Goal: Task Accomplishment & Management: Use online tool/utility

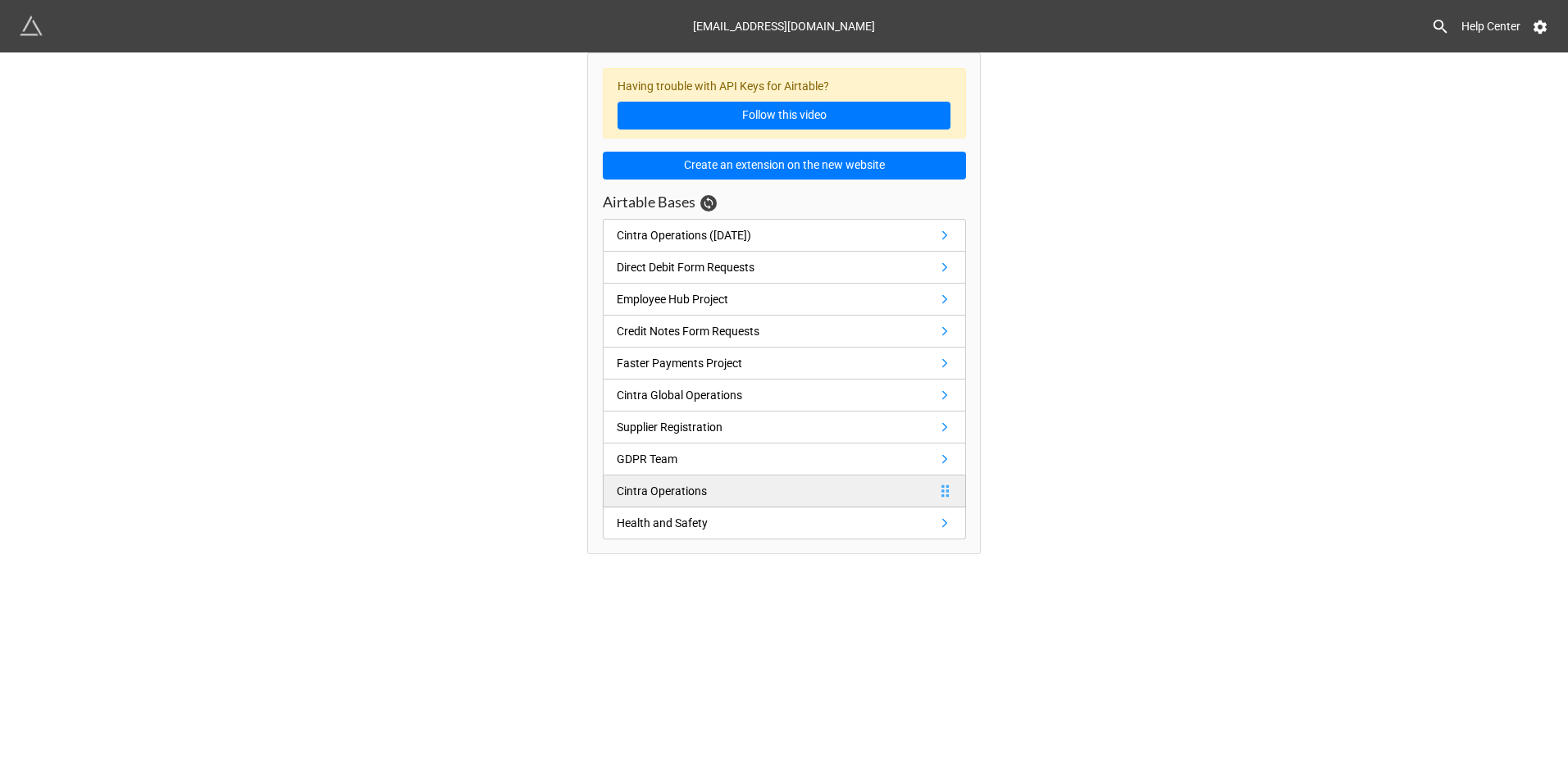
click at [943, 487] on icon at bounding box center [945, 490] width 8 height 12
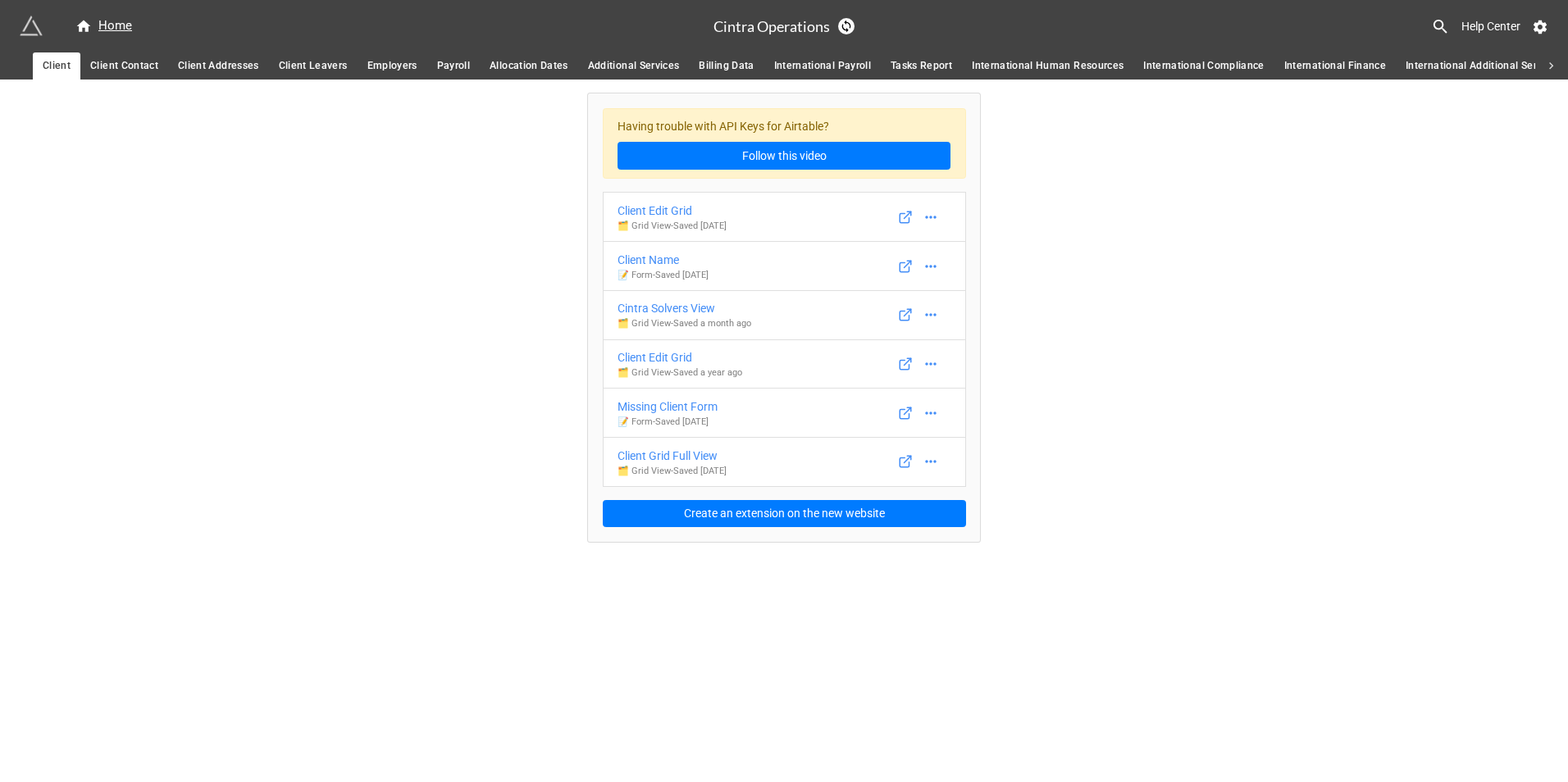
click at [1431, 25] on icon at bounding box center [1440, 26] width 19 height 19
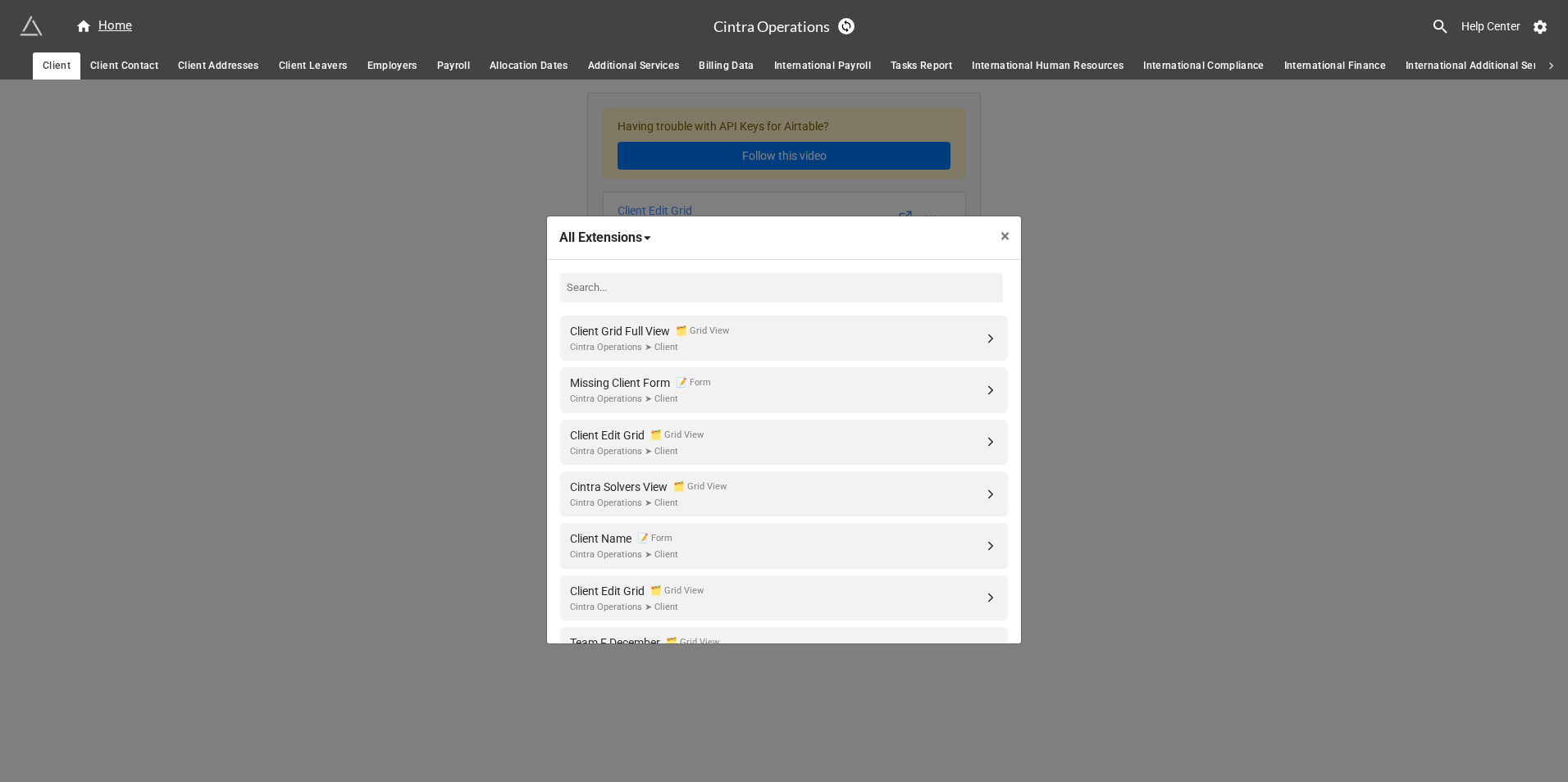
click at [854, 283] on input at bounding box center [782, 287] width 443 height 29
type input "team a"
click at [792, 423] on link "Team A August 2025 🗂️ Grid View Cintra Operations ➤ Allocation Dates" at bounding box center [784, 442] width 448 height 45
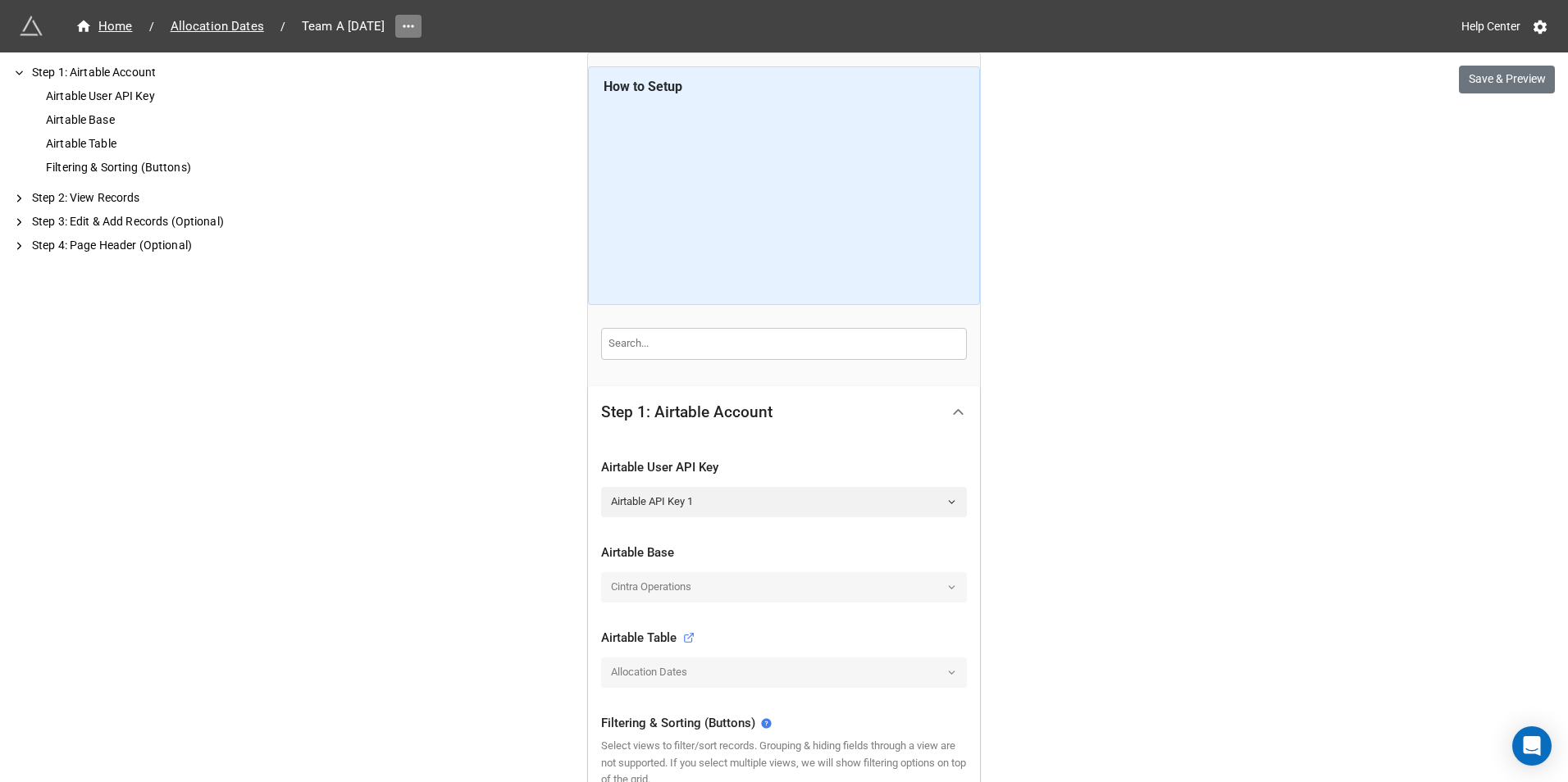
click at [422, 15] on link at bounding box center [408, 26] width 26 height 23
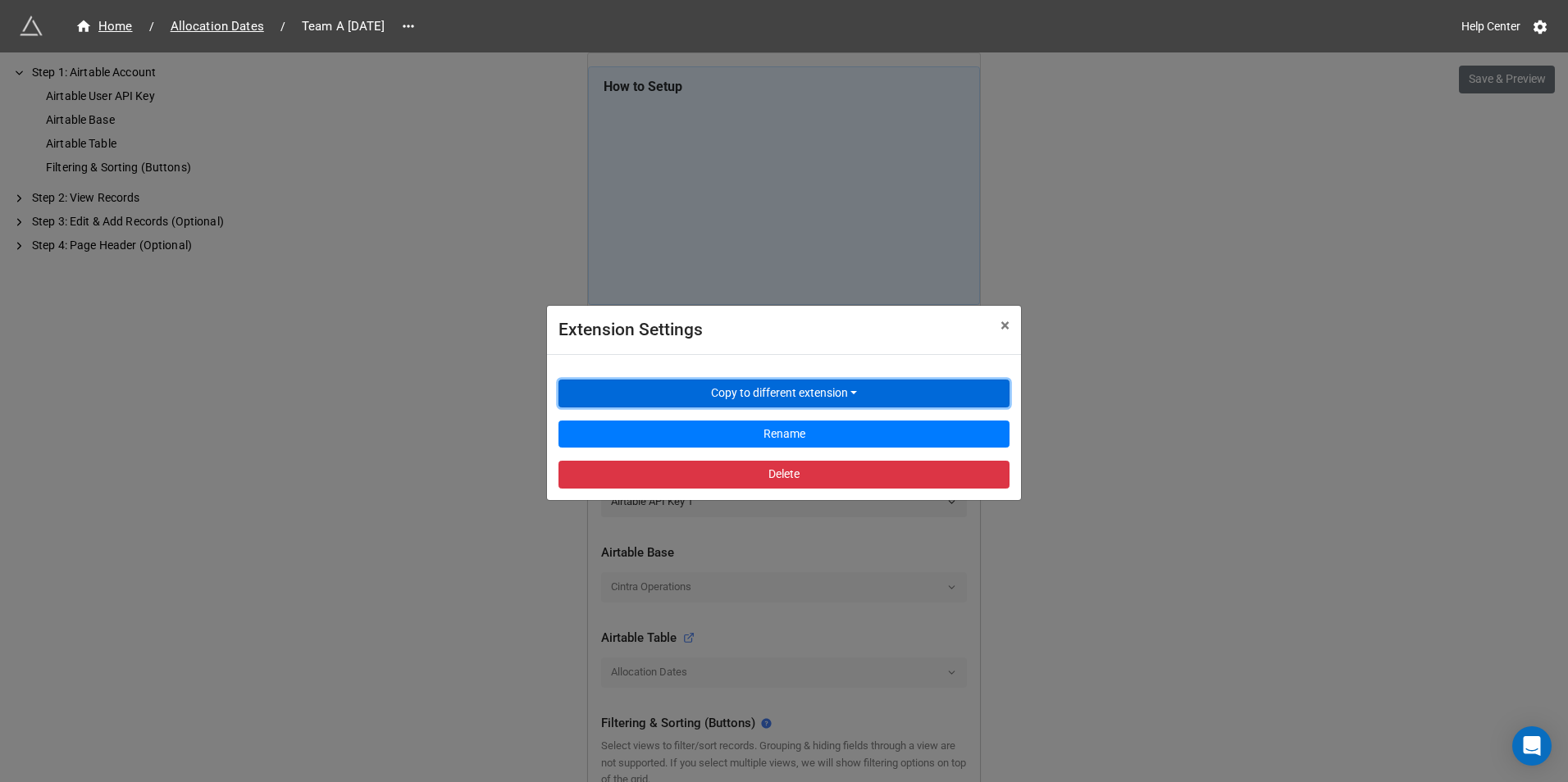
click at [713, 382] on button "Copy to different extension" at bounding box center [784, 393] width 451 height 28
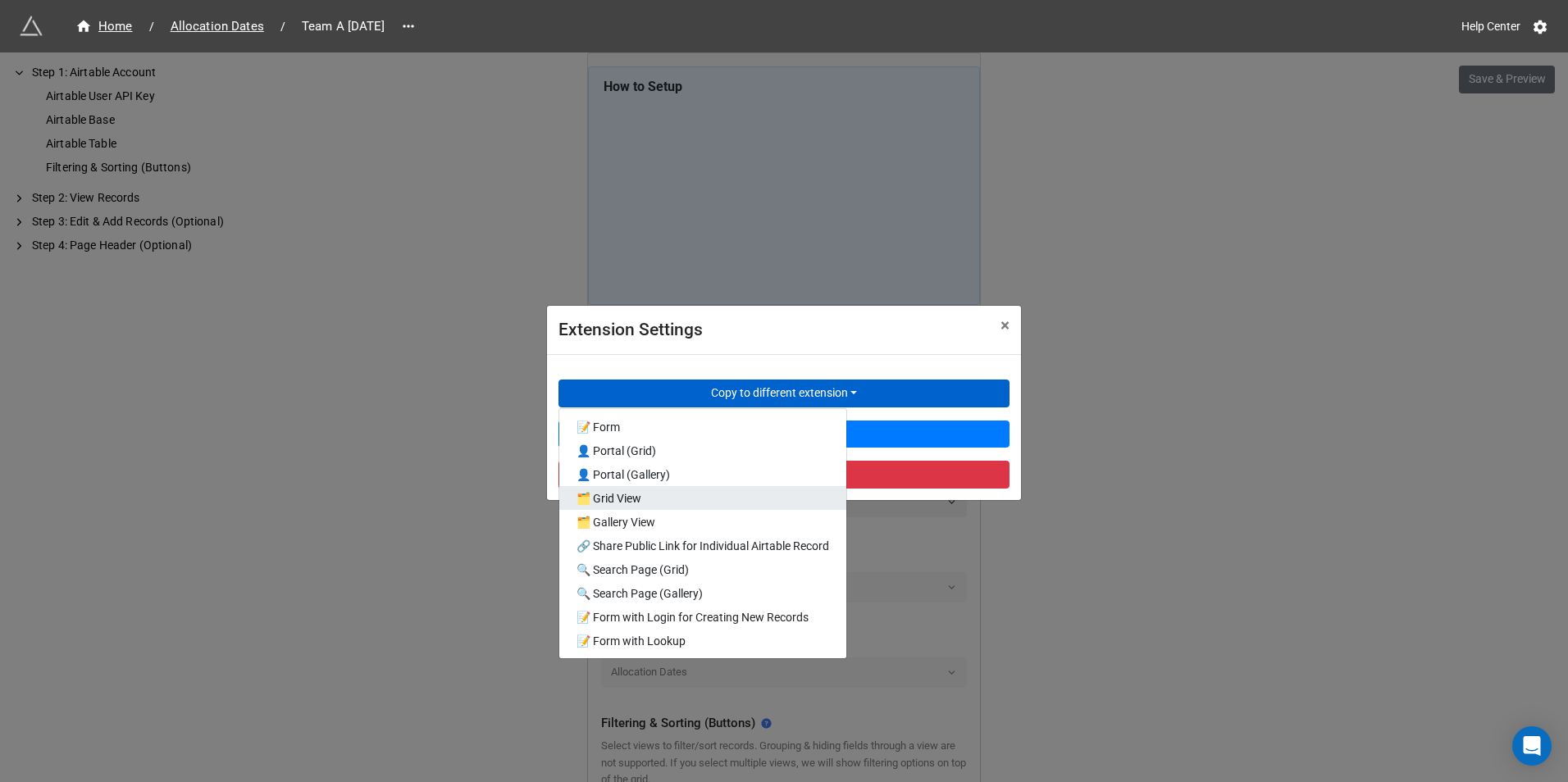
click at [708, 499] on link "🗂️ Grid View" at bounding box center [703, 498] width 287 height 23
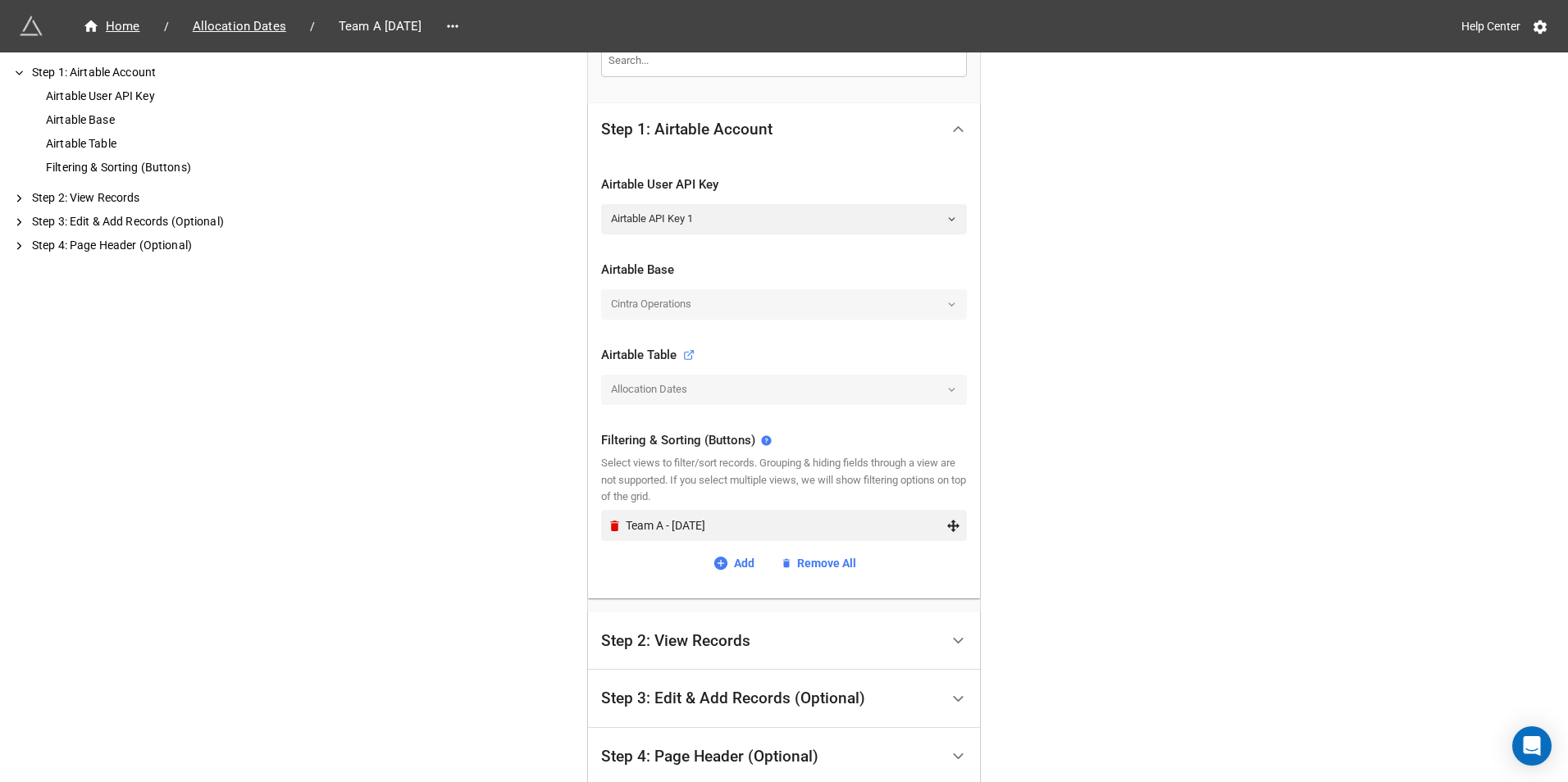
scroll to position [410, 0]
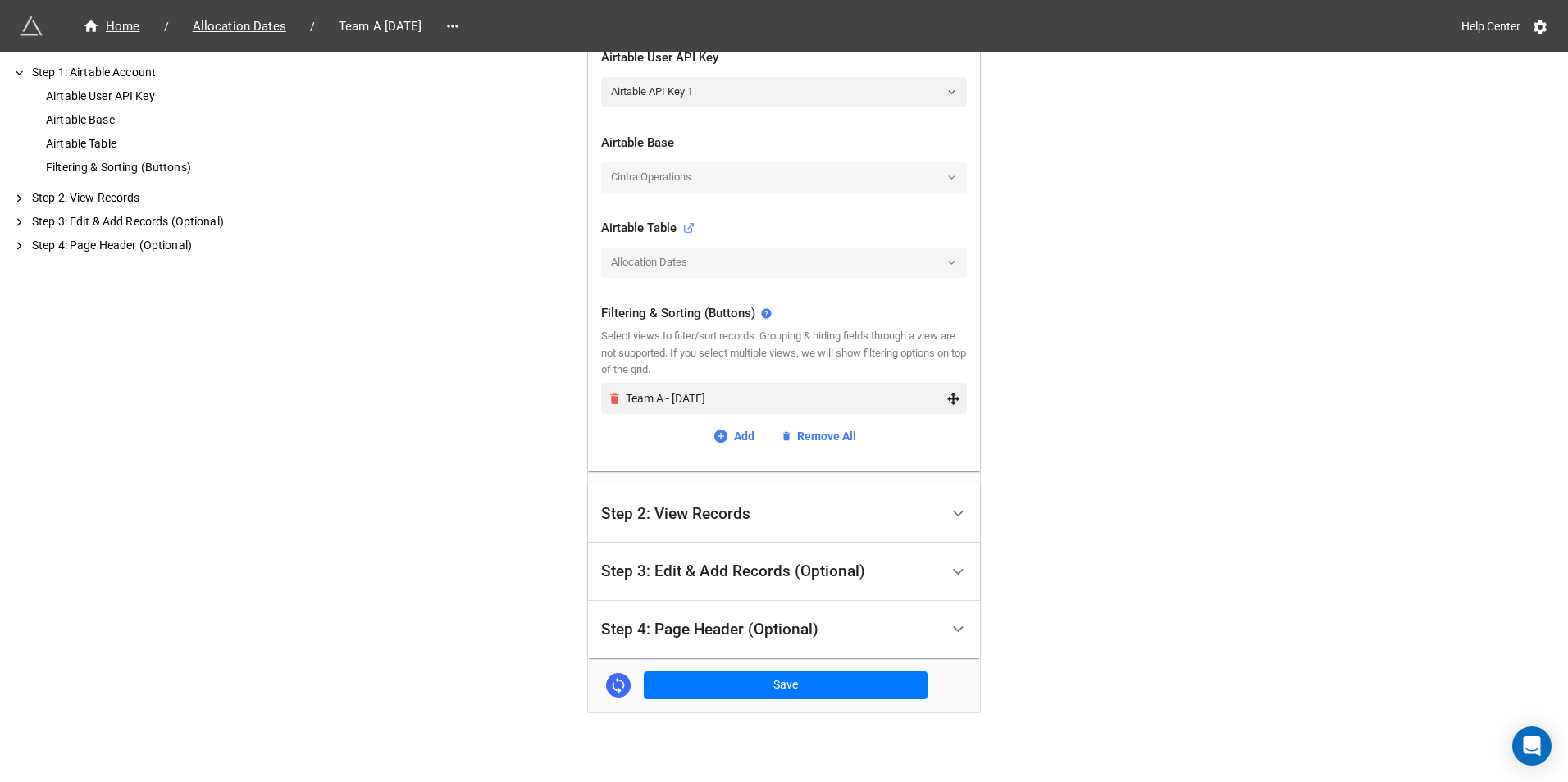
click at [613, 399] on icon "Remove" at bounding box center [615, 398] width 9 height 10
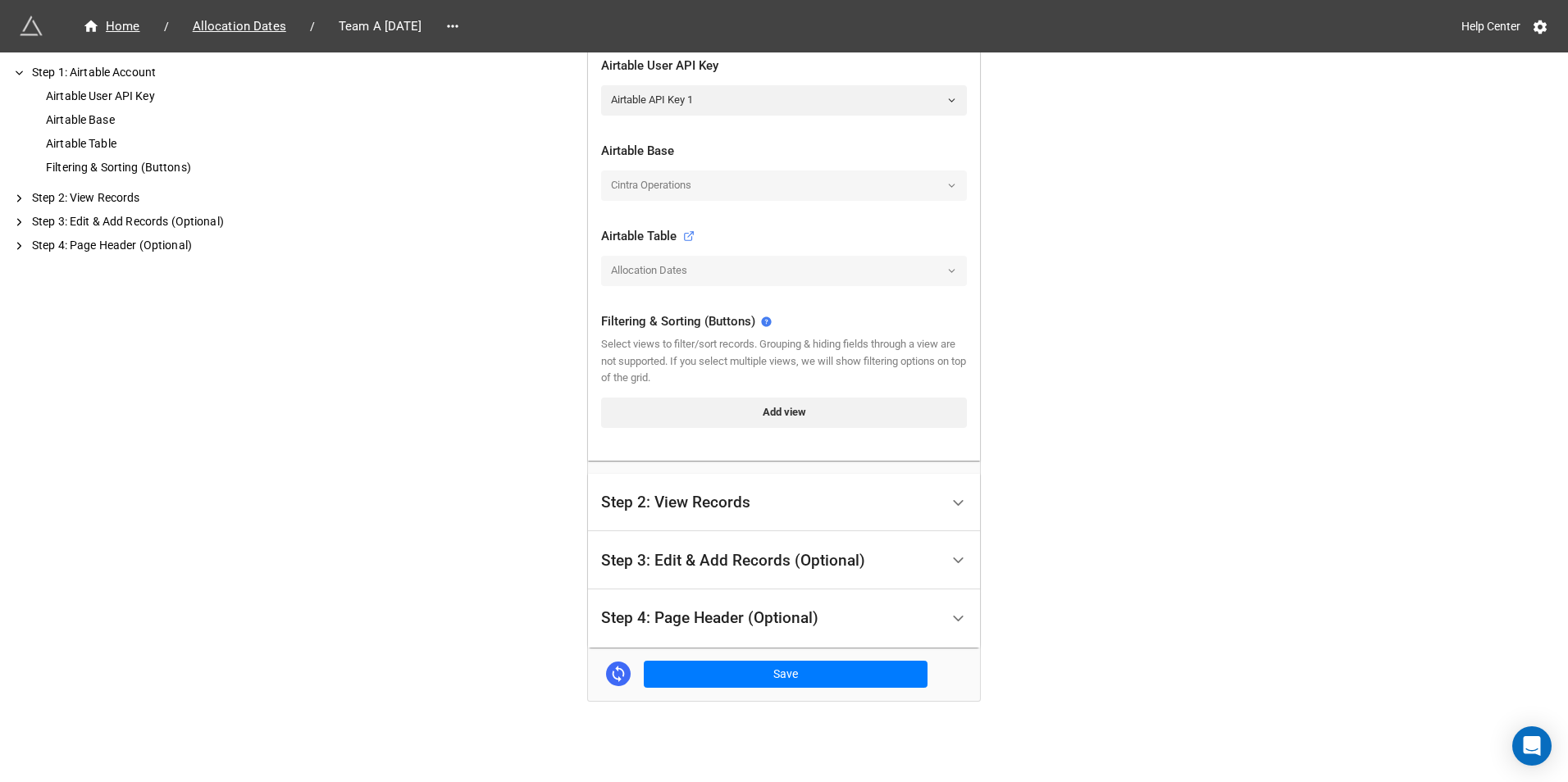
scroll to position [402, 0]
click at [678, 410] on link "Add view" at bounding box center [784, 412] width 366 height 29
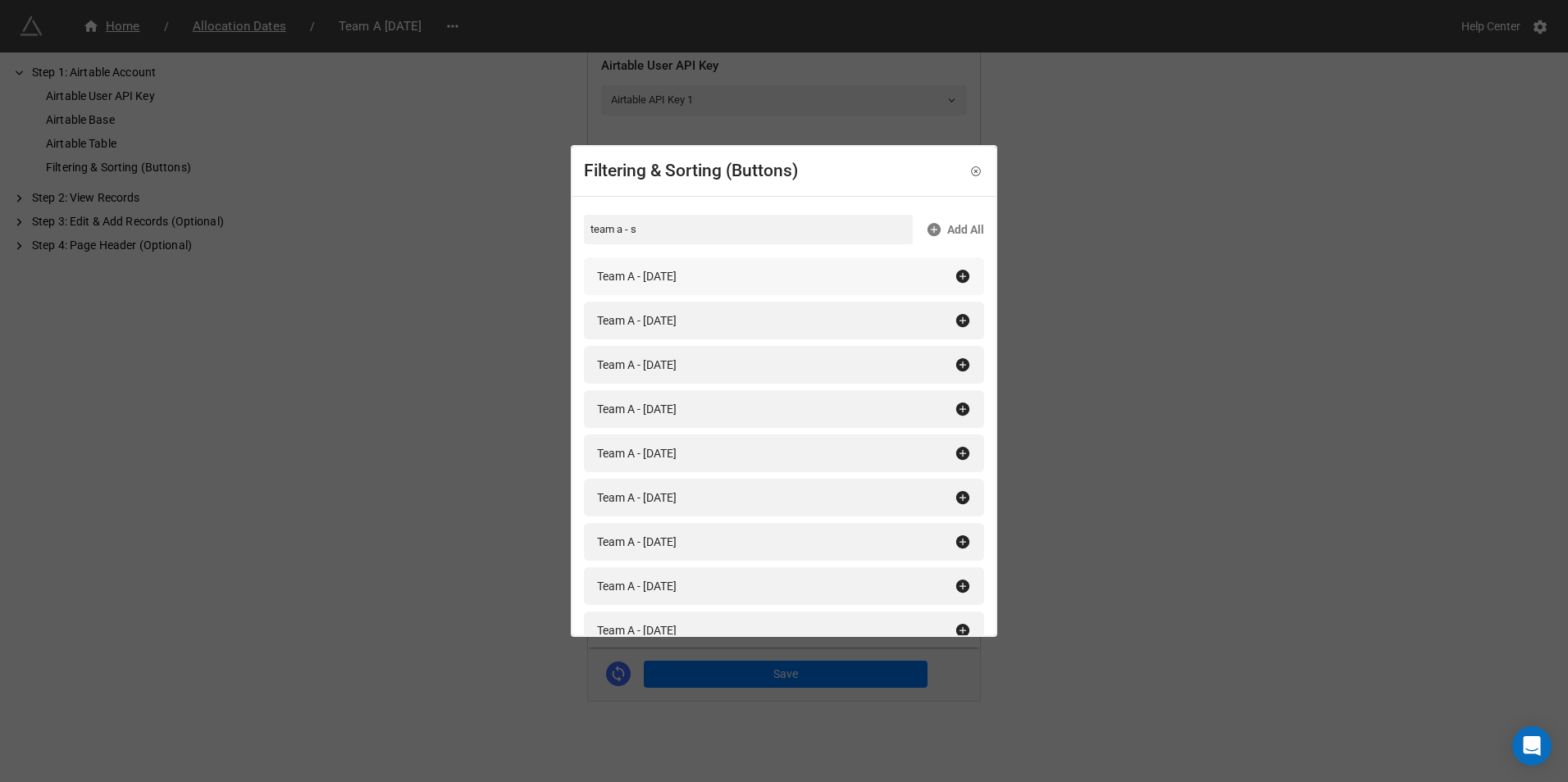
type input "team a - s"
click at [955, 270] on icon at bounding box center [962, 276] width 16 height 16
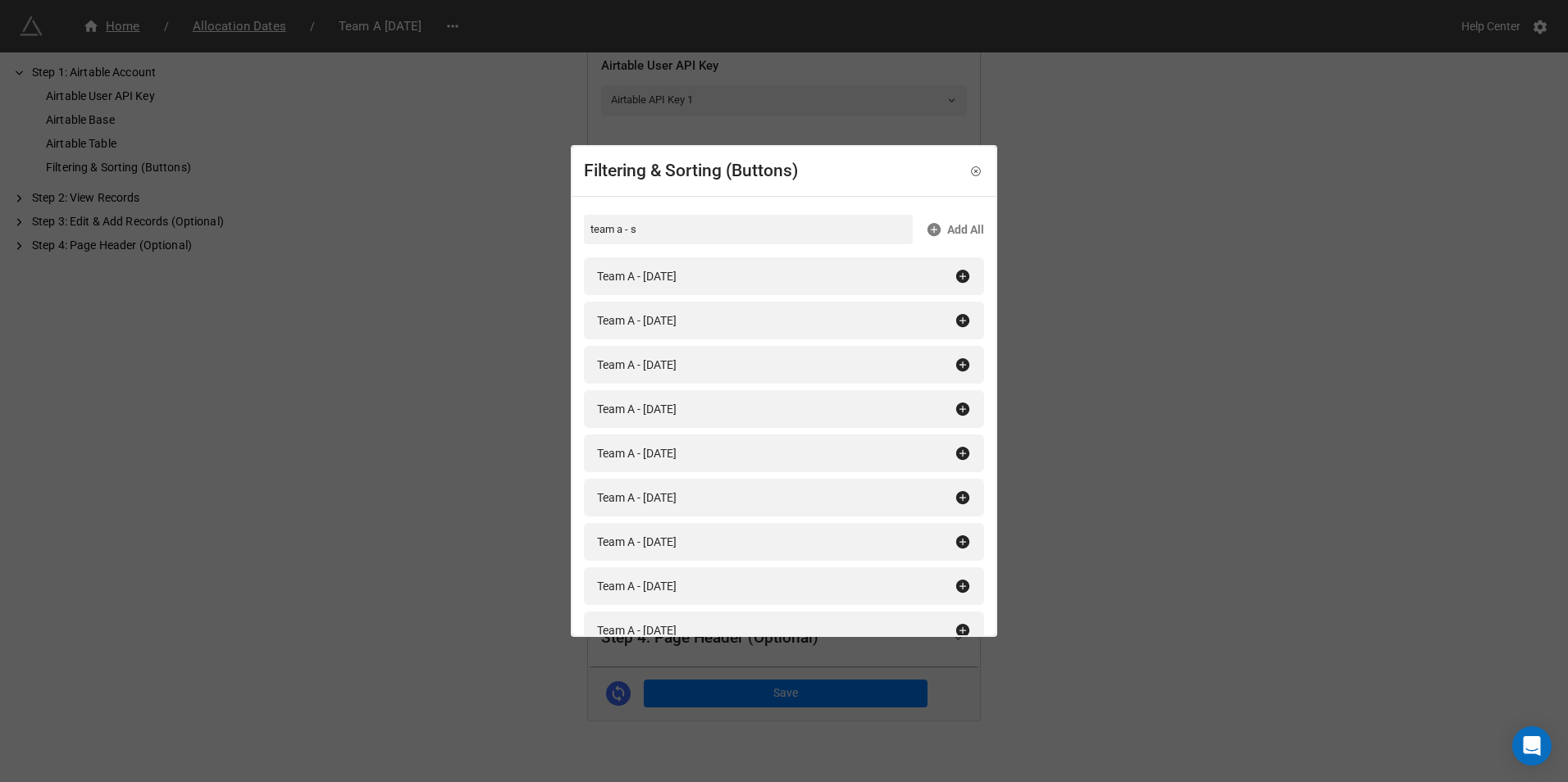
scroll to position [410, 0]
click at [1309, 317] on div "Filtering & Sorting (Buttons) team a - s Add All Team A - September 2024 Team A…" at bounding box center [784, 391] width 1568 height 782
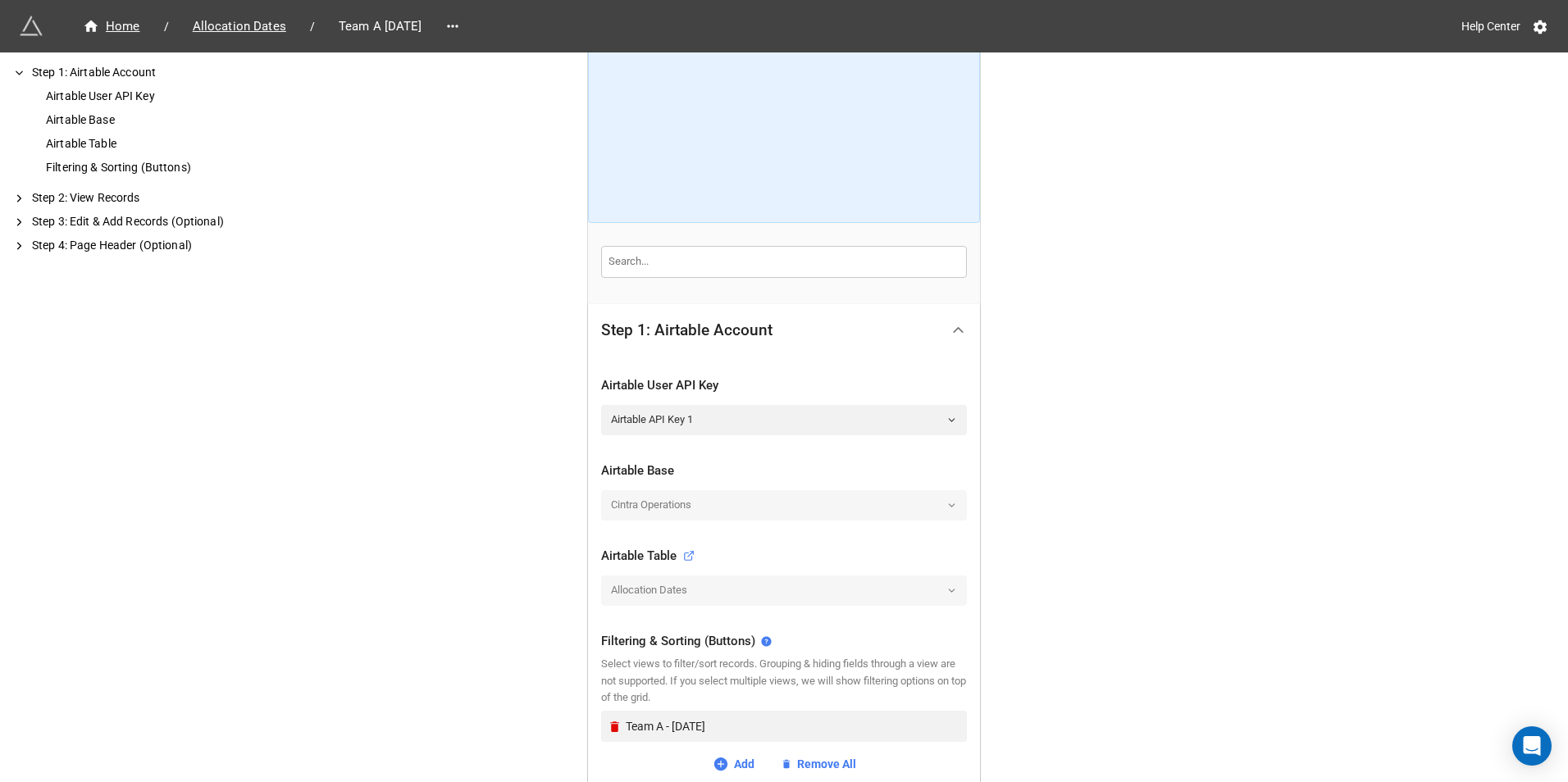
scroll to position [0, 0]
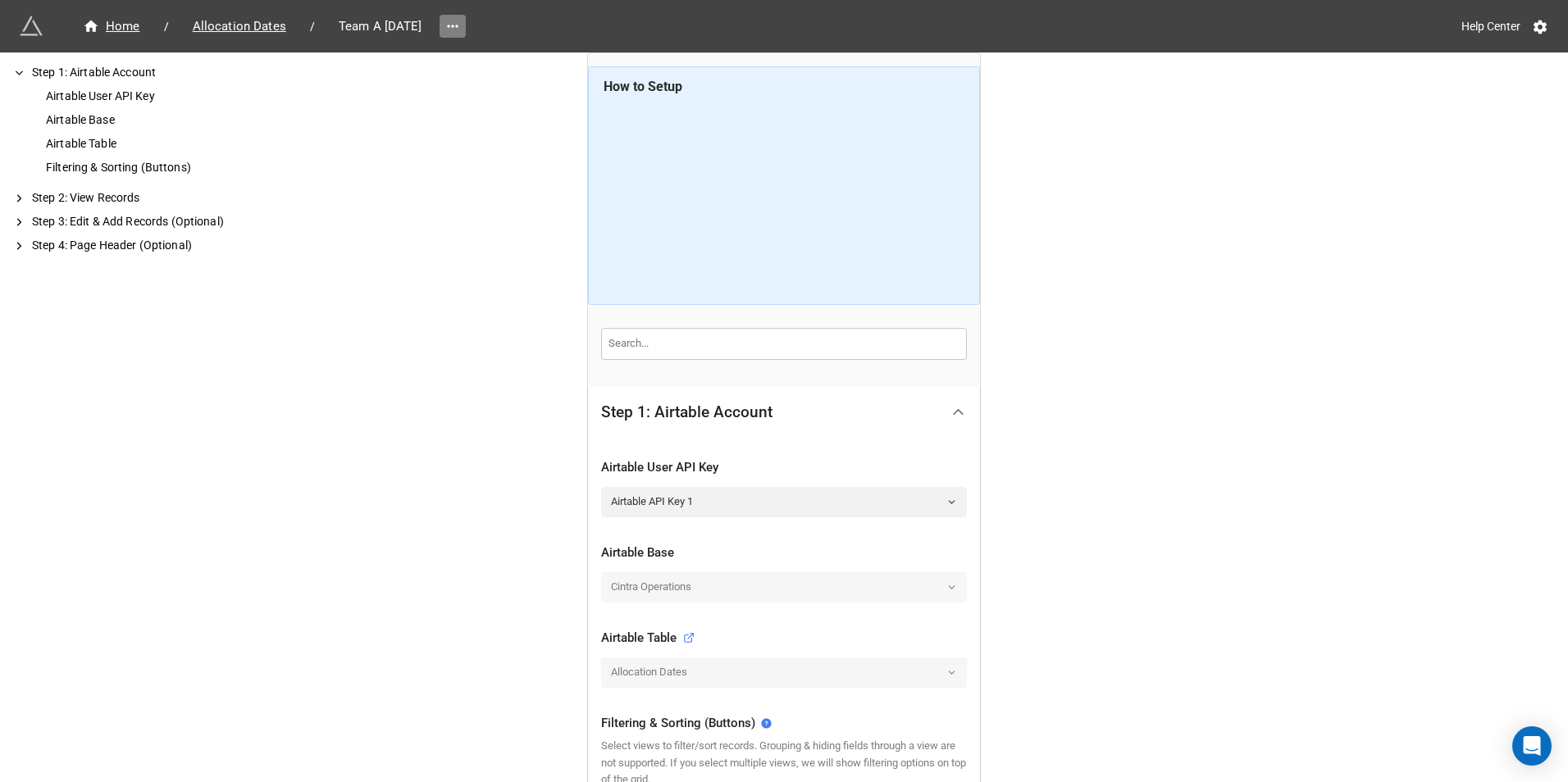
click at [466, 24] on link at bounding box center [453, 26] width 26 height 23
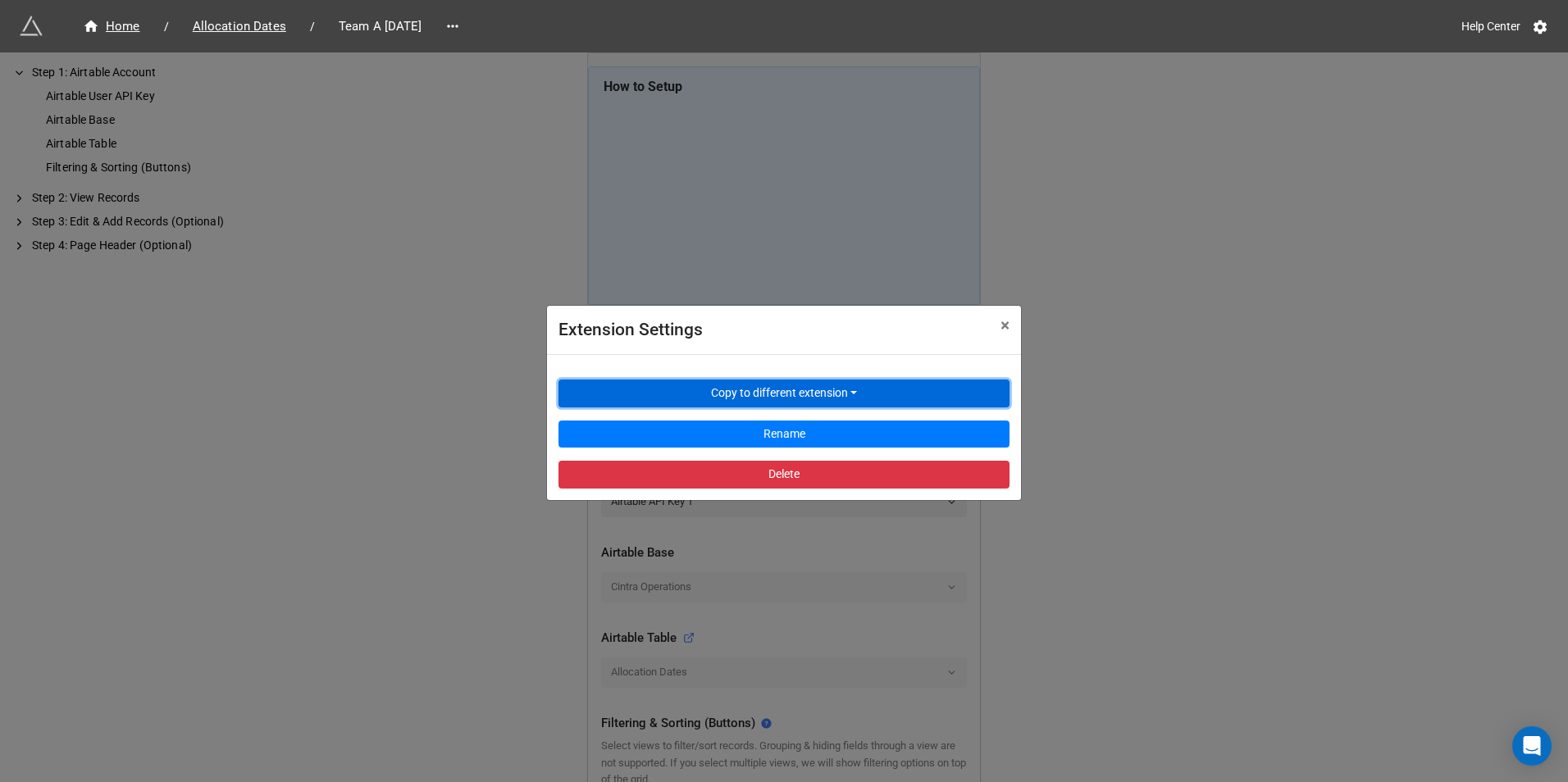
click at [736, 390] on button "Copy to different extension" at bounding box center [784, 393] width 451 height 28
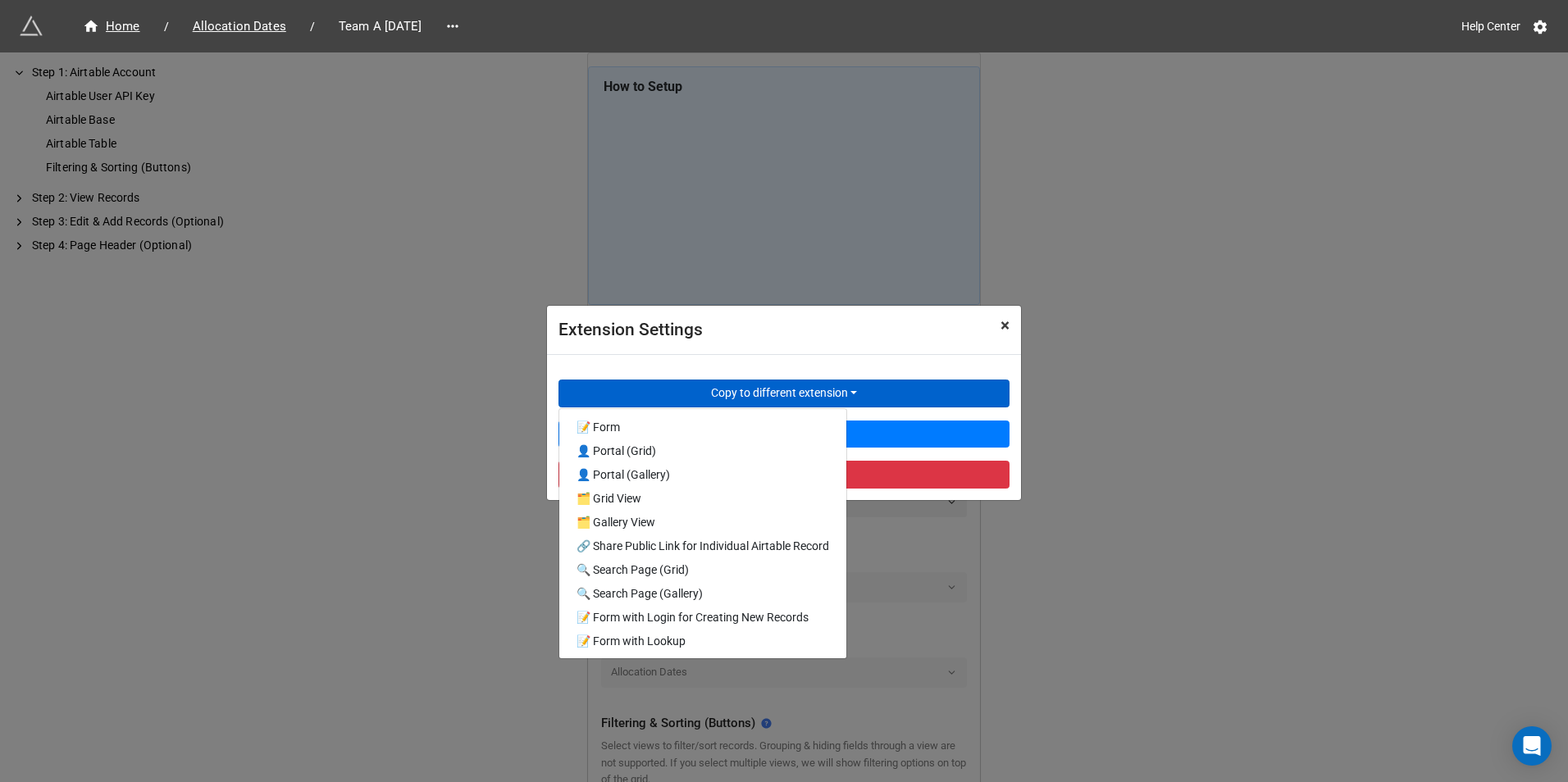
click at [1007, 325] on span "×" at bounding box center [1006, 325] width 9 height 20
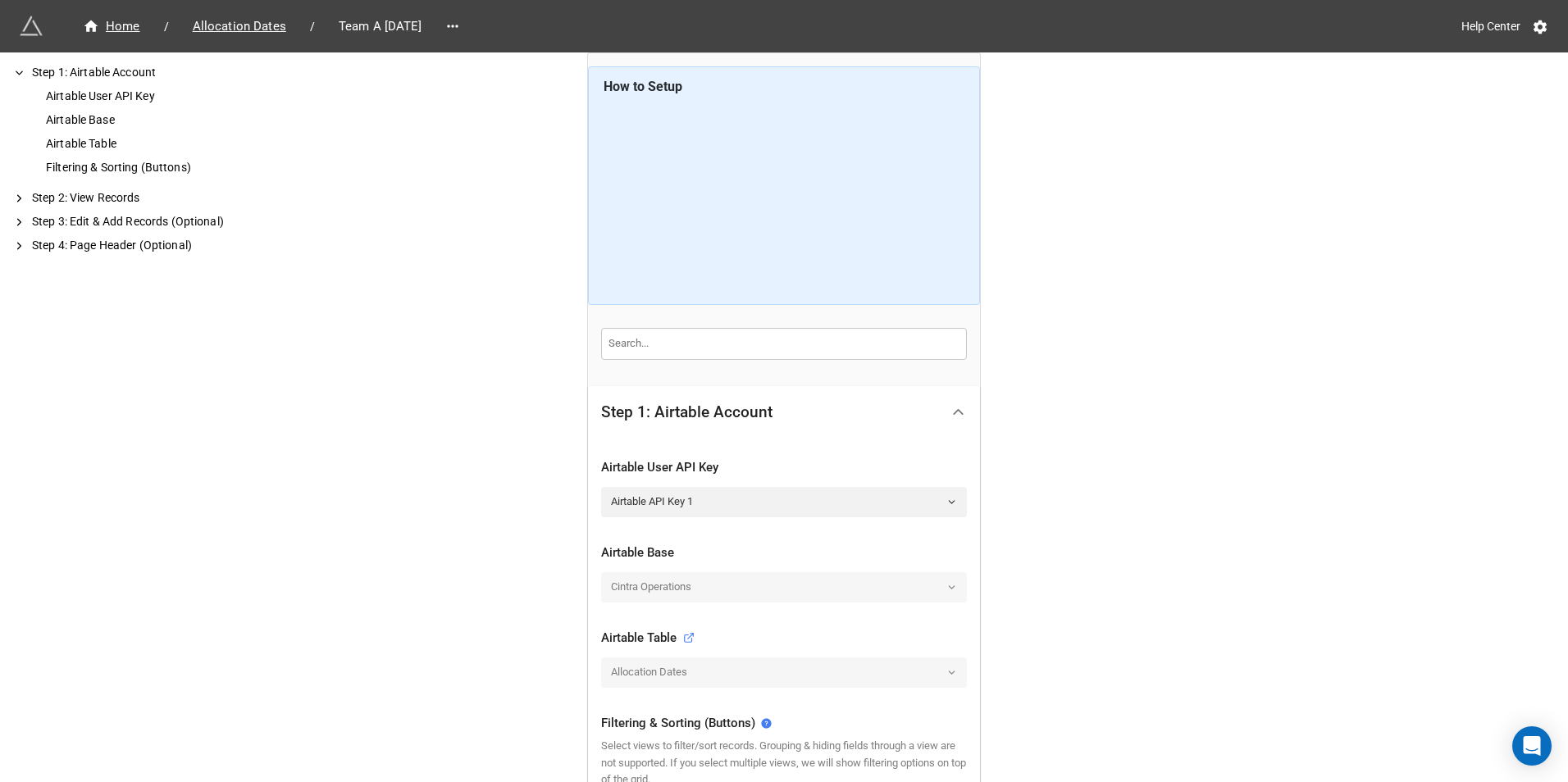
click at [1065, 271] on div "Home / Allocation Dates / Team A September 2025 Help Center How to Setup Step 1…" at bounding box center [784, 602] width 1568 height 1204
click at [461, 25] on icon at bounding box center [452, 25] width 16 height 16
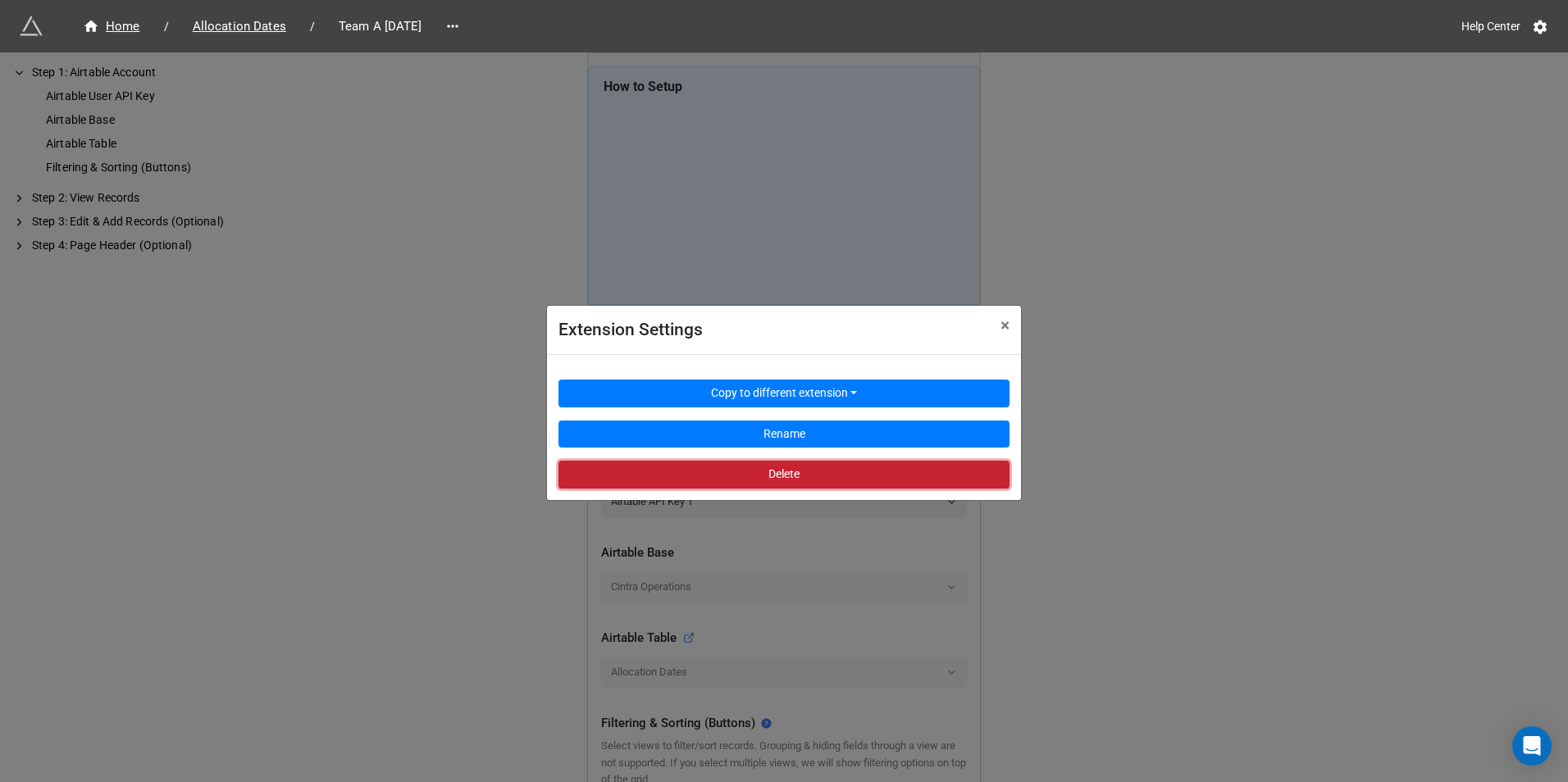
click at [708, 461] on button "Delete" at bounding box center [784, 475] width 451 height 28
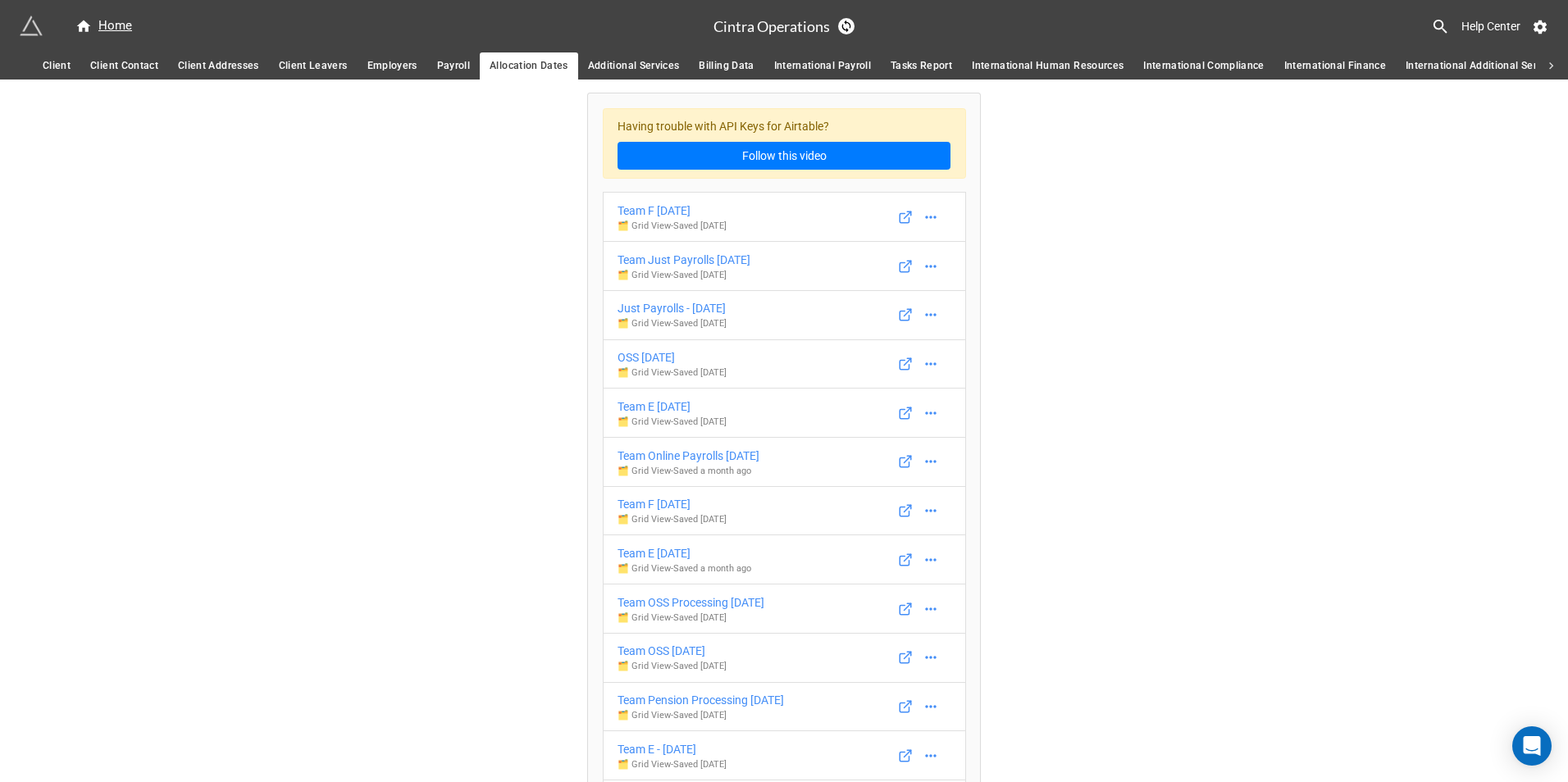
click at [1448, 23] on icon at bounding box center [1440, 26] width 19 height 19
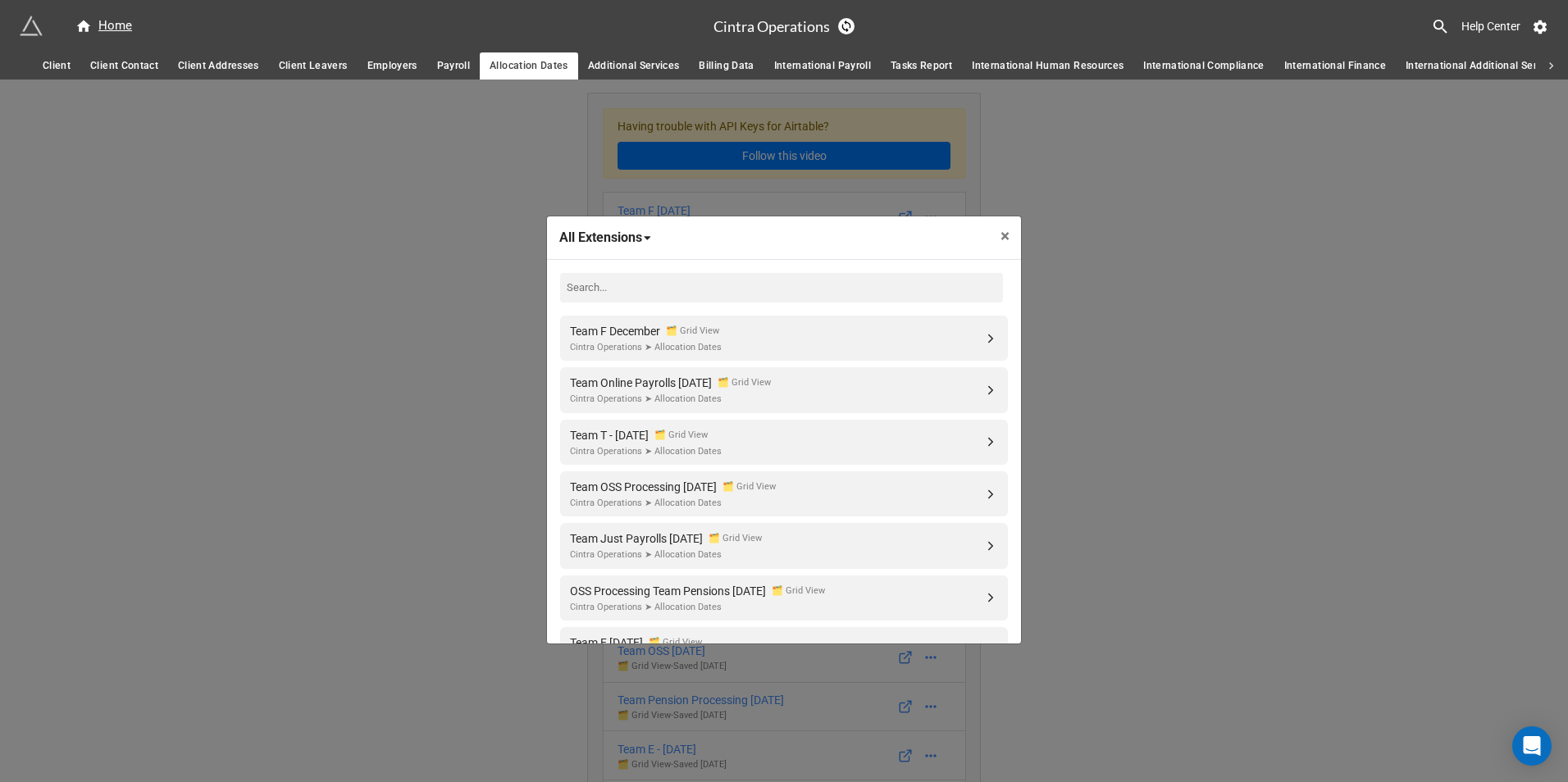
click at [657, 278] on input at bounding box center [782, 287] width 443 height 29
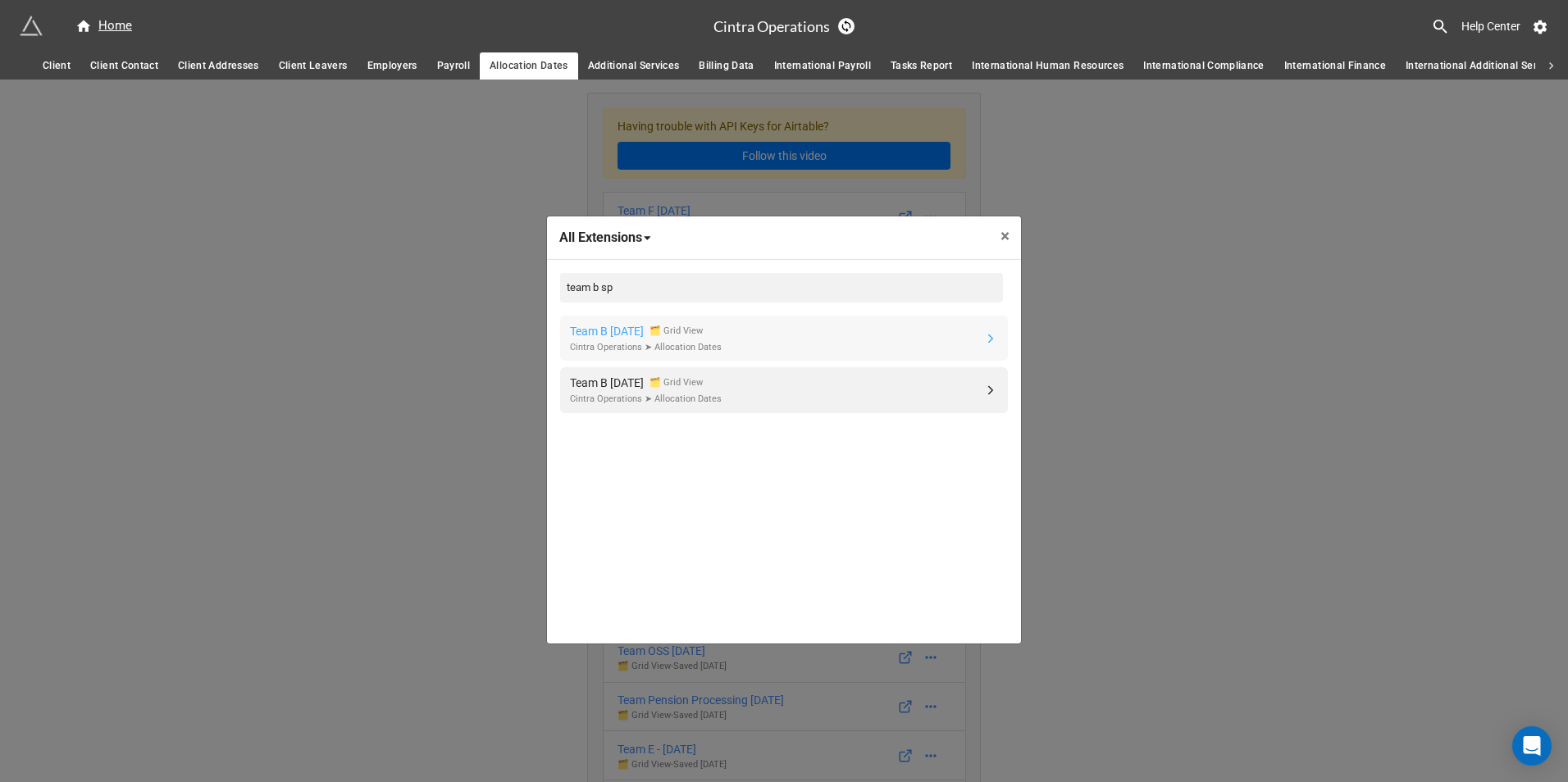
type input "team b sp"
click at [780, 323] on link "Team B September 2025 🗂️ Grid View Cintra Operations ➤ Allocation Dates" at bounding box center [784, 338] width 448 height 45
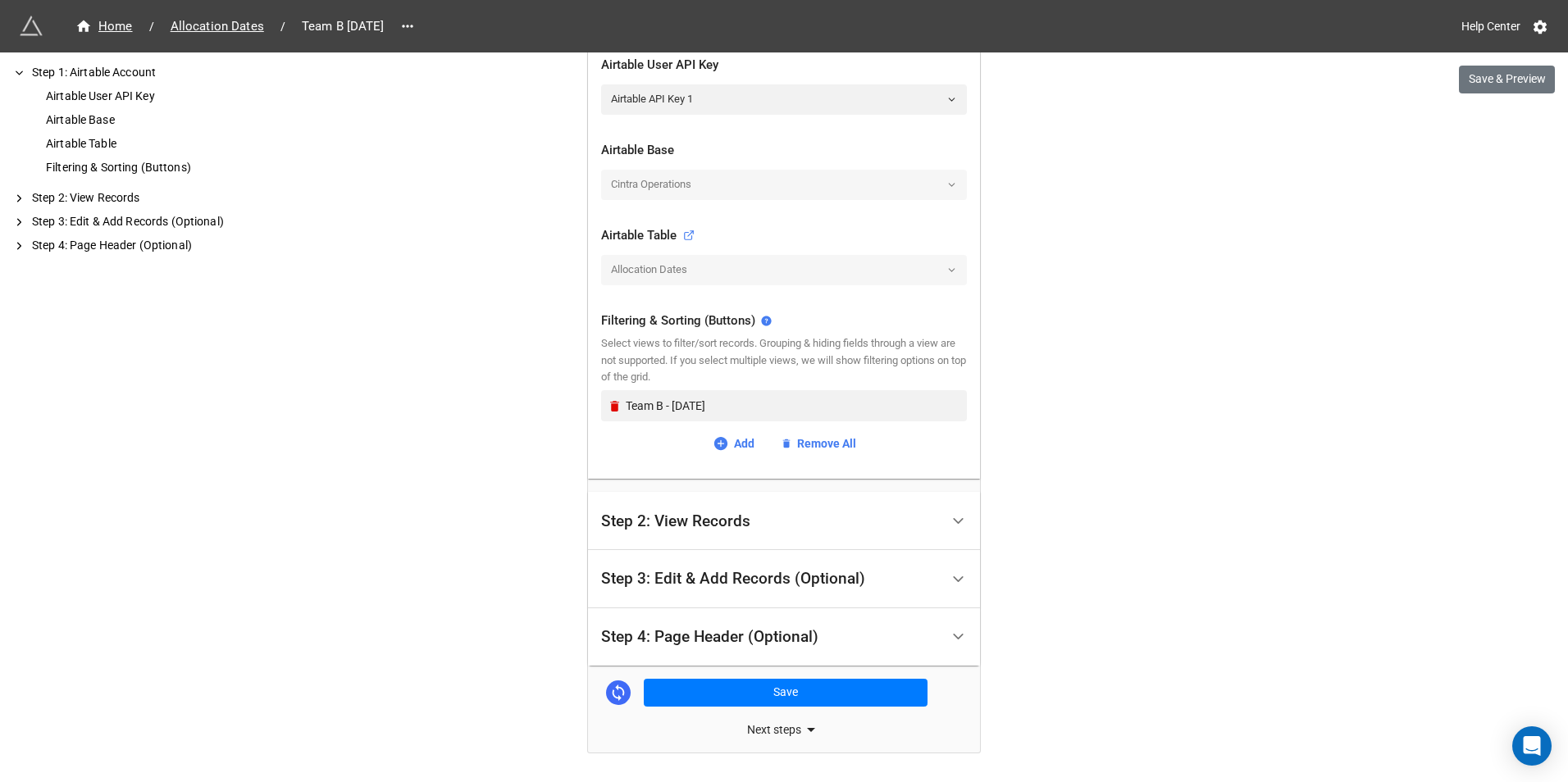
scroll to position [410, 0]
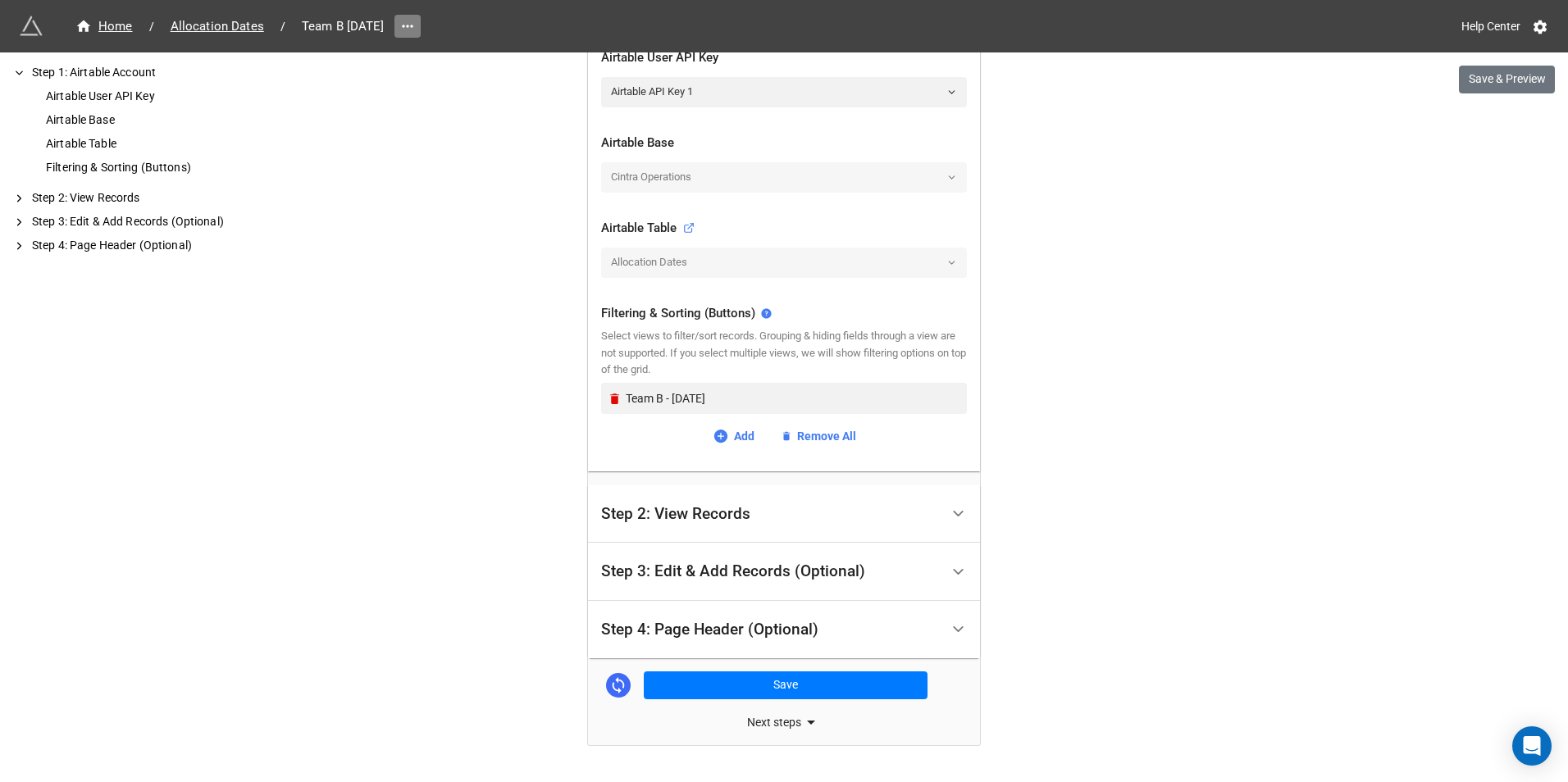
click at [416, 28] on icon at bounding box center [407, 25] width 16 height 16
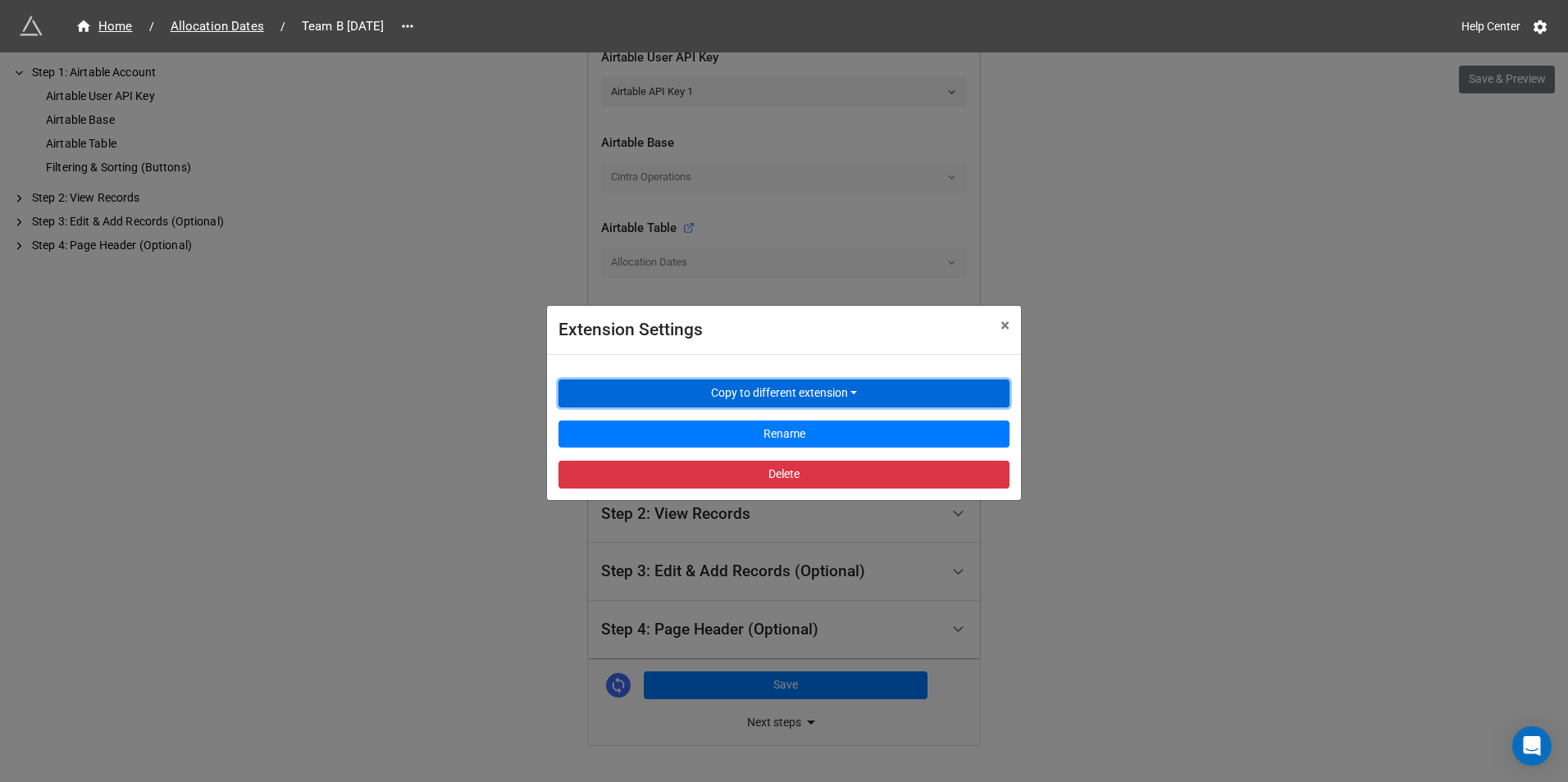
click at [683, 392] on button "Copy to different extension" at bounding box center [784, 393] width 451 height 28
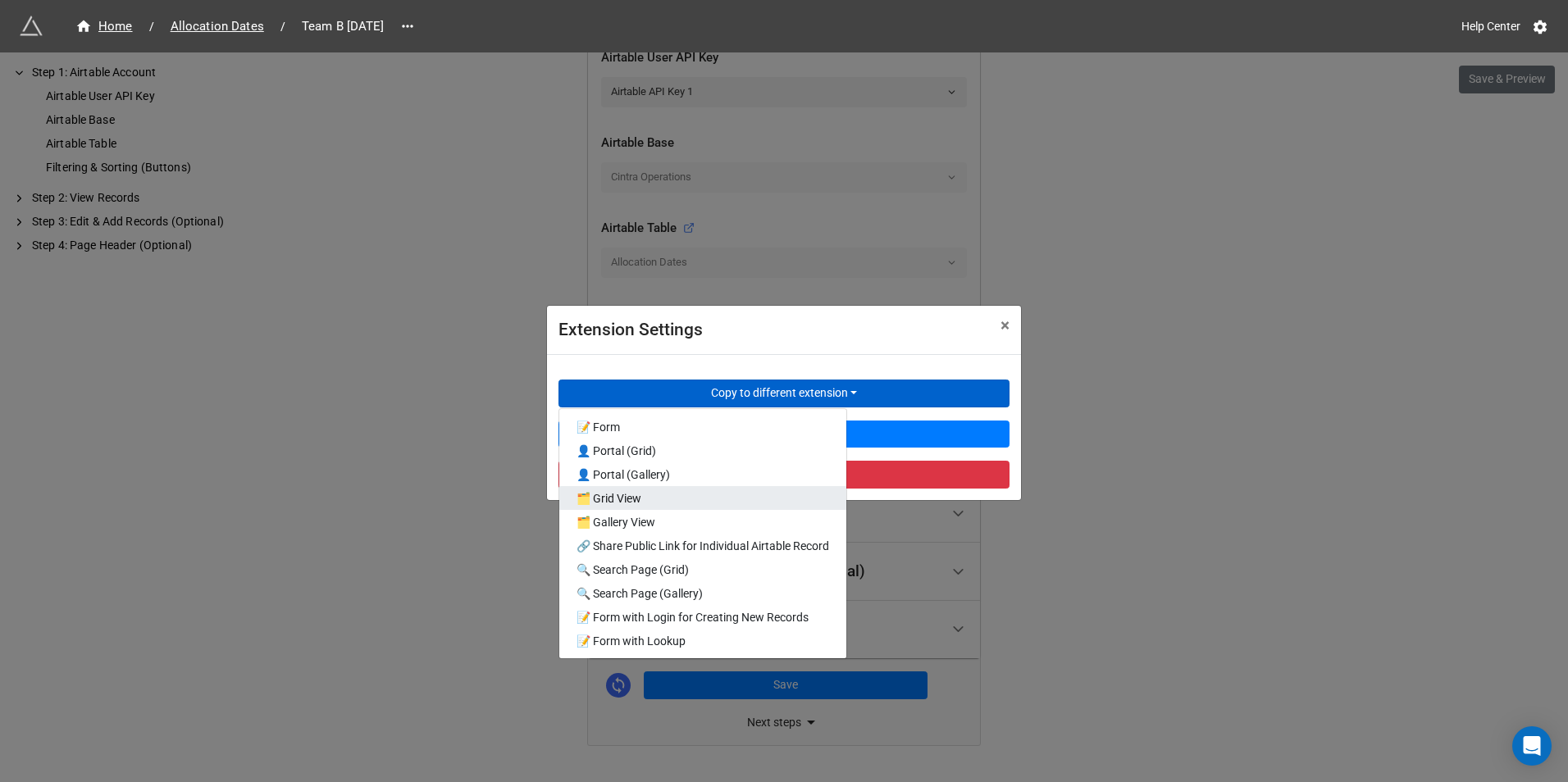
click at [665, 503] on link "🗂️ Grid View" at bounding box center [703, 498] width 287 height 23
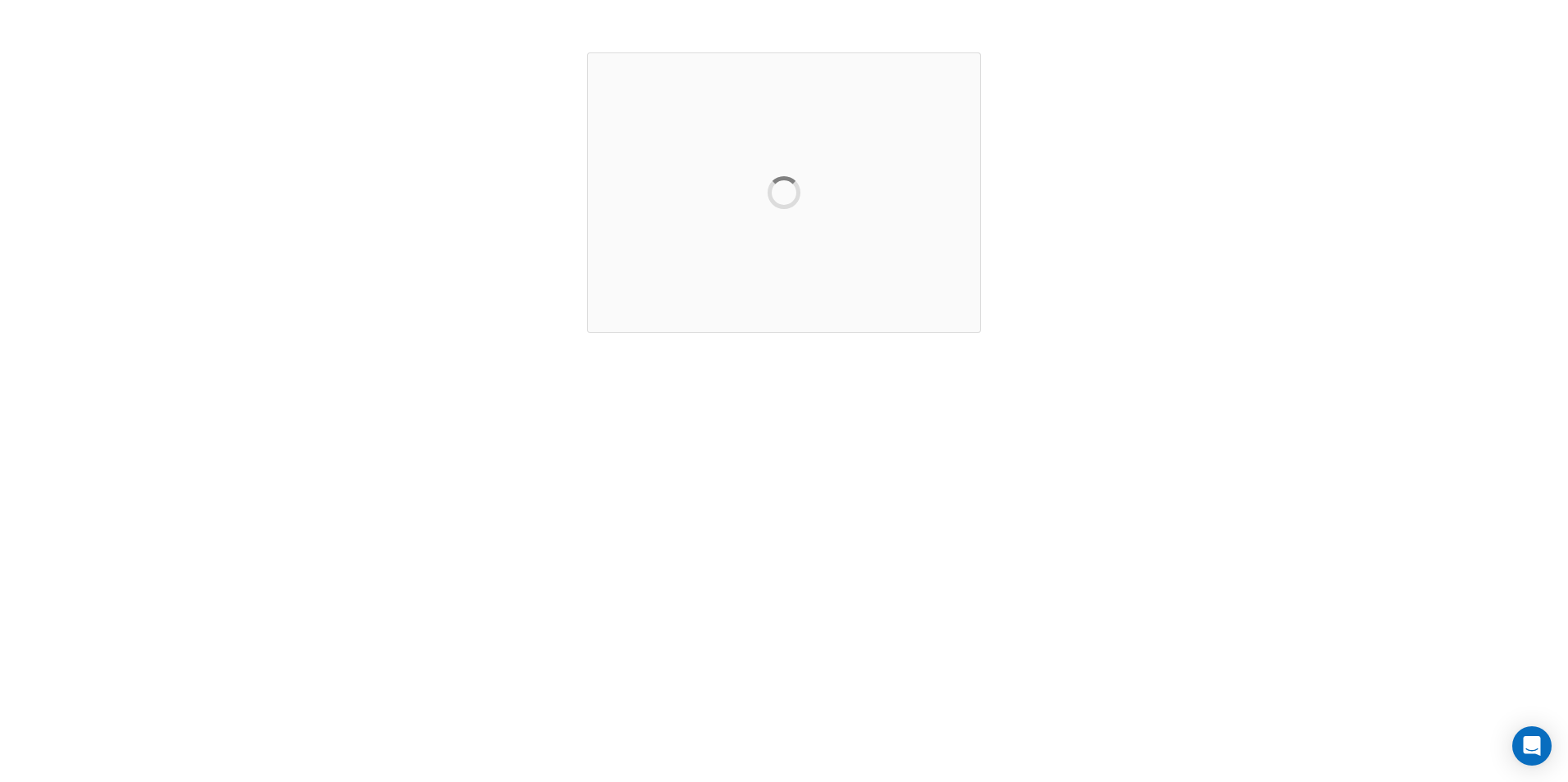
scroll to position [0, 0]
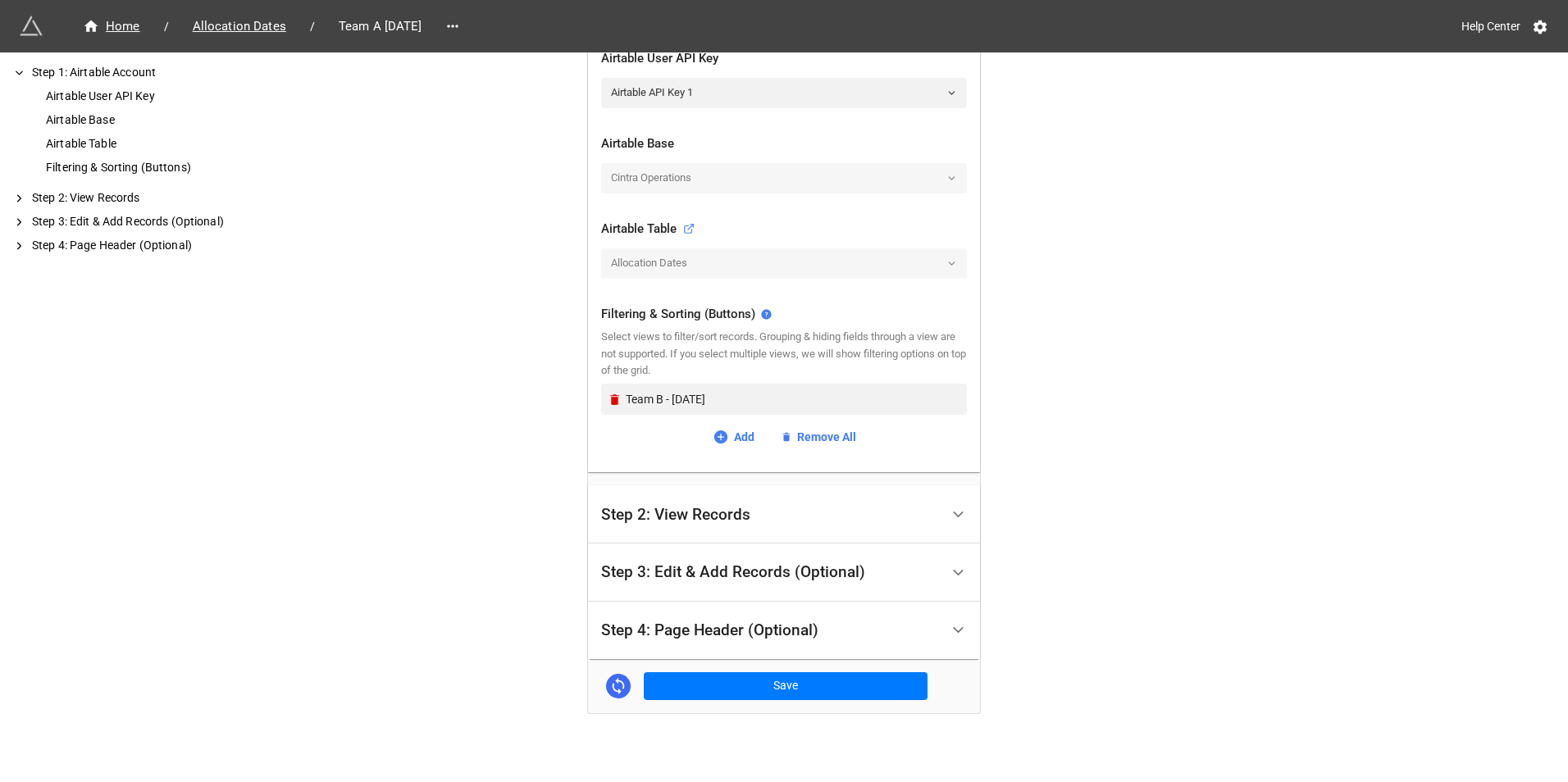
scroll to position [410, 0]
click at [601, 396] on div "Team B - September 2025" at bounding box center [784, 398] width 366 height 31
click at [602, 394] on div "Team B - [DATE]" at bounding box center [784, 398] width 366 height 31
click at [616, 393] on icon "Remove" at bounding box center [614, 399] width 14 height 14
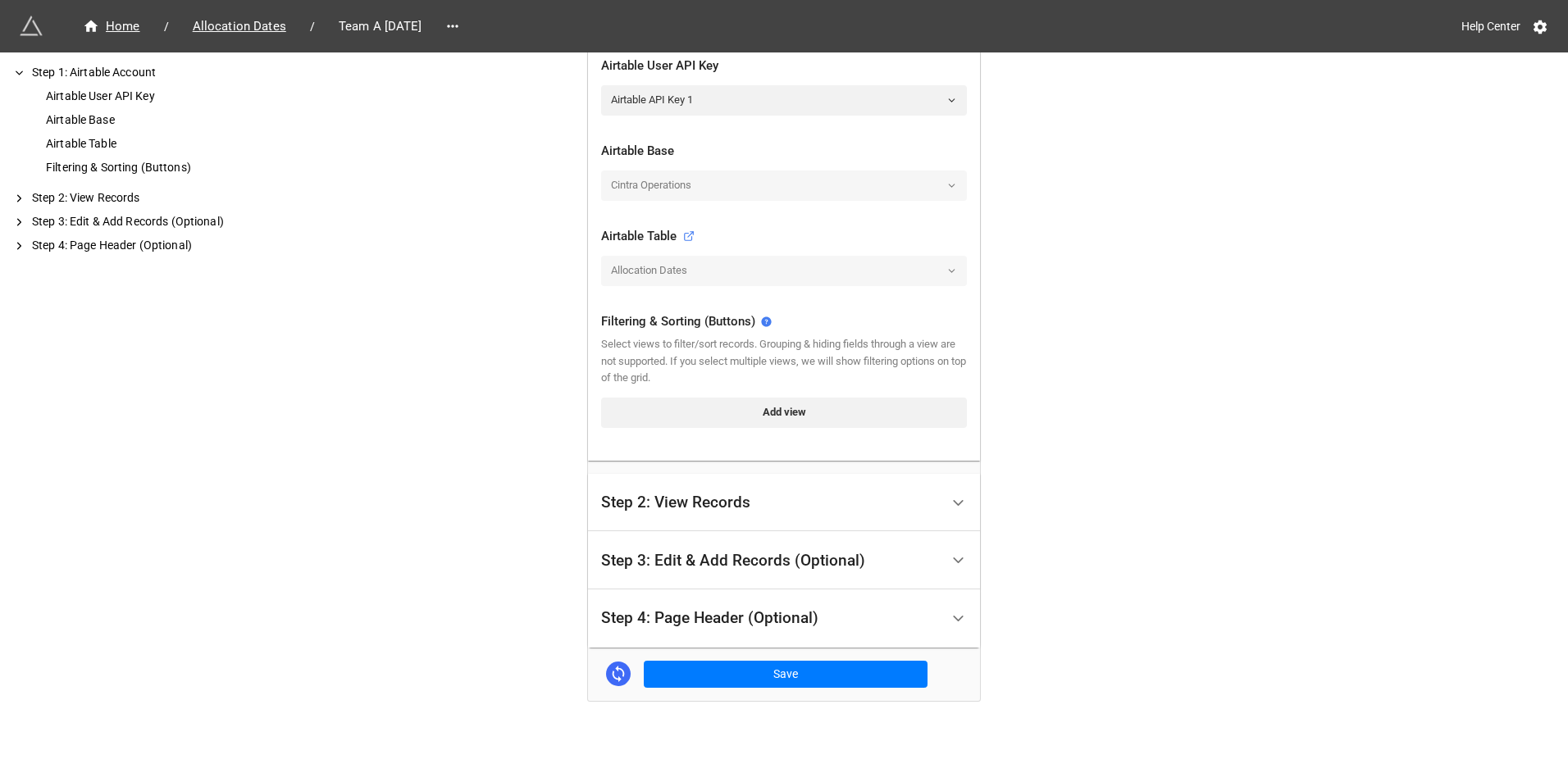
click at [690, 411] on link "Add view" at bounding box center [784, 412] width 366 height 29
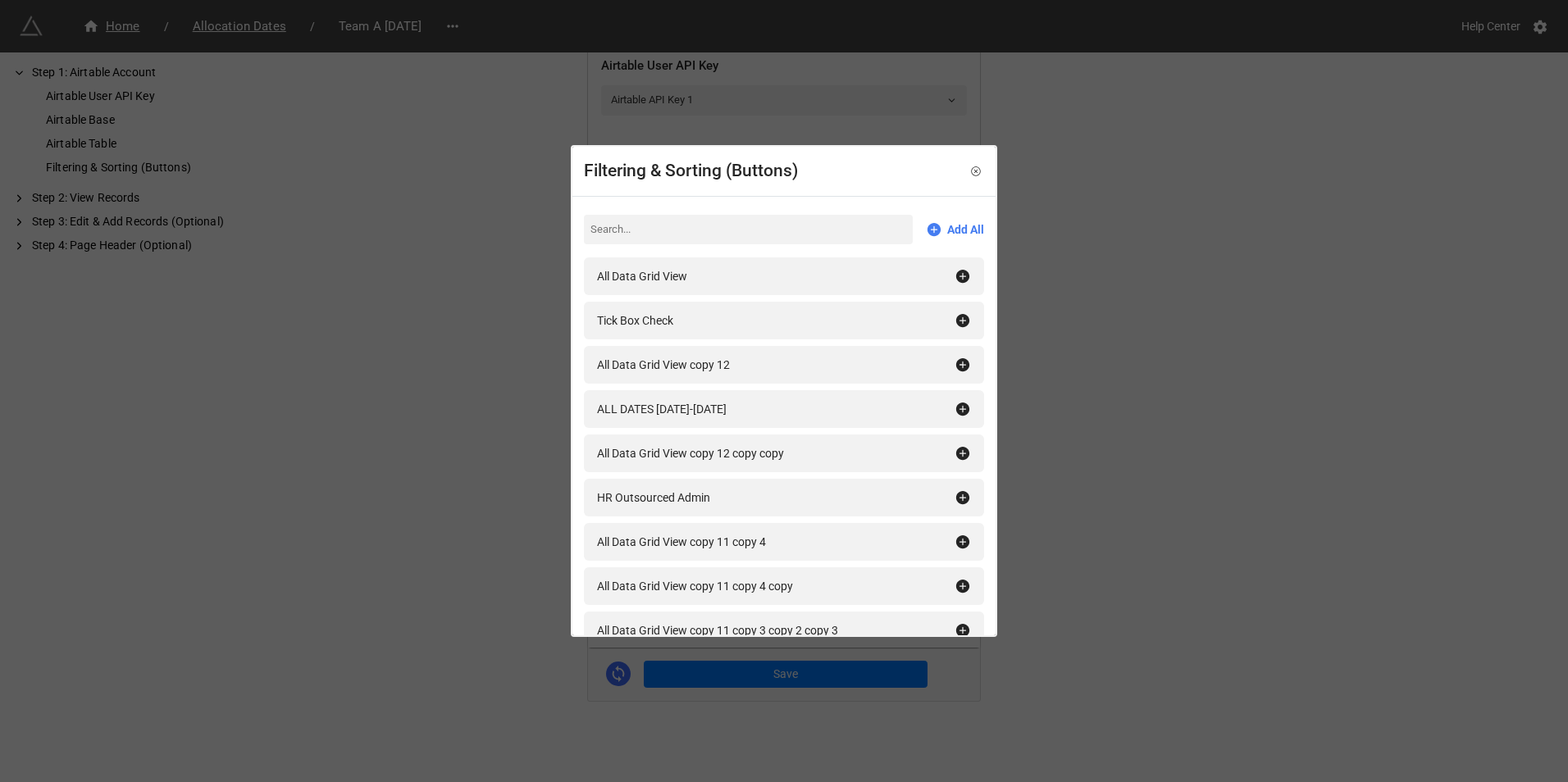
click at [678, 223] on input at bounding box center [748, 229] width 329 height 29
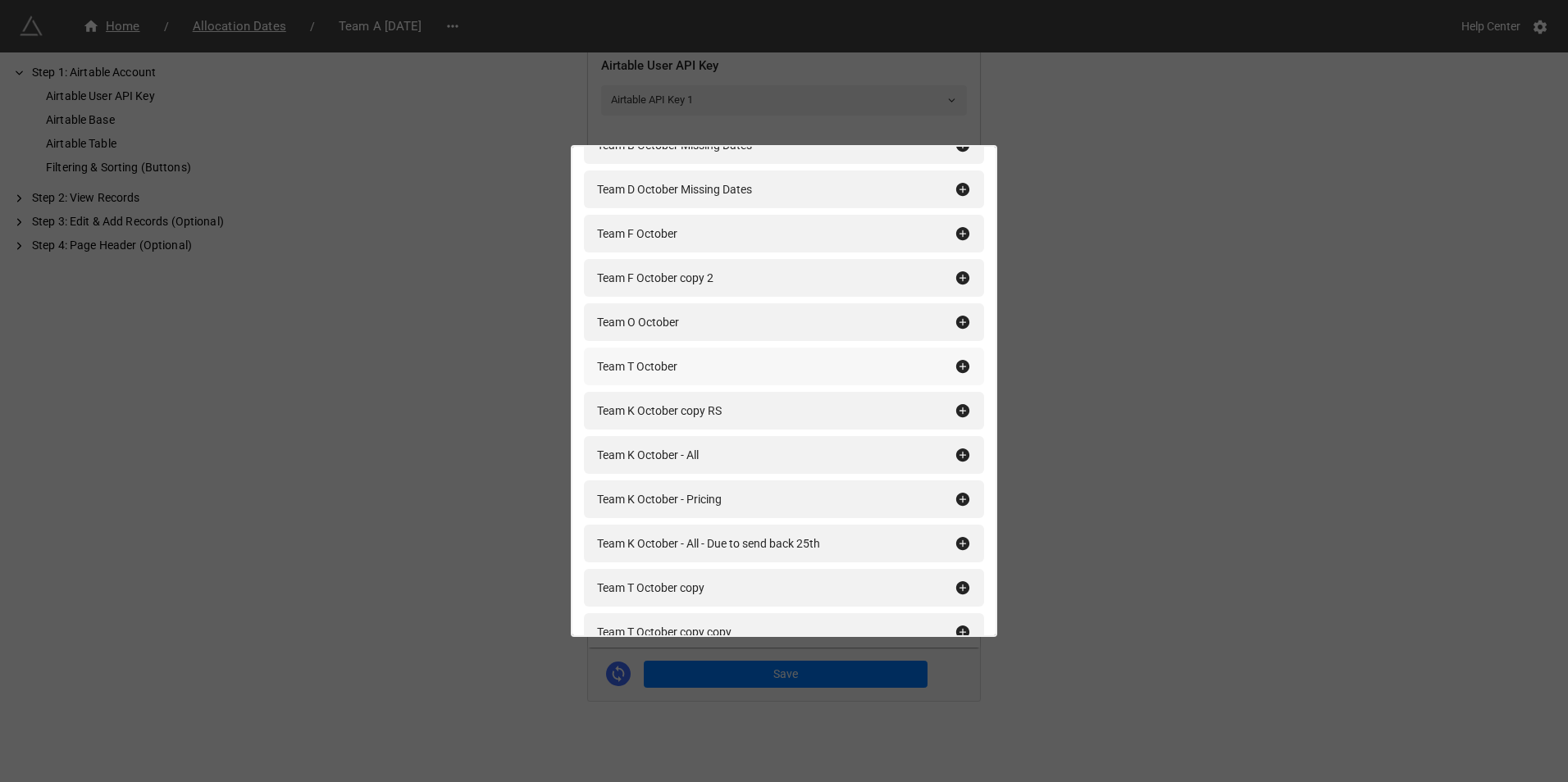
scroll to position [649, 0]
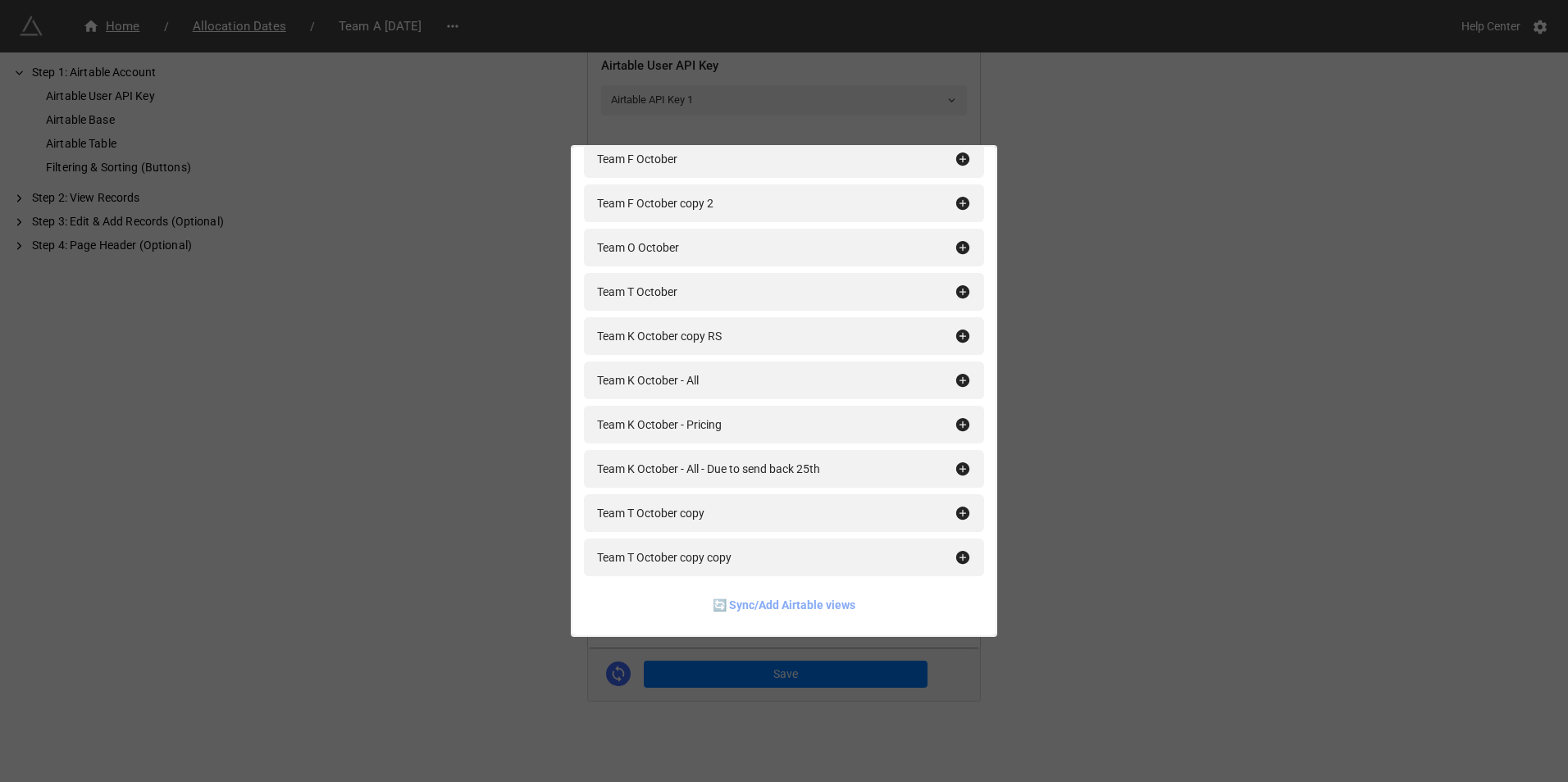
type input "team a octo"
click at [805, 602] on link "🔄 Sync/Add Airtable views" at bounding box center [784, 605] width 143 height 18
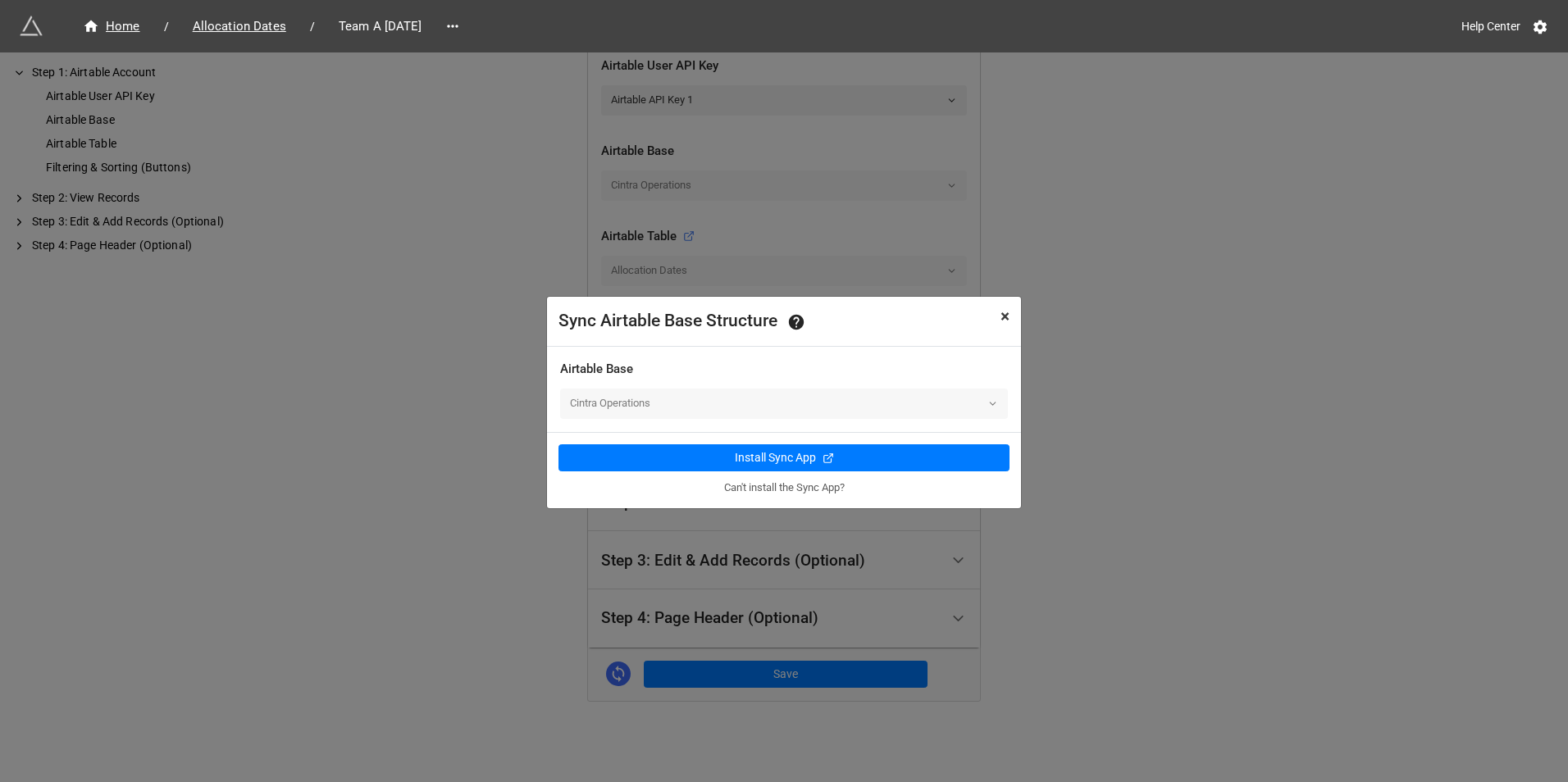
click at [1004, 317] on span "×" at bounding box center [1006, 316] width 9 height 20
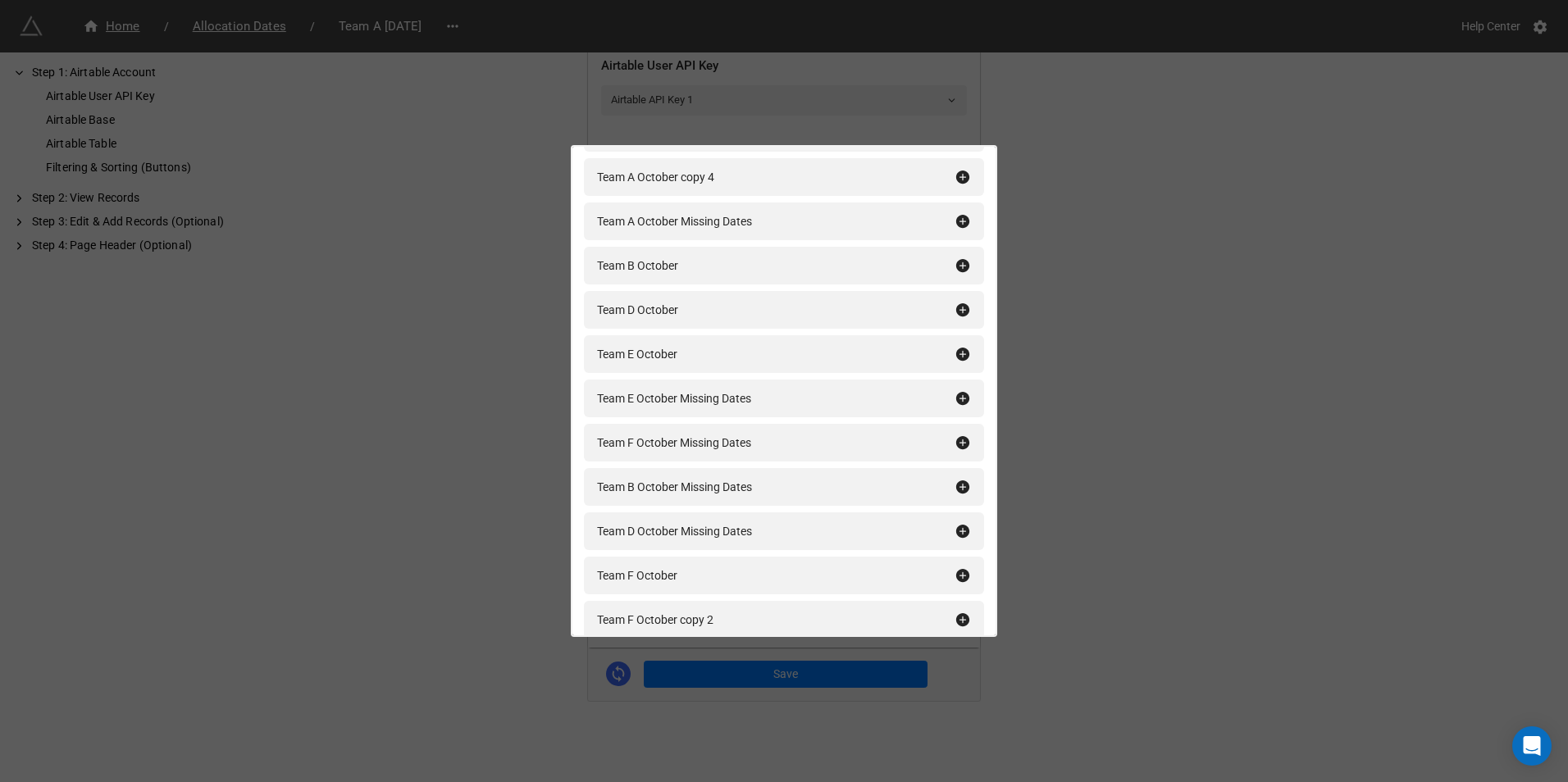
scroll to position [0, 0]
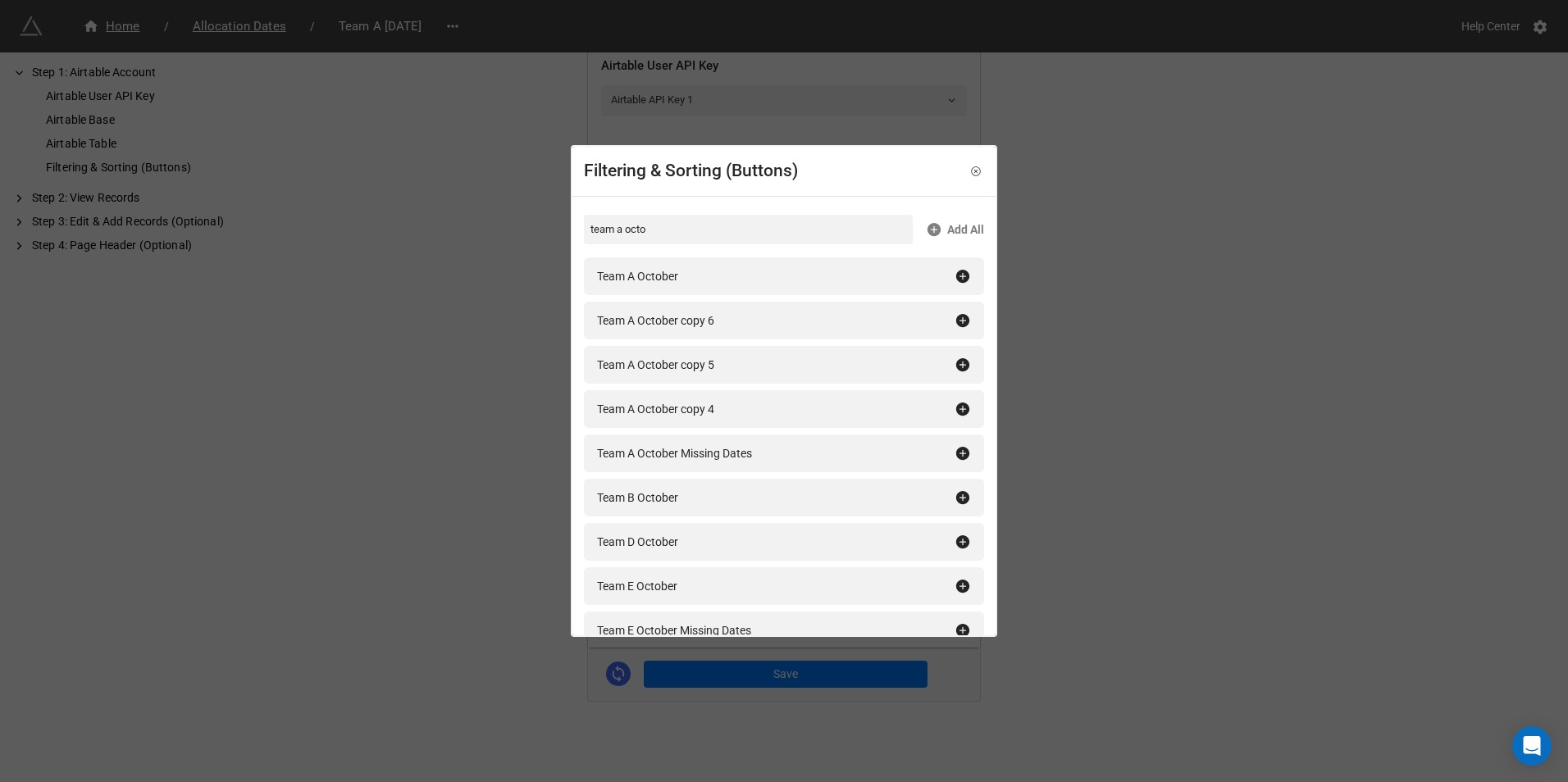
click at [1089, 293] on div "Filtering & Sorting (Buttons) team a octo Add All Team A October Team A October…" at bounding box center [784, 391] width 1568 height 782
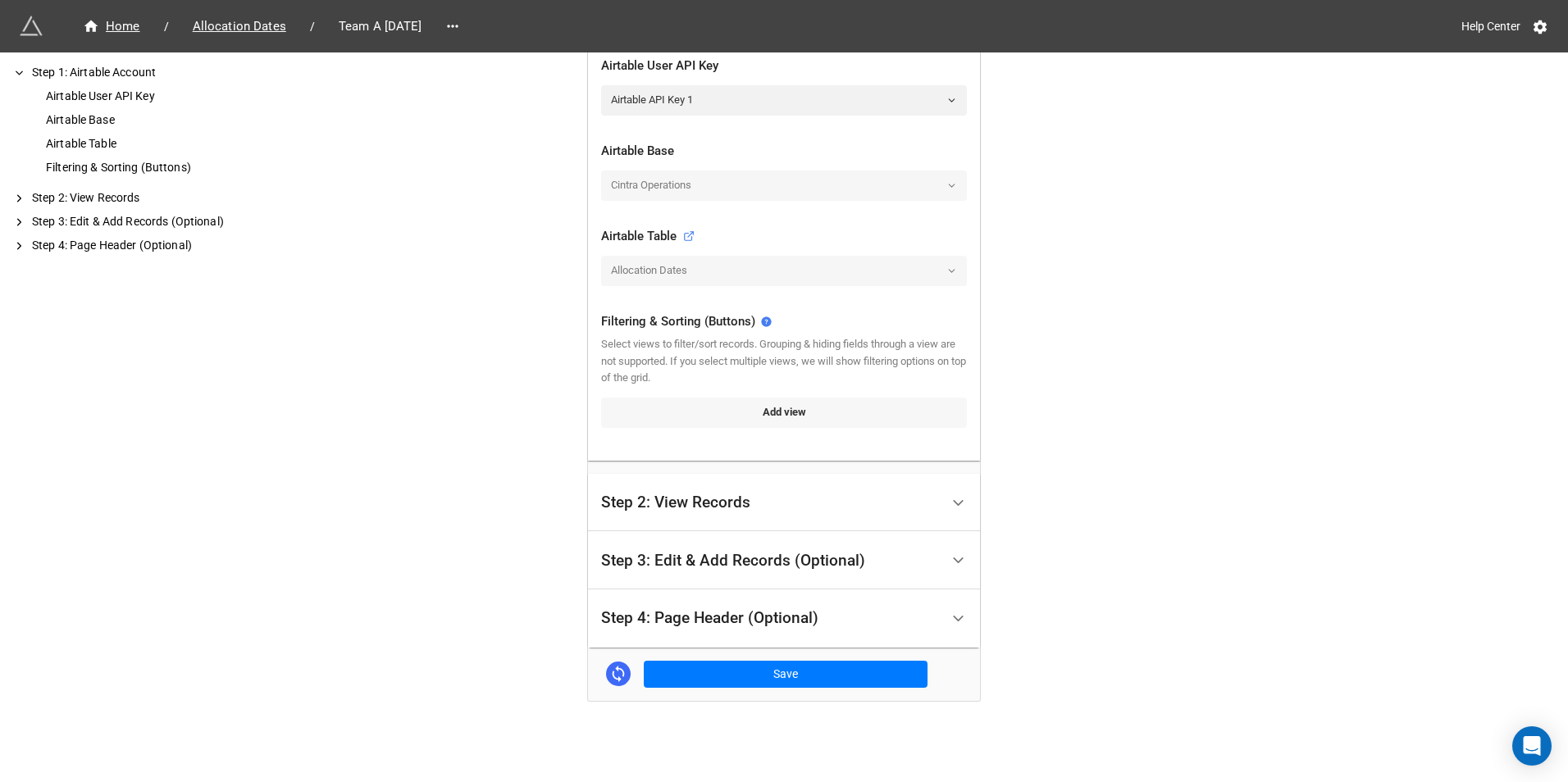
click at [718, 408] on link "Add view" at bounding box center [784, 412] width 366 height 29
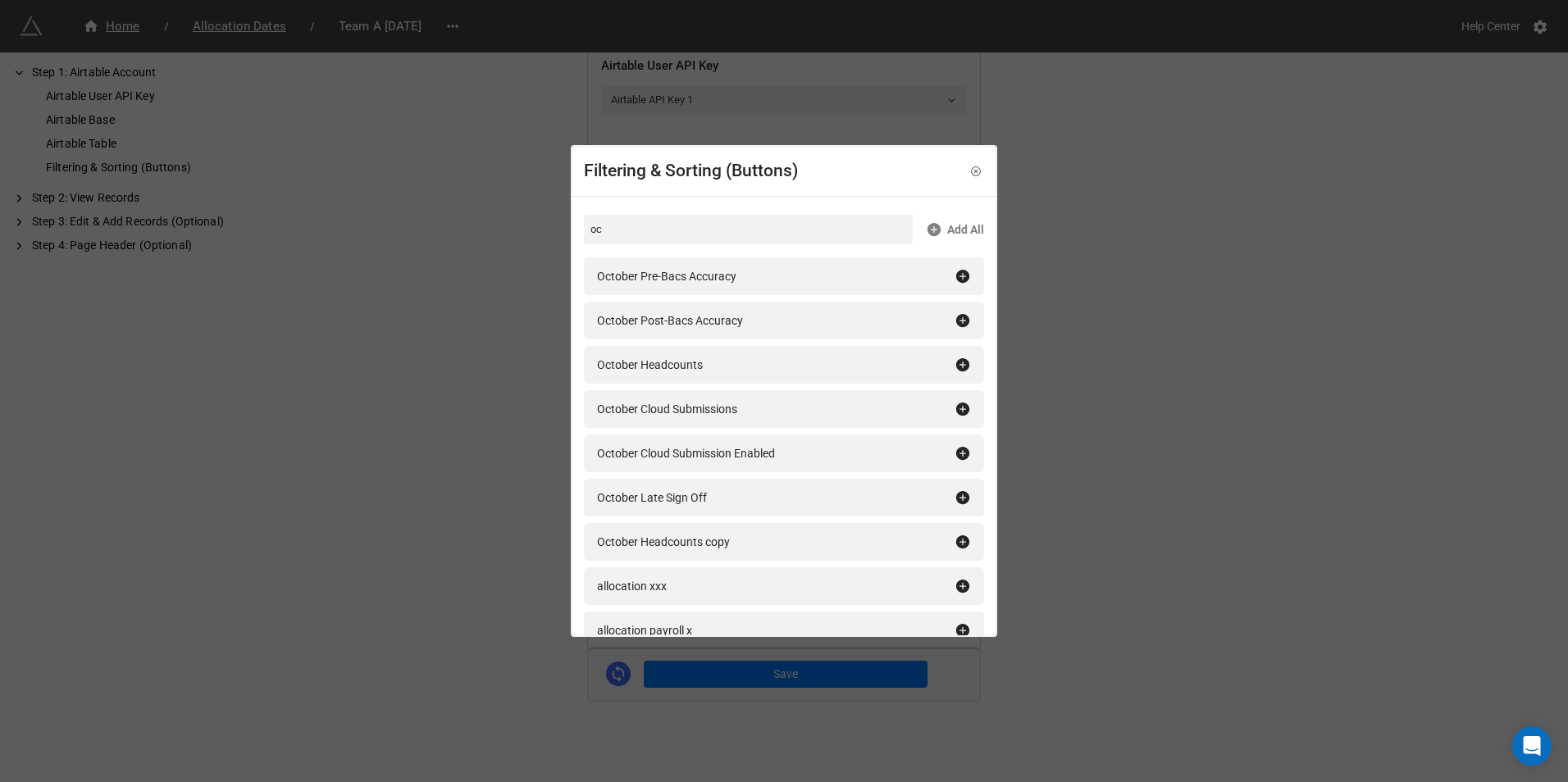
type input "o"
type input "e"
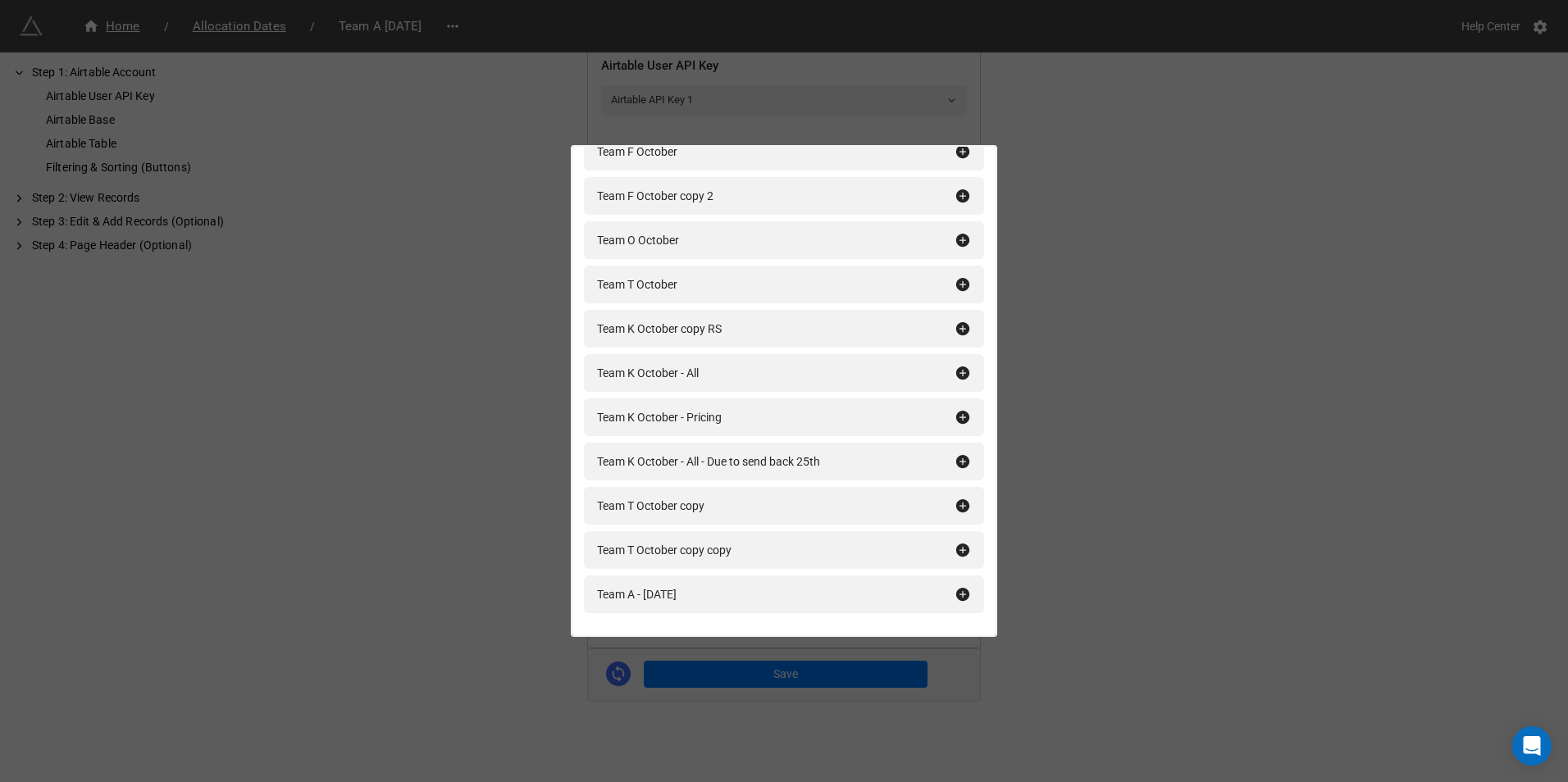
scroll to position [693, 0]
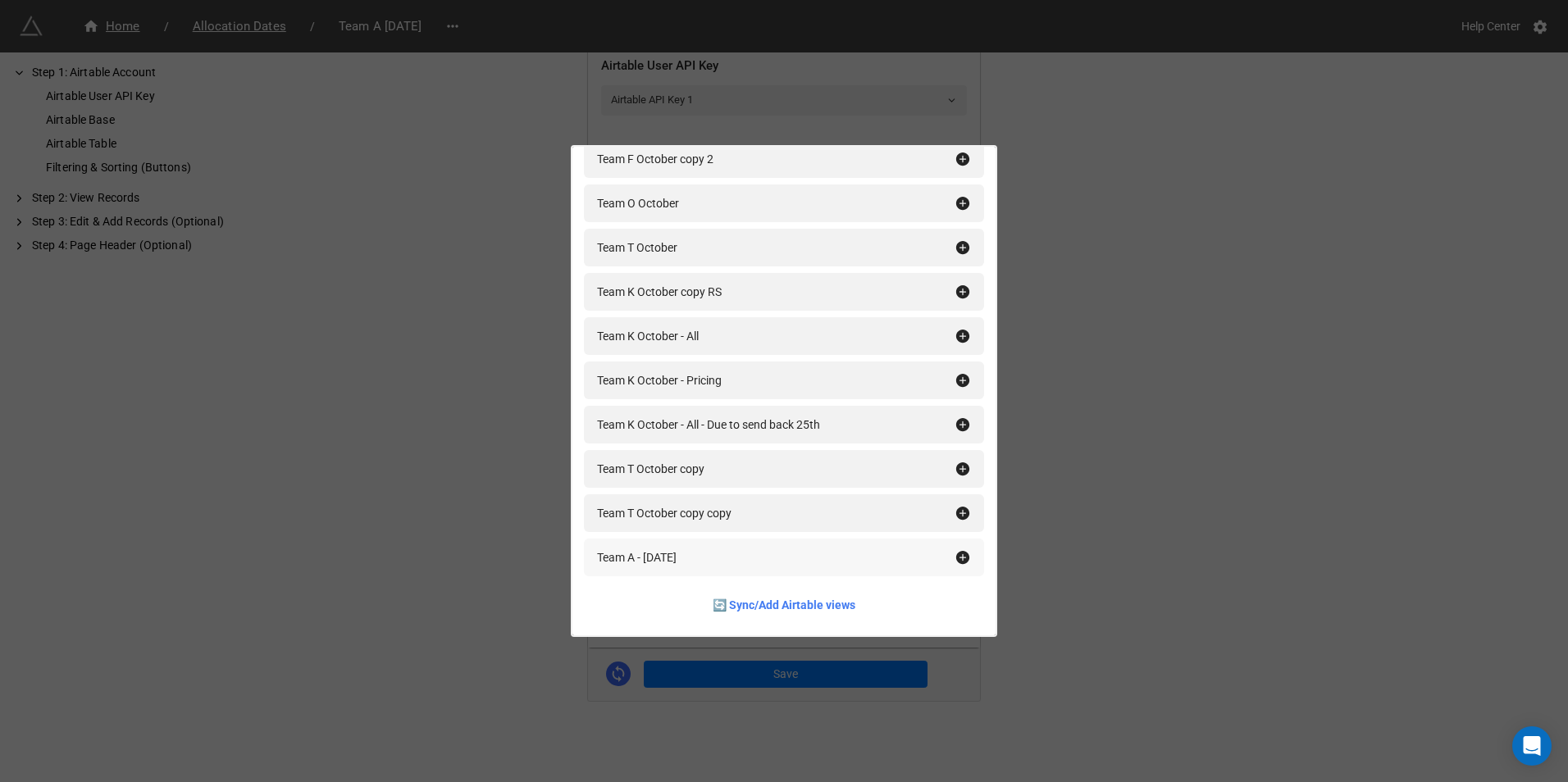
type input "team a octo"
click at [957, 558] on icon at bounding box center [962, 557] width 16 height 16
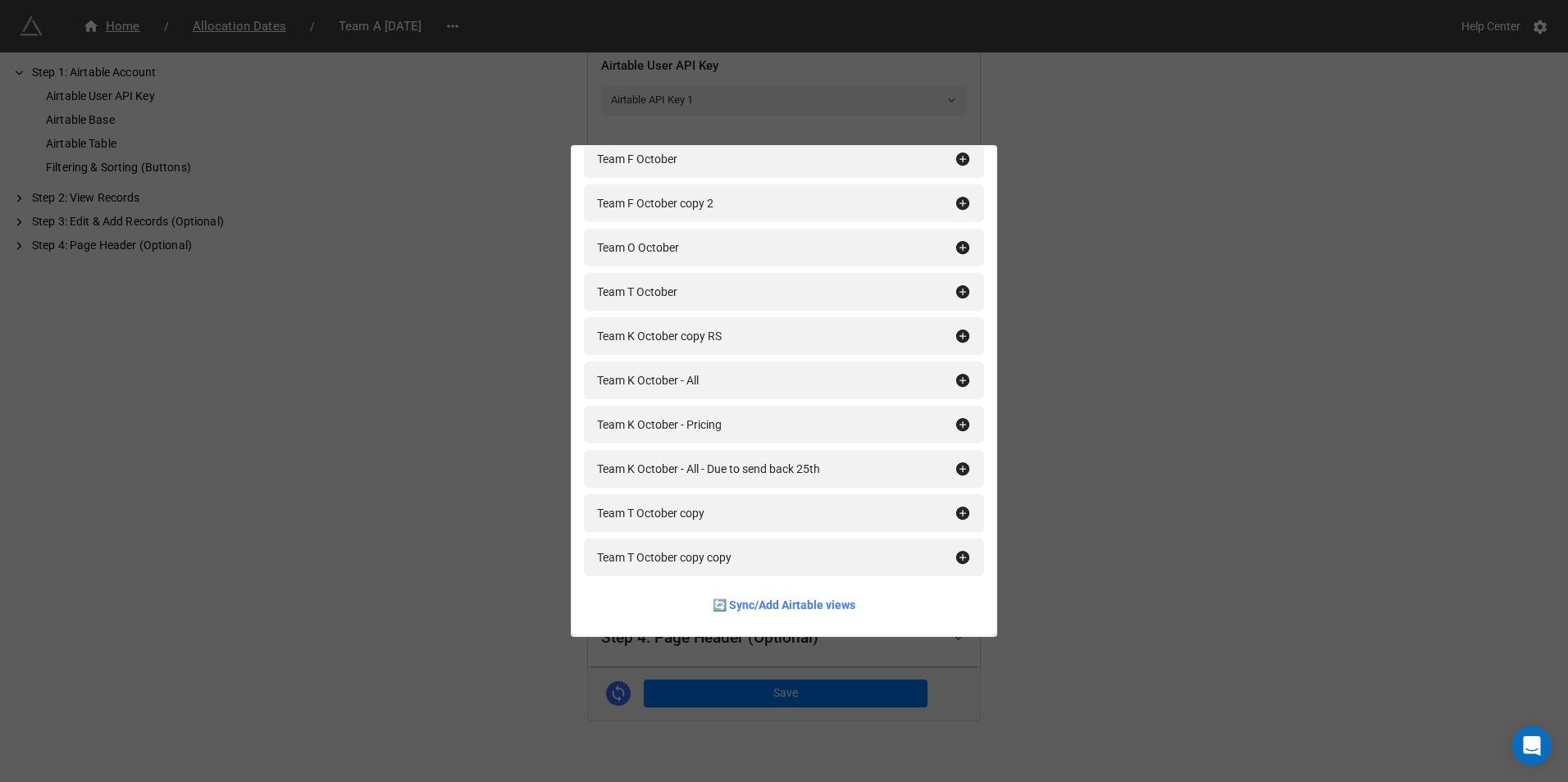
scroll to position [410, 0]
click at [1112, 514] on div "Filtering & Sorting (Buttons) team a octo Add All Team A October Team A October…" at bounding box center [784, 391] width 1568 height 782
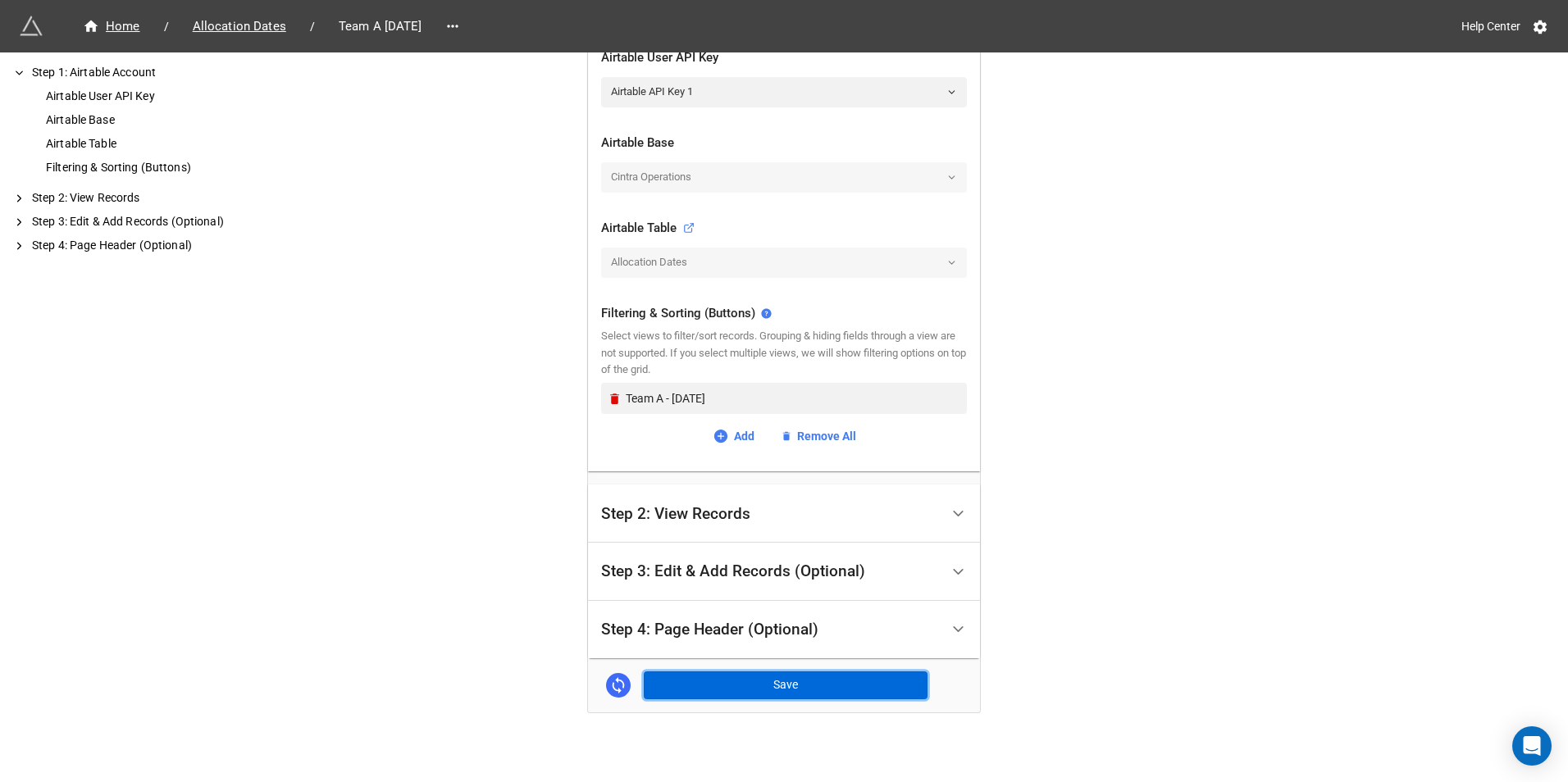
click at [660, 685] on button "Save" at bounding box center [786, 685] width 284 height 28
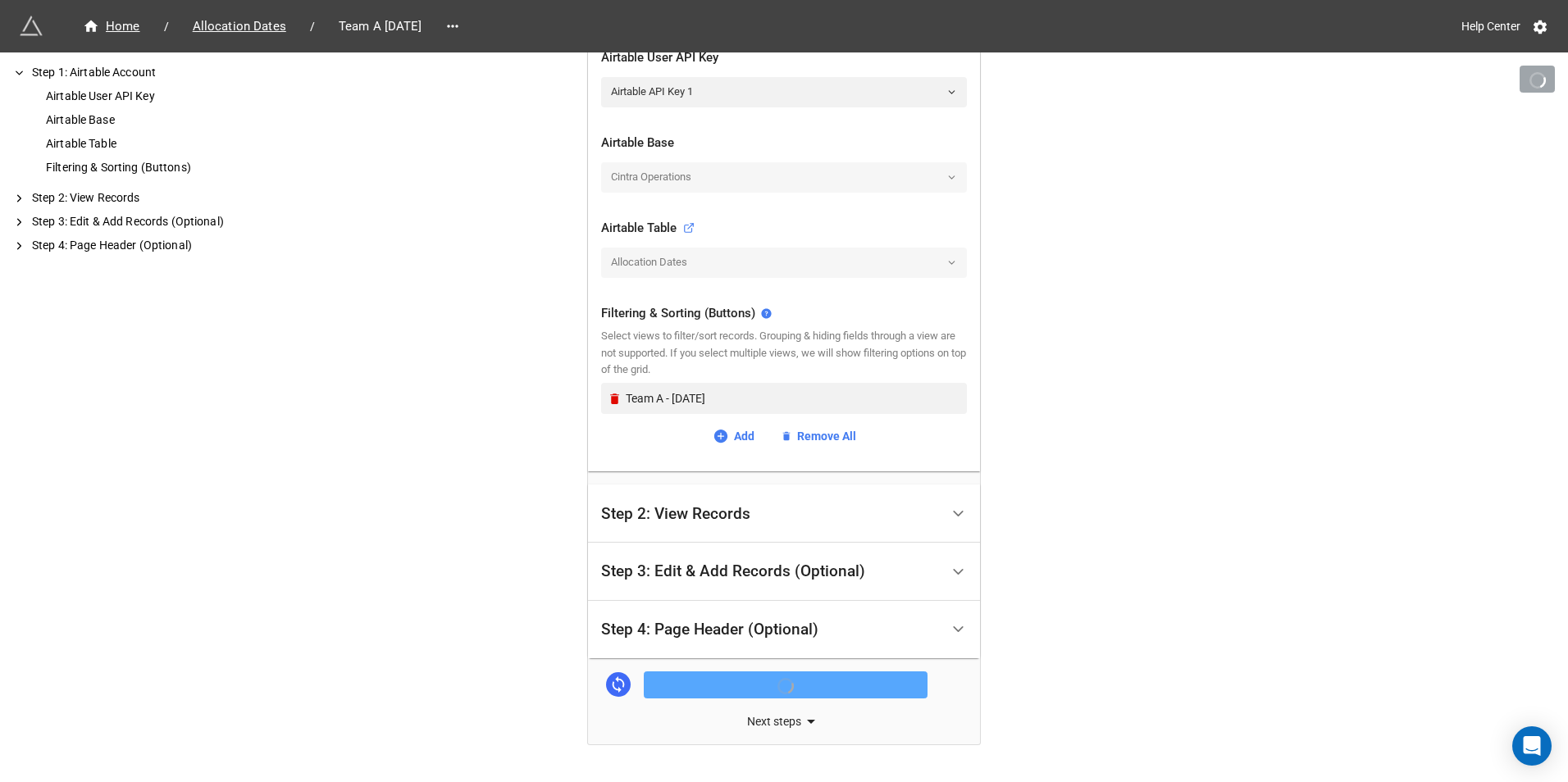
click at [759, 725] on div "Next steps" at bounding box center [784, 721] width 392 height 20
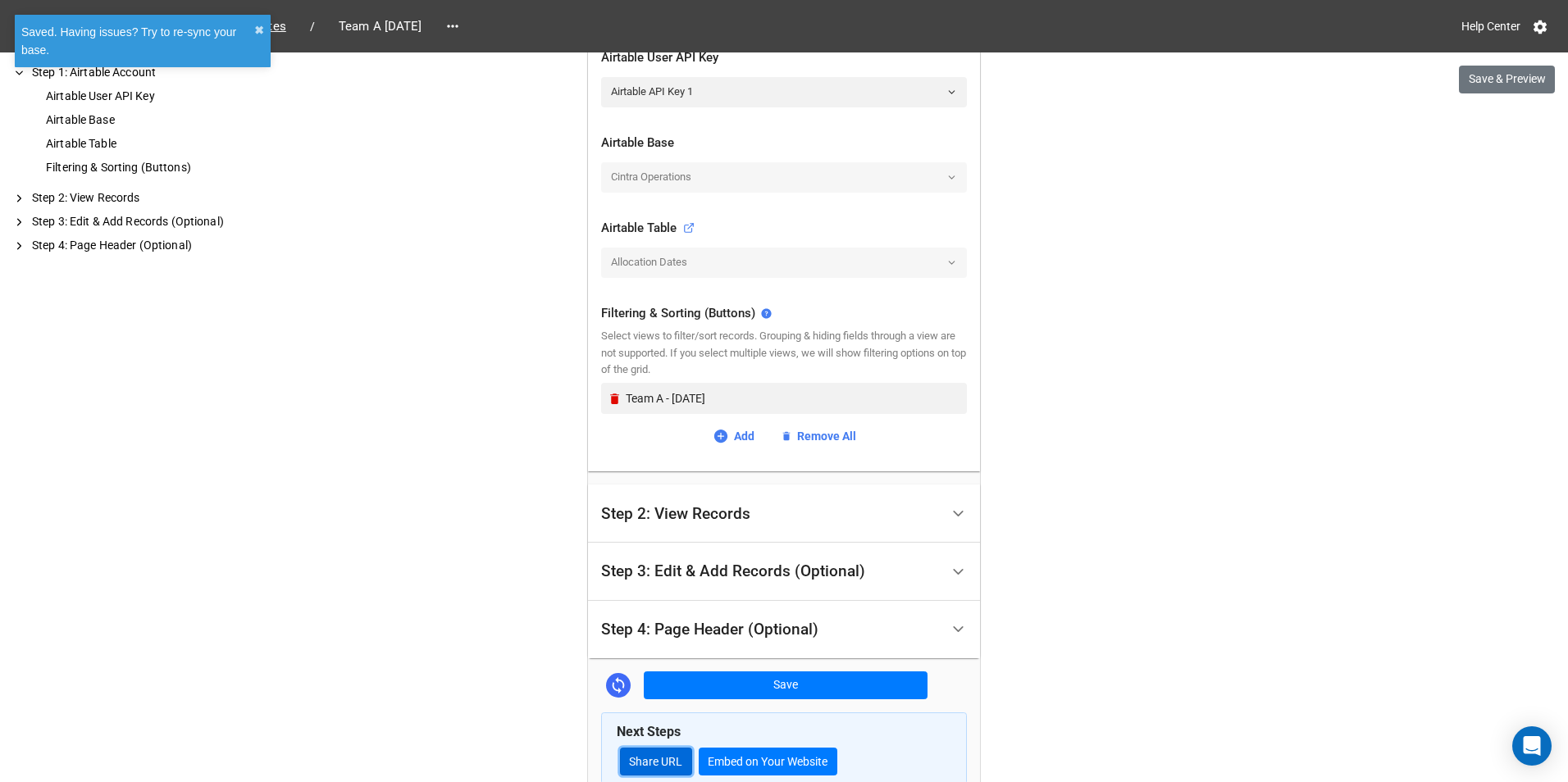
click at [663, 762] on link "Share URL" at bounding box center [655, 762] width 72 height 28
click at [484, 4] on div "Home / Allocation Dates / Team A October 2025 Help Center" at bounding box center [784, 26] width 1568 height 53
click at [461, 22] on icon at bounding box center [452, 25] width 16 height 16
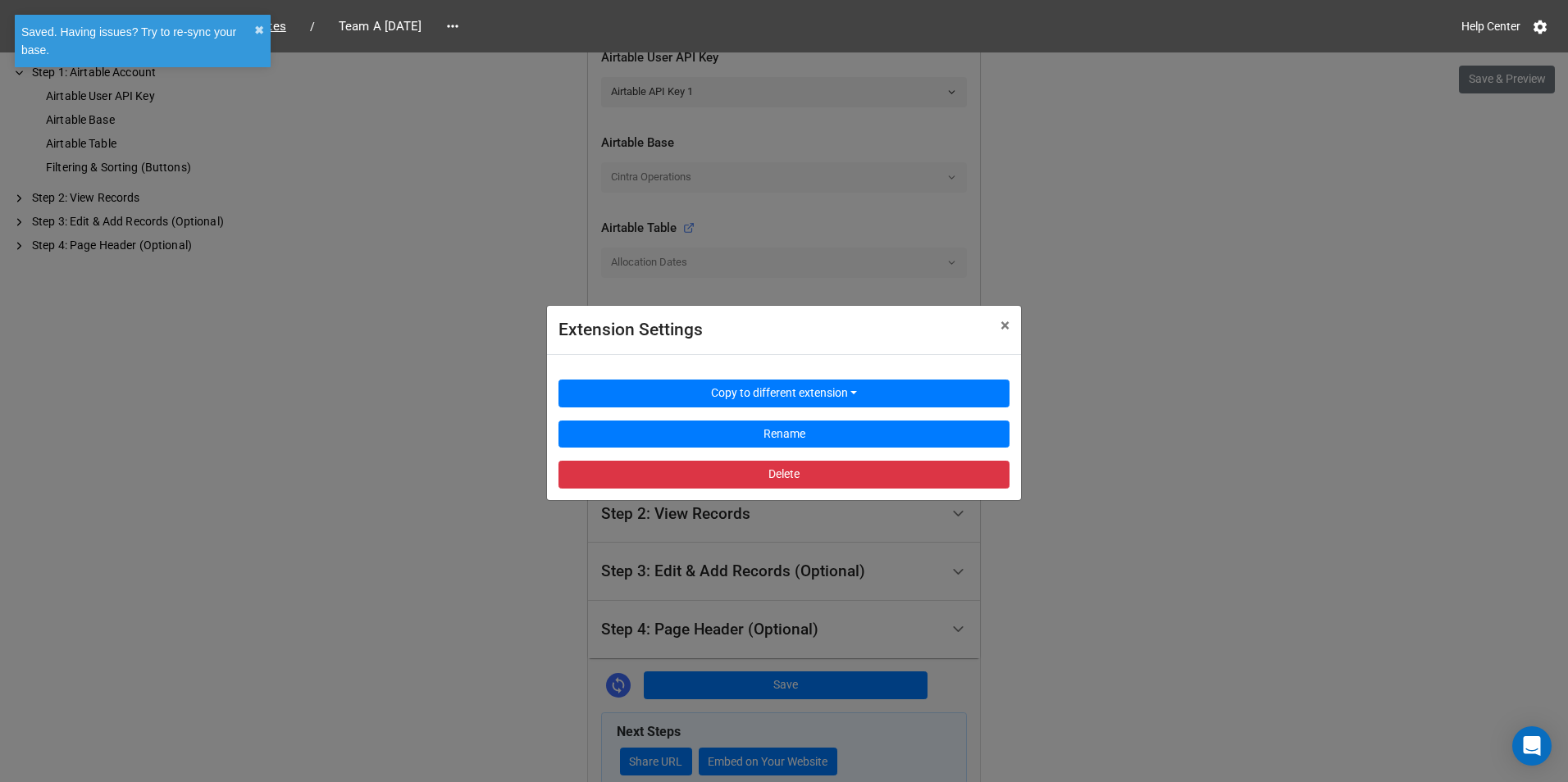
click at [696, 407] on div "Copy to different extension Rename Delete" at bounding box center [784, 427] width 451 height 122
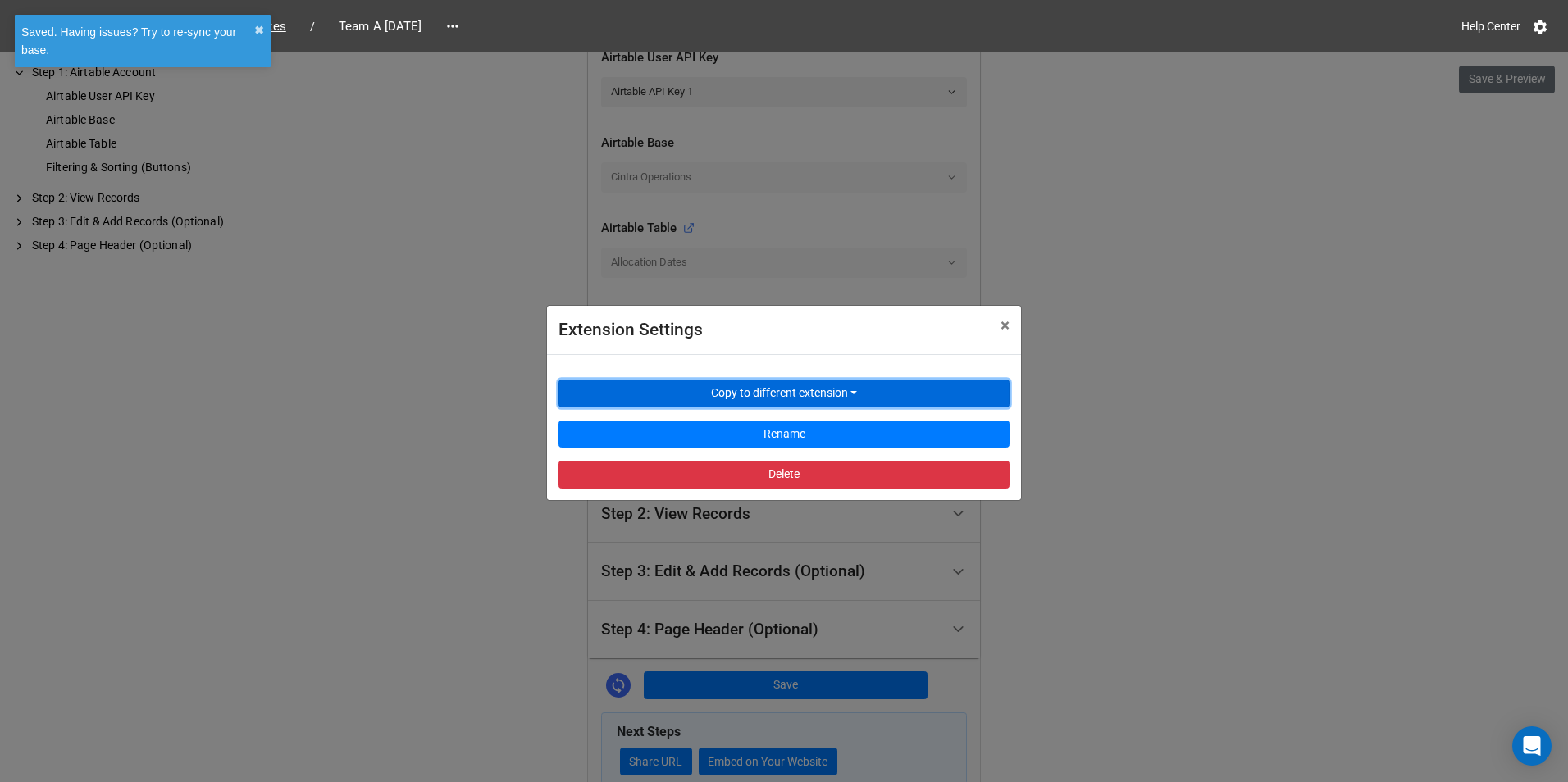
click at [824, 394] on button "Copy to different extension" at bounding box center [784, 393] width 451 height 28
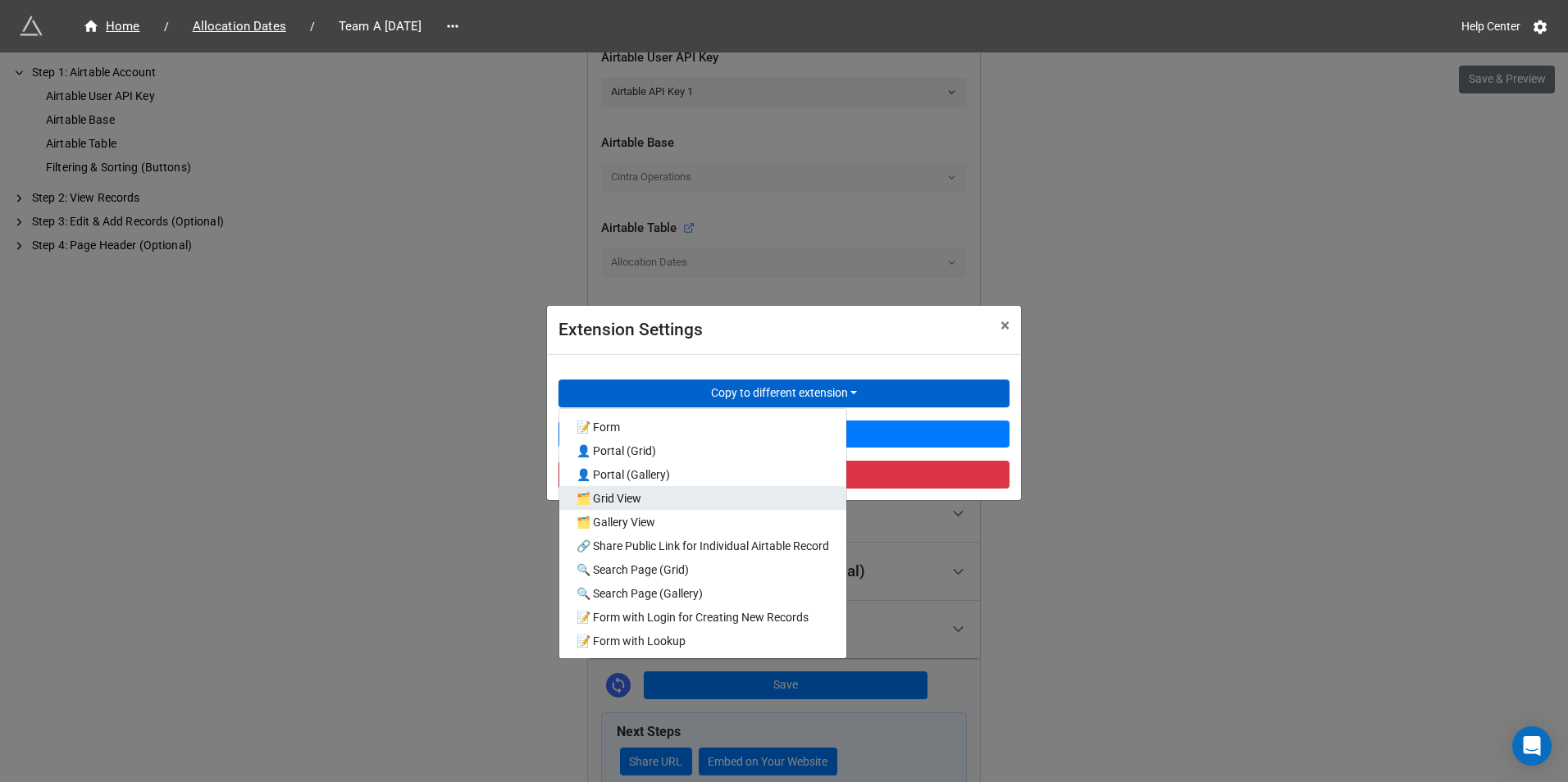
click at [642, 498] on link "🗂️ Grid View" at bounding box center [703, 498] width 287 height 23
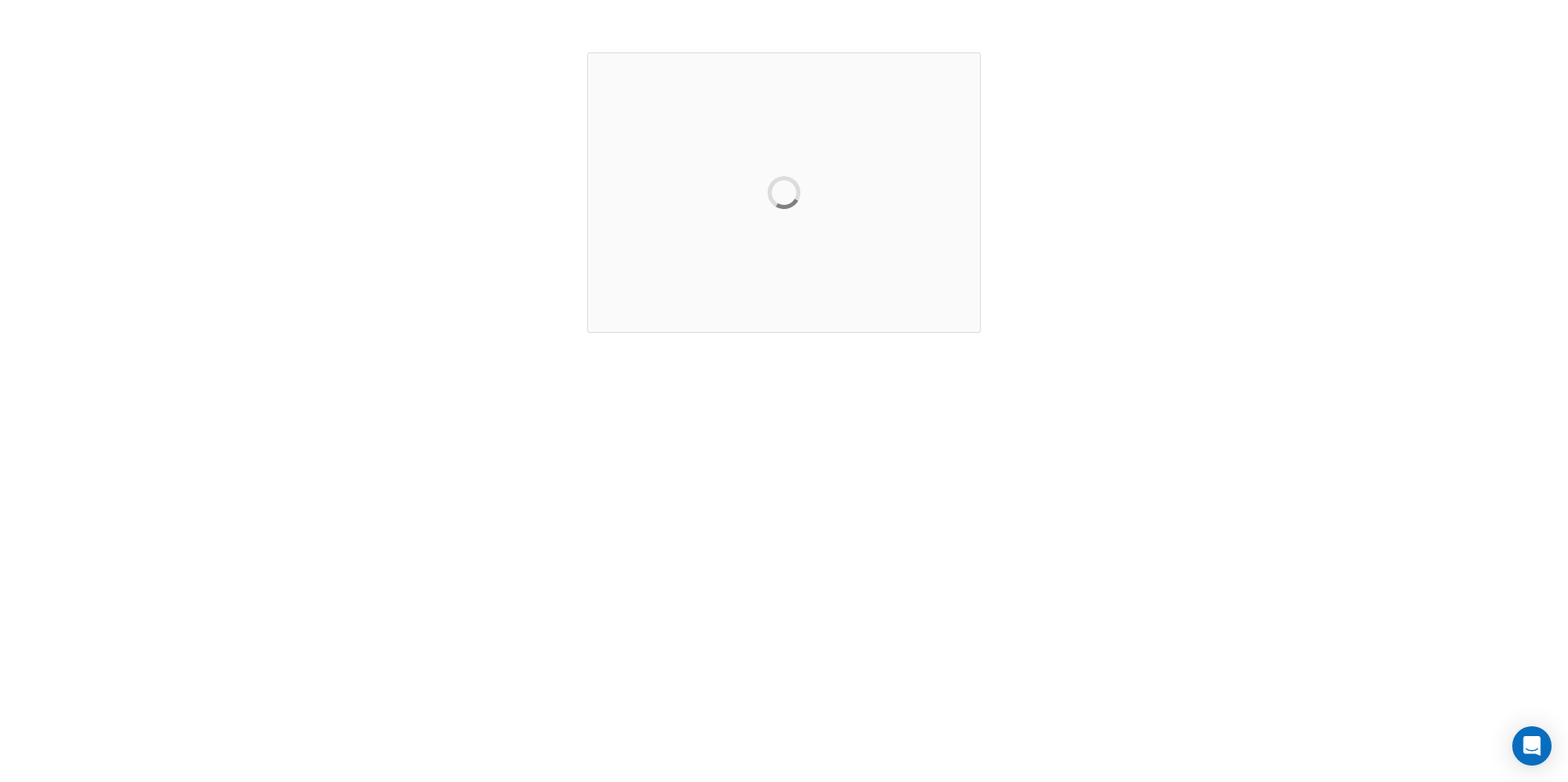
scroll to position [0, 0]
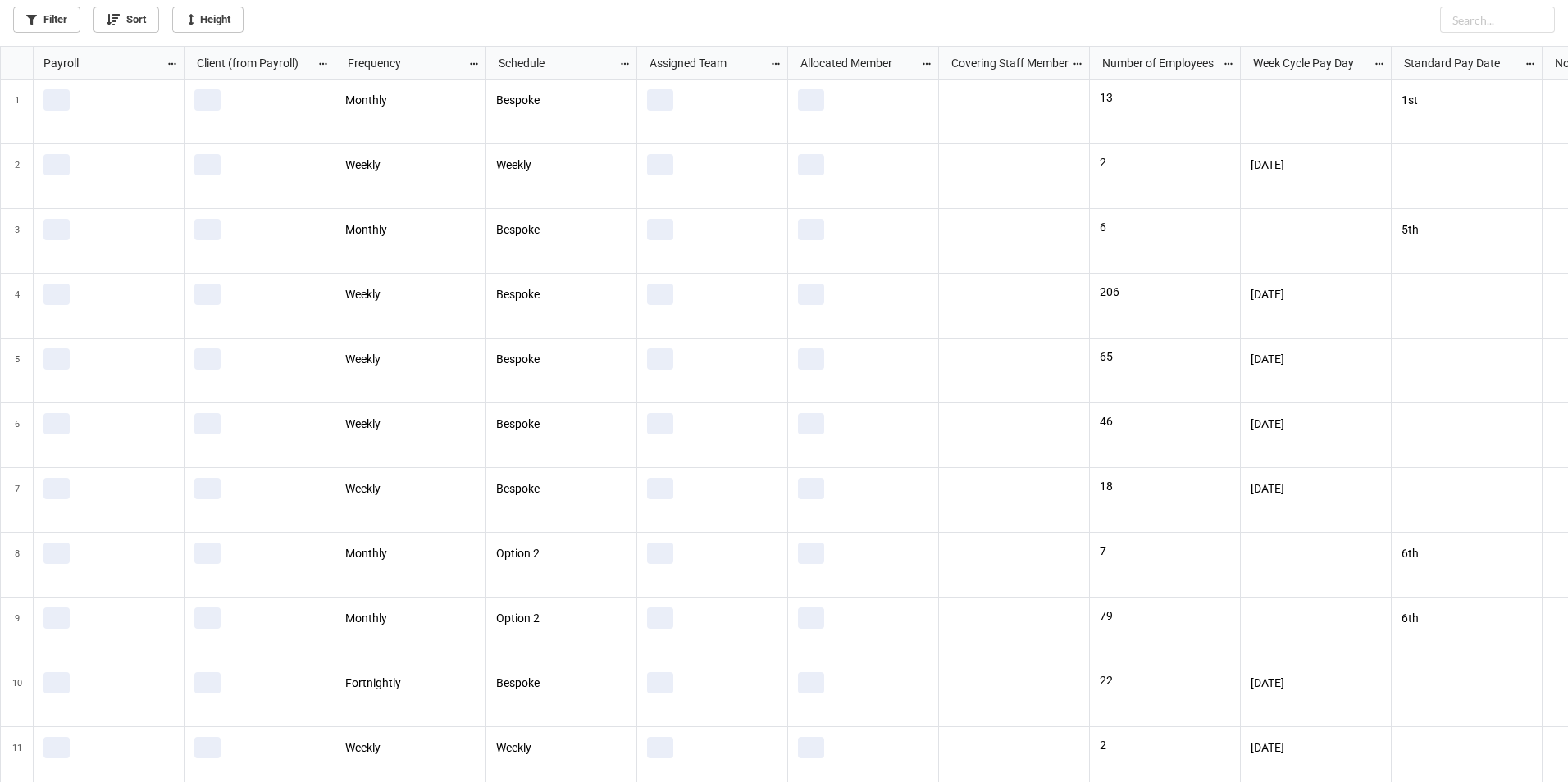
scroll to position [727, 1559]
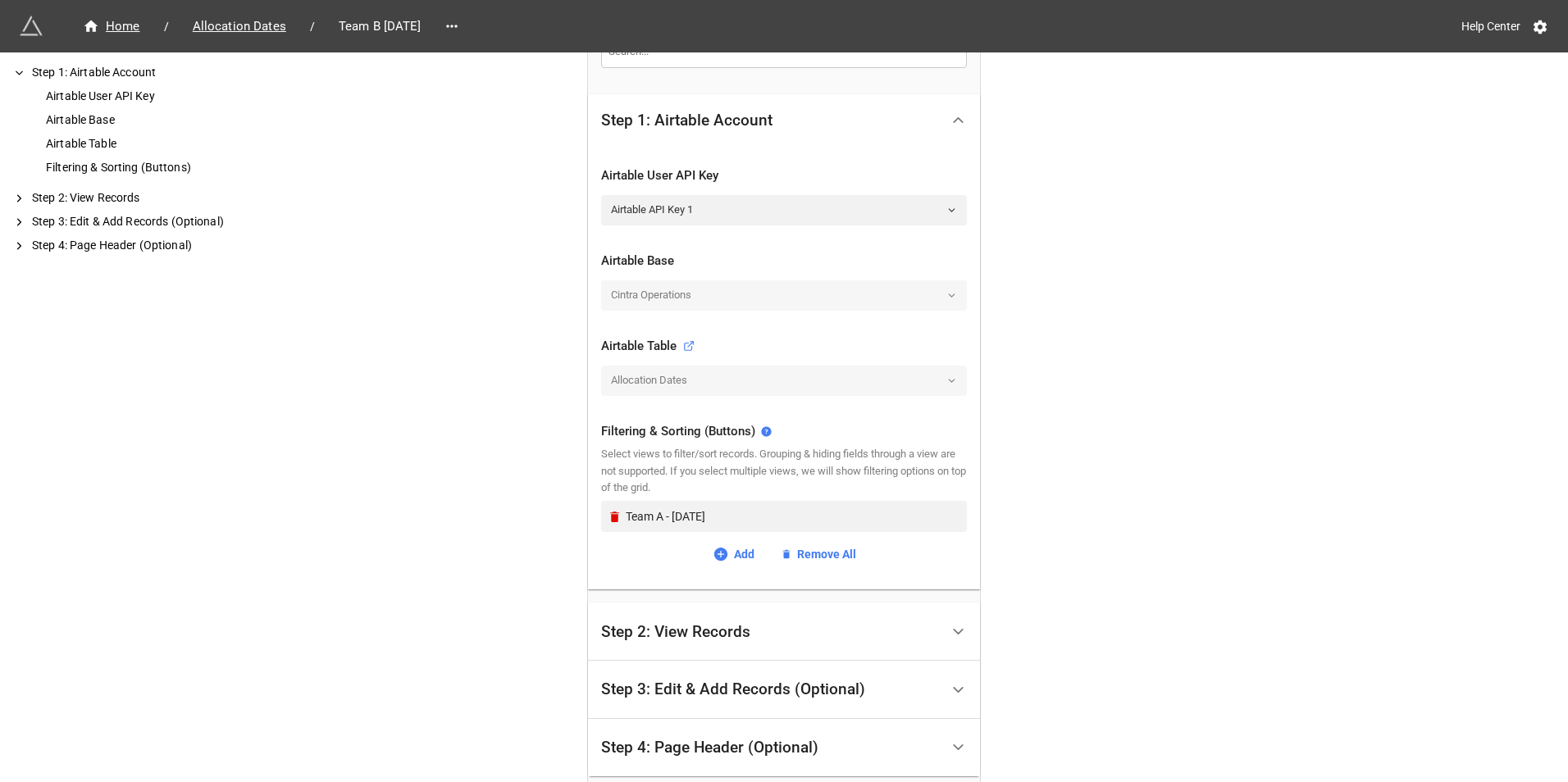
scroll to position [422, 0]
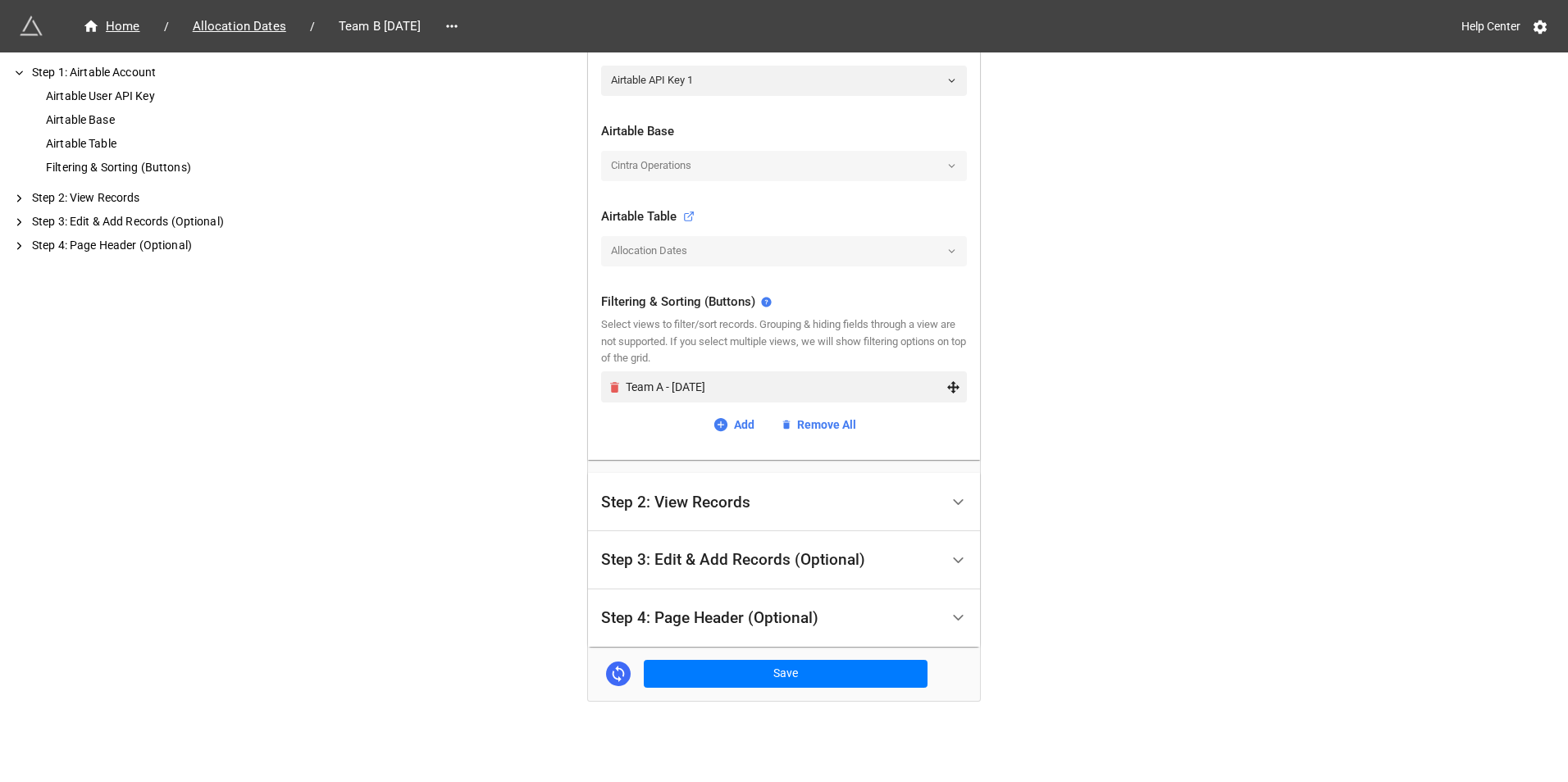
click at [610, 388] on icon "Remove" at bounding box center [615, 387] width 9 height 10
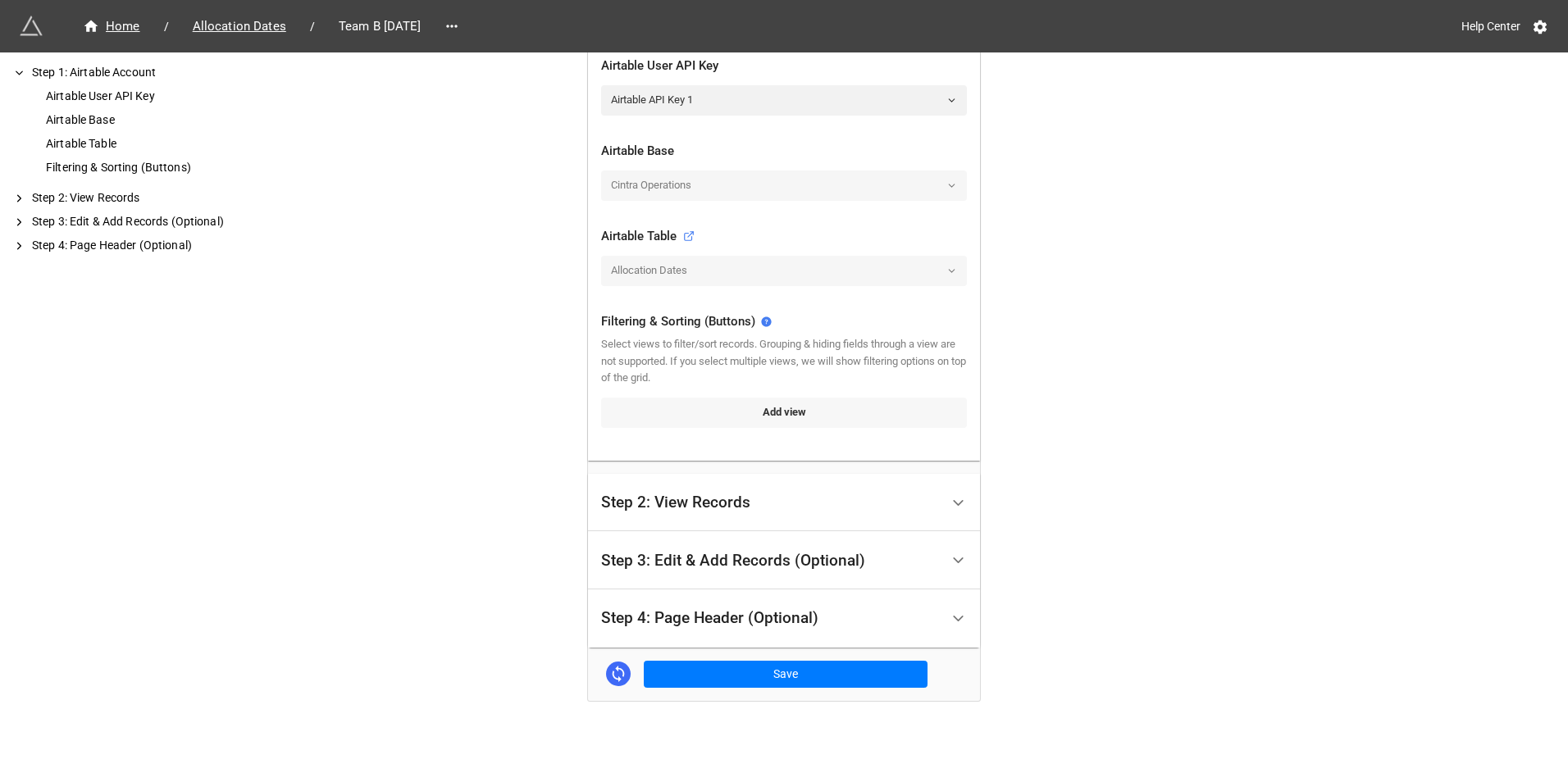
click at [689, 406] on link "Add view" at bounding box center [784, 412] width 366 height 29
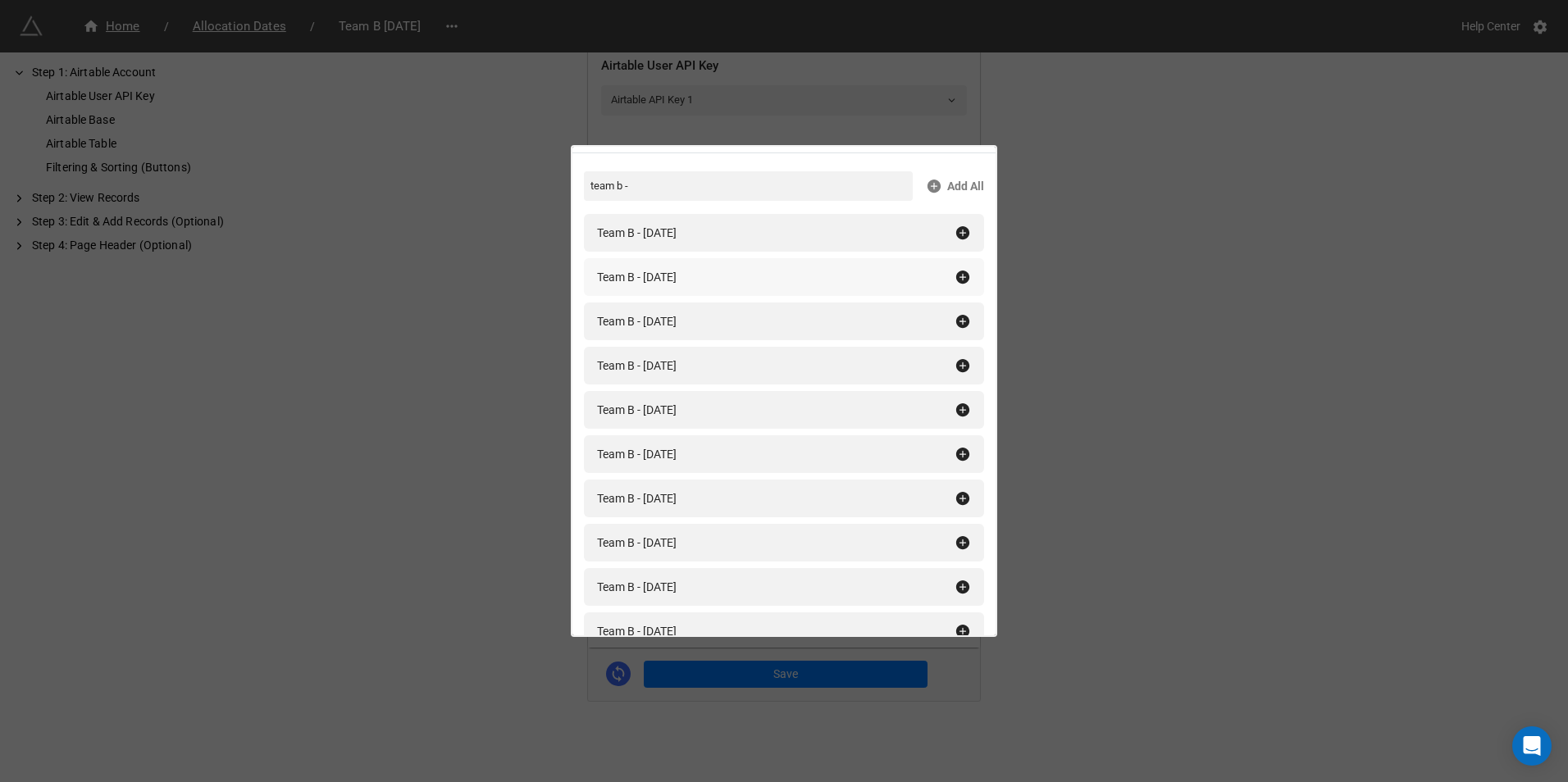
scroll to position [82, 0]
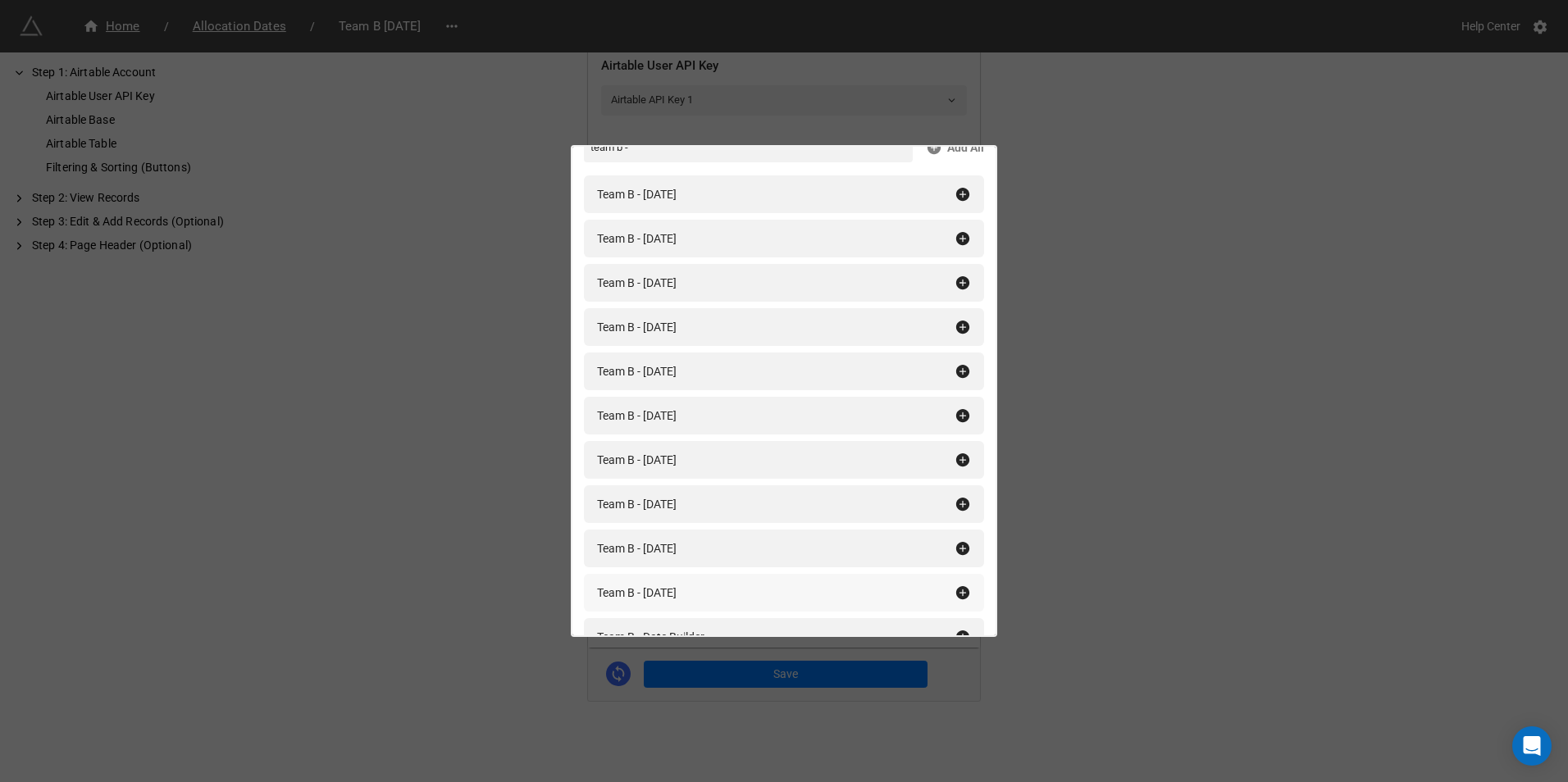
type input "team b -"
click at [957, 590] on icon at bounding box center [963, 593] width 13 height 13
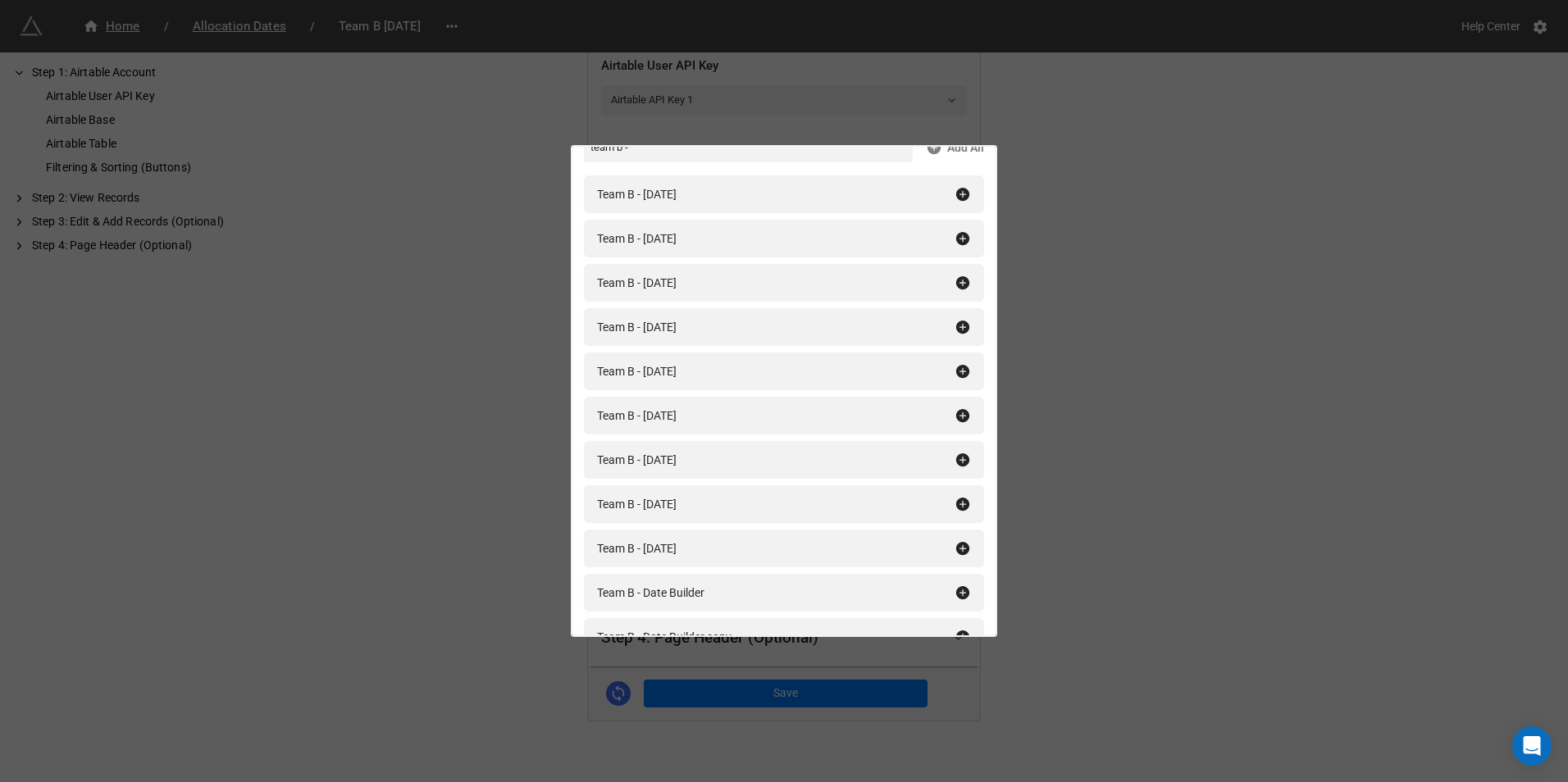
scroll to position [422, 0]
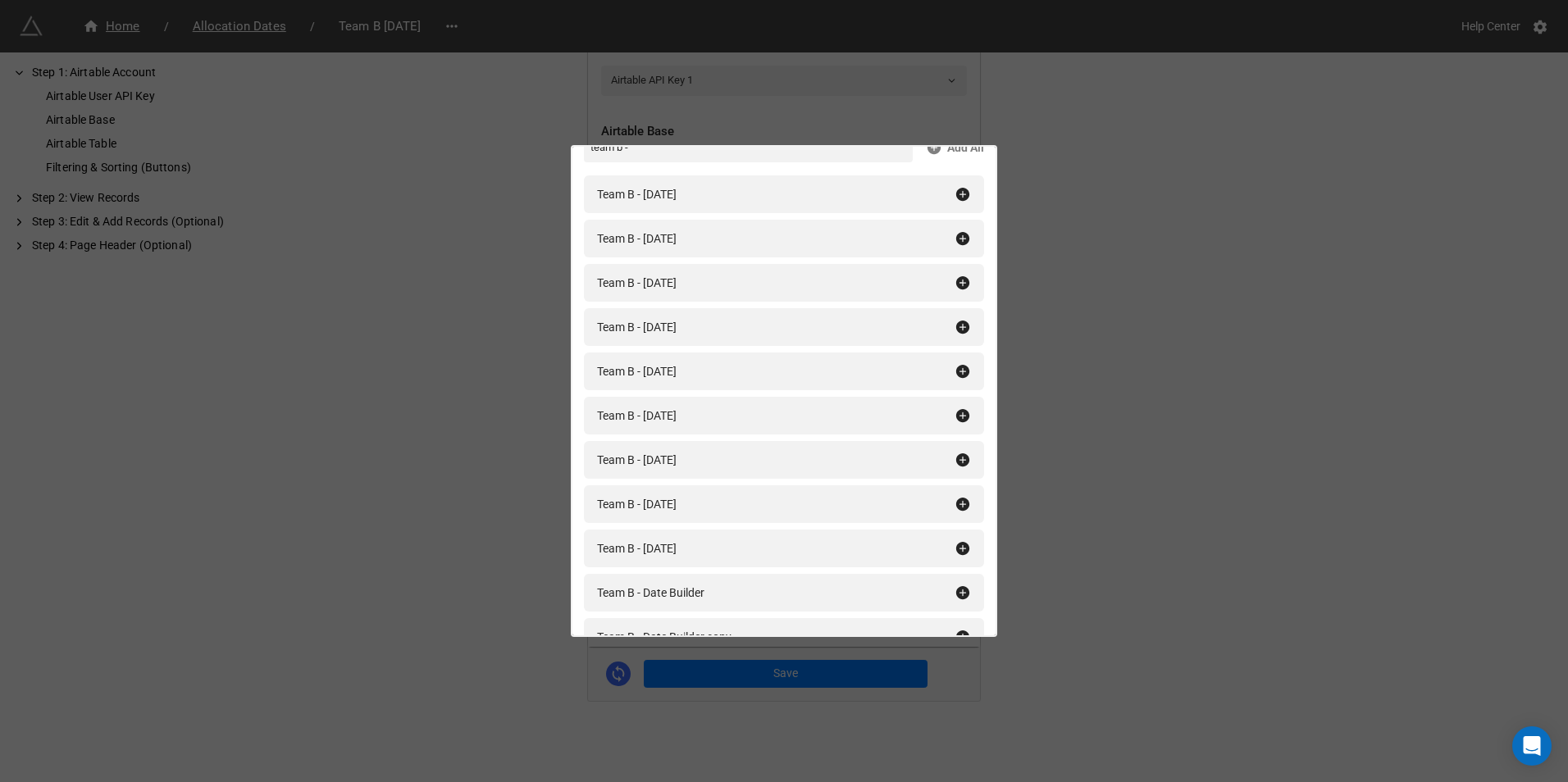
click at [1168, 564] on div "Filtering & Sorting (Buttons) team b - Add All Team B - January 2025 Team B - F…" at bounding box center [784, 391] width 1568 height 782
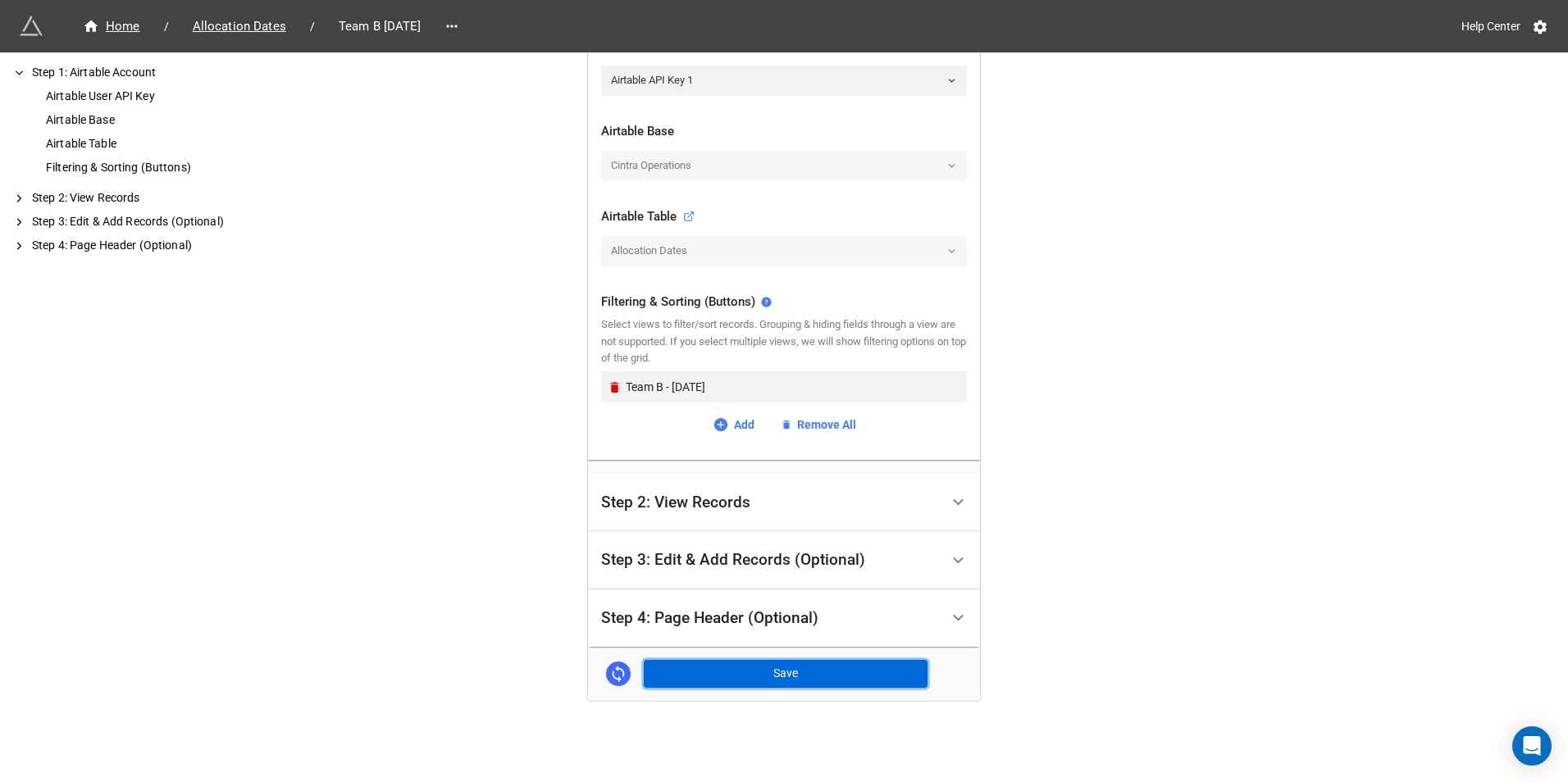
click at [693, 670] on button "Save" at bounding box center [786, 674] width 284 height 28
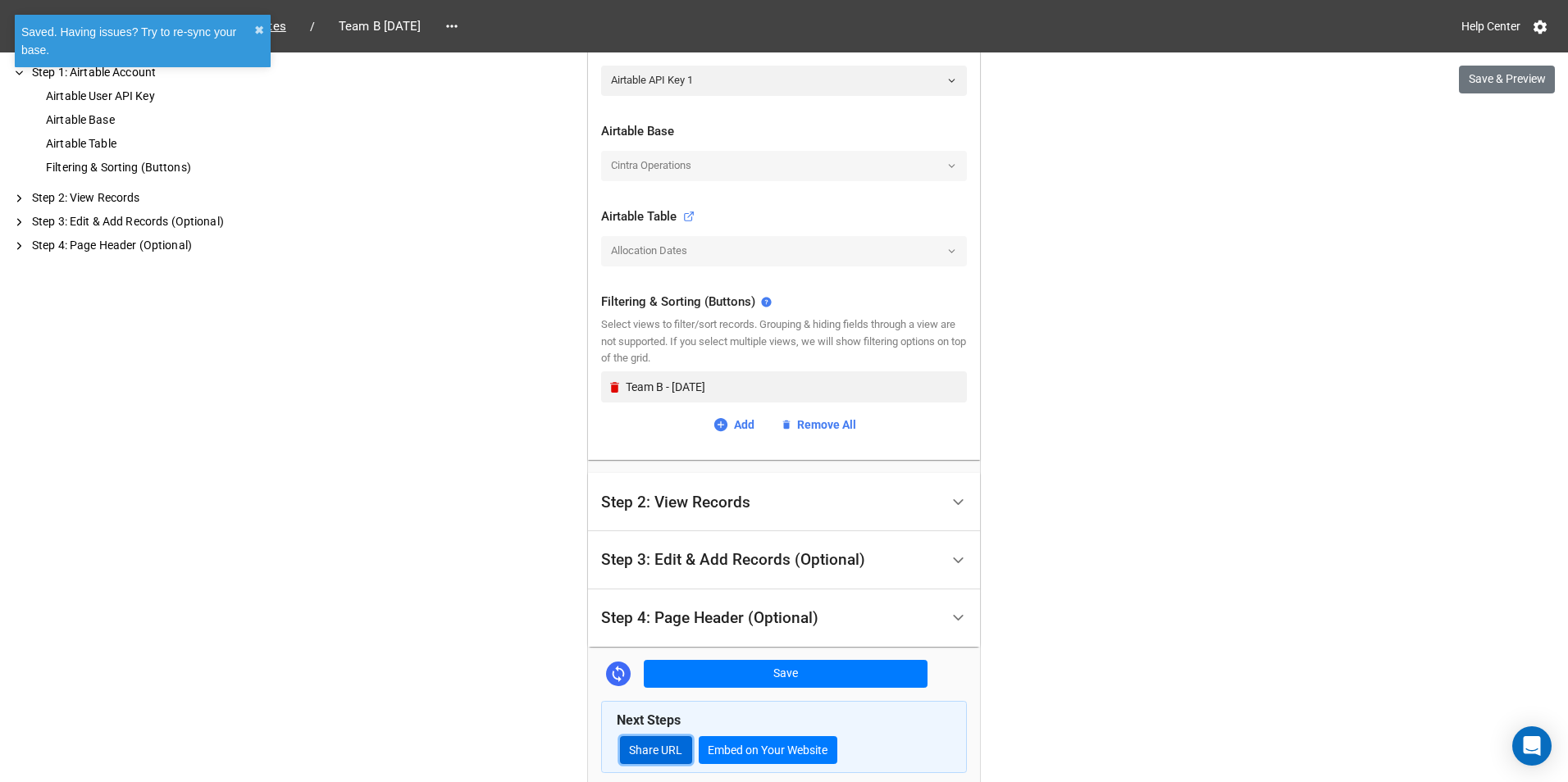
click at [665, 746] on link "Share URL" at bounding box center [655, 750] width 72 height 28
click at [460, 25] on icon at bounding box center [452, 25] width 16 height 16
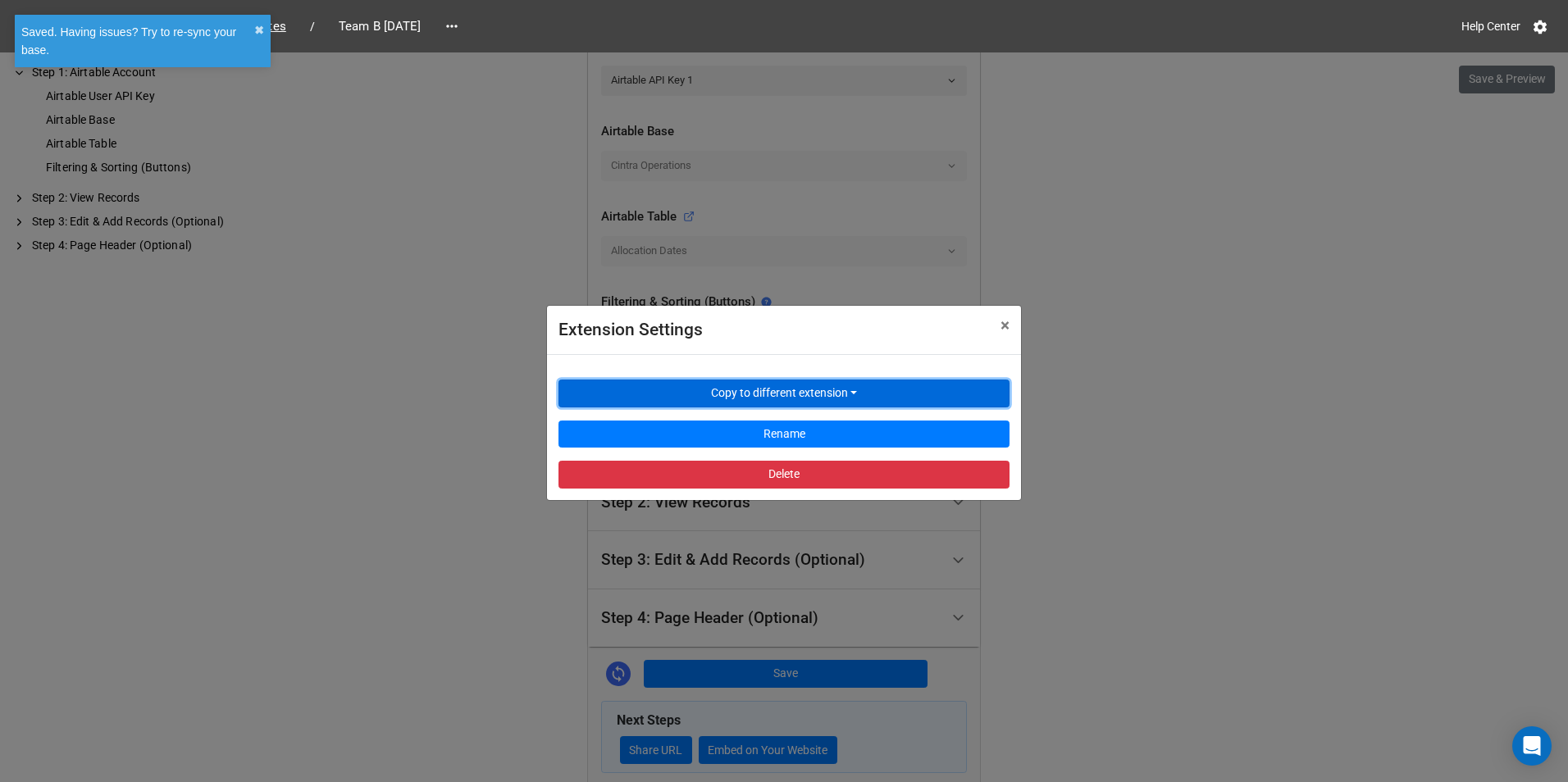
click at [706, 392] on button "Copy to different extension" at bounding box center [784, 393] width 451 height 28
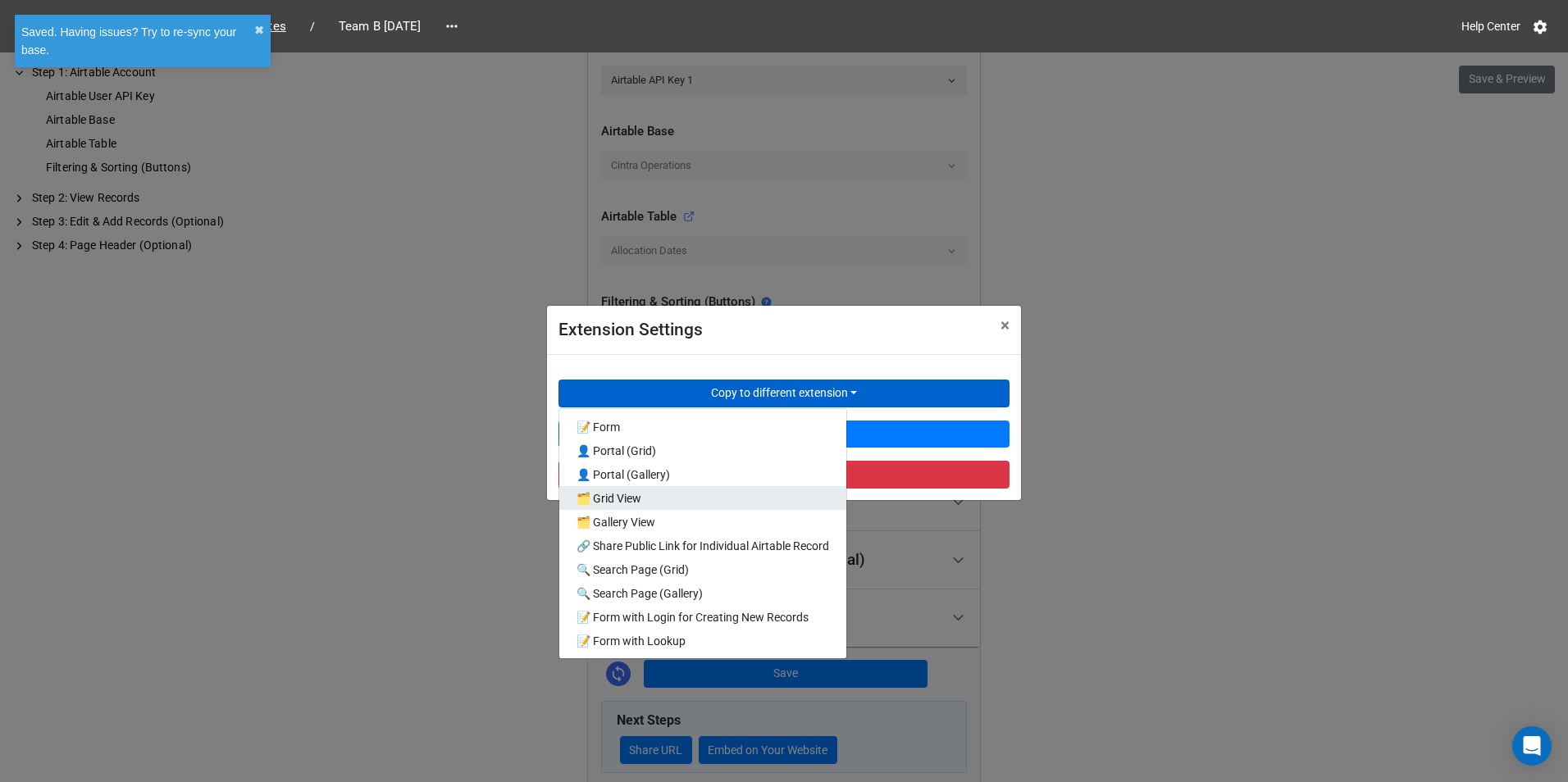
click at [670, 494] on link "🗂️ Grid View" at bounding box center [703, 498] width 287 height 23
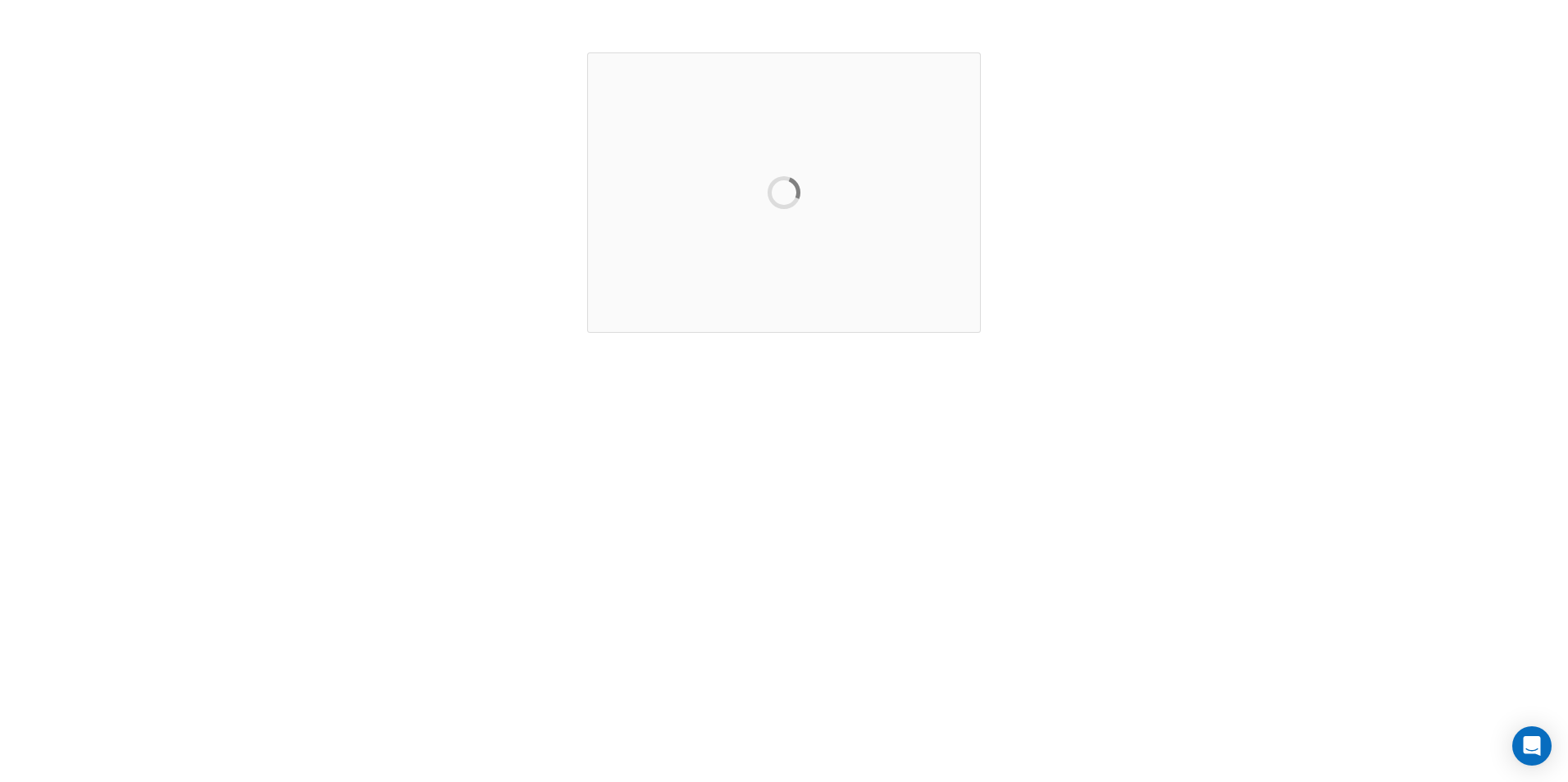
scroll to position [0, 0]
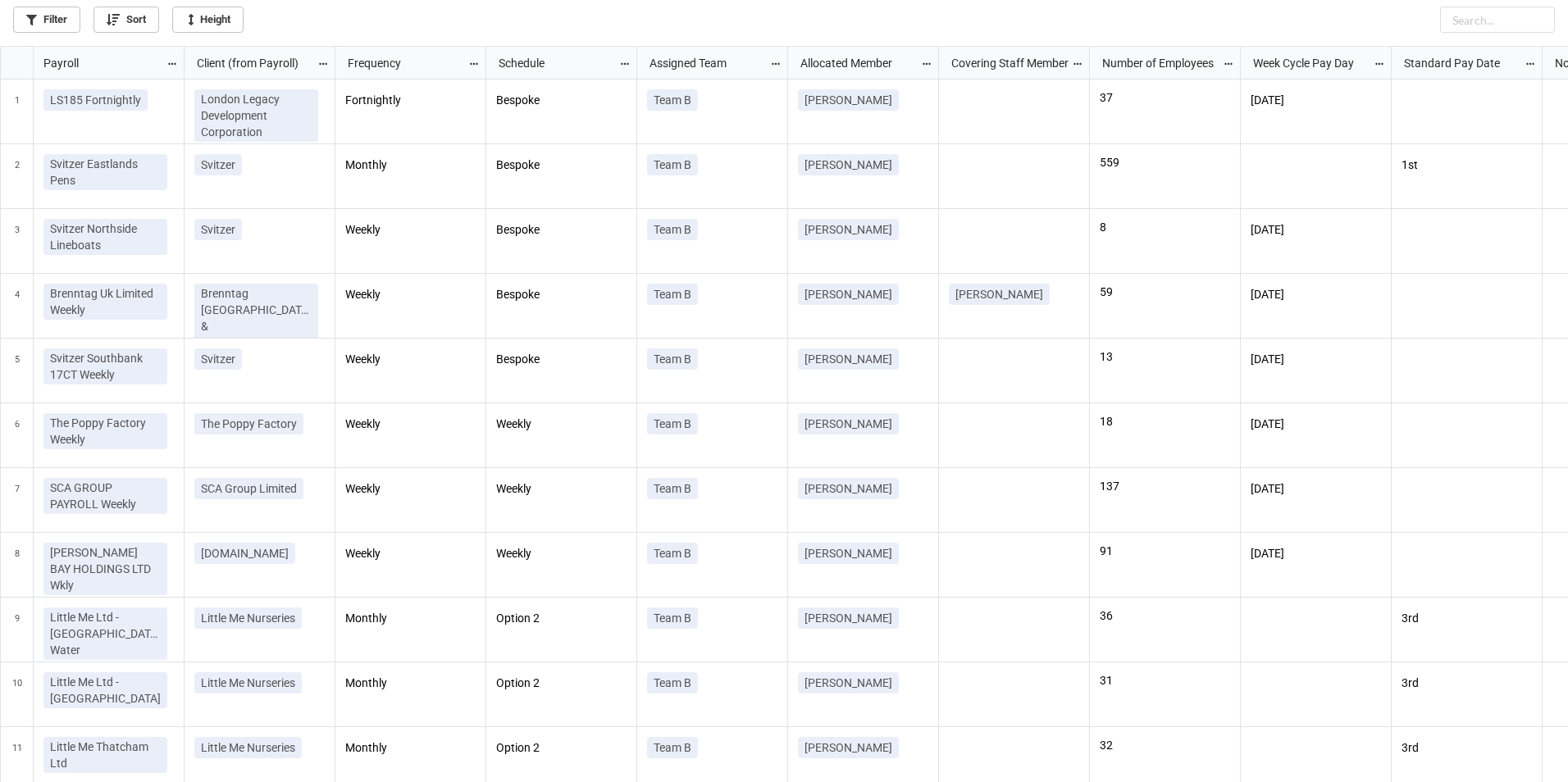
scroll to position [9, 9]
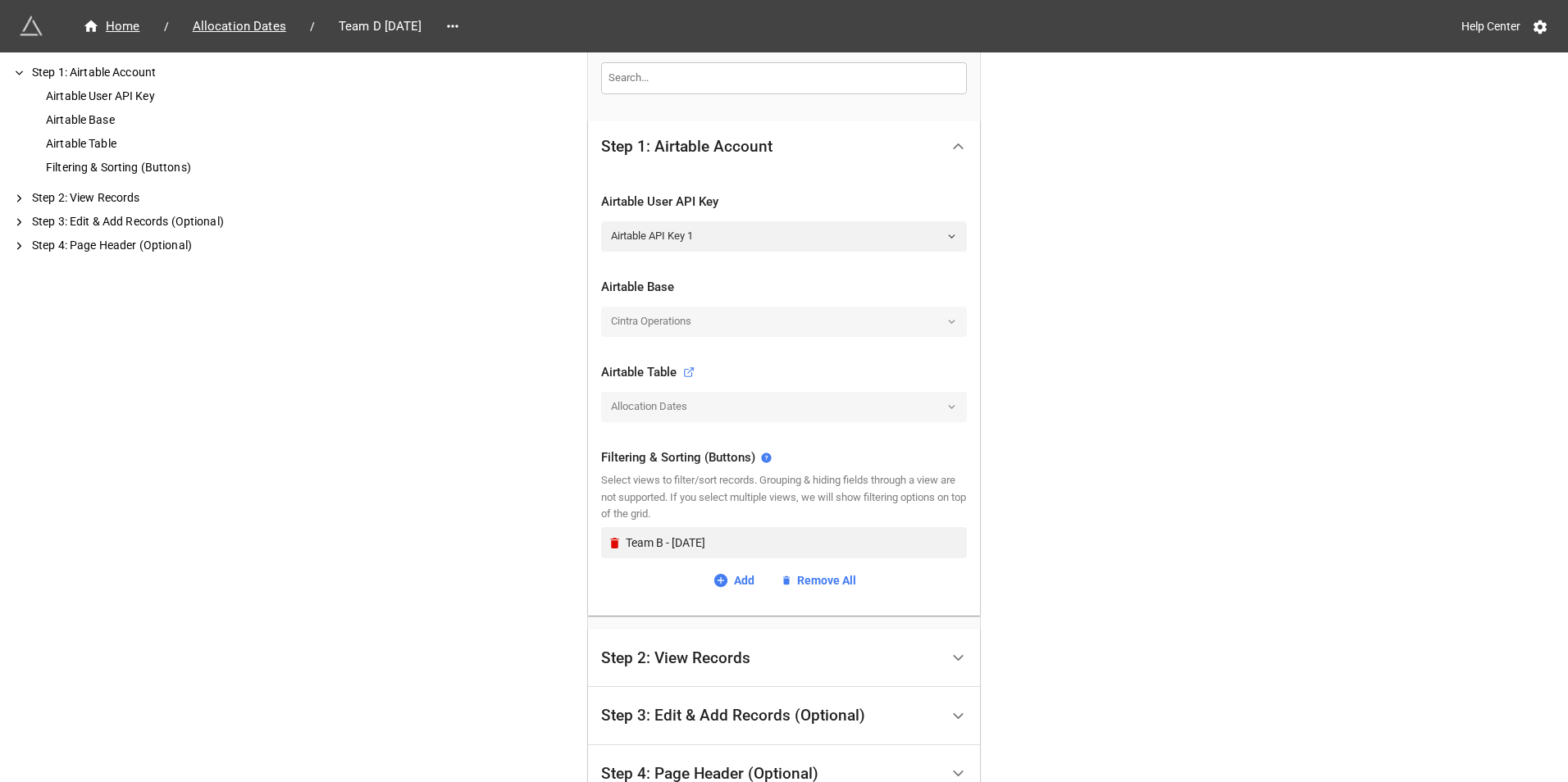
scroll to position [328, 0]
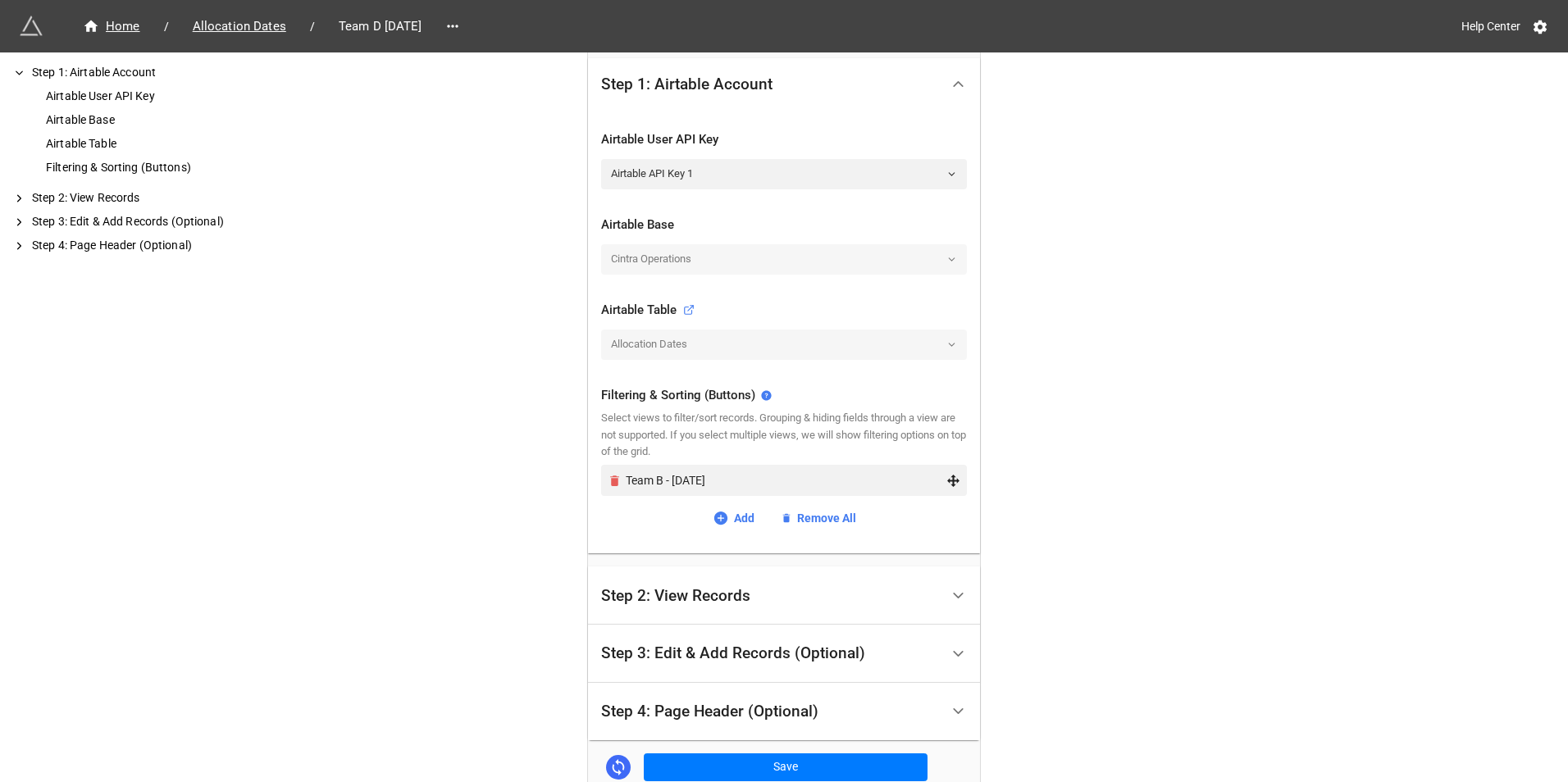
click at [610, 477] on icon "Remove" at bounding box center [615, 481] width 9 height 10
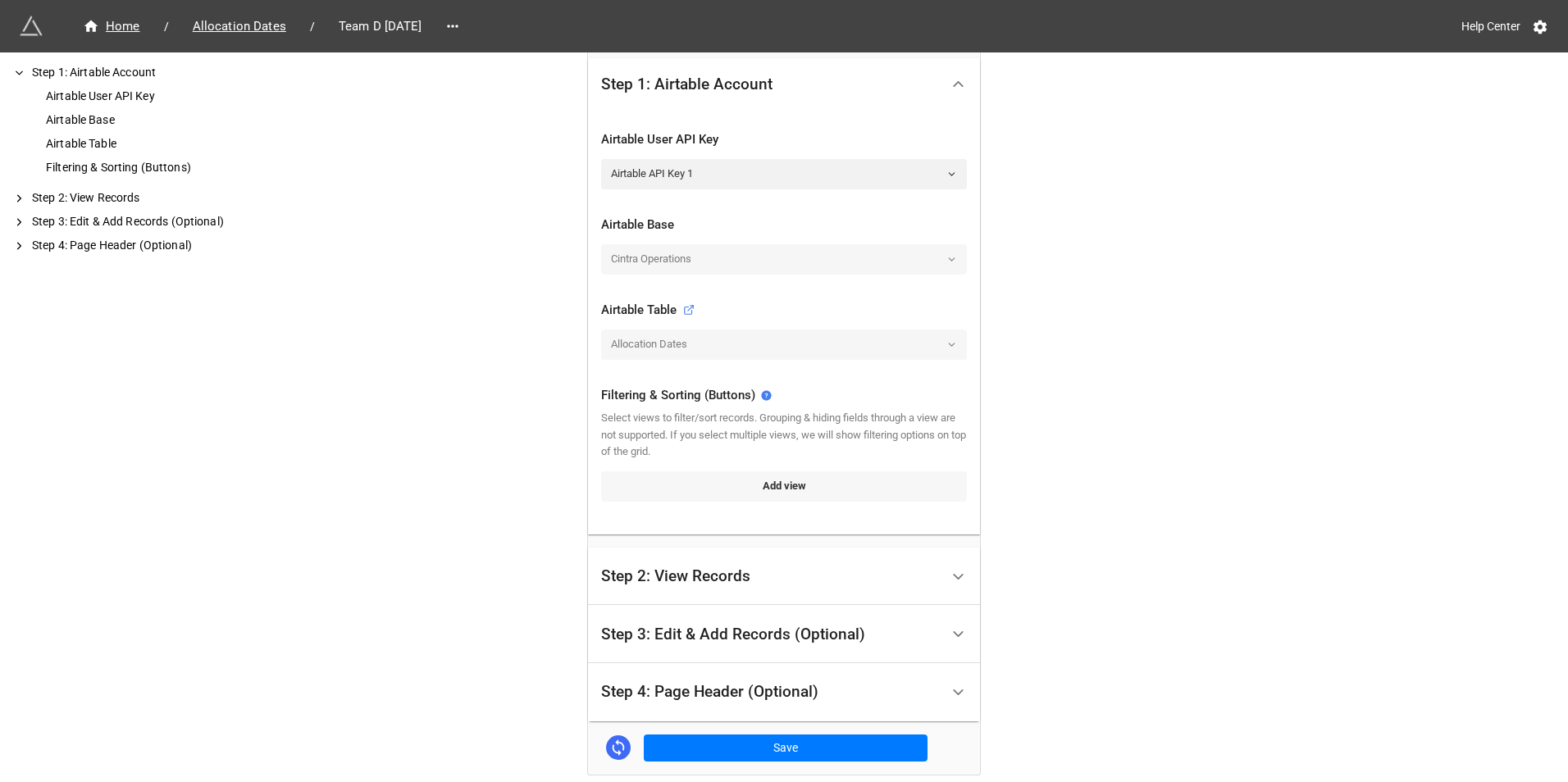
click at [752, 500] on link "Add view" at bounding box center [784, 485] width 366 height 29
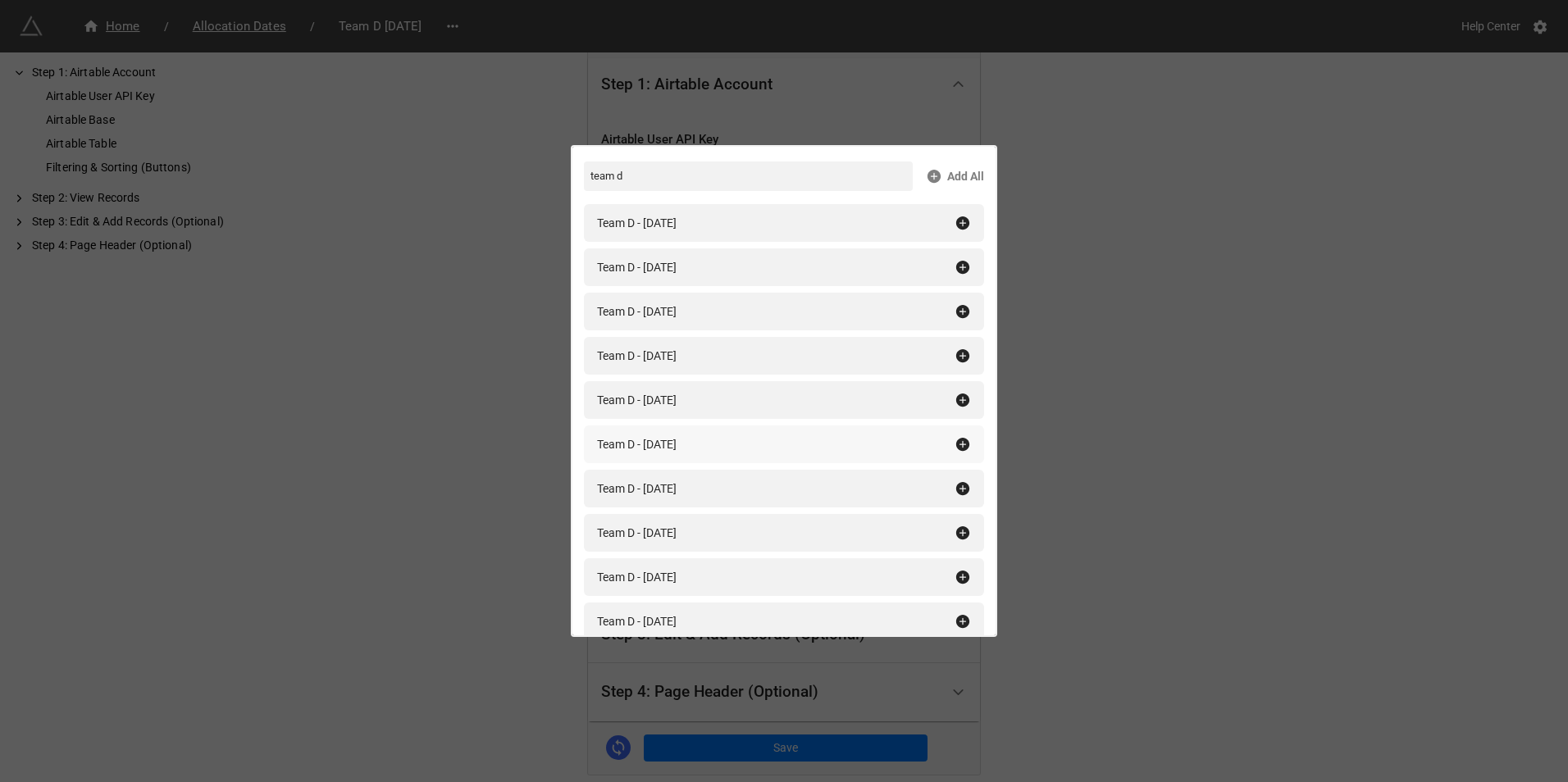
scroll to position [82, 0]
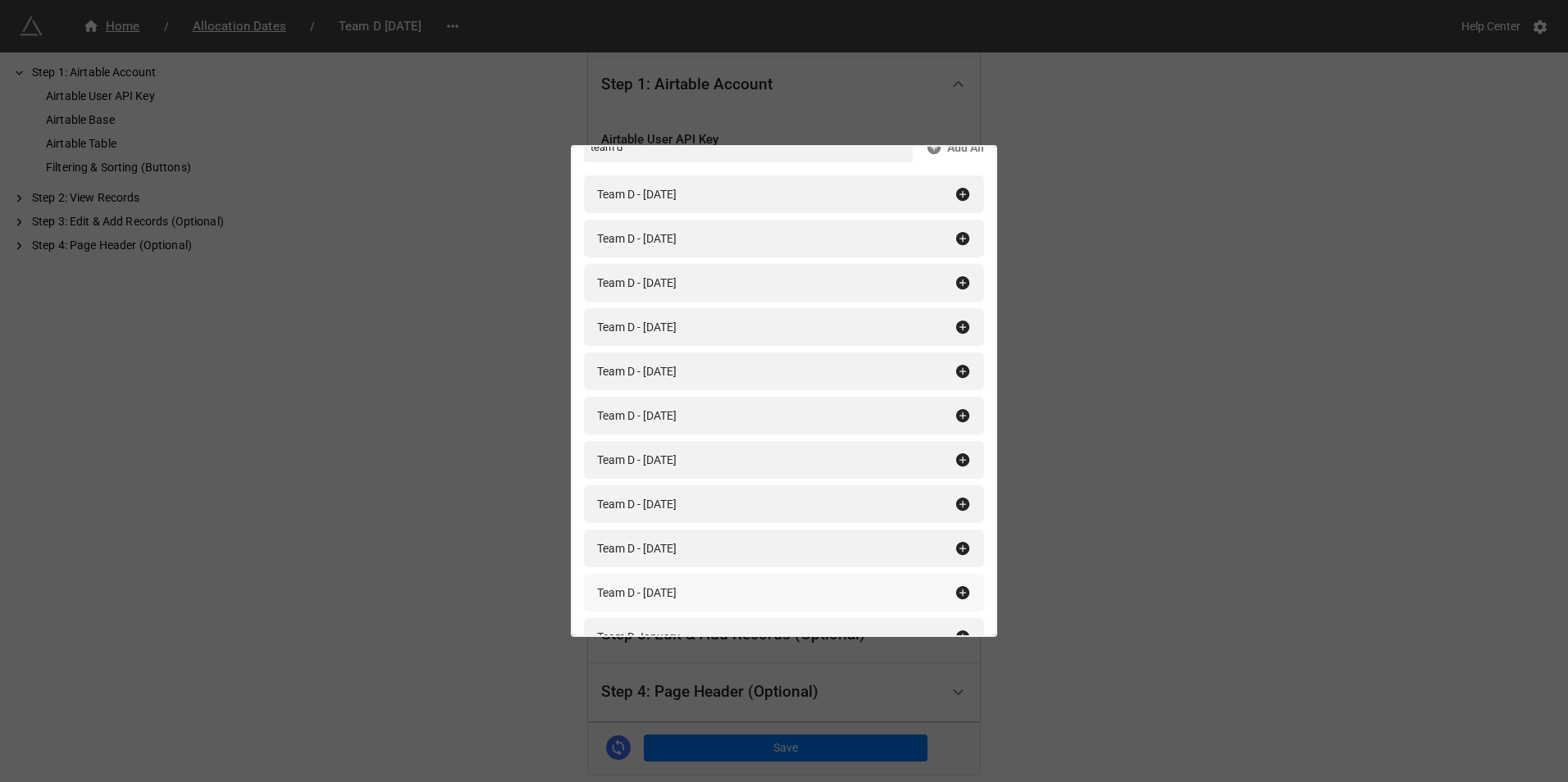
type input "team d"
click at [957, 590] on icon at bounding box center [963, 593] width 13 height 13
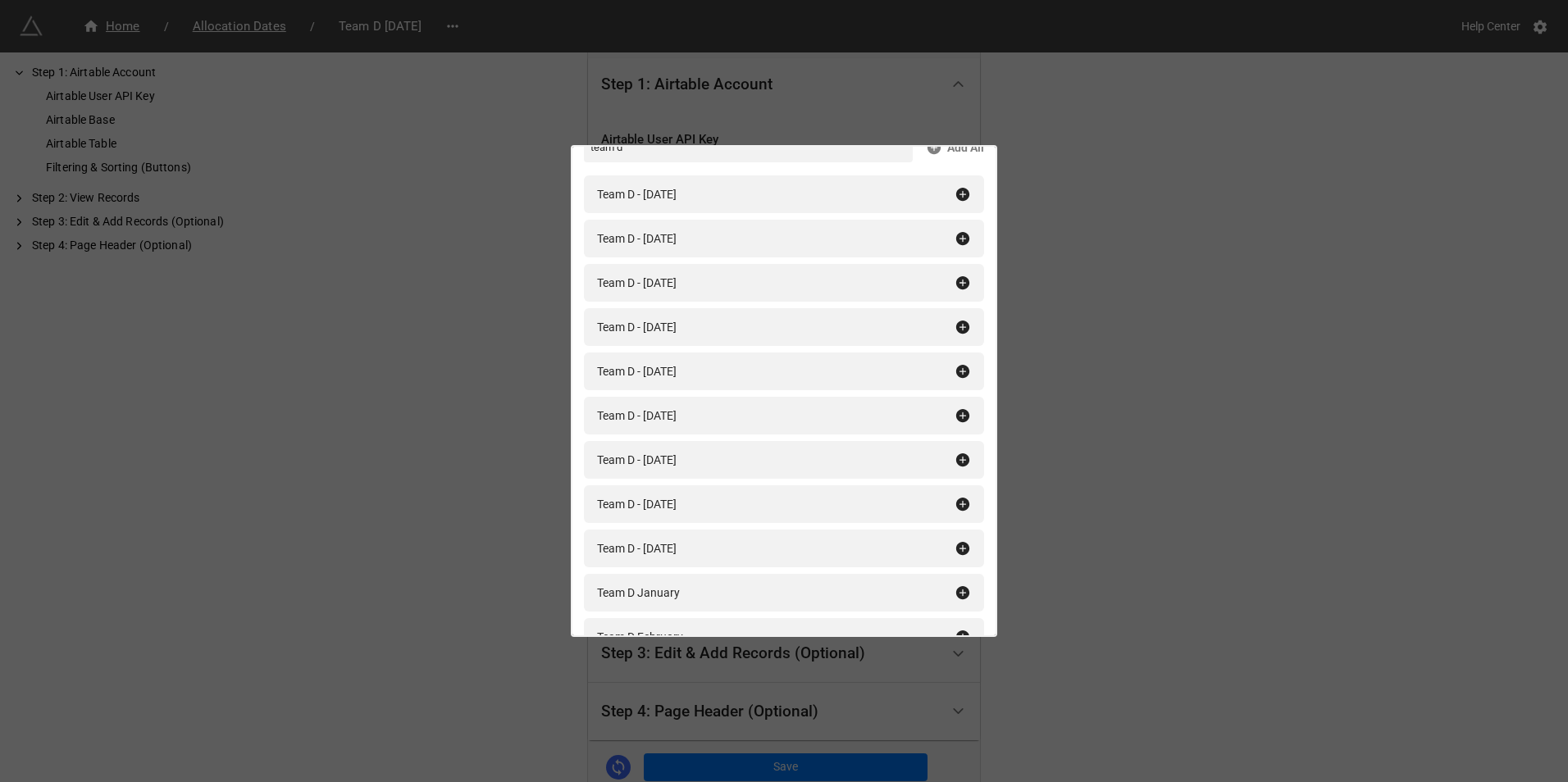
click at [1008, 585] on div "Filtering & Sorting (Buttons) team d Add All Team D - January 2025 Team D - Feb…" at bounding box center [784, 391] width 1568 height 782
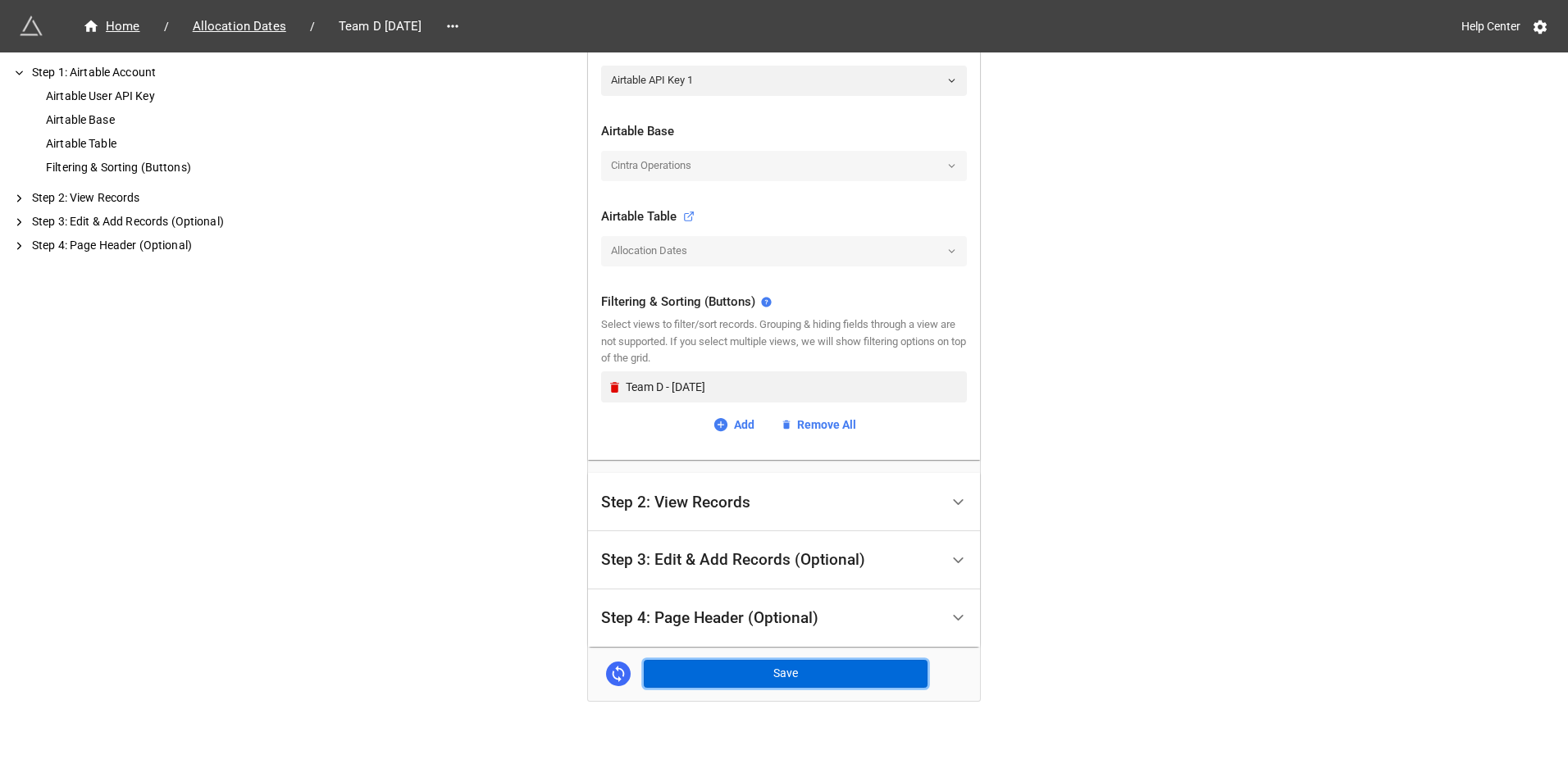
click at [822, 684] on button "Save" at bounding box center [786, 674] width 284 height 28
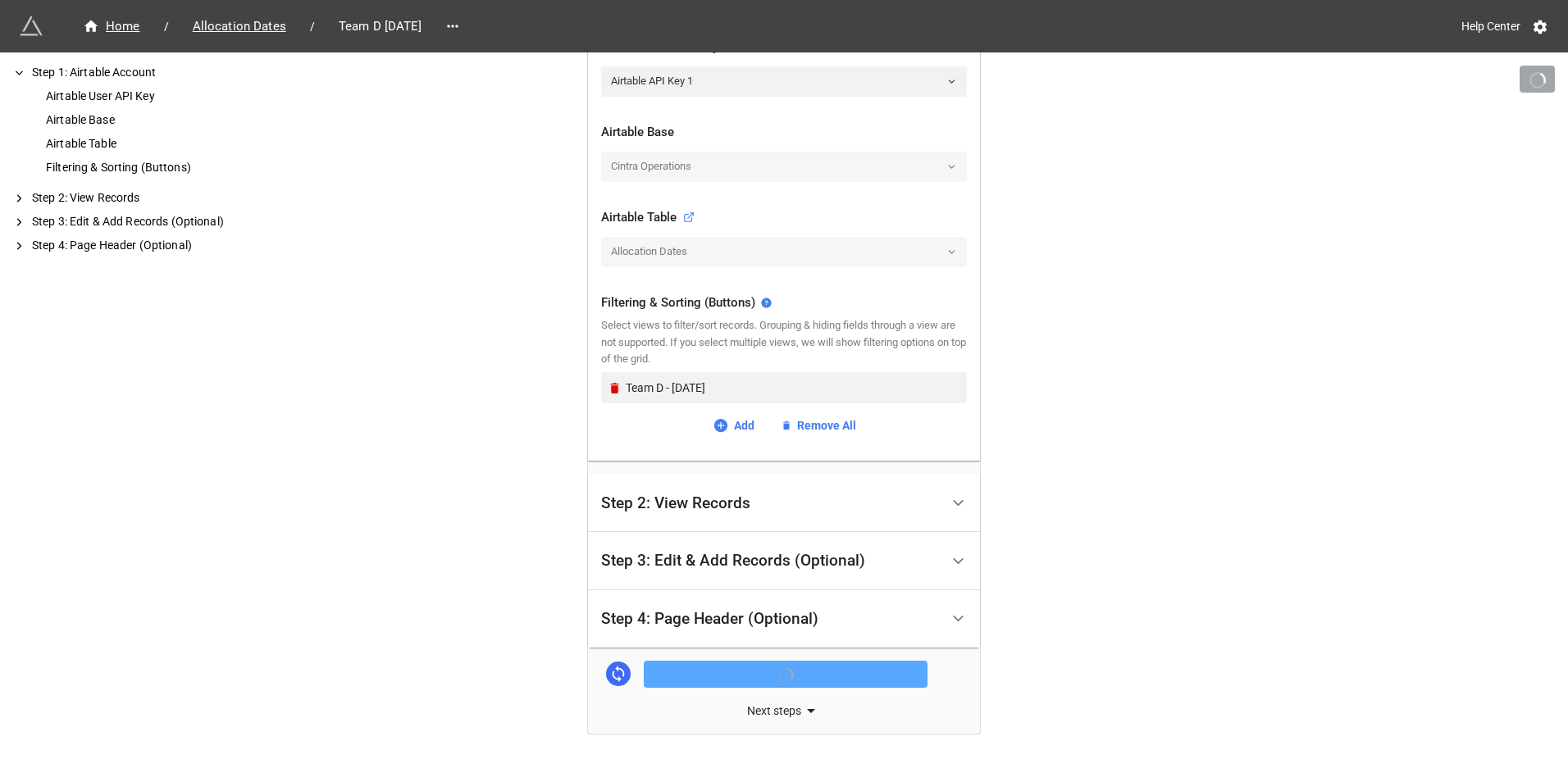
scroll to position [422, 0]
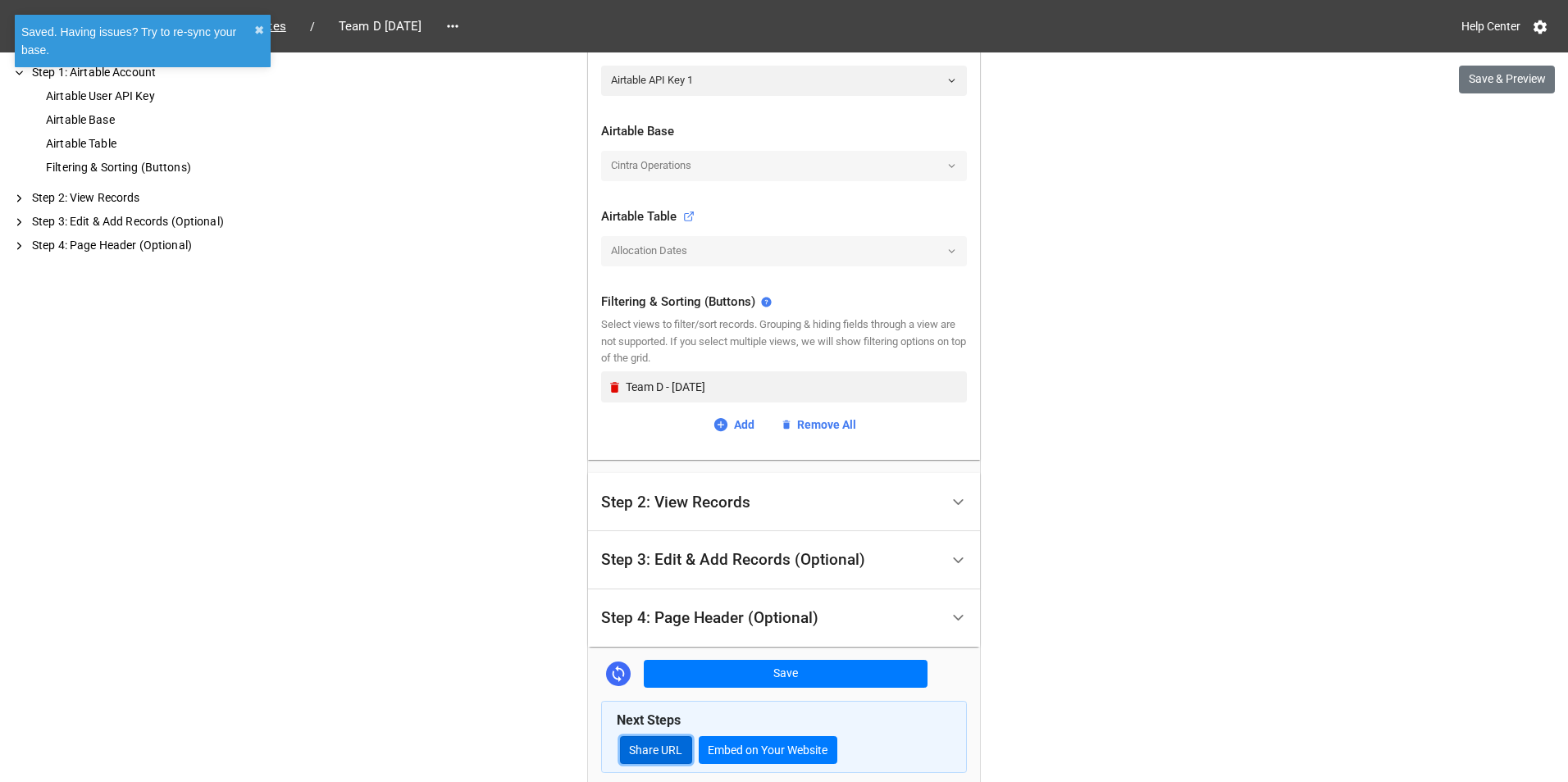
click at [669, 754] on link "Share URL" at bounding box center [655, 750] width 72 height 28
click at [466, 28] on link at bounding box center [453, 26] width 26 height 23
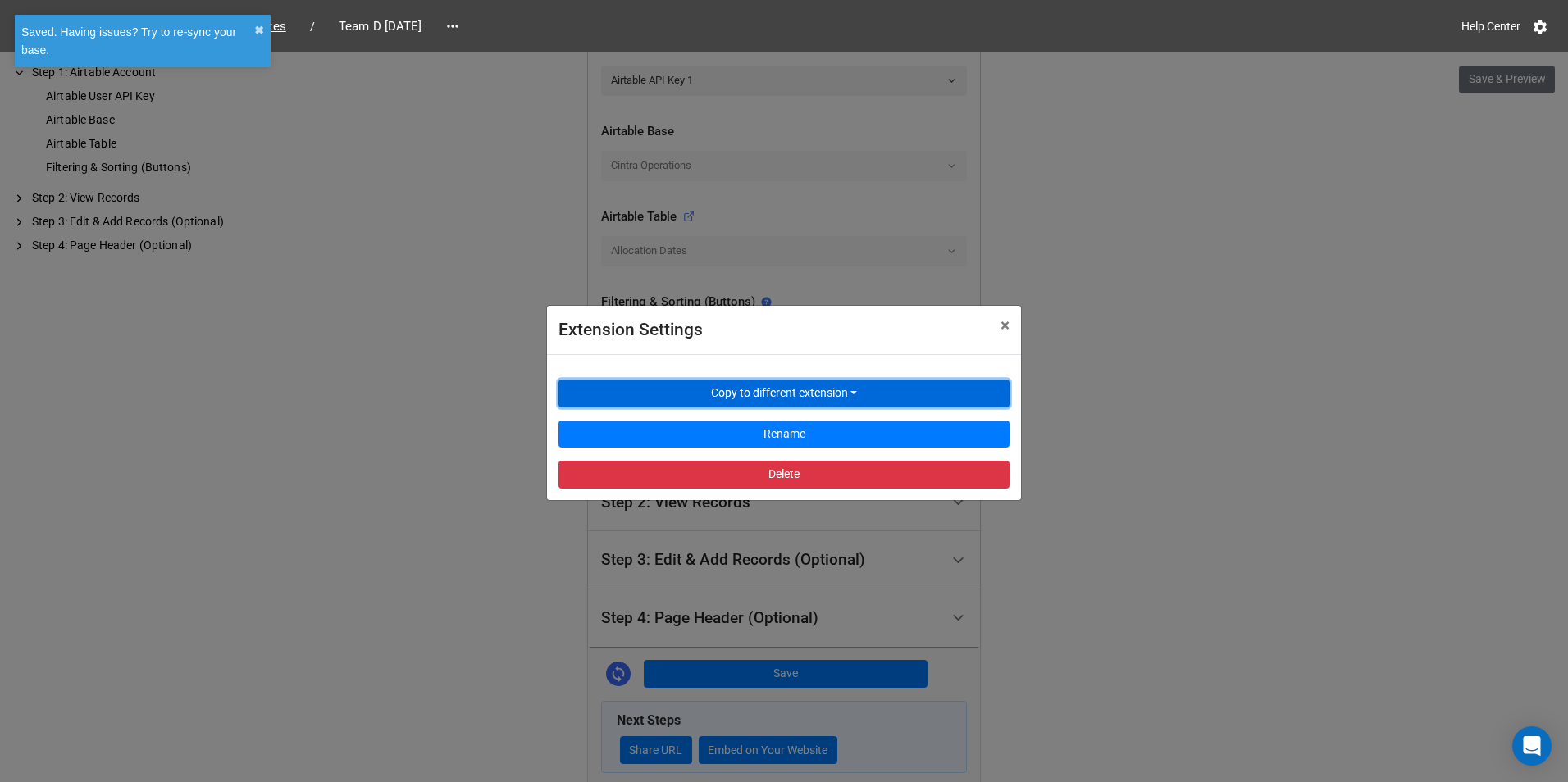
click at [684, 405] on button "Copy to different extension" at bounding box center [784, 393] width 451 height 28
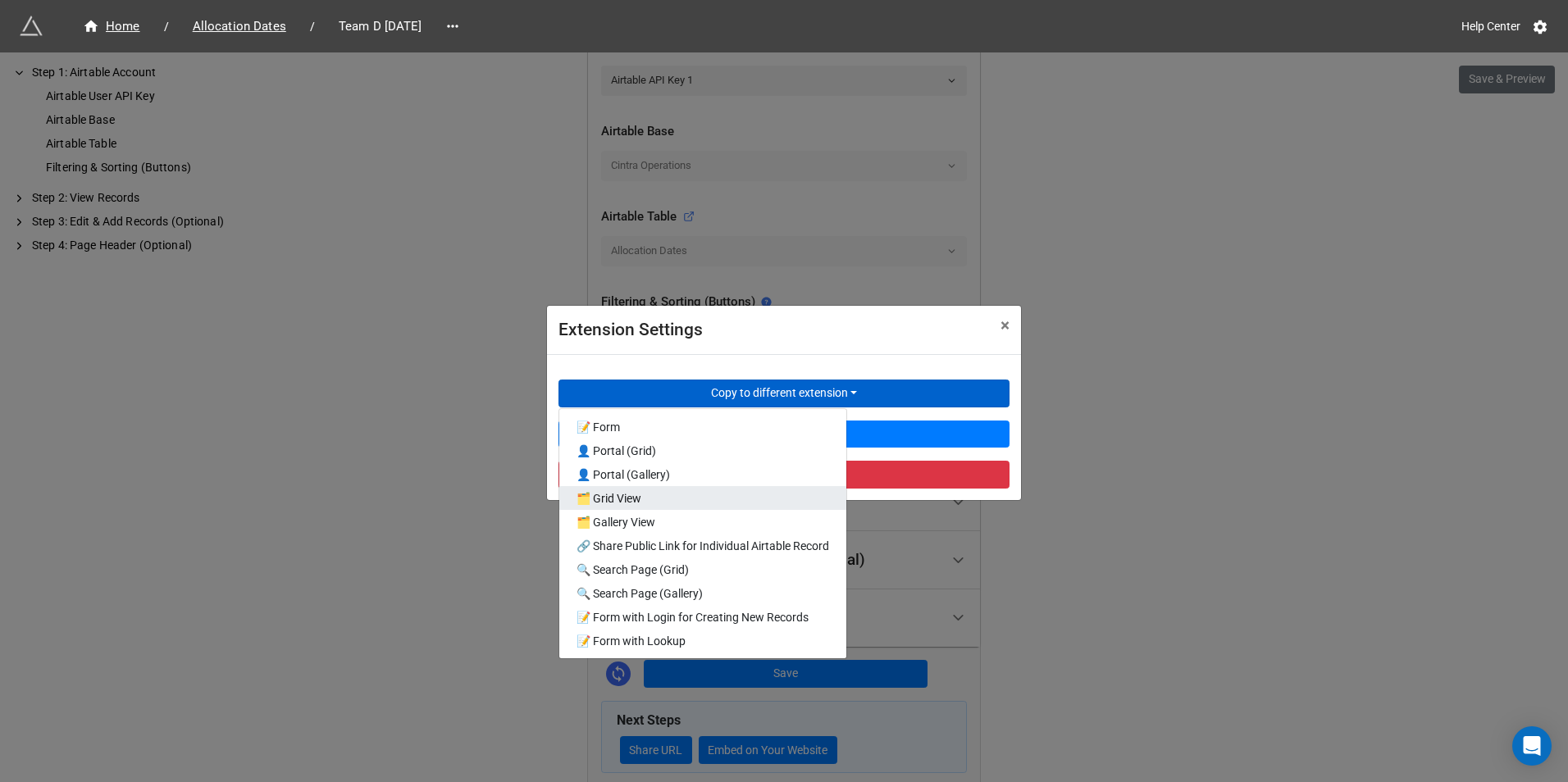
click at [685, 496] on link "🗂️ Grid View" at bounding box center [703, 498] width 287 height 23
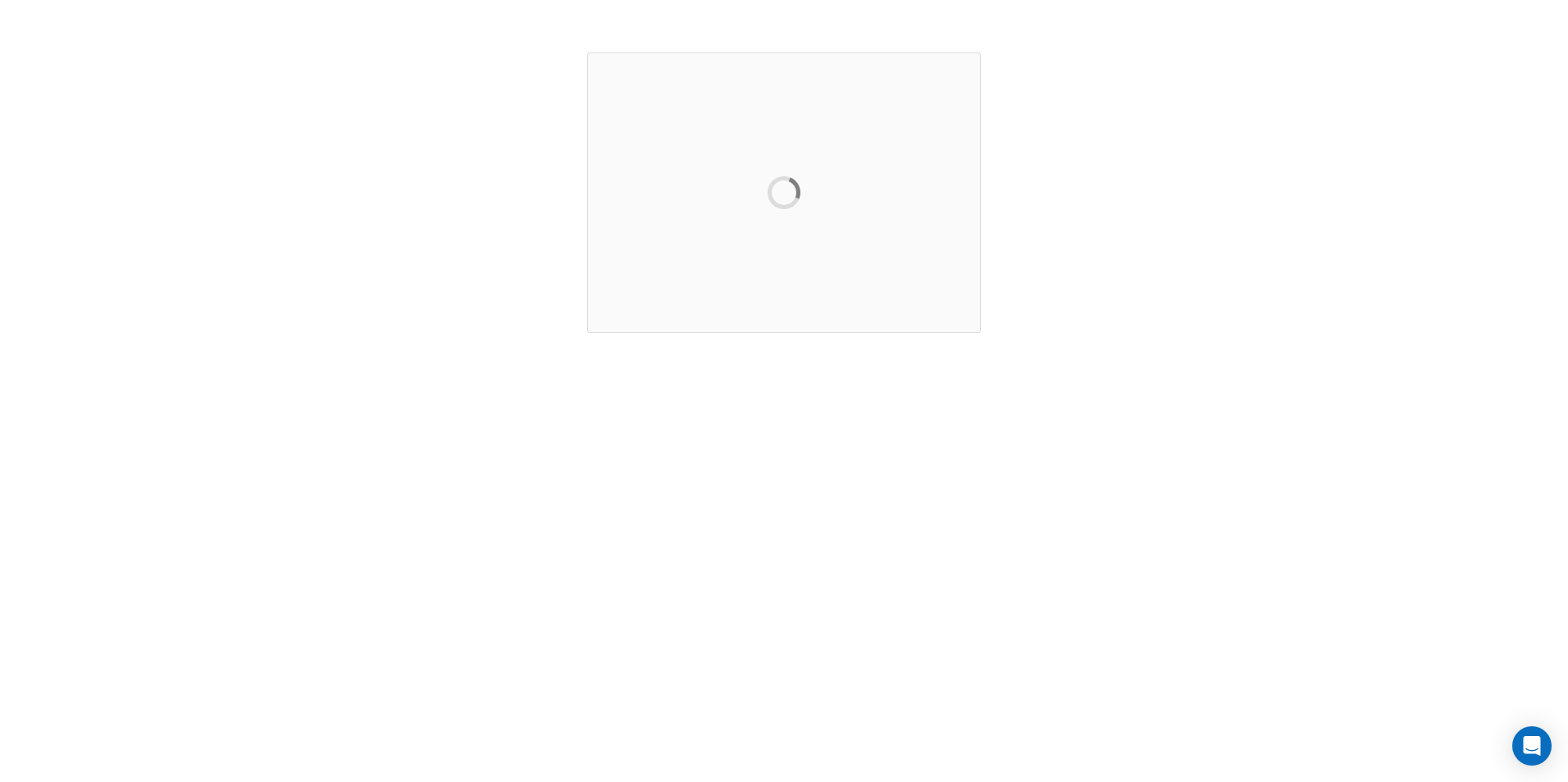
scroll to position [0, 0]
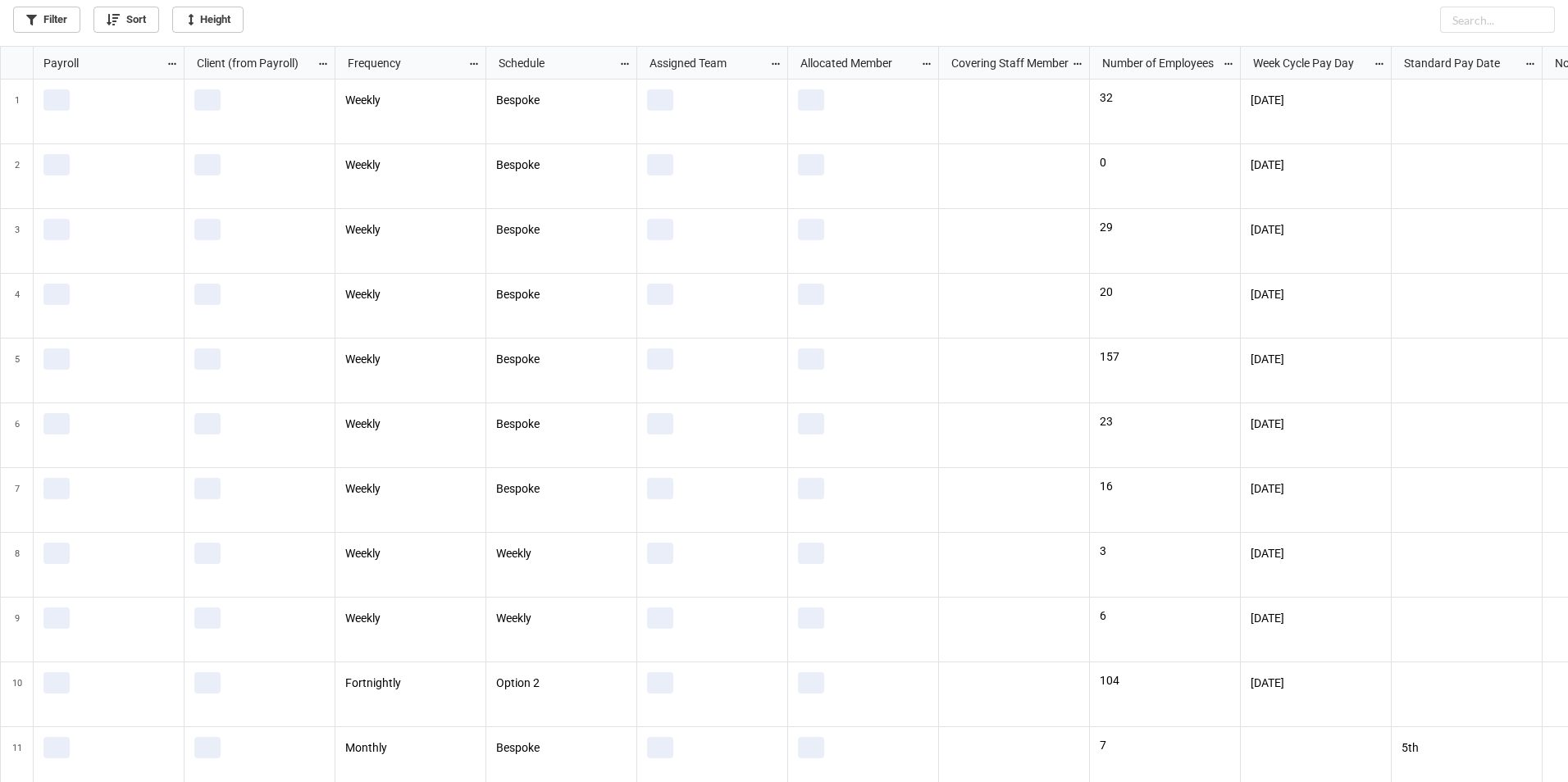
scroll to position [727, 1559]
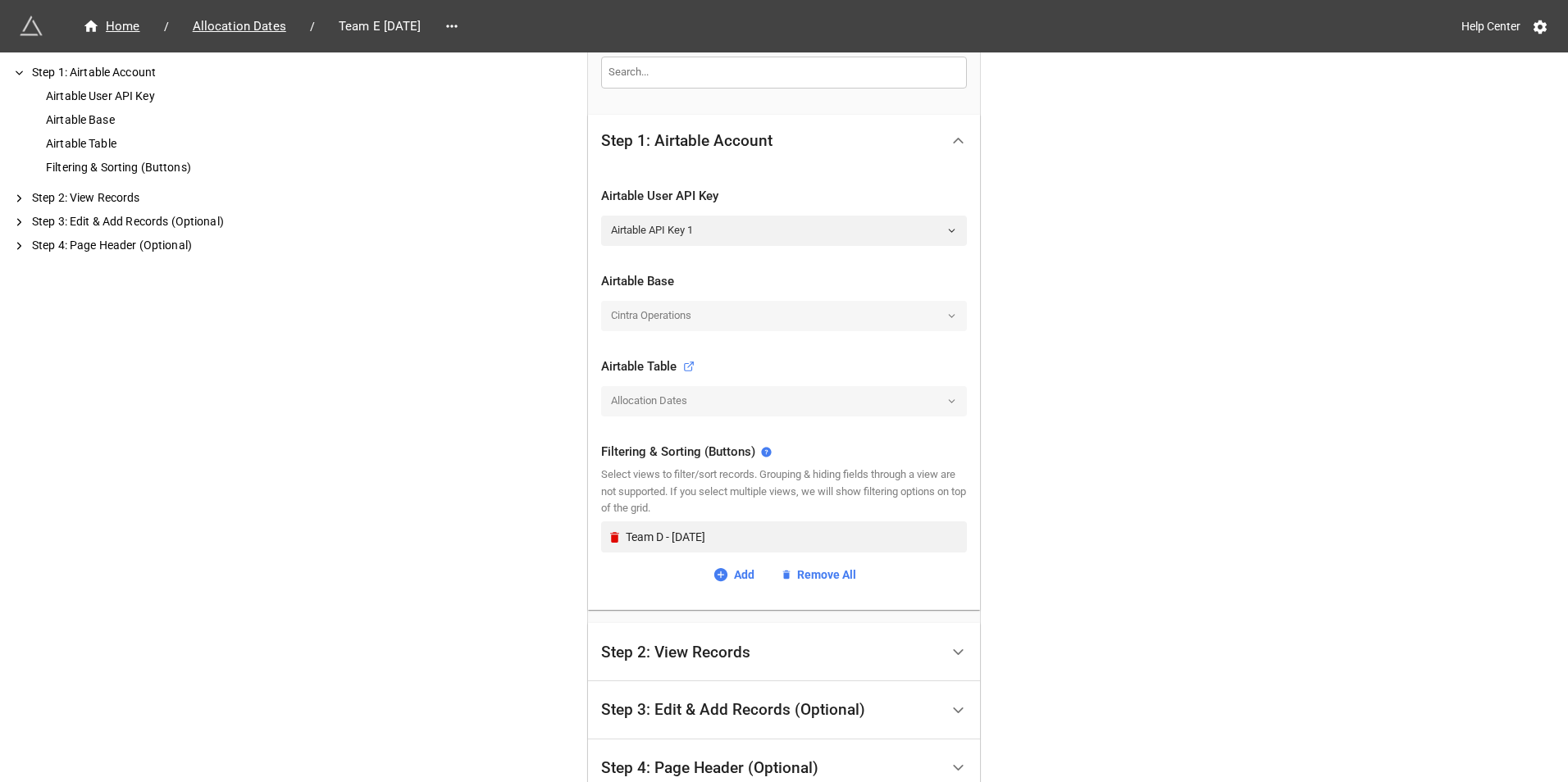
scroll to position [328, 0]
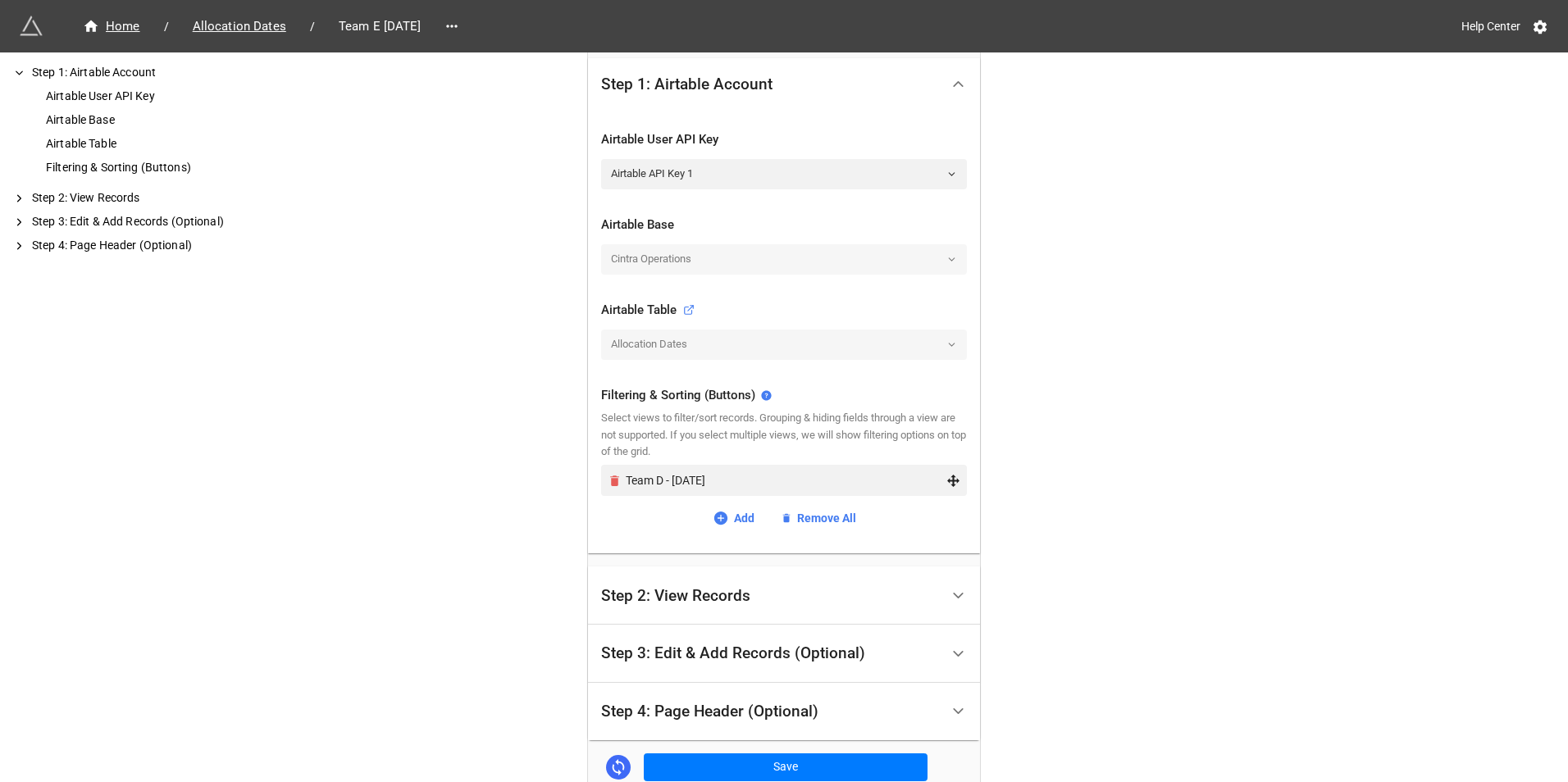
click at [607, 483] on icon "Remove" at bounding box center [614, 481] width 14 height 14
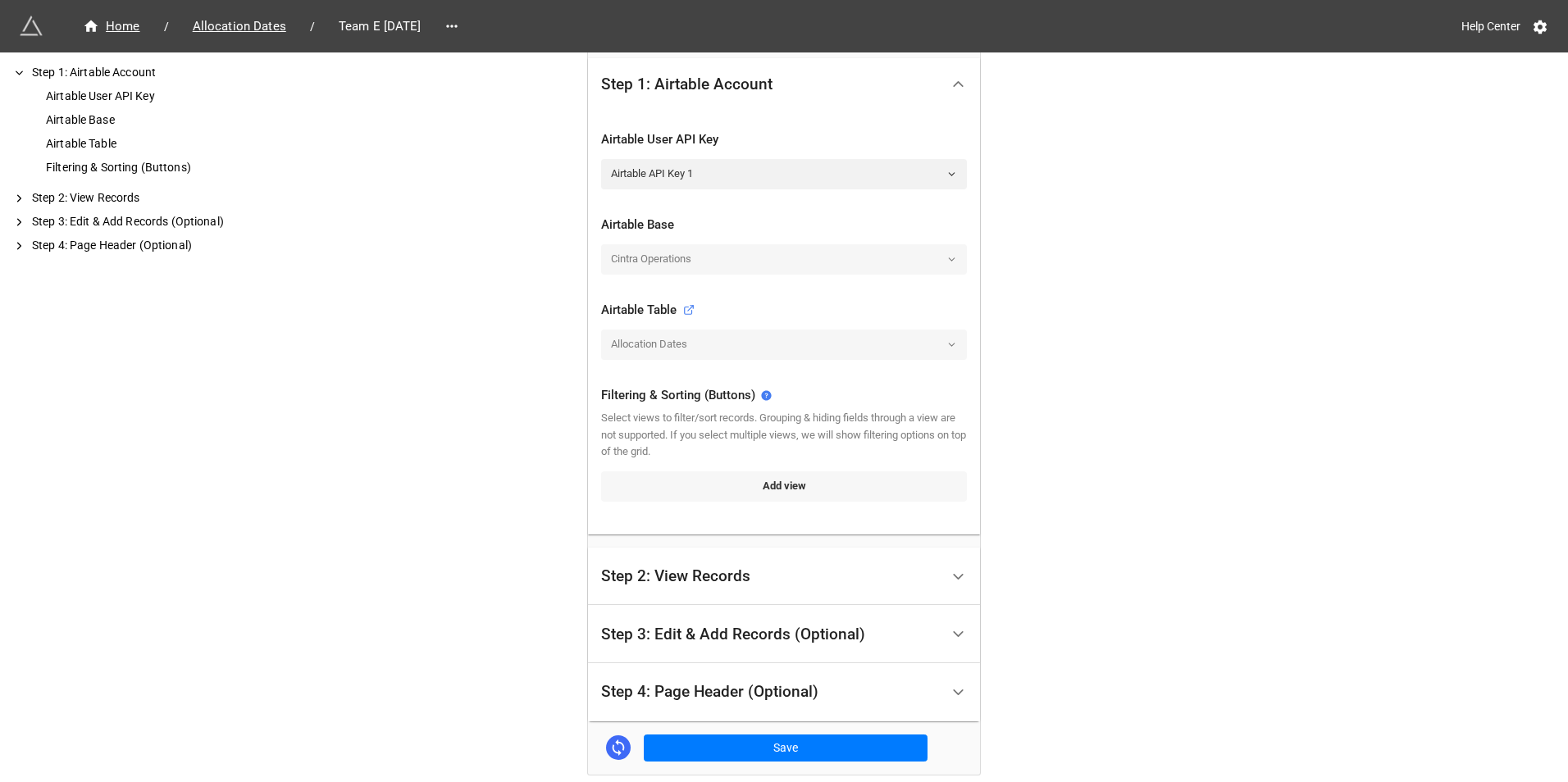
click at [678, 484] on link "Add view" at bounding box center [784, 485] width 366 height 29
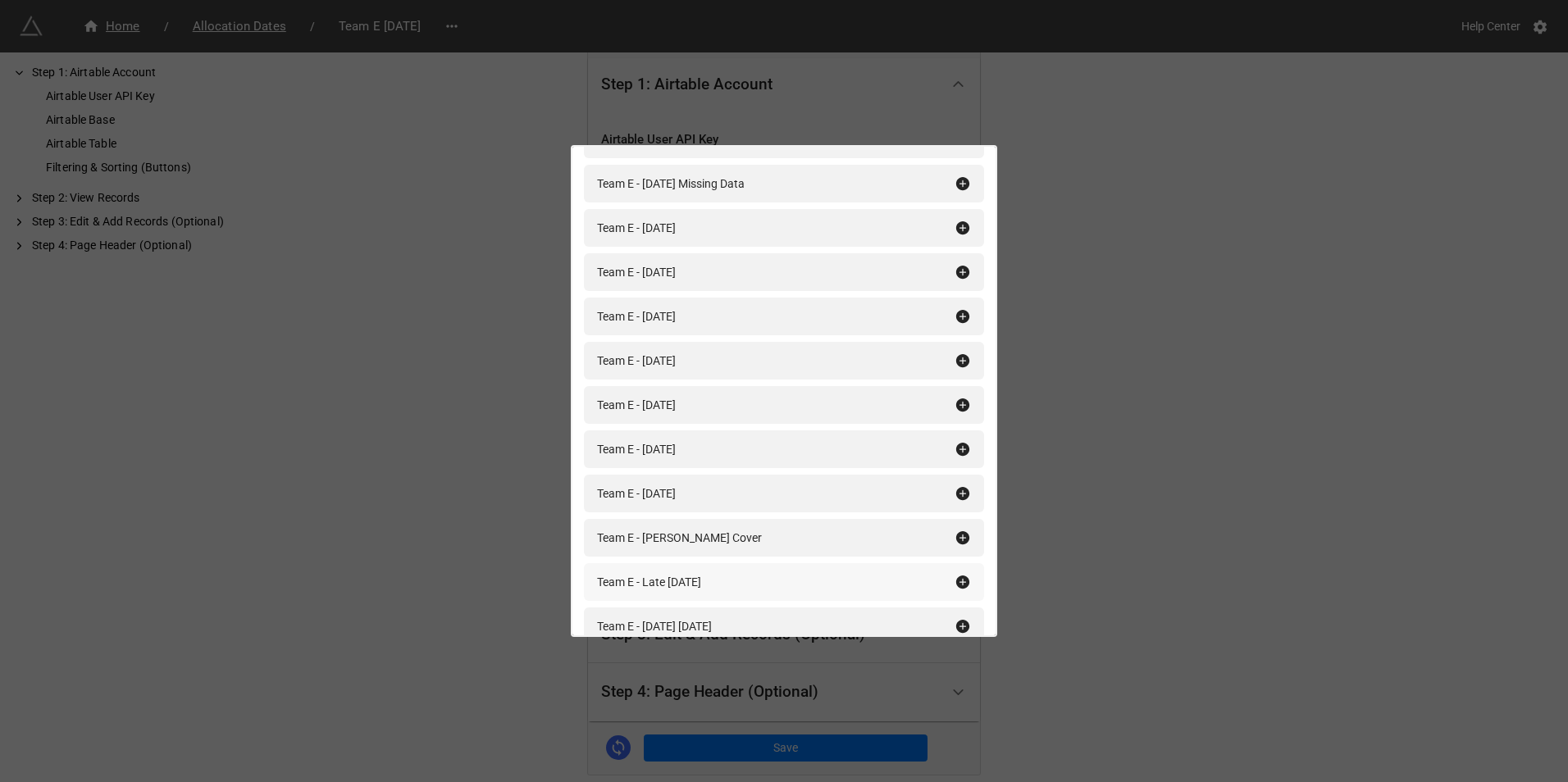
scroll to position [246, 0]
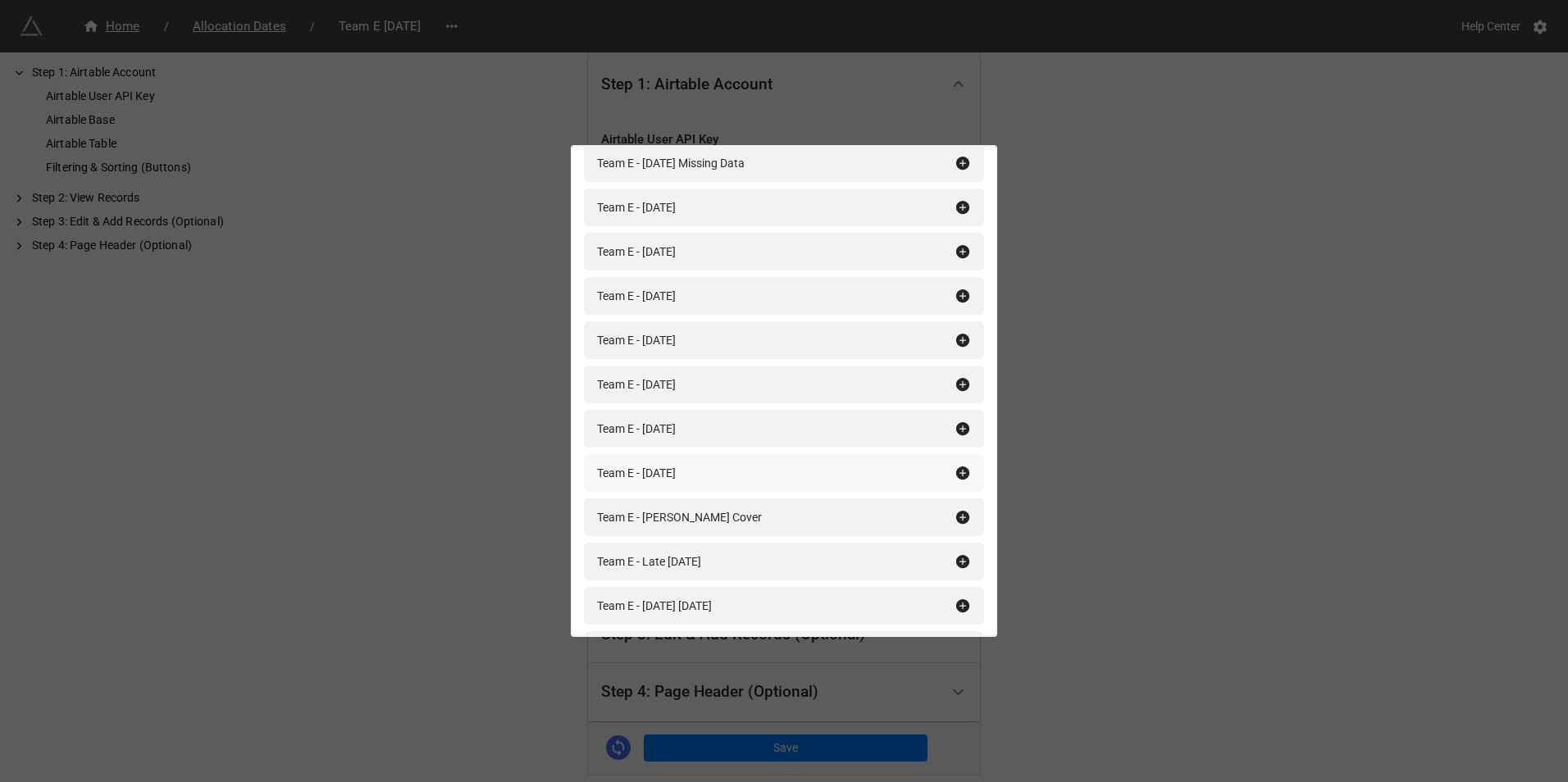
type input "team E"
click at [957, 469] on icon at bounding box center [963, 473] width 13 height 13
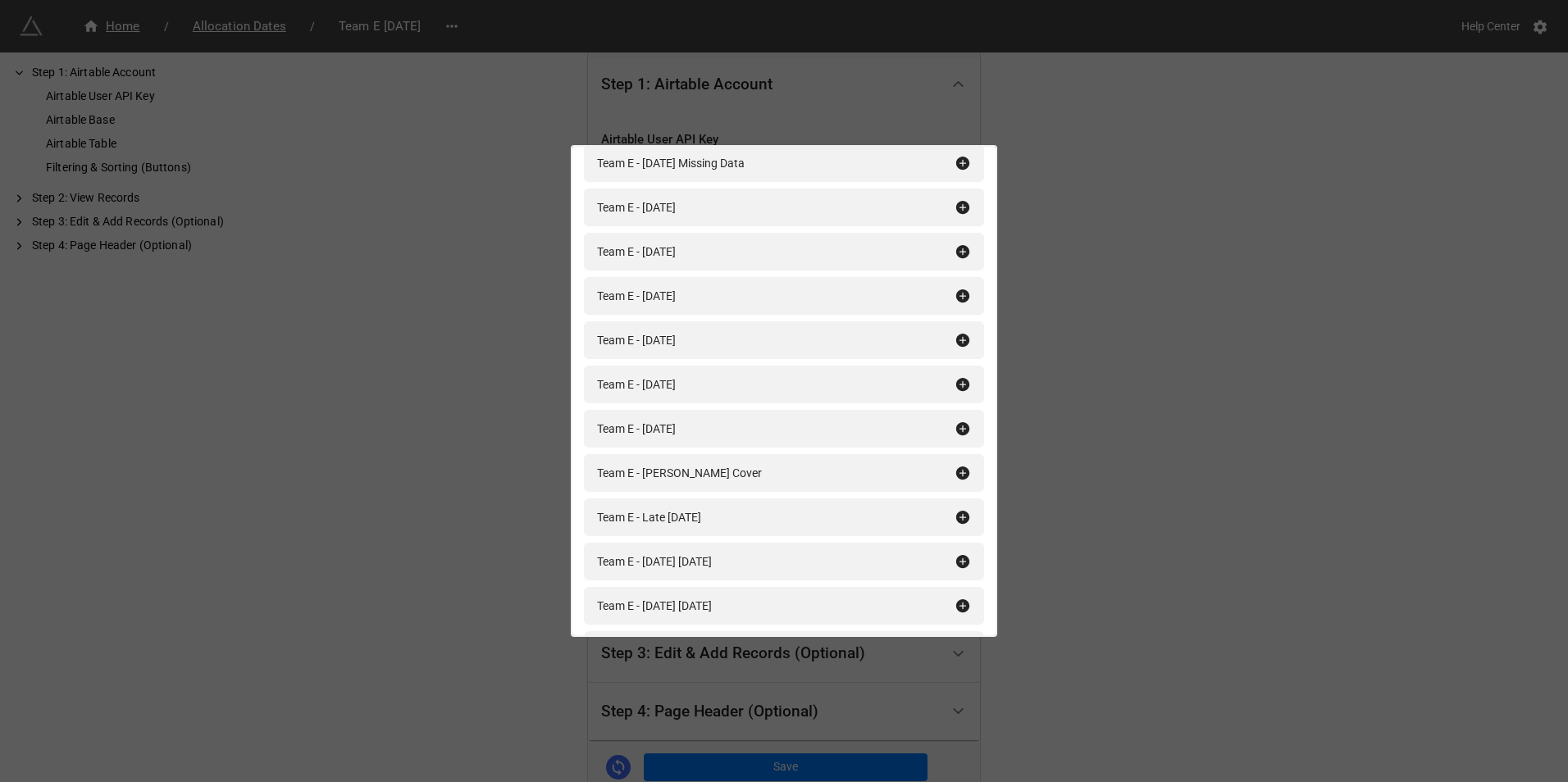
click at [1299, 474] on div "Filtering & Sorting (Buttons) team E Add All Team E - January 2025 Team E - Feb…" at bounding box center [784, 391] width 1568 height 782
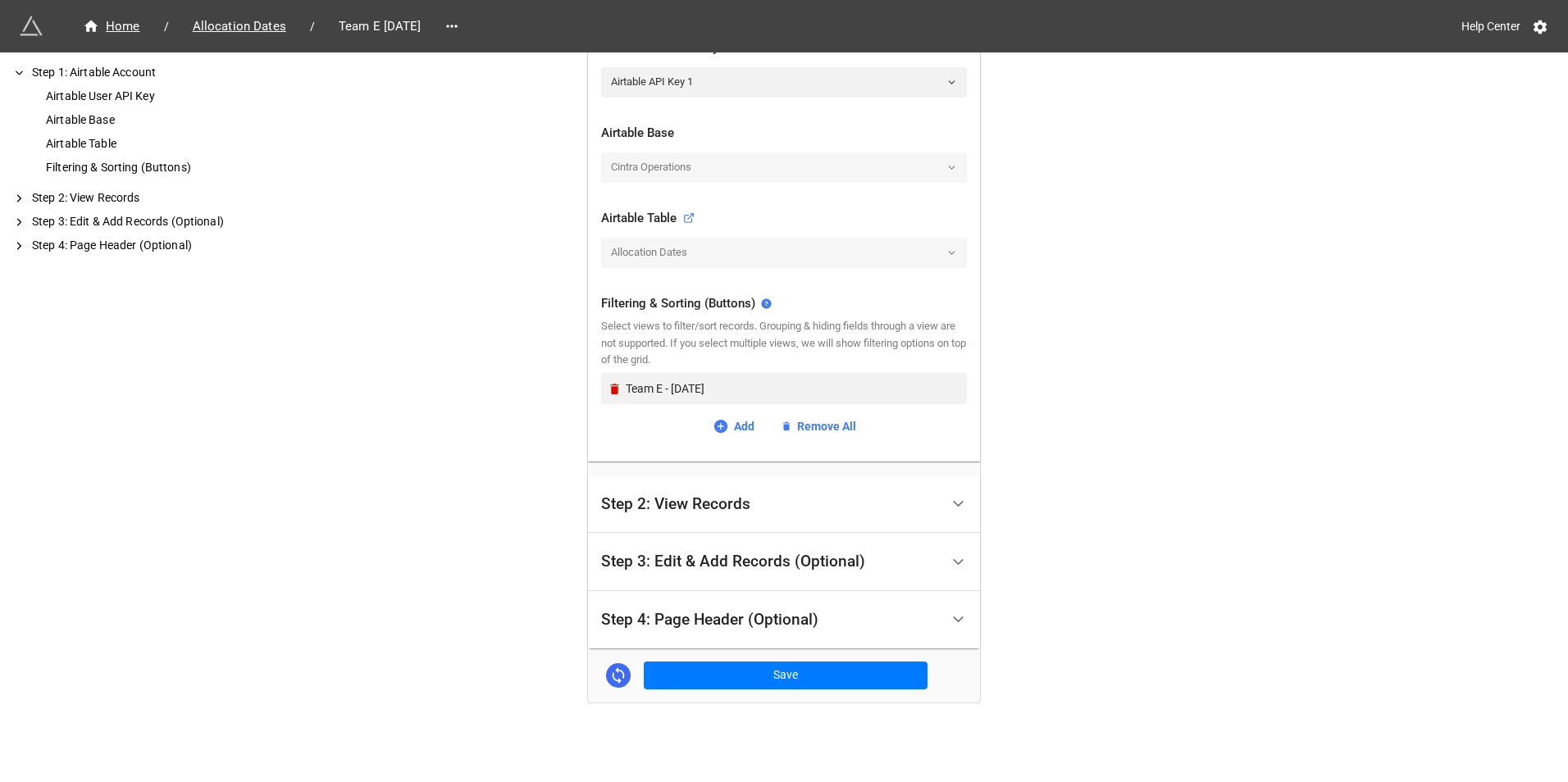
scroll to position [422, 0]
click at [802, 675] on button "Save" at bounding box center [786, 674] width 284 height 28
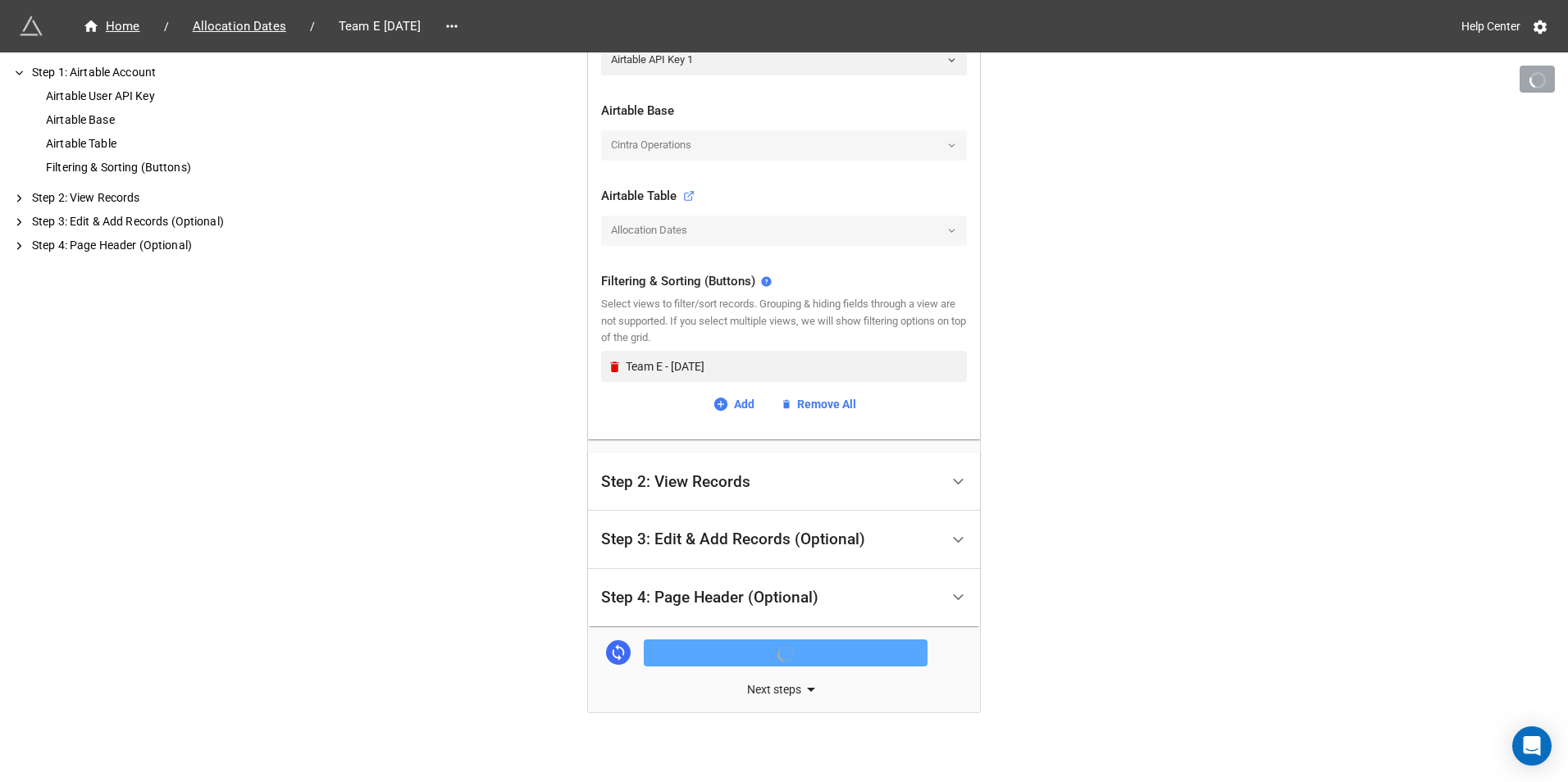
scroll to position [453, 0]
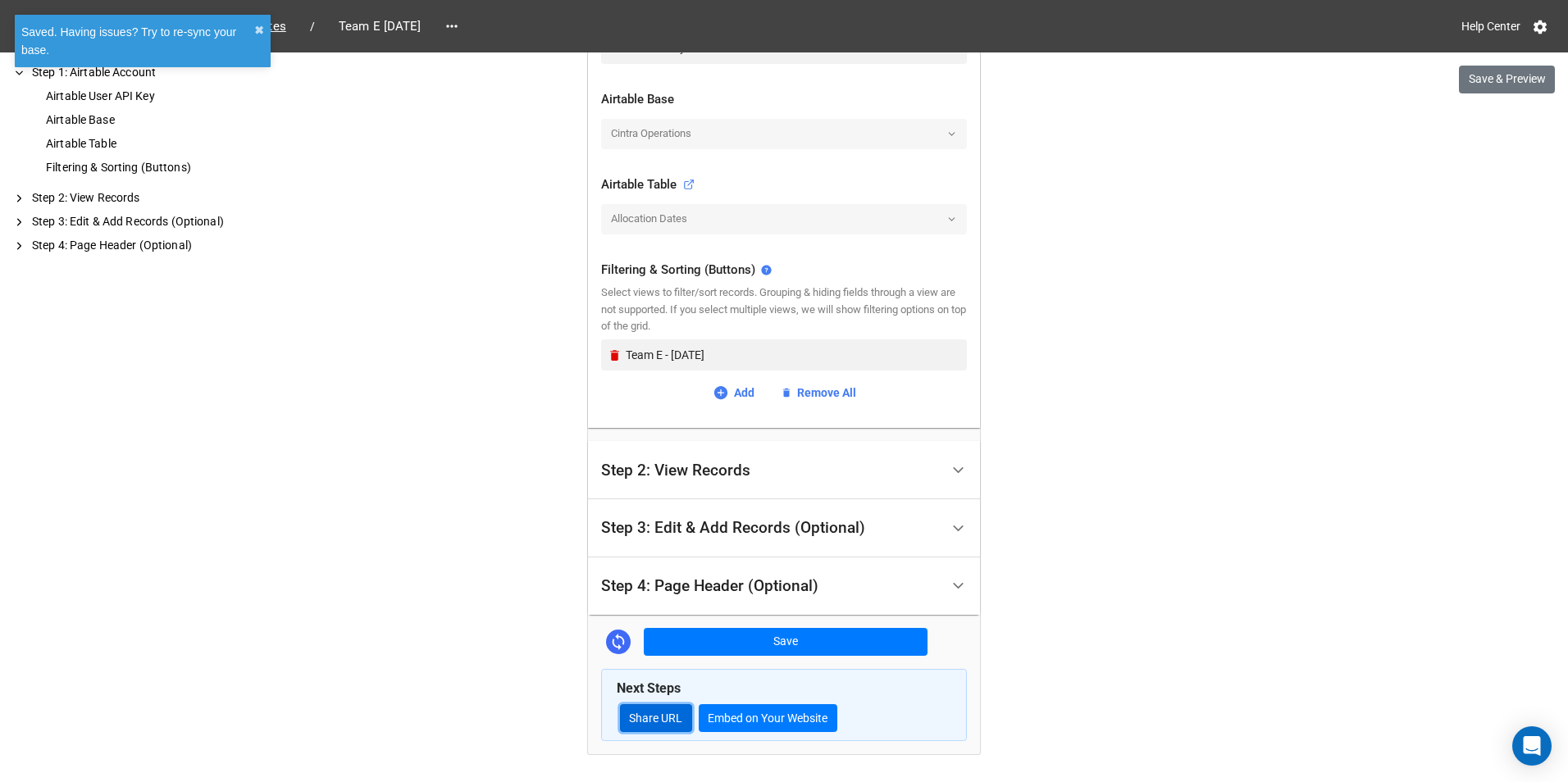
click at [658, 725] on link "Share URL" at bounding box center [655, 718] width 72 height 28
click at [1027, 330] on div "Home / Allocation Dates / Team E October 2025 Help Center Save & Preview How to…" at bounding box center [784, 191] width 1568 height 1289
click at [460, 23] on icon at bounding box center [452, 25] width 16 height 16
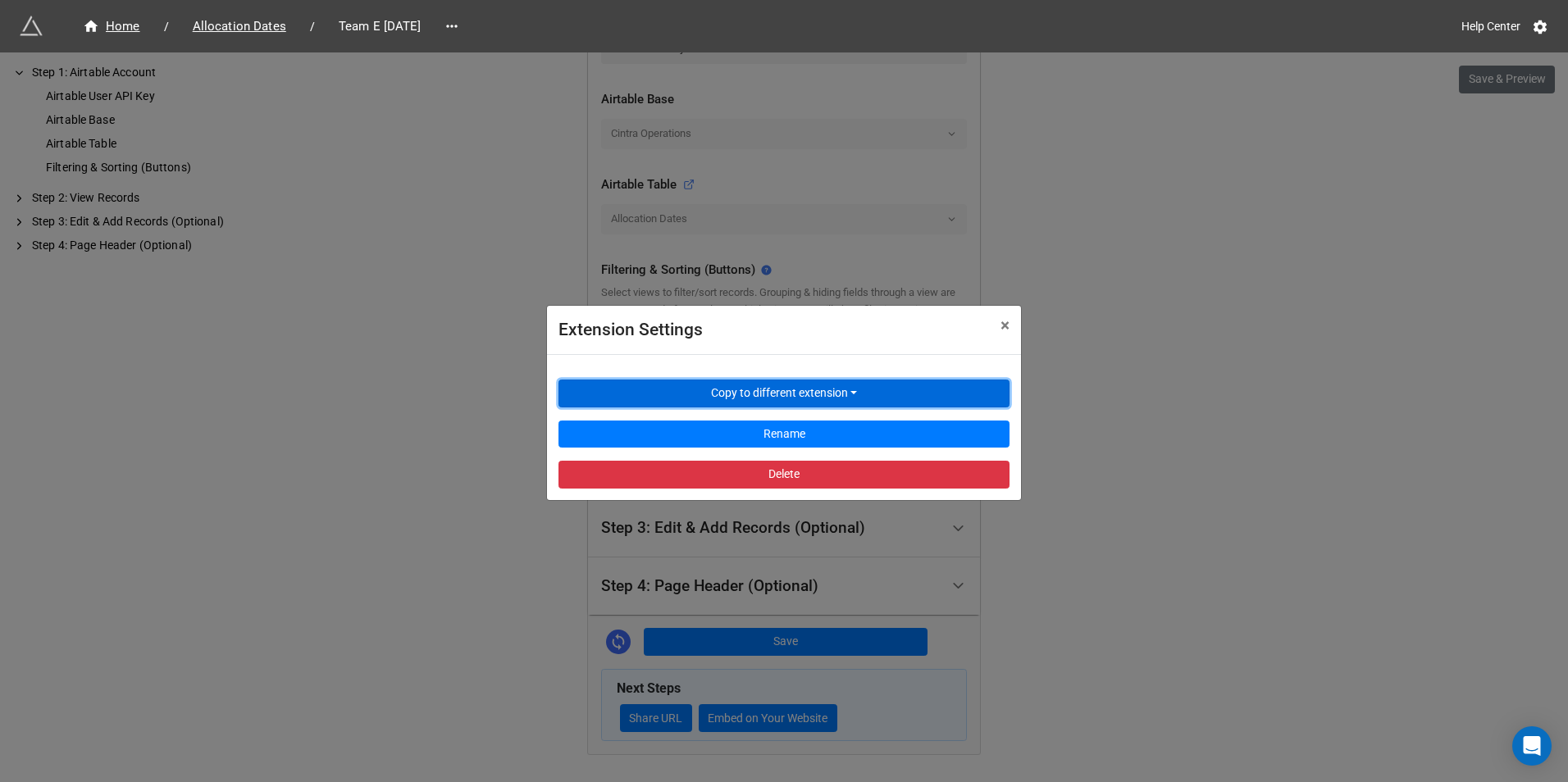
click at [640, 388] on button "Copy to different extension" at bounding box center [784, 393] width 451 height 28
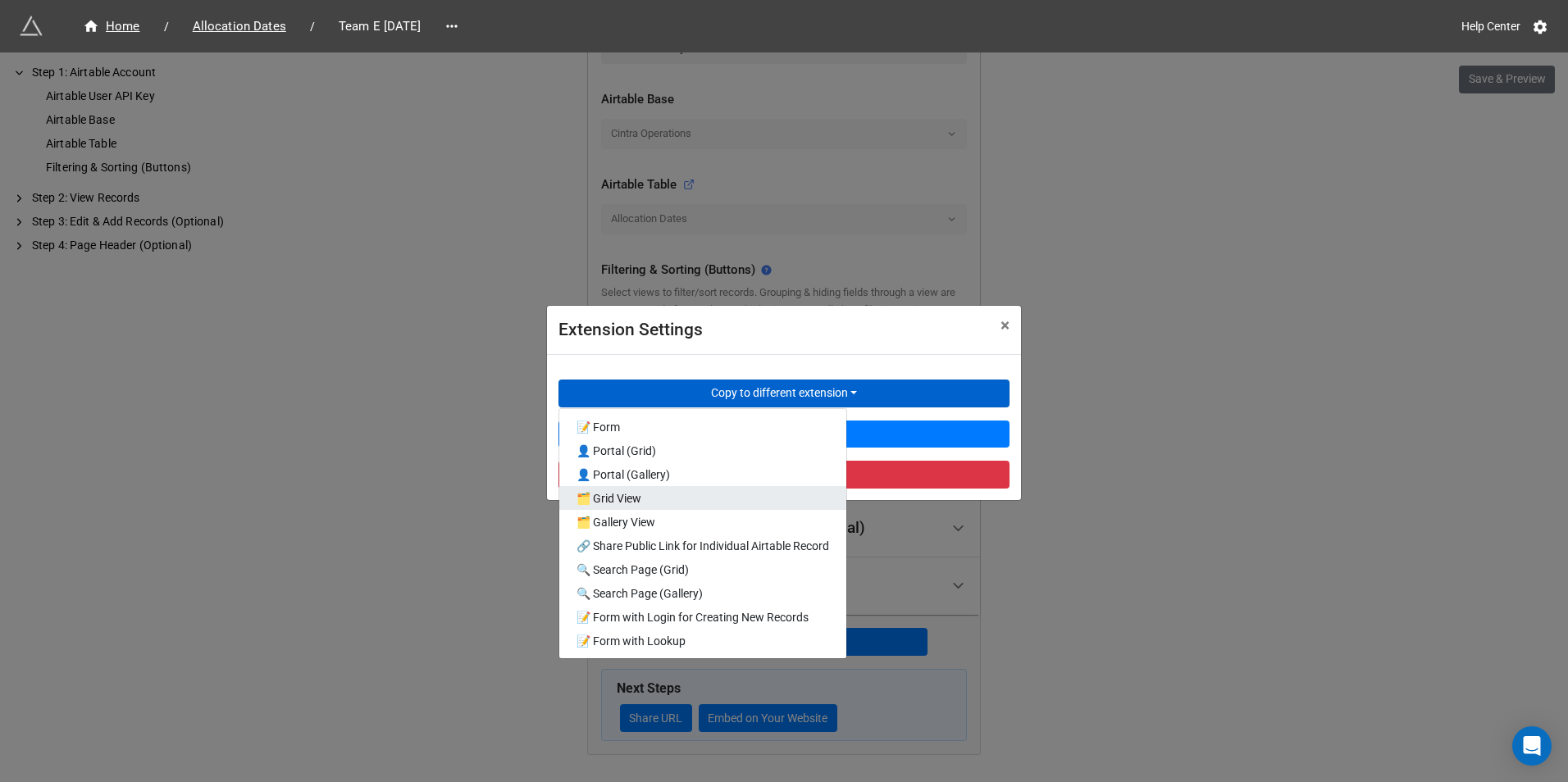
click at [672, 493] on link "🗂️ Grid View" at bounding box center [703, 498] width 287 height 23
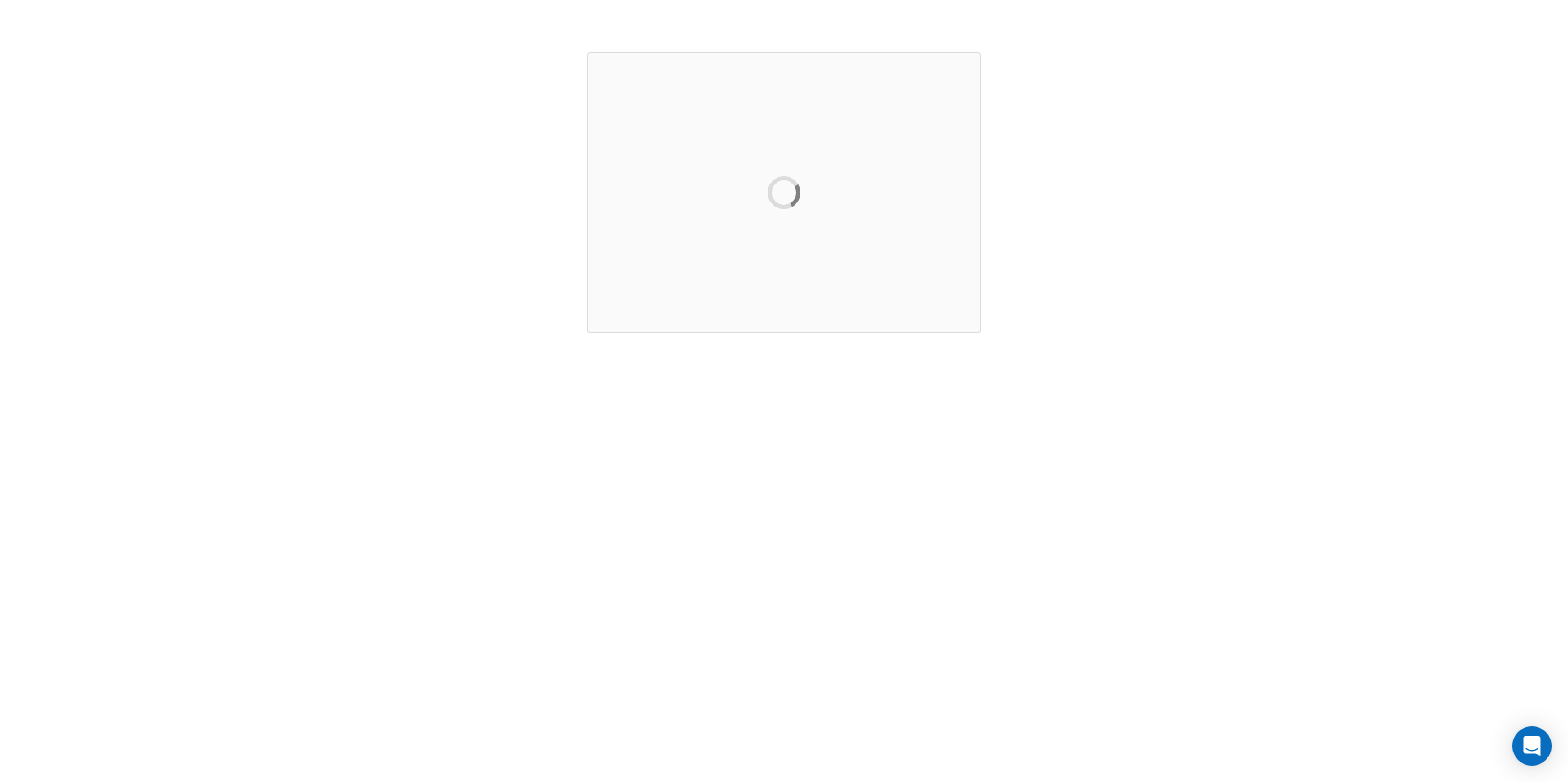
scroll to position [0, 0]
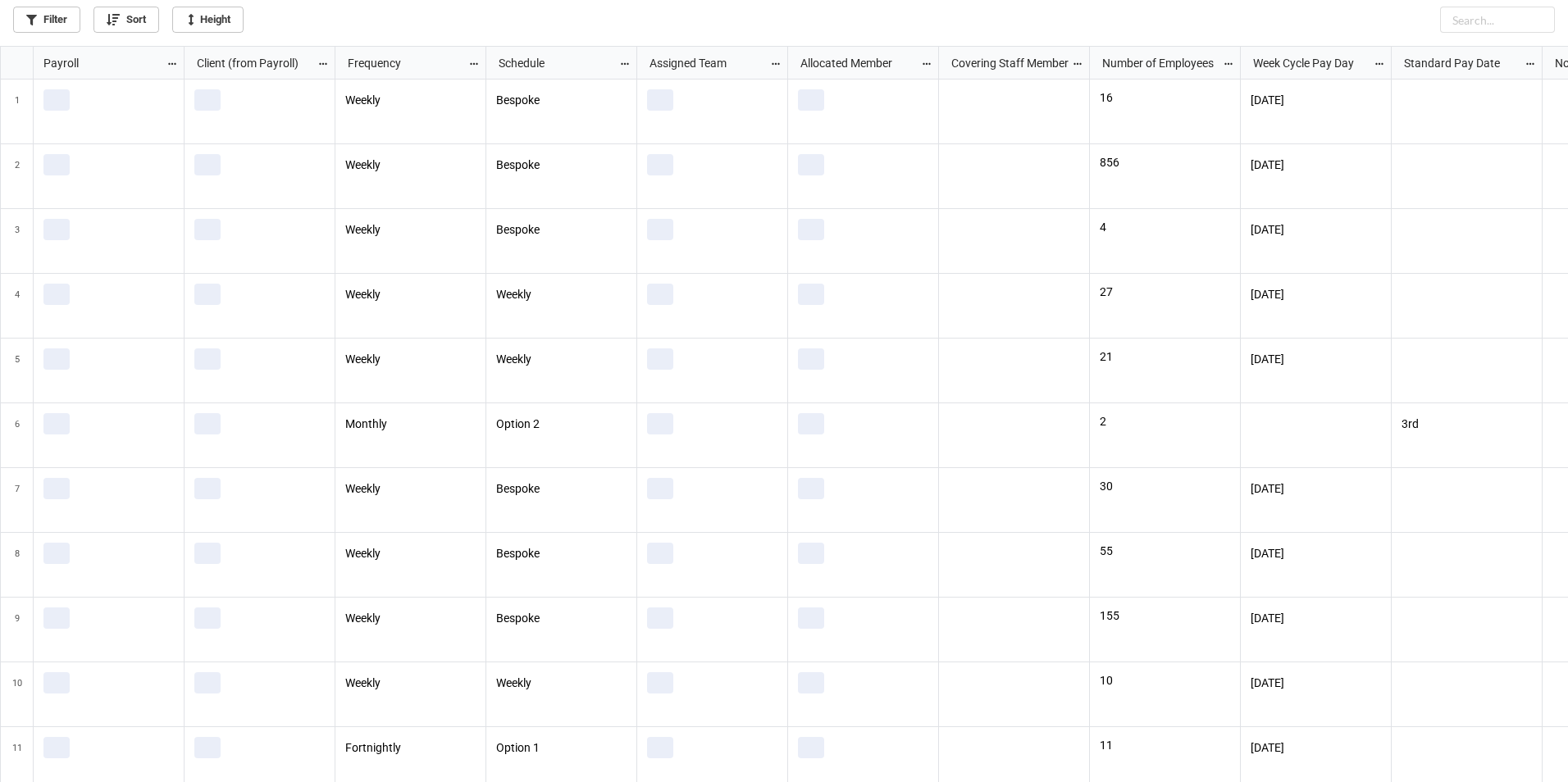
scroll to position [727, 1559]
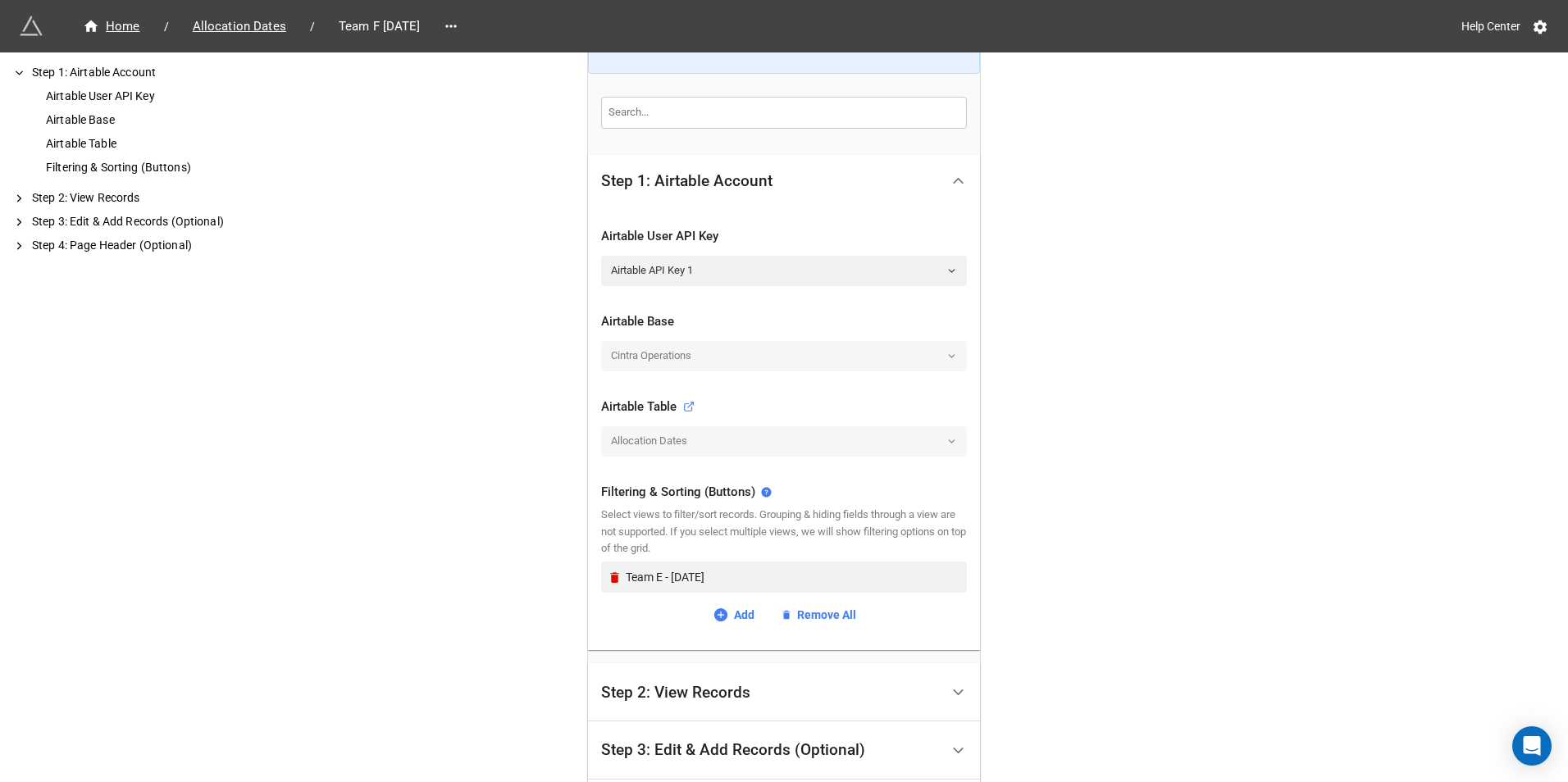
scroll to position [410, 0]
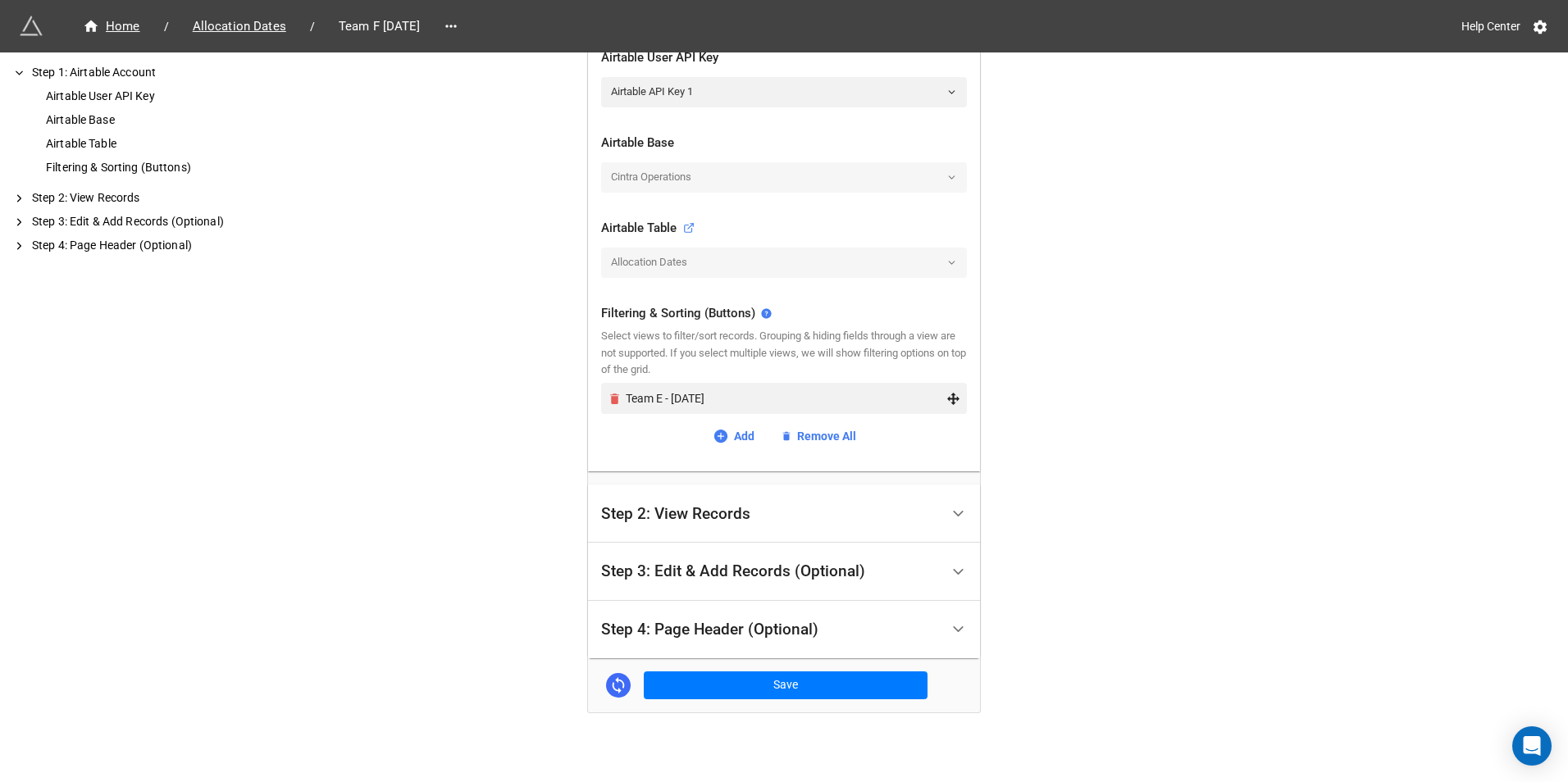
click at [610, 403] on icon "Remove" at bounding box center [615, 398] width 9 height 10
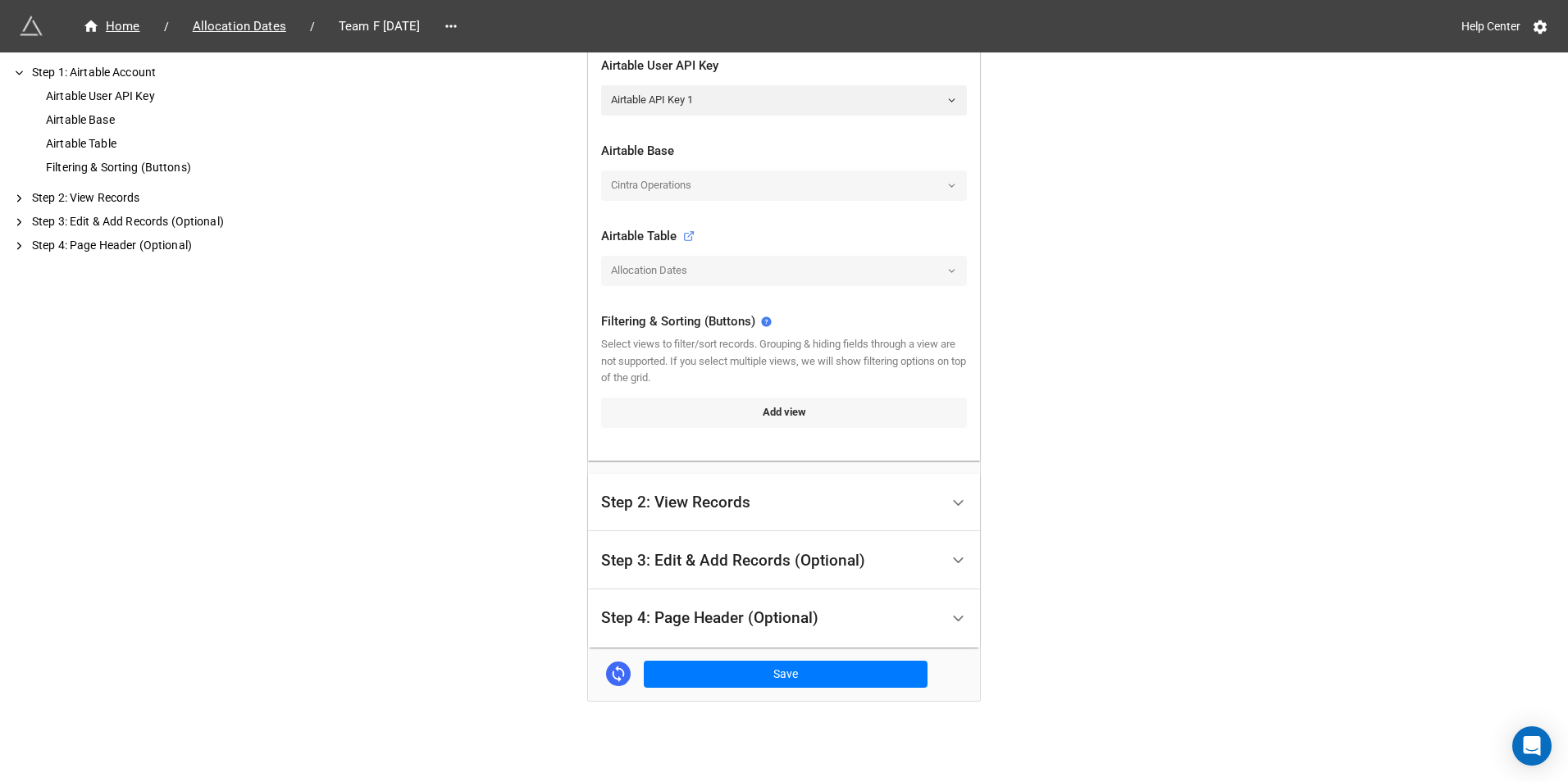
scroll to position [402, 0]
click at [691, 401] on link "Add view" at bounding box center [784, 412] width 366 height 29
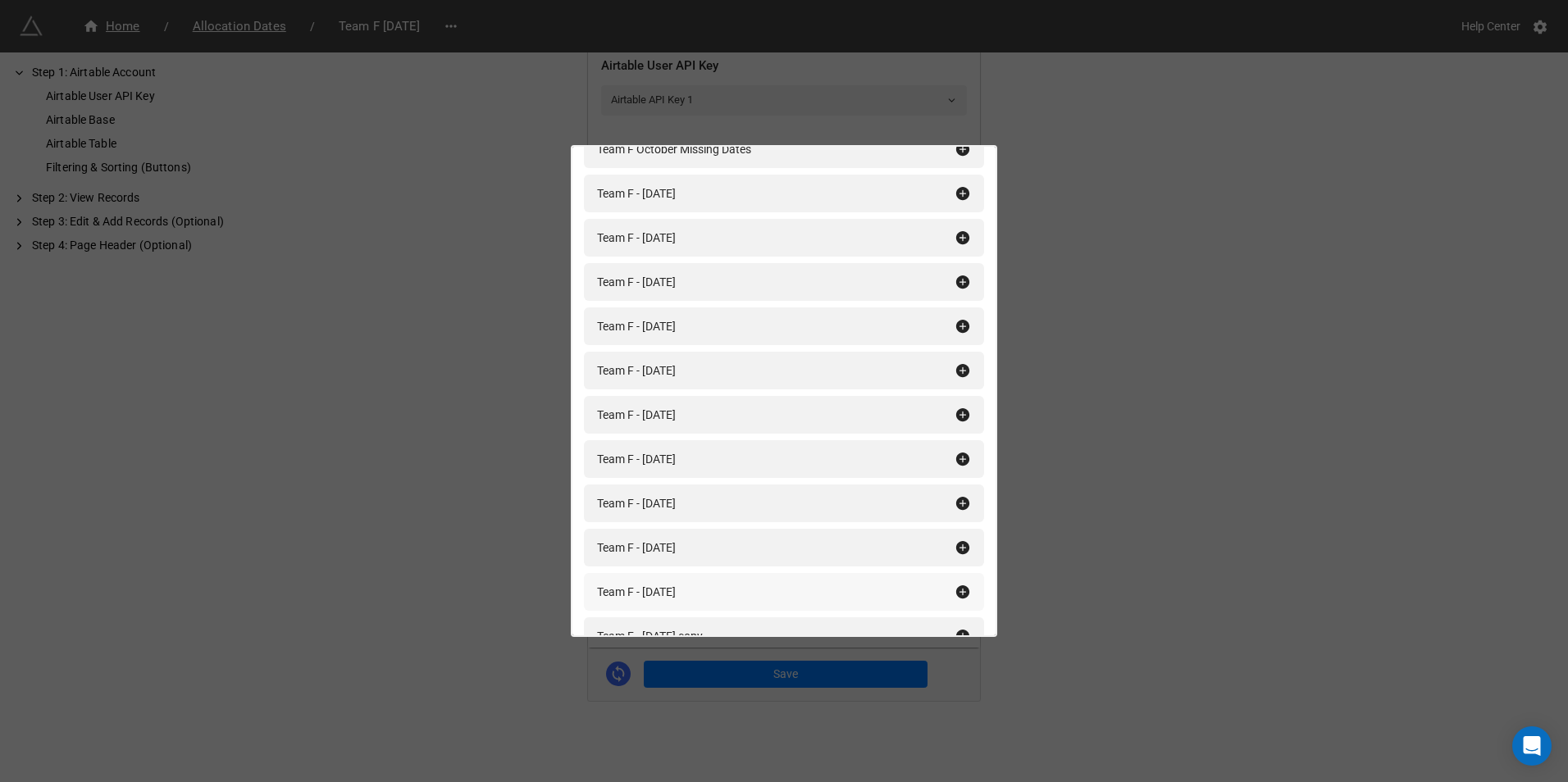
scroll to position [164, 0]
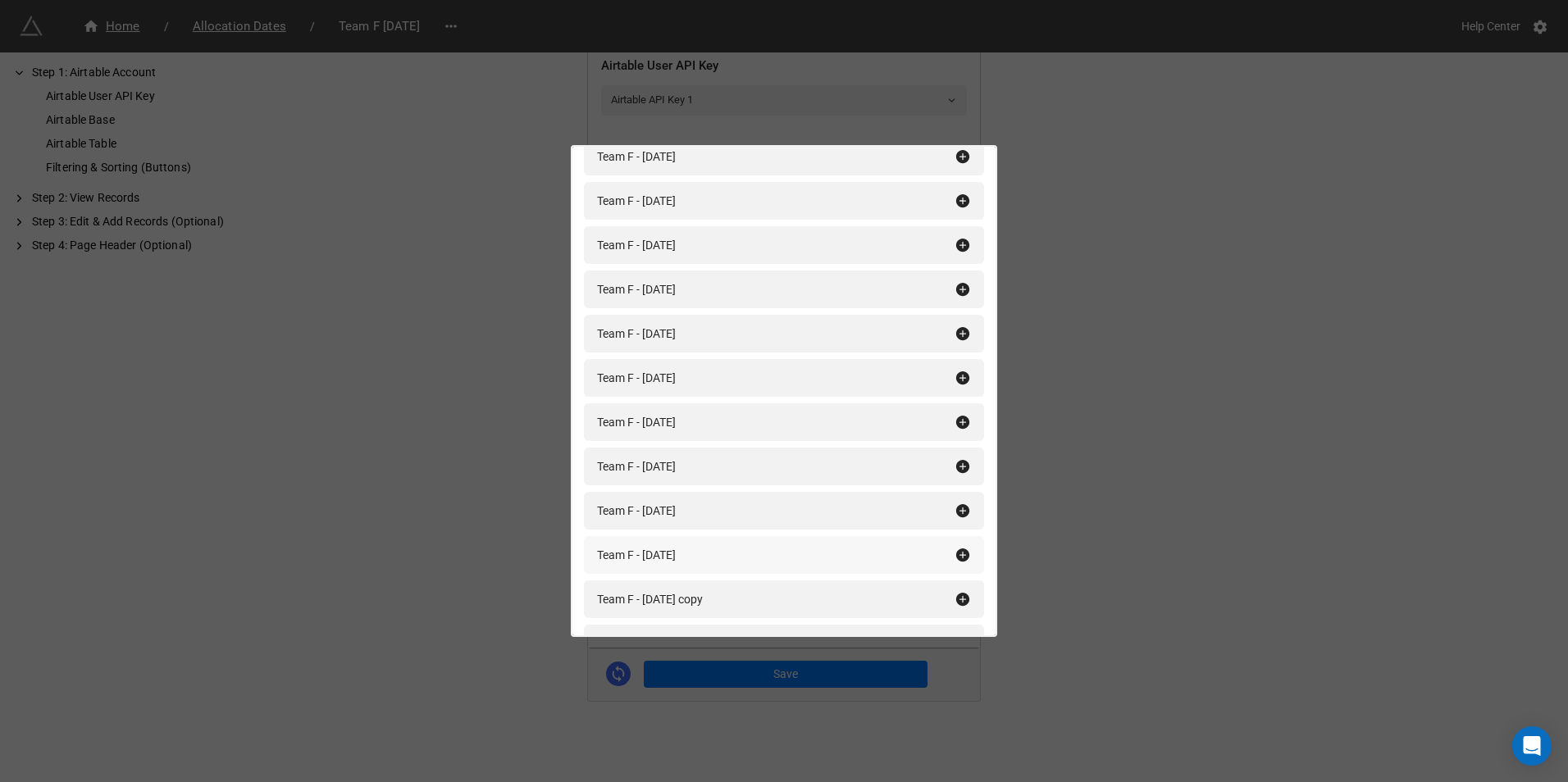
type input "team f"
click at [957, 560] on icon at bounding box center [963, 555] width 13 height 13
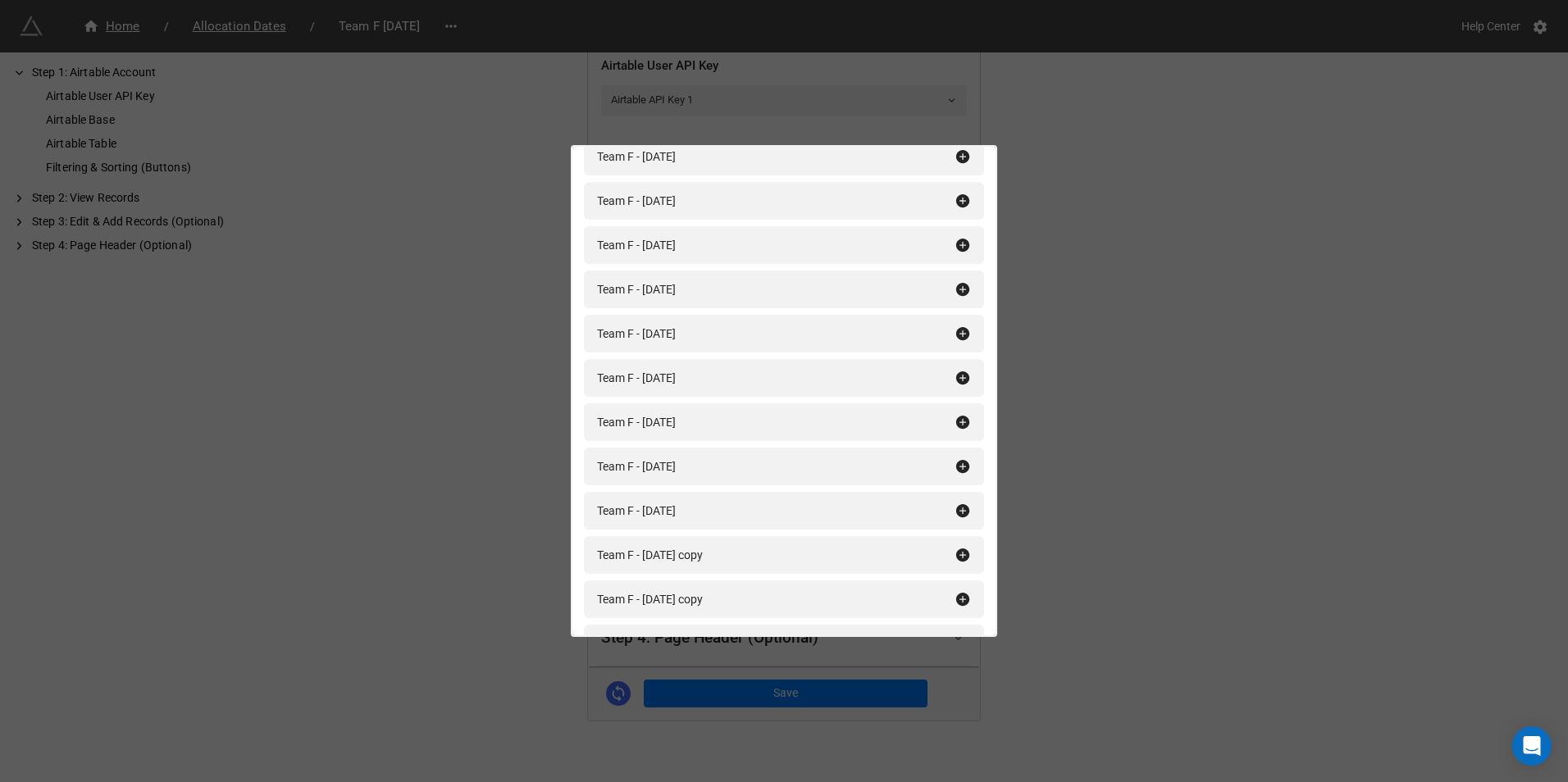
scroll to position [410, 0]
click at [1216, 512] on div "Filtering & Sorting (Buttons) team f Add All Team F October Missing Dates Team …" at bounding box center [784, 391] width 1568 height 782
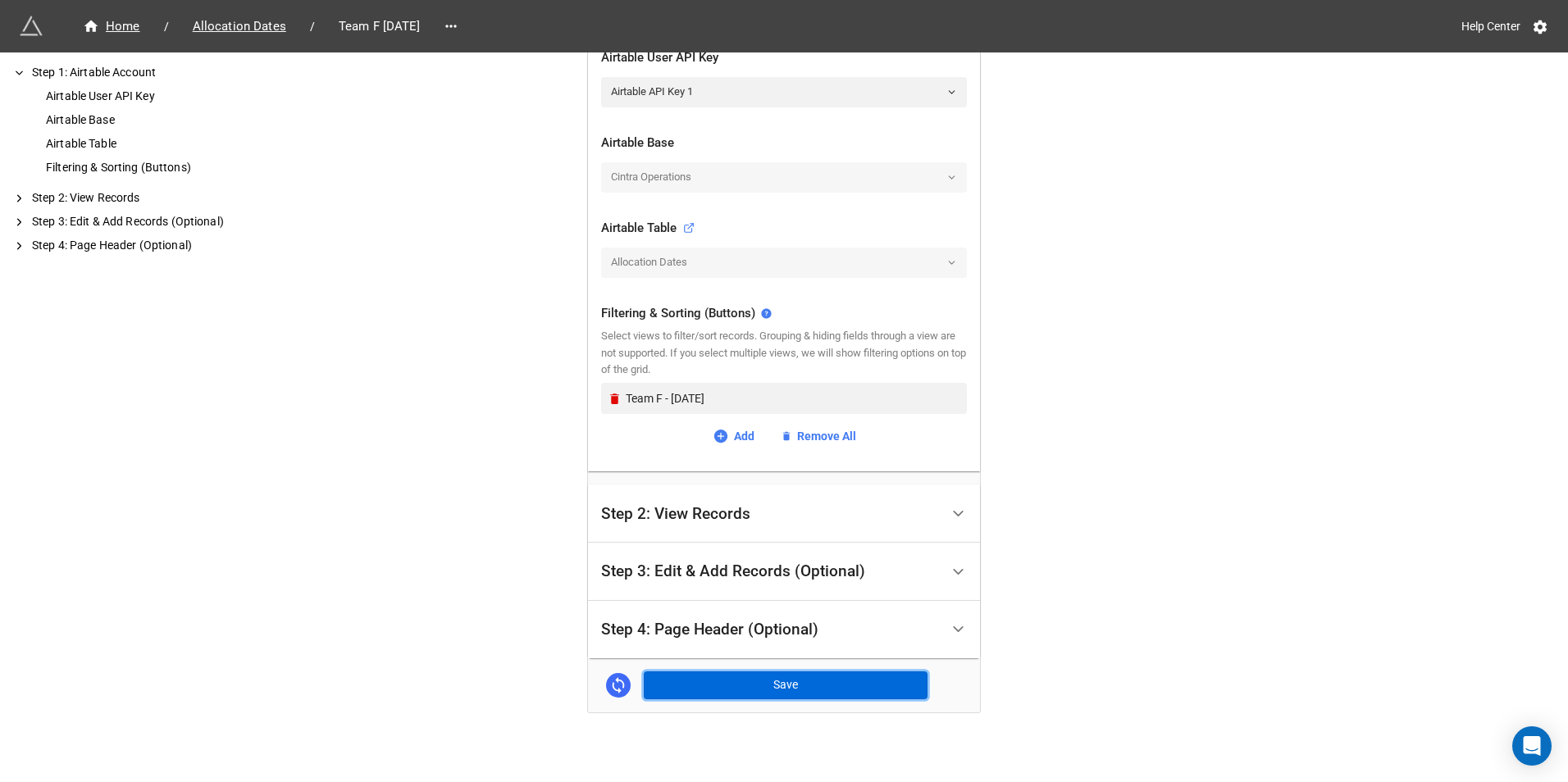
click at [755, 689] on button "Save" at bounding box center [786, 685] width 284 height 28
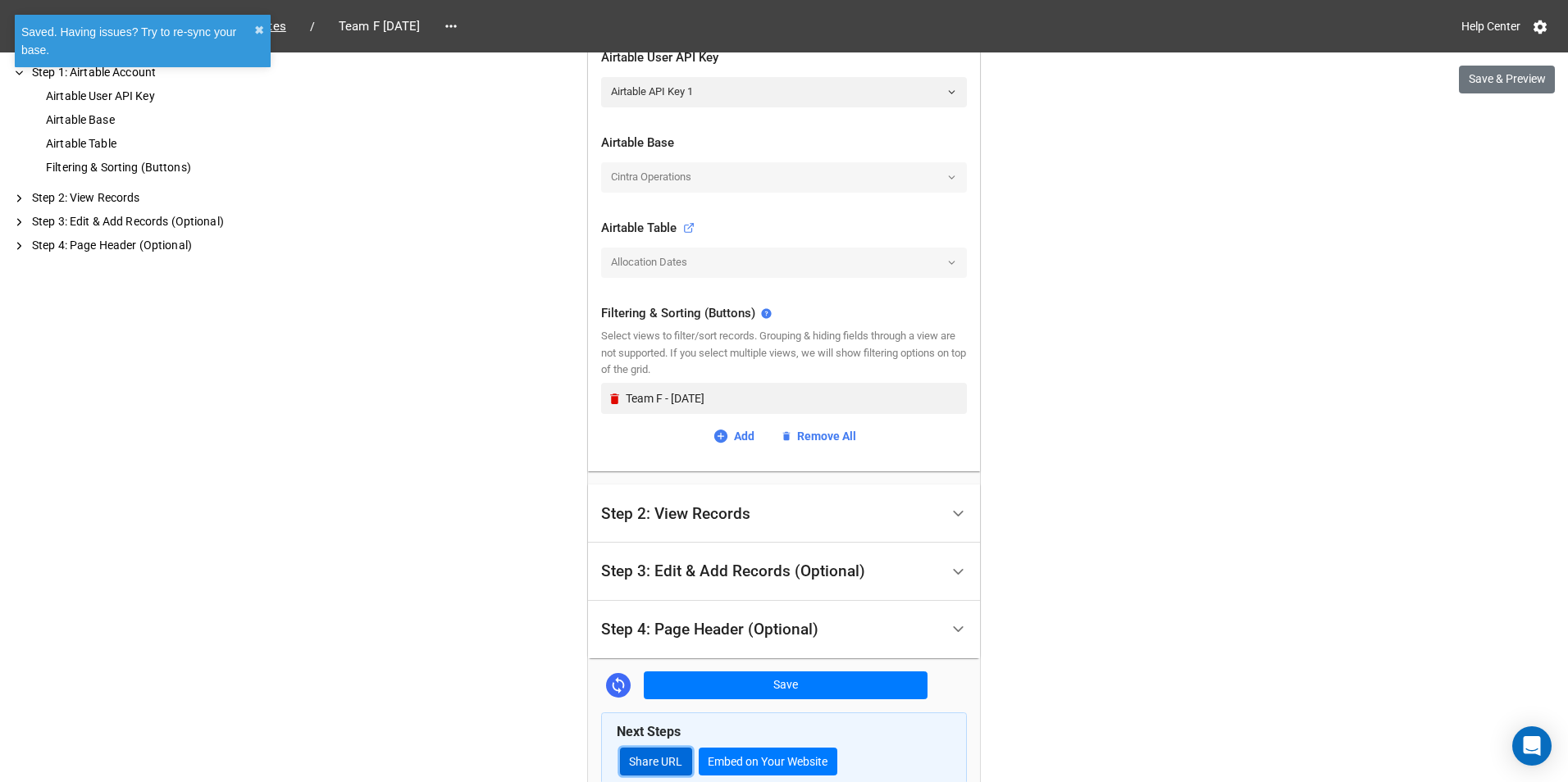
click at [665, 749] on link "Share URL" at bounding box center [655, 762] width 72 height 28
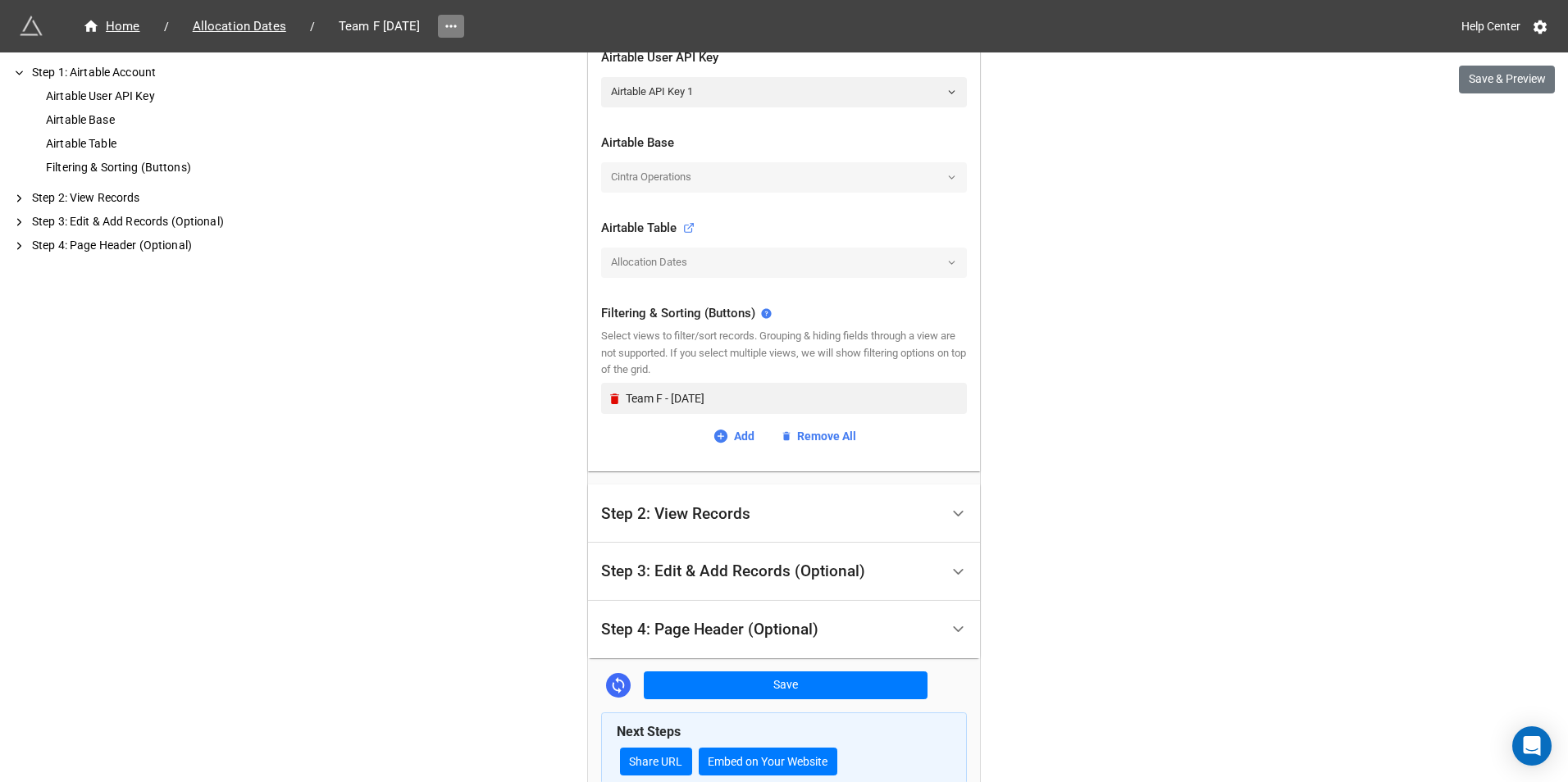
click at [459, 21] on icon at bounding box center [451, 25] width 16 height 16
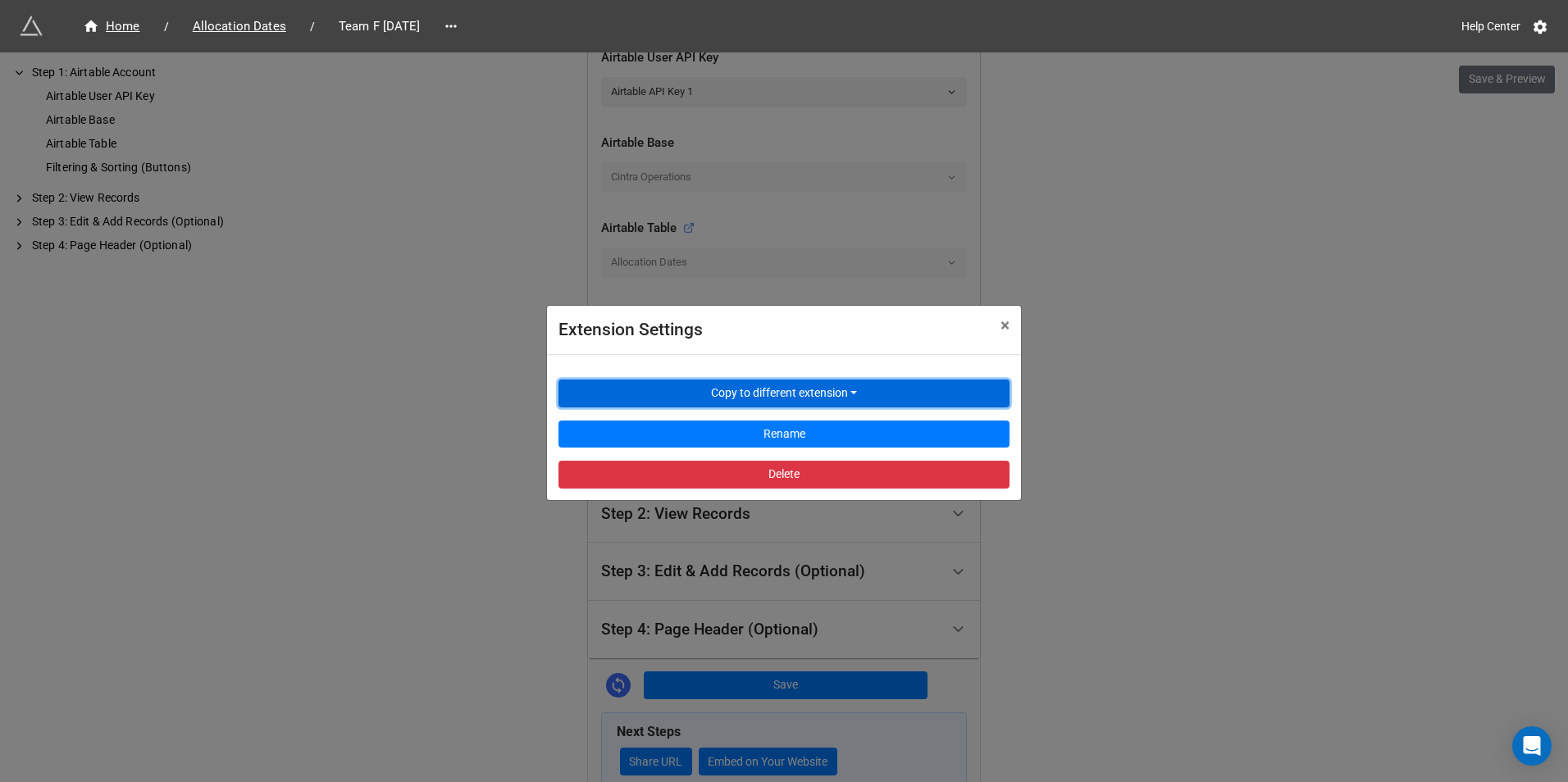
click at [705, 386] on button "Copy to different extension" at bounding box center [784, 393] width 451 height 28
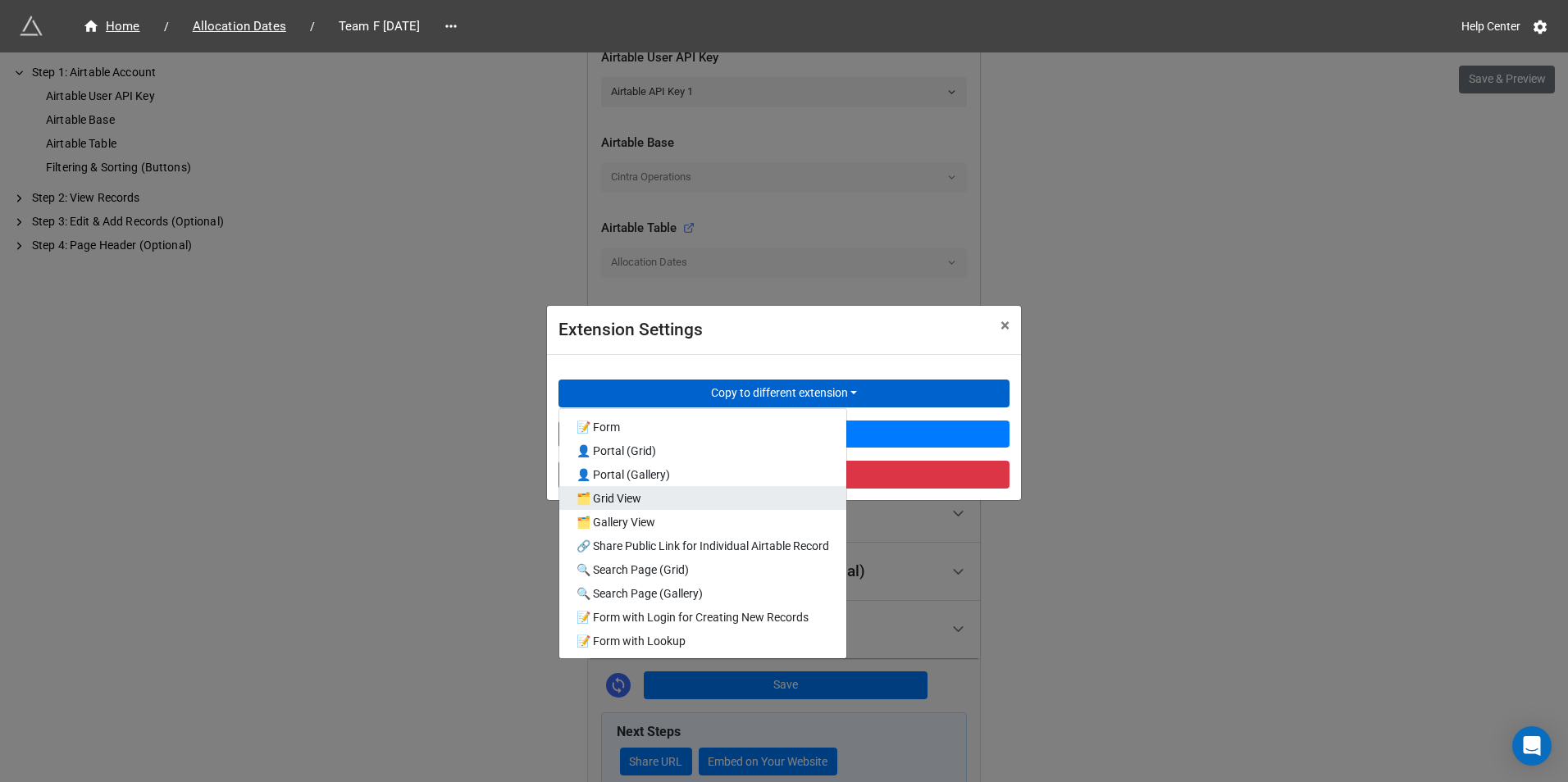
click at [661, 495] on link "🗂️ Grid View" at bounding box center [703, 498] width 287 height 23
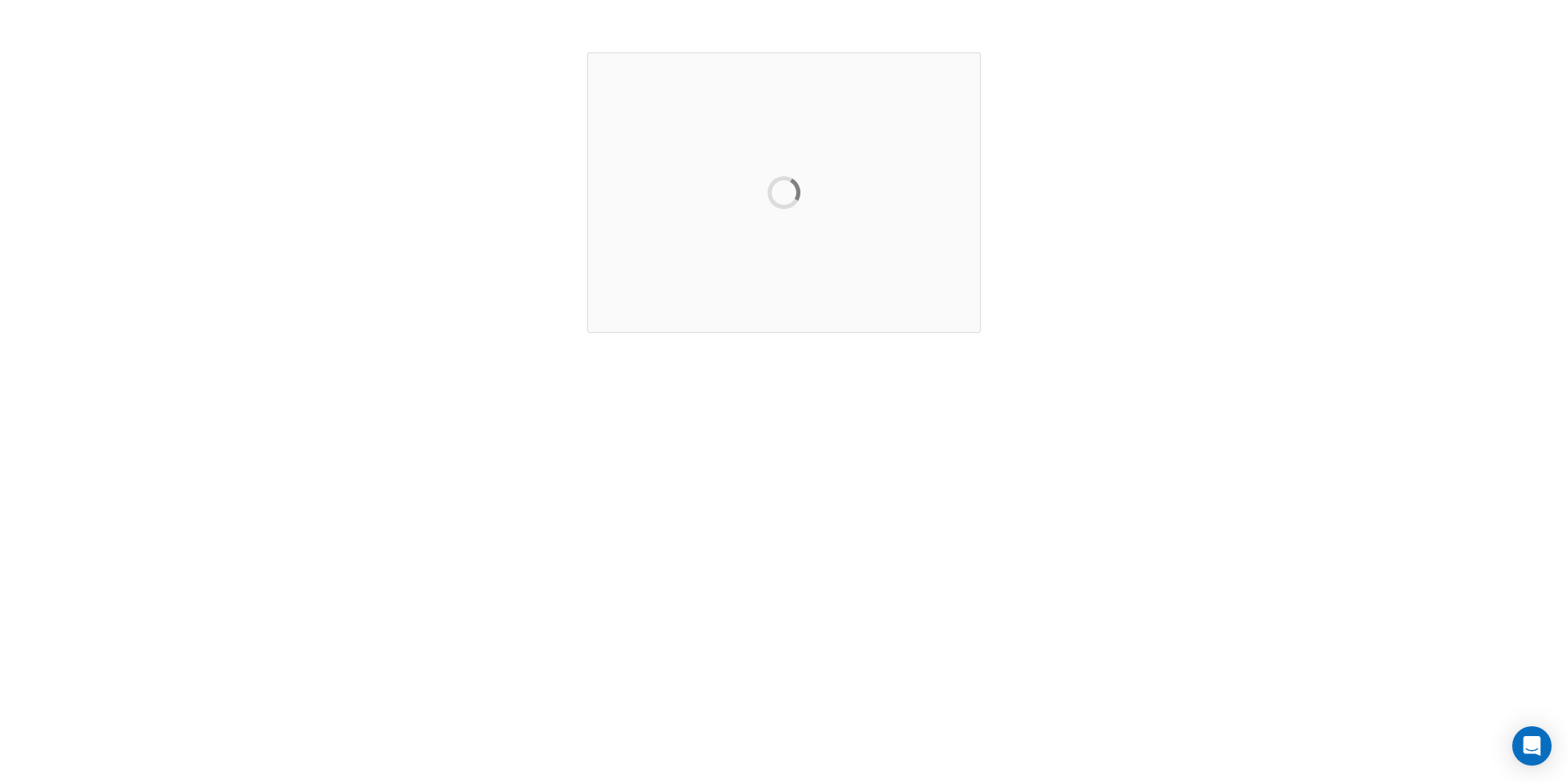
scroll to position [0, 0]
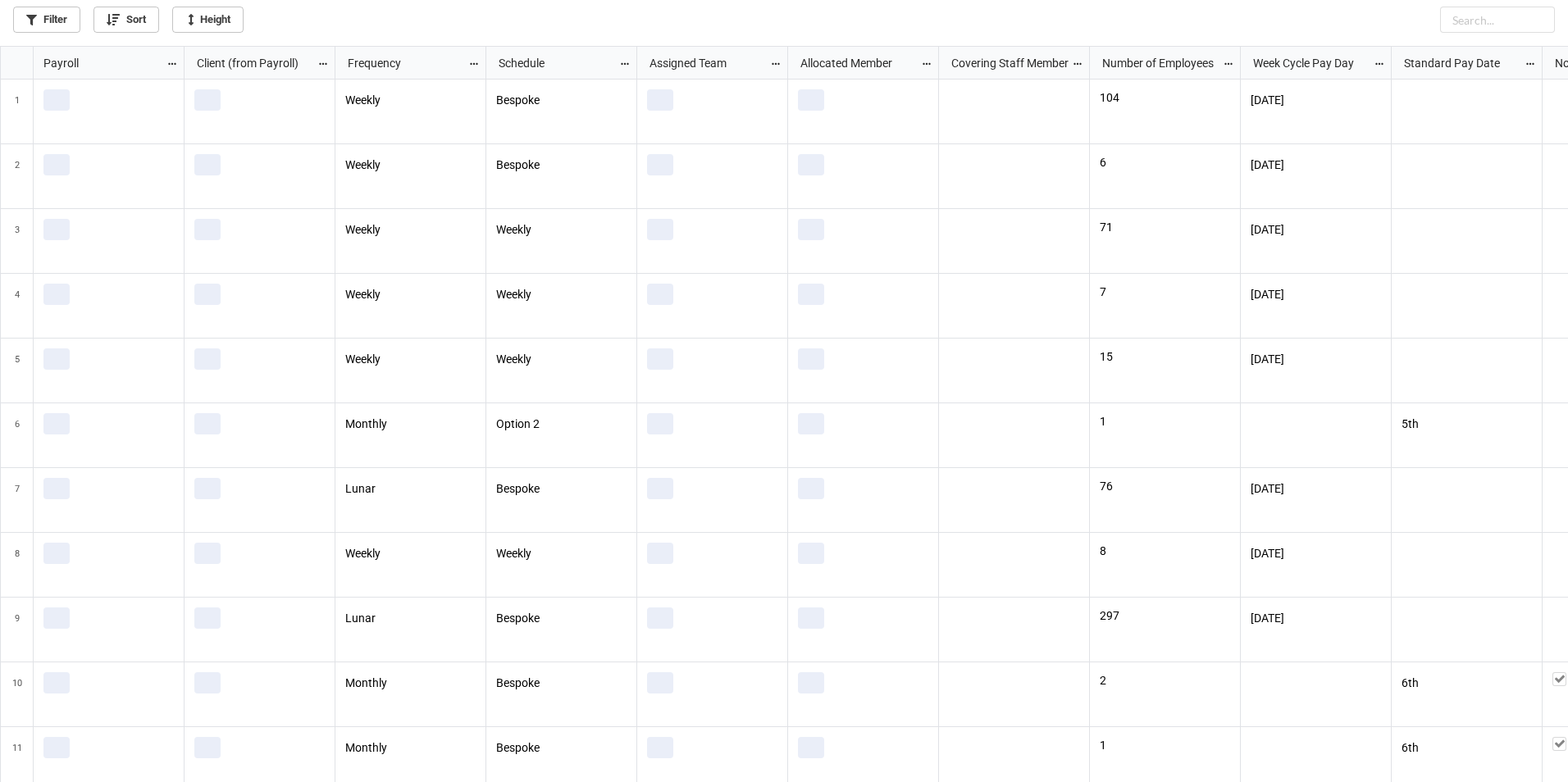
scroll to position [727, 1559]
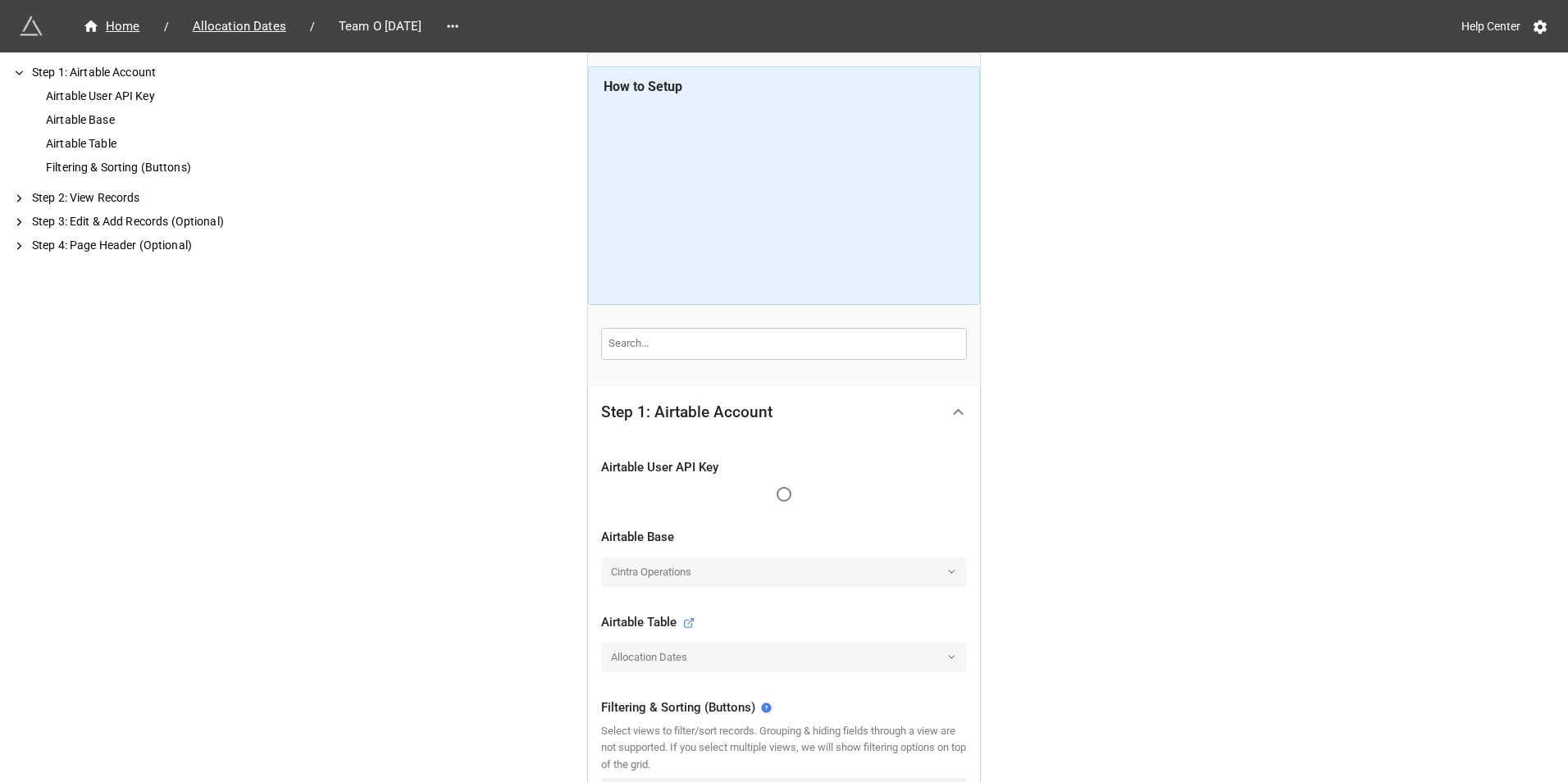
scroll to position [406, 0]
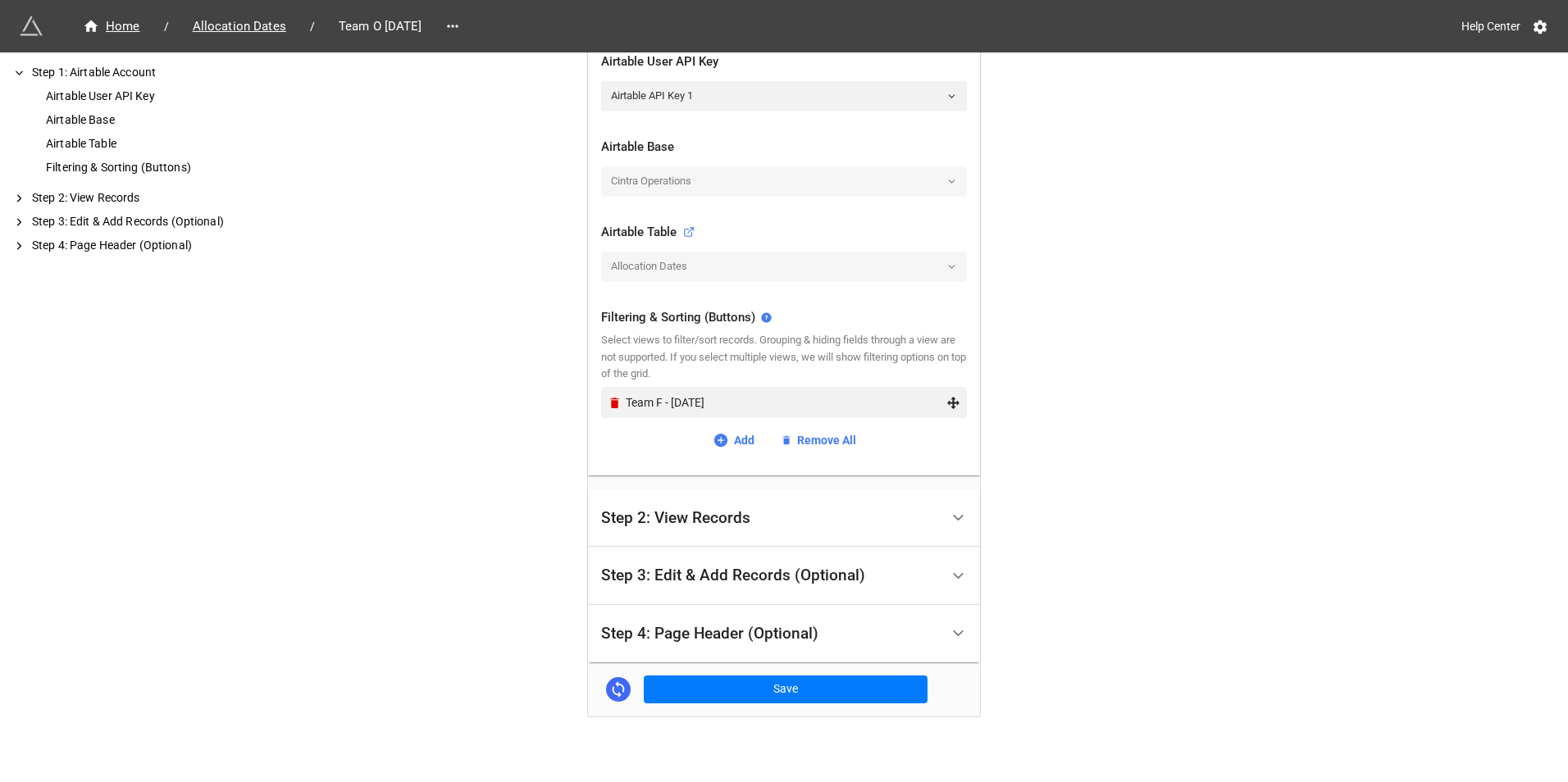
click at [607, 411] on div "Team F - [DATE]" at bounding box center [784, 402] width 353 height 31
click at [616, 396] on icon "Remove" at bounding box center [614, 403] width 14 height 14
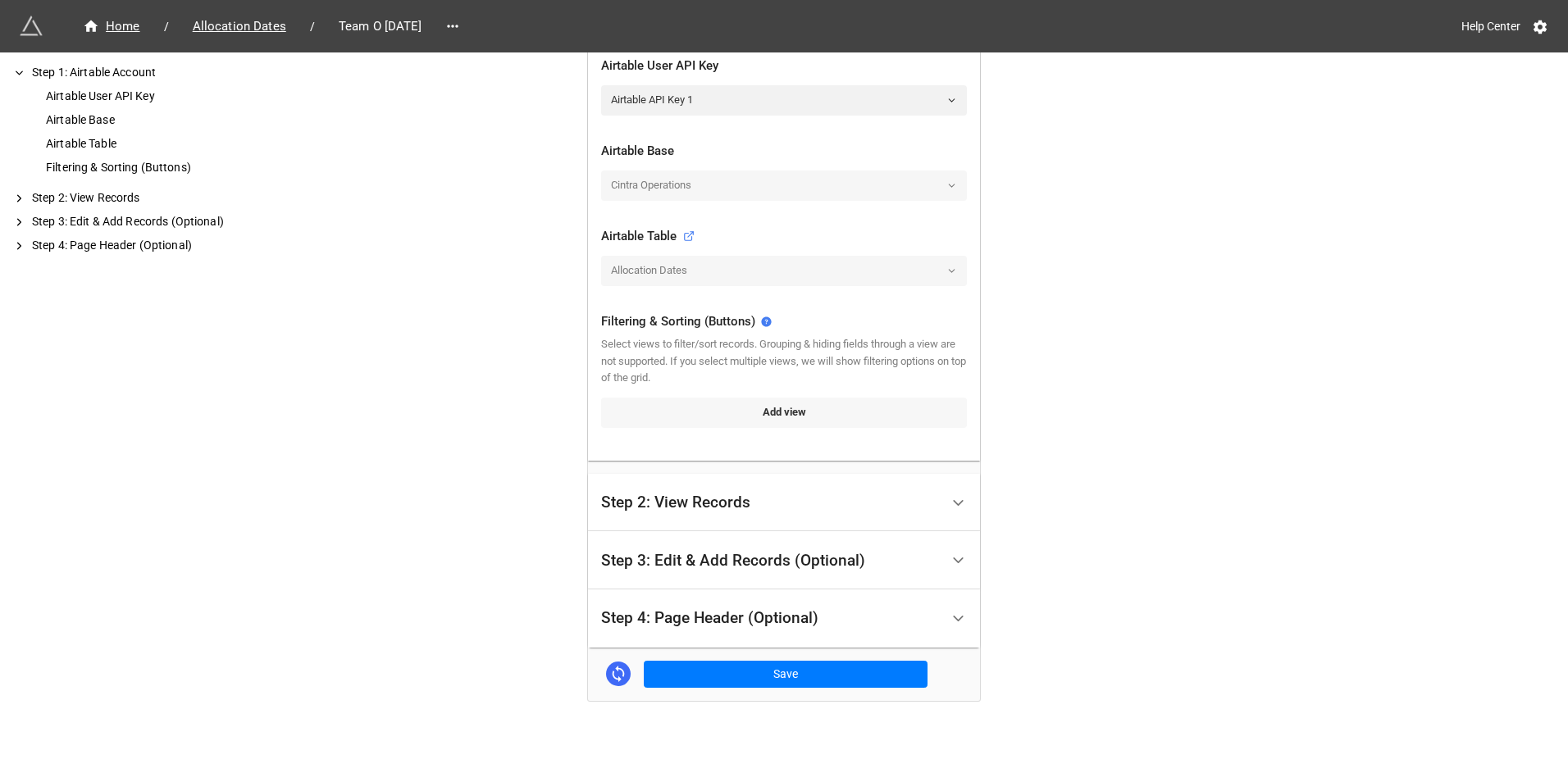
click at [682, 420] on link "Add view" at bounding box center [784, 412] width 366 height 29
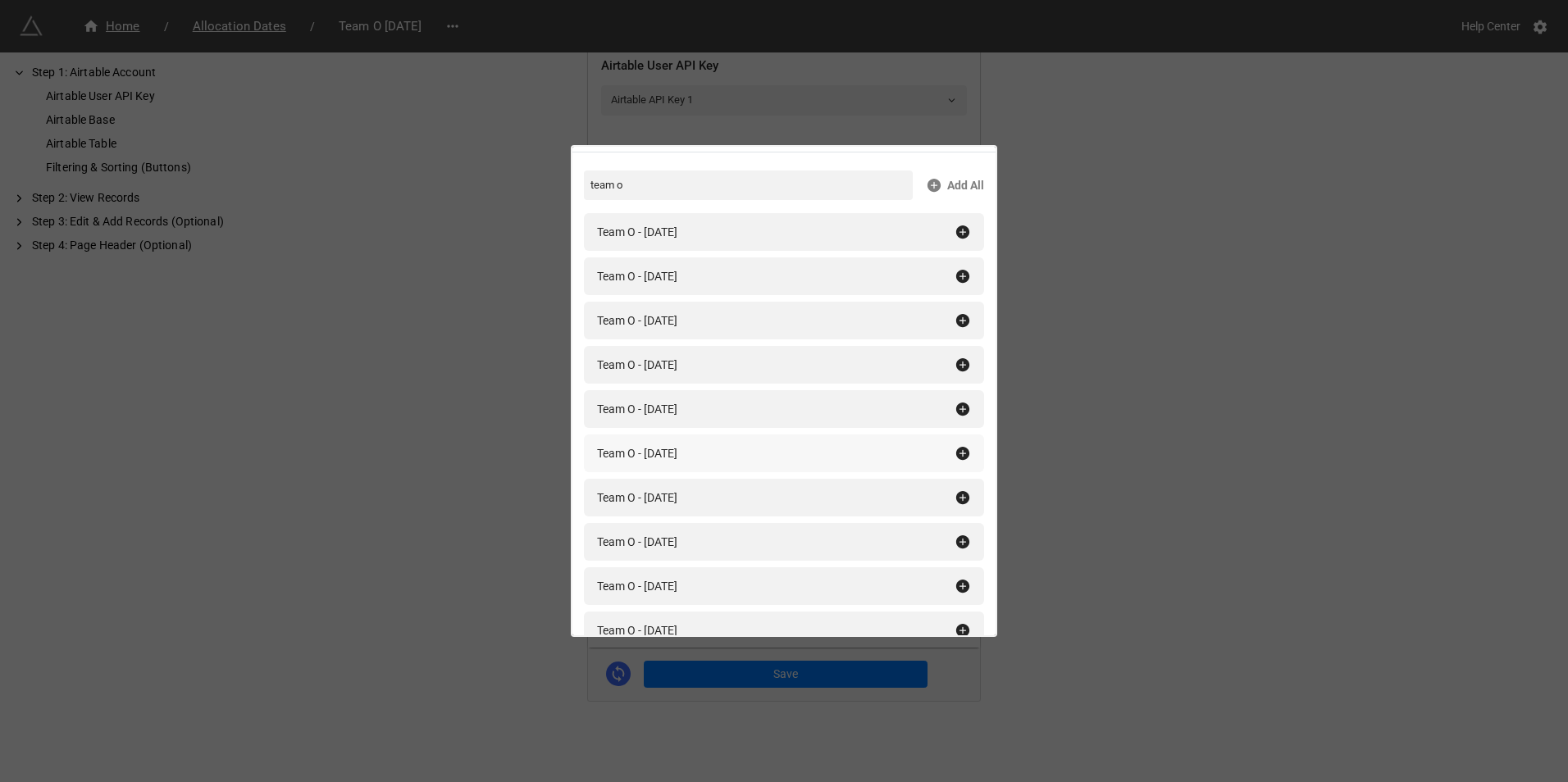
scroll to position [82, 0]
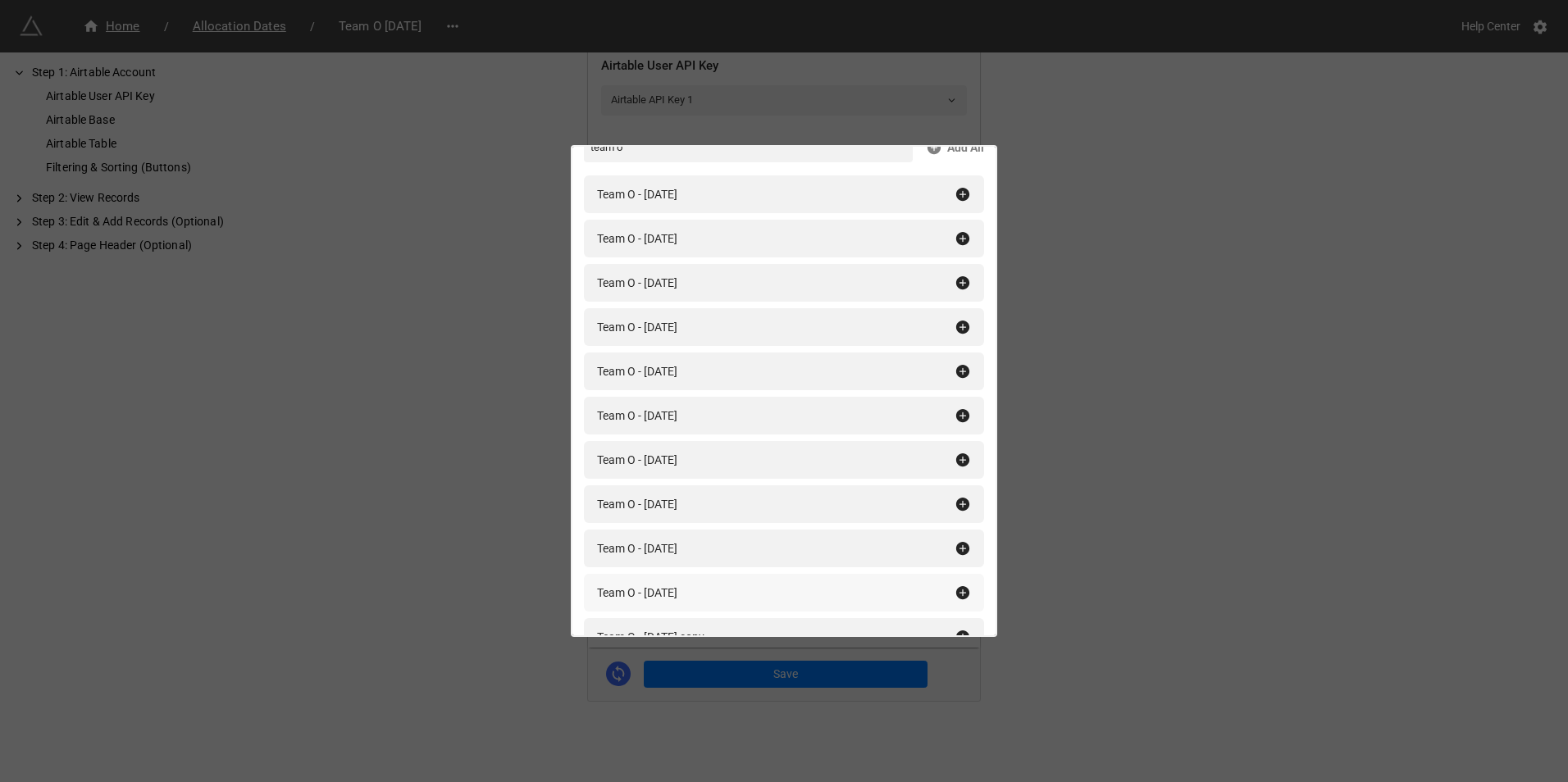
type input "team o"
click at [955, 592] on icon at bounding box center [962, 592] width 16 height 16
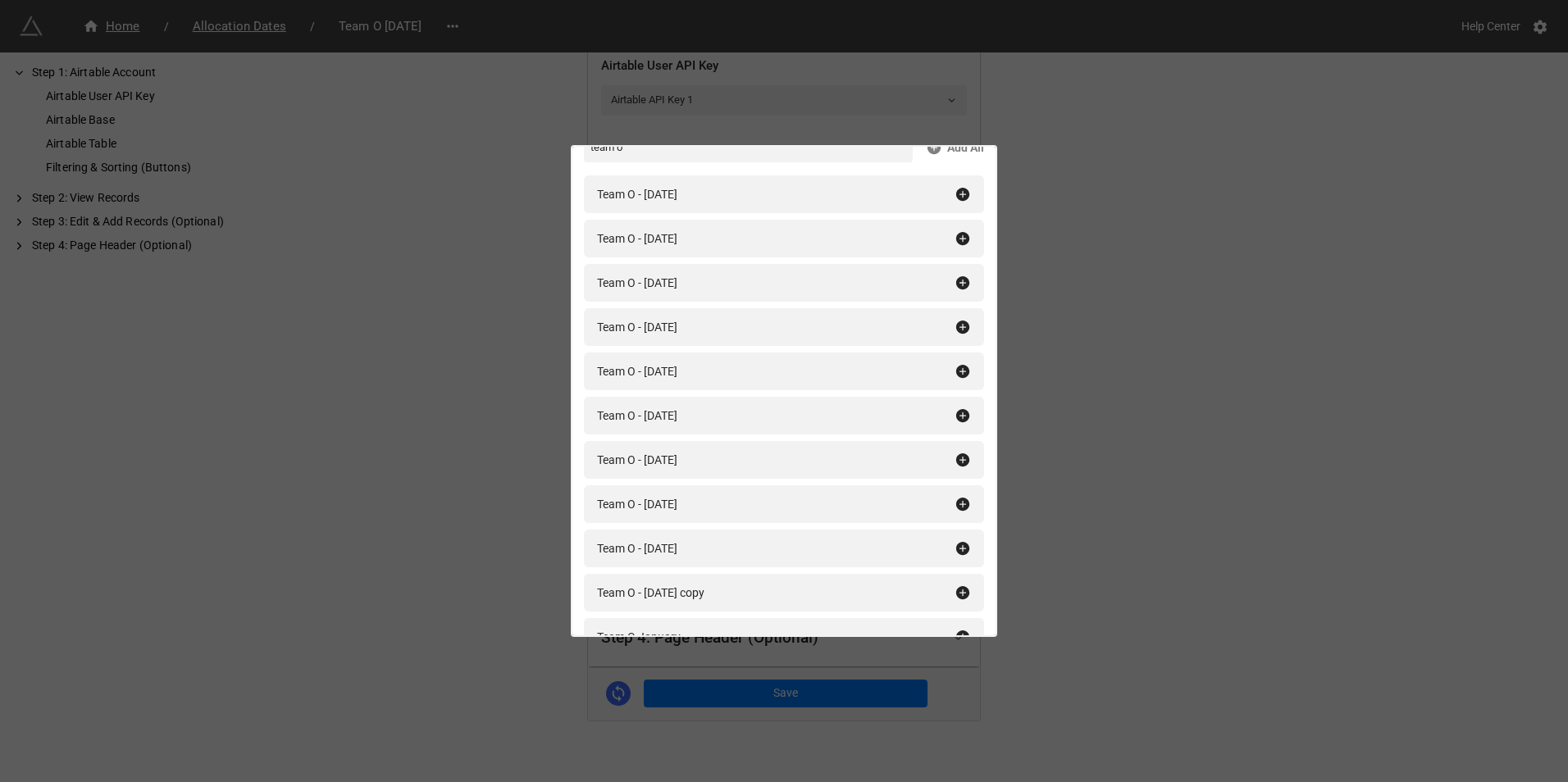
scroll to position [406, 0]
click at [1213, 555] on div "Filtering & Sorting (Buttons) team o Add All Team O - [DATE] Team O - [DATE] Te…" at bounding box center [784, 391] width 1568 height 782
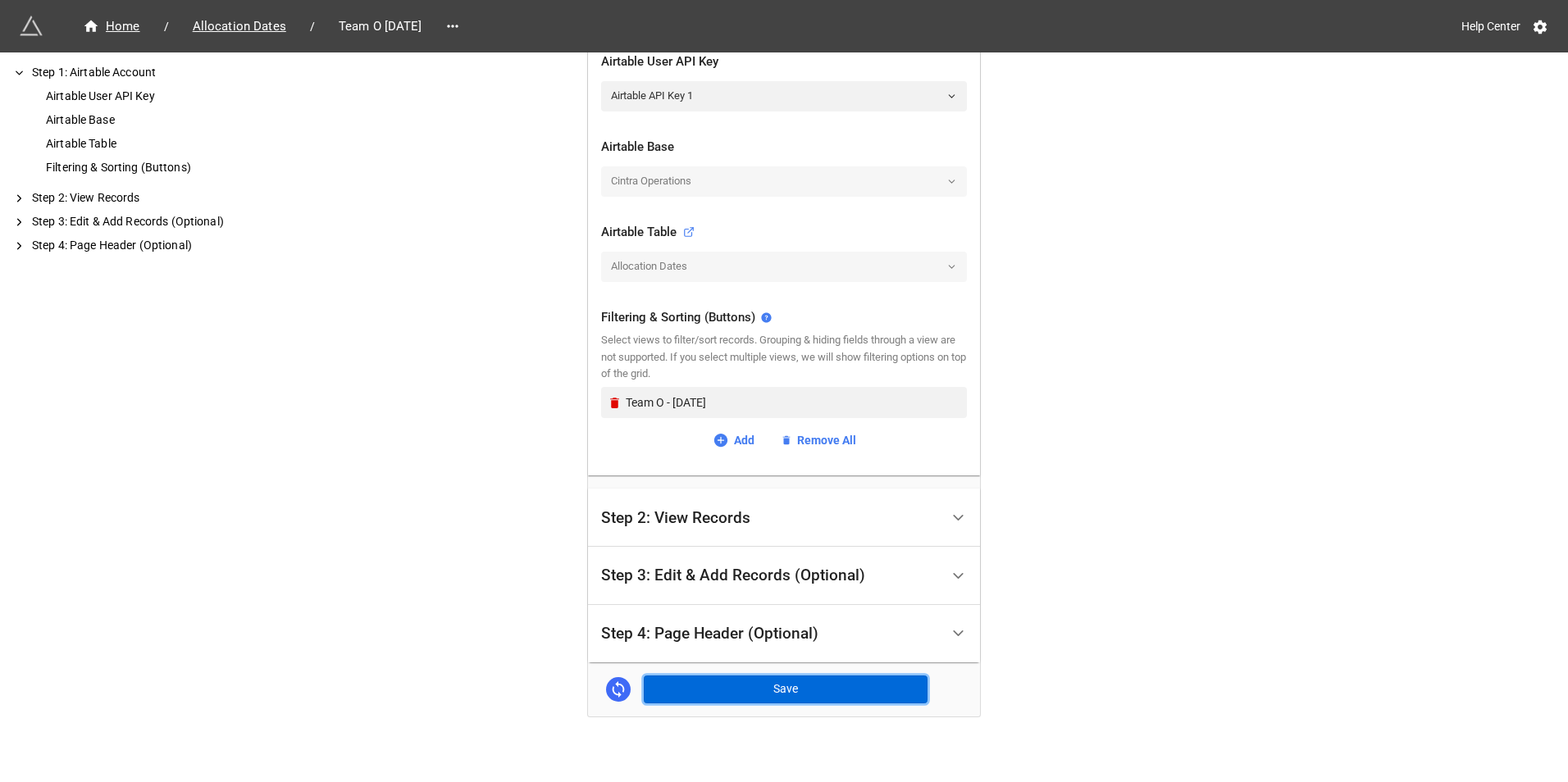
click at [805, 689] on button "Save" at bounding box center [786, 690] width 284 height 28
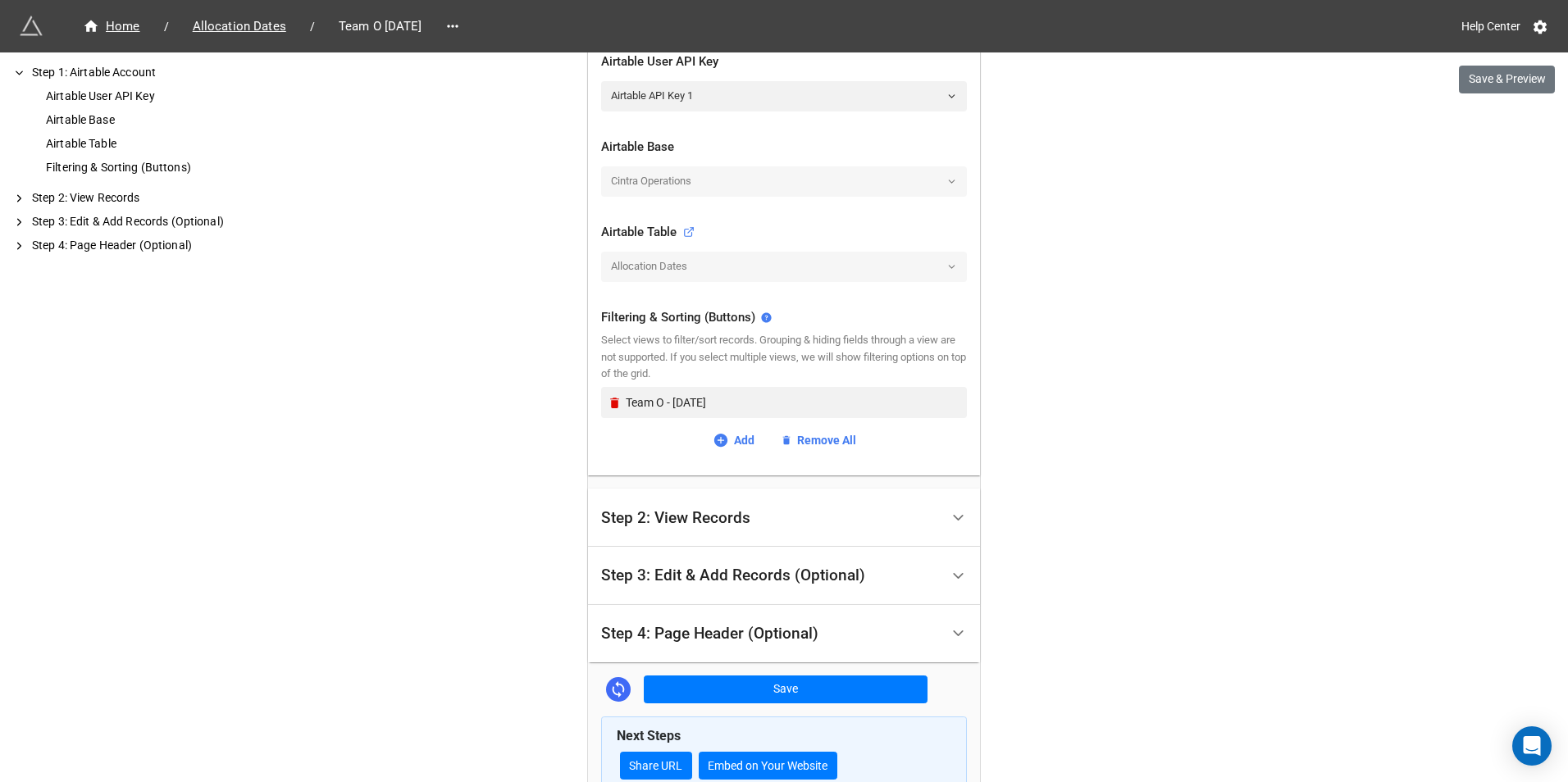
click at [1142, 452] on div "Home / Allocation Dates / Team O October 2025 Help Center Save & Preview How to…" at bounding box center [784, 238] width 1568 height 1289
click at [656, 761] on link "Share URL" at bounding box center [655, 766] width 72 height 28
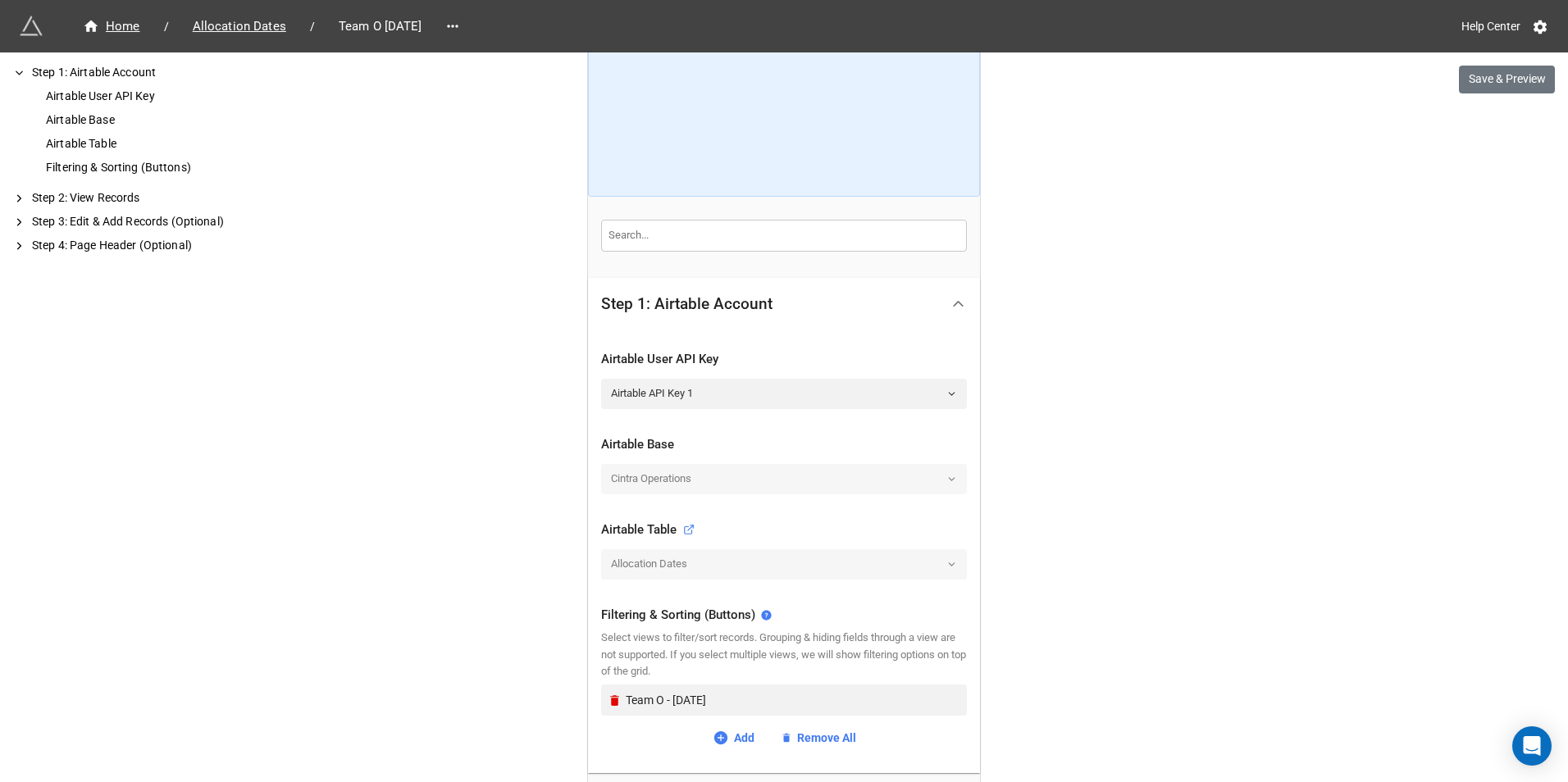
scroll to position [0, 0]
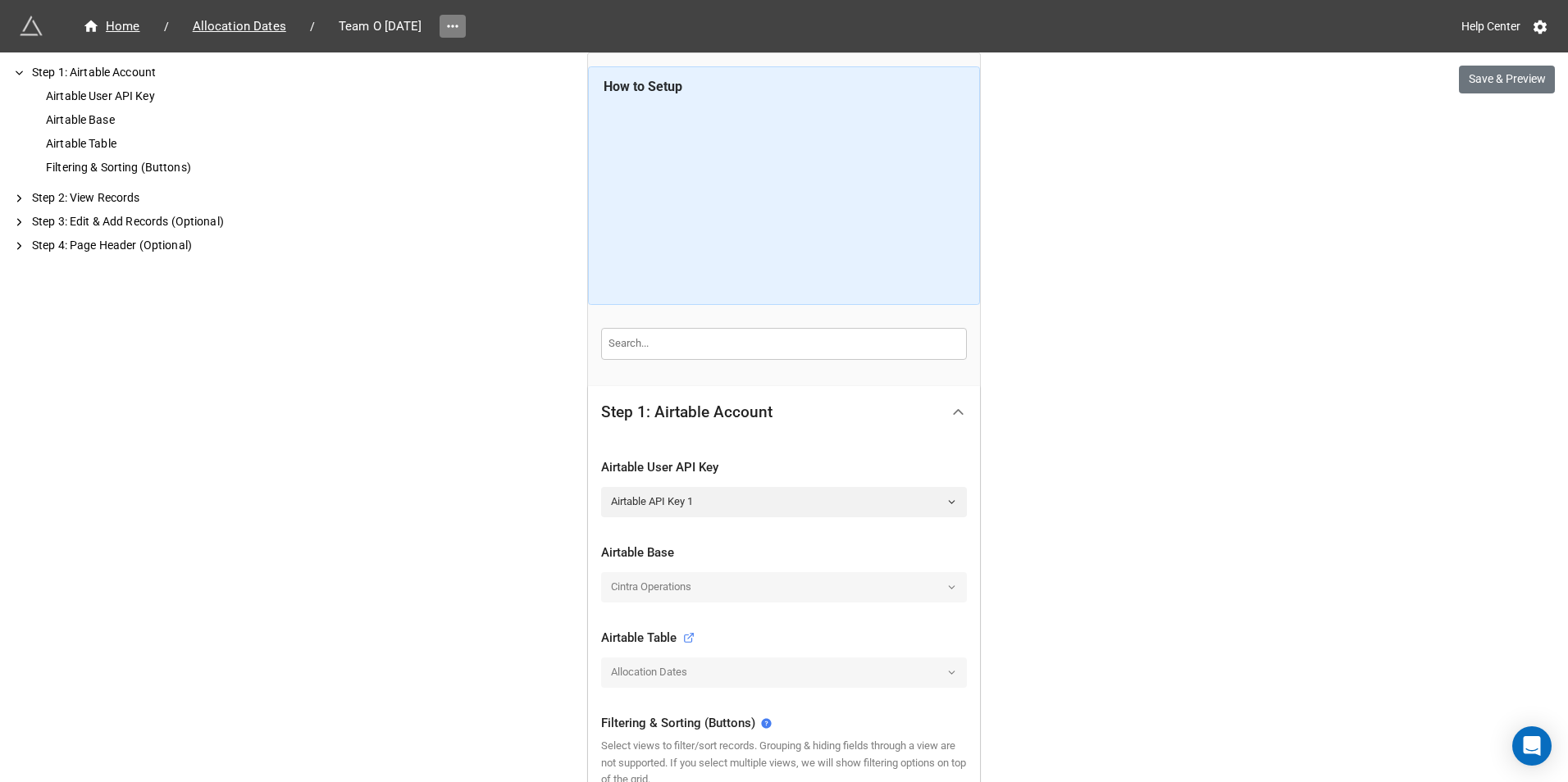
click at [461, 32] on icon at bounding box center [452, 25] width 16 height 16
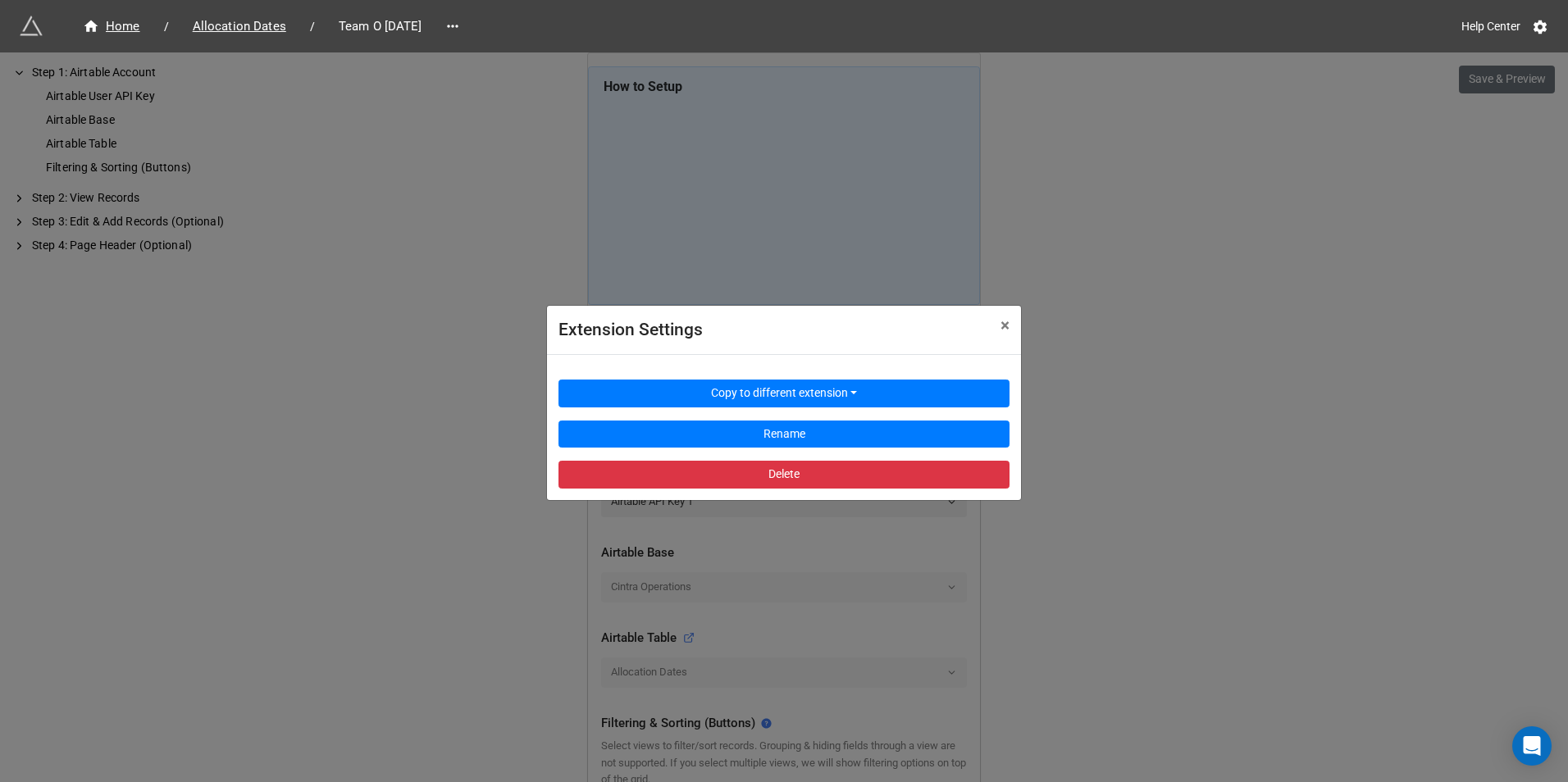
click at [466, 330] on div "Extension Settings × Close Copy to different extension Rename Delete" at bounding box center [784, 443] width 1568 height 782
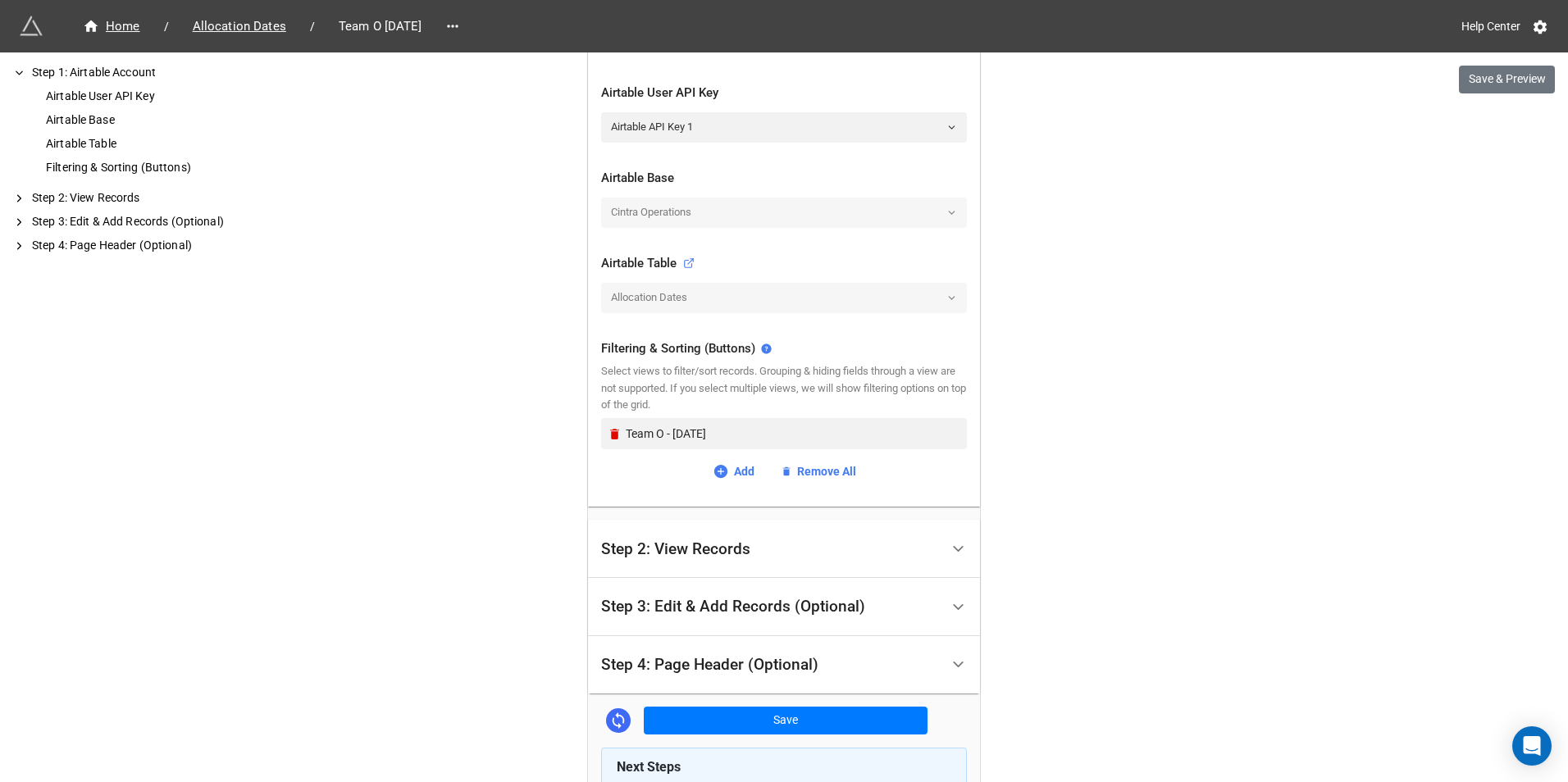
scroll to position [492, 0]
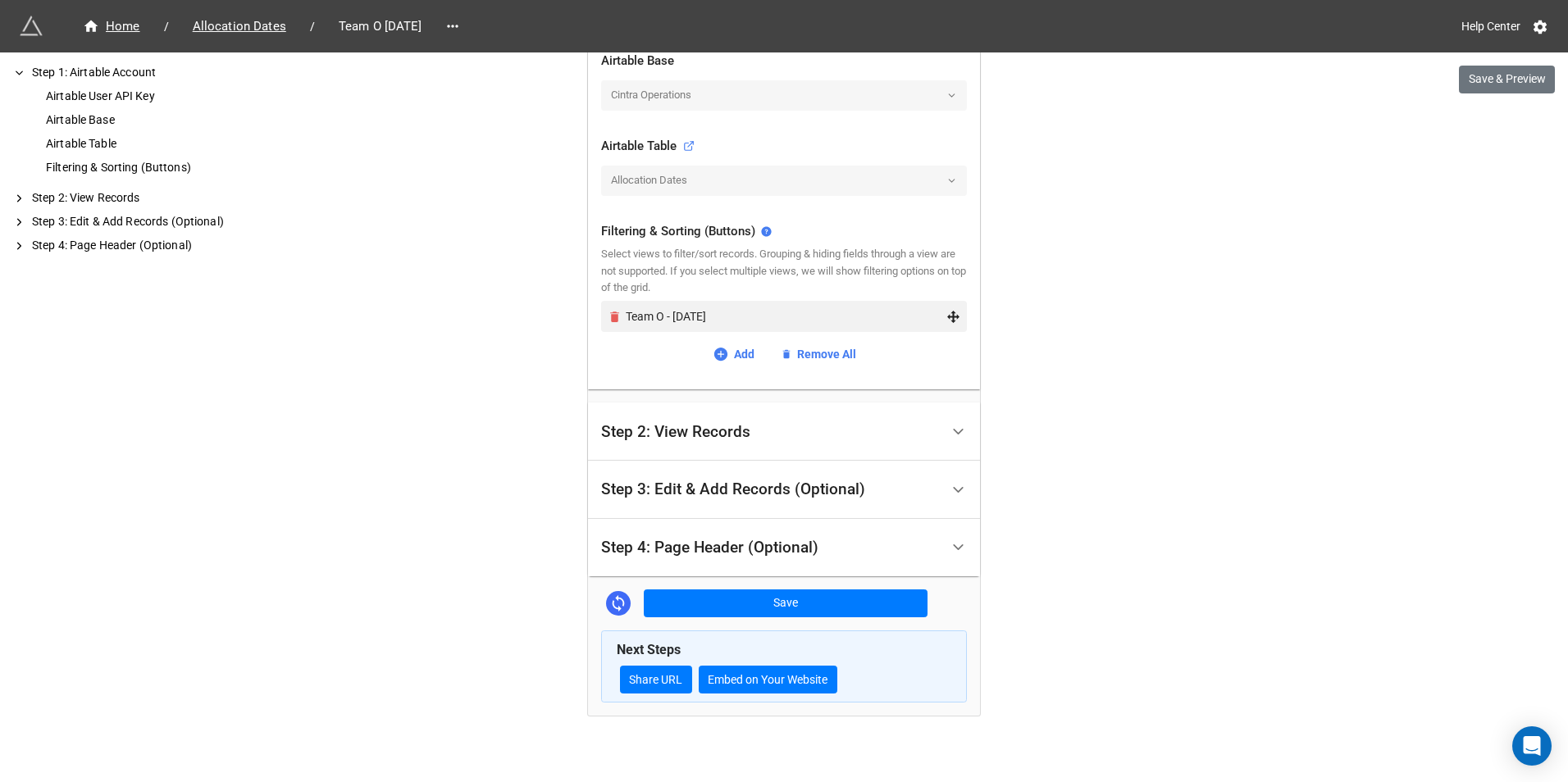
click at [607, 320] on icon "Remove" at bounding box center [614, 316] width 14 height 14
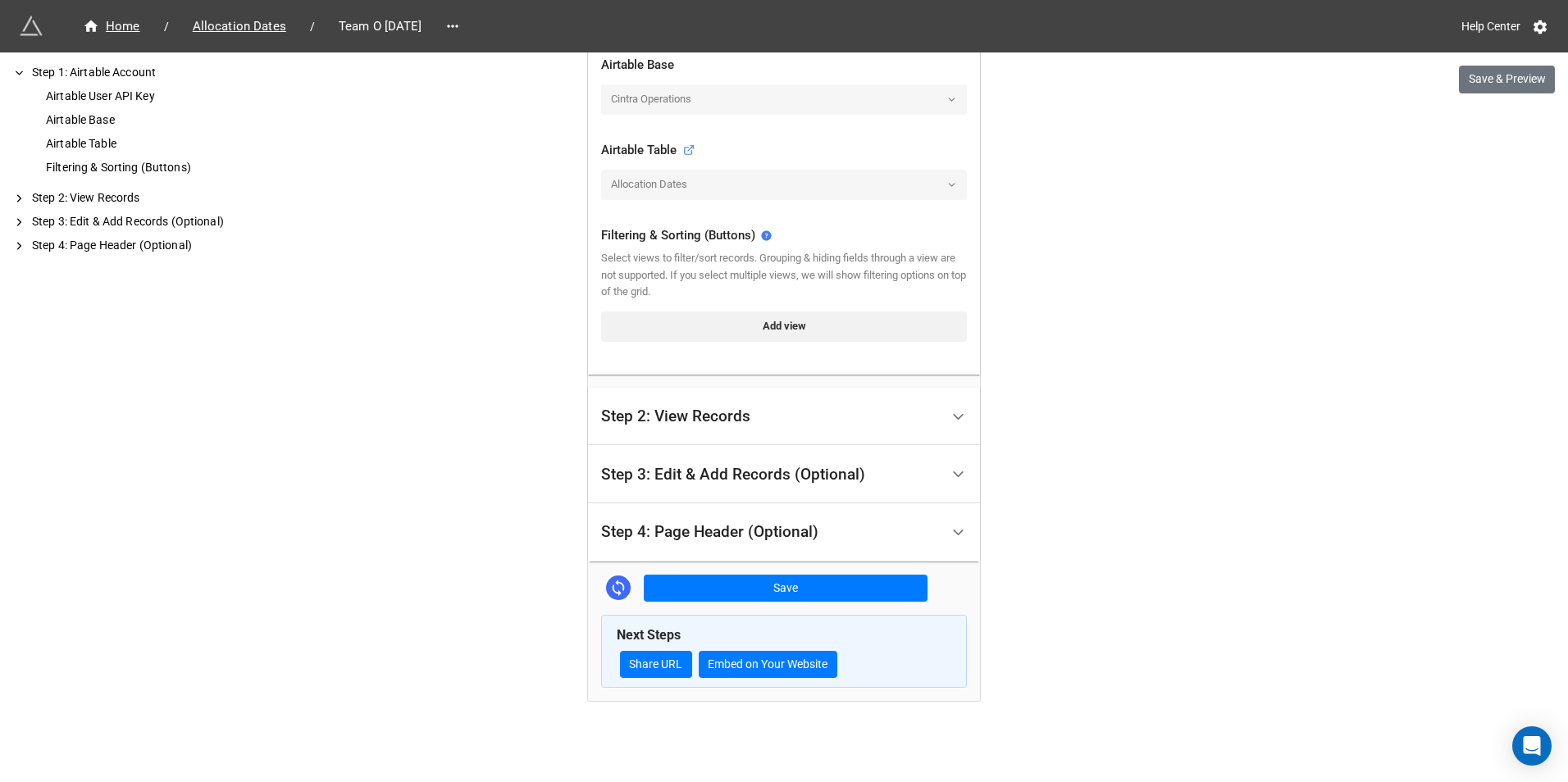
click at [604, 320] on link "Add view" at bounding box center [784, 326] width 366 height 29
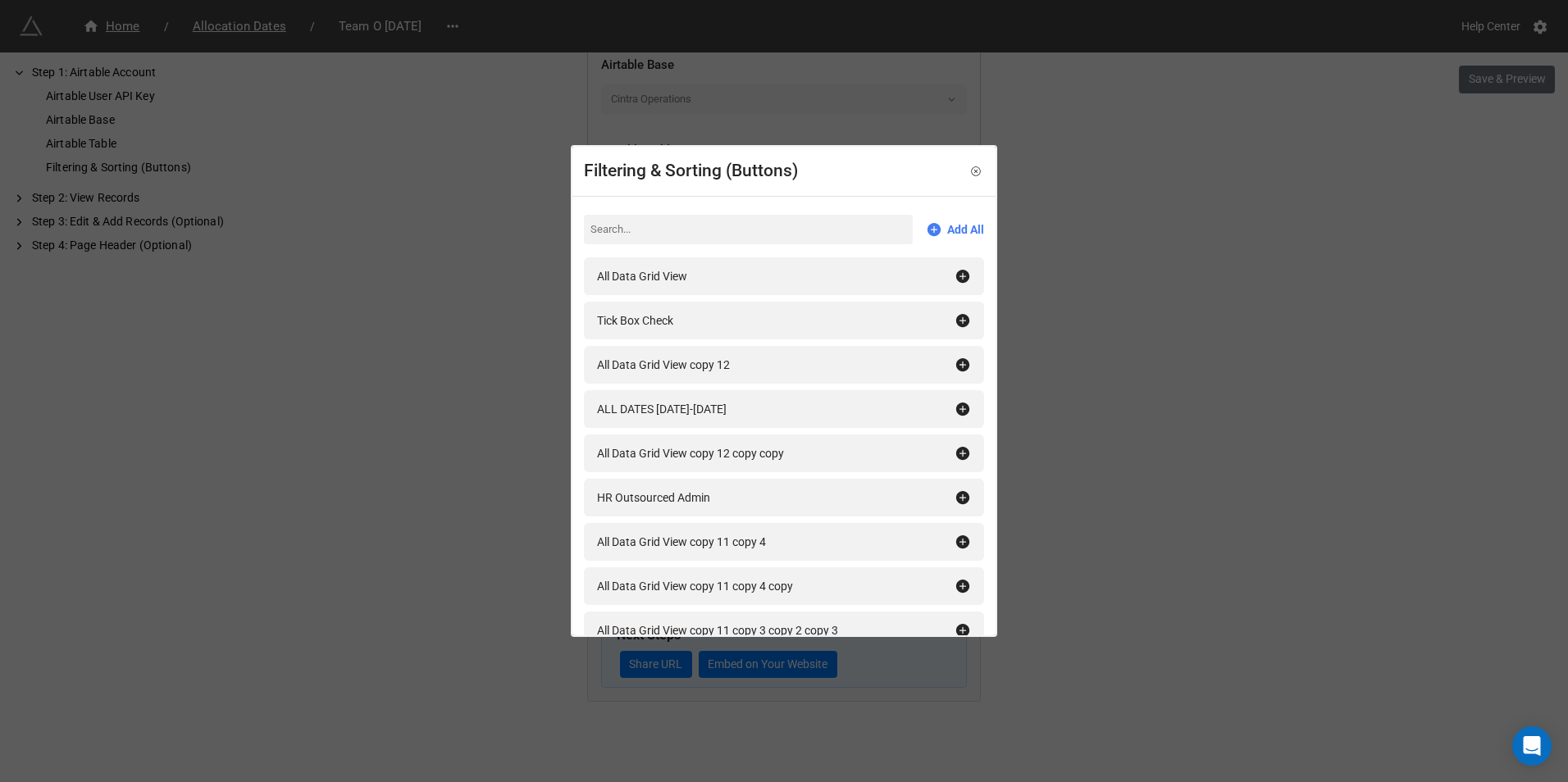
click at [1130, 178] on div "Filtering & Sorting (Buttons) Add All All Data Grid View Tick Box Check All Dat…" at bounding box center [784, 391] width 1568 height 782
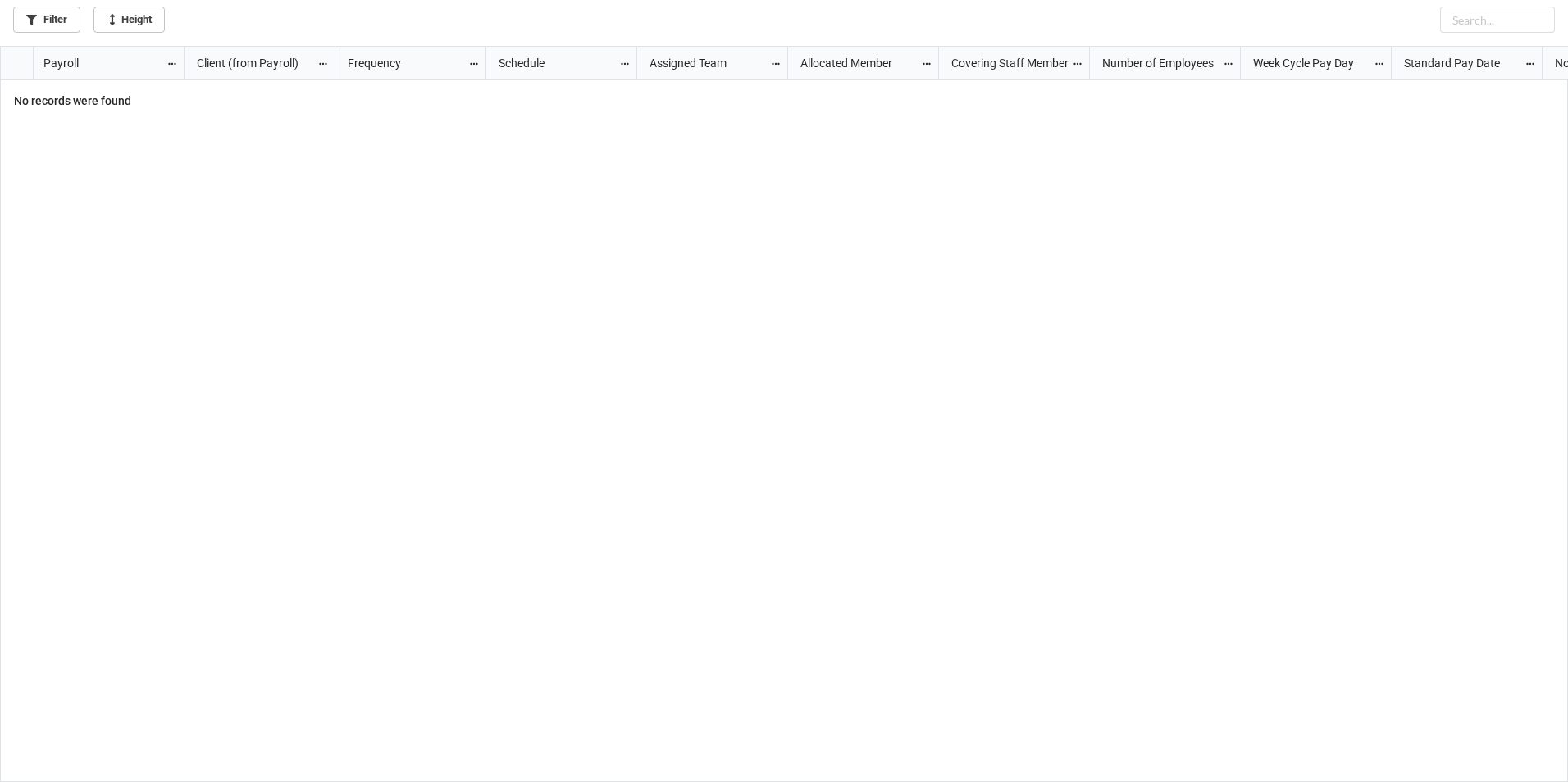
scroll to position [727, 1559]
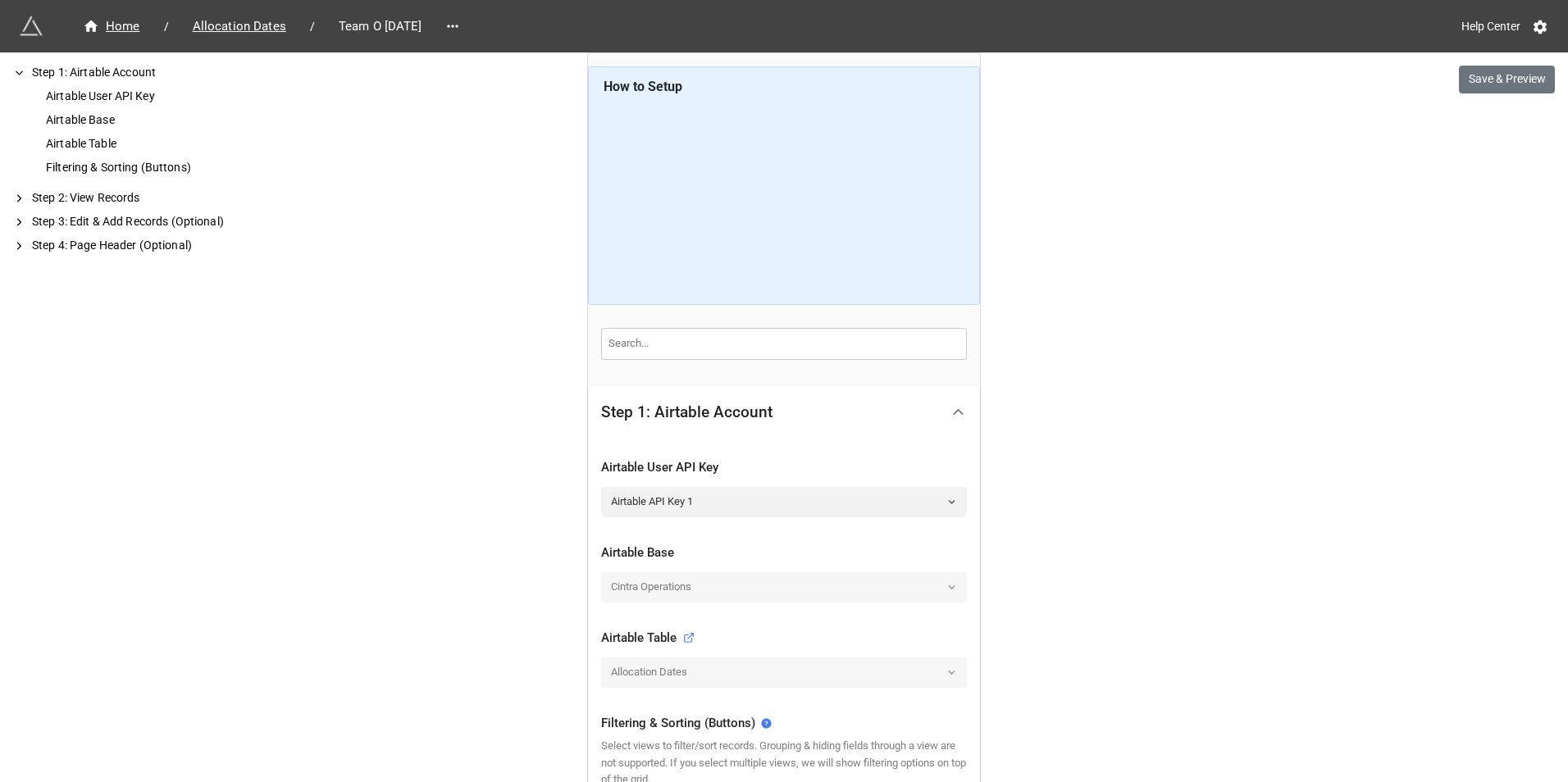
click at [1073, 498] on div "Home / Allocation Dates / Team O [DATE] Help Center Save & Preview How to Setup…" at bounding box center [784, 618] width 1568 height 1236
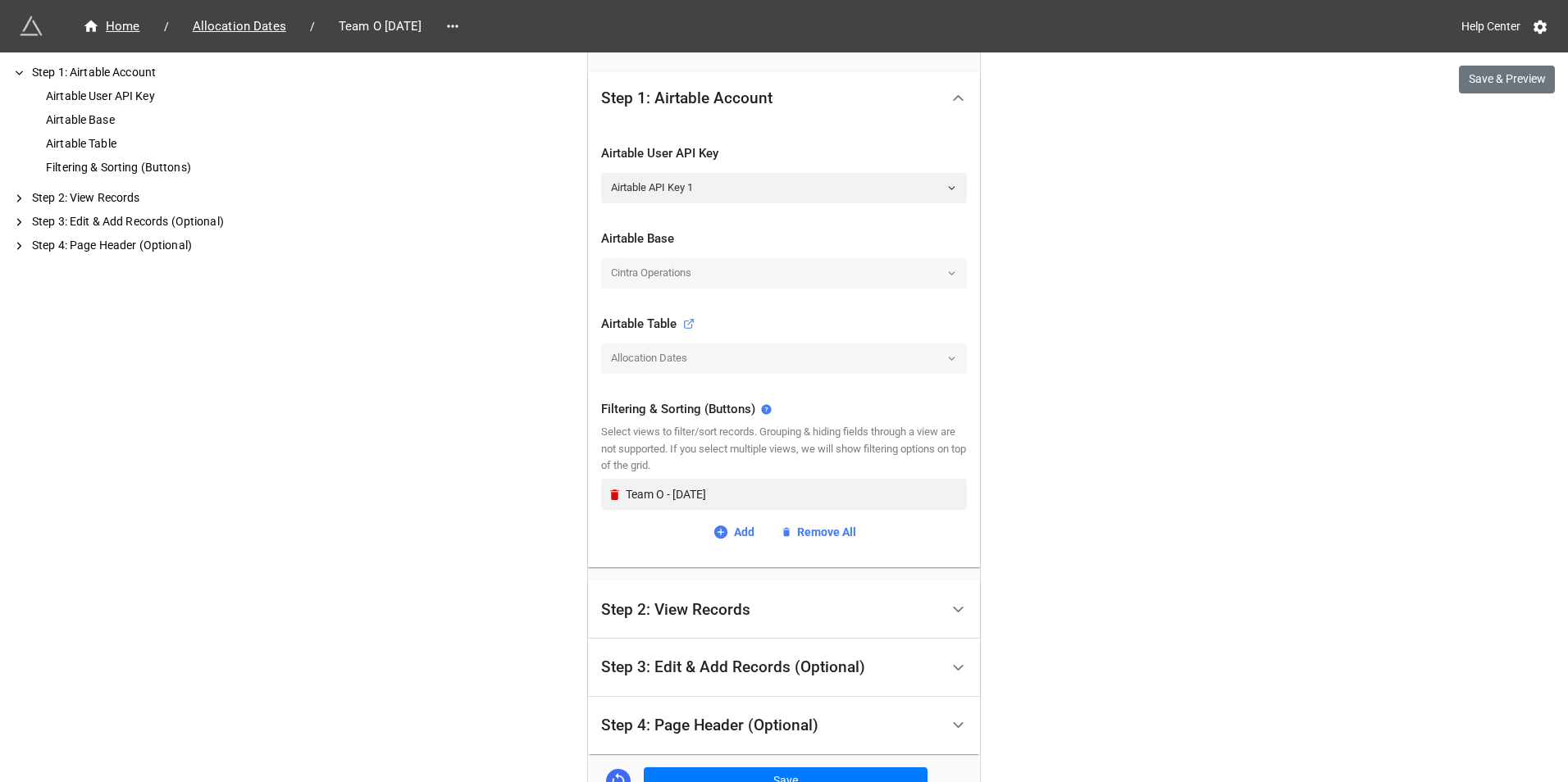
scroll to position [164, 0]
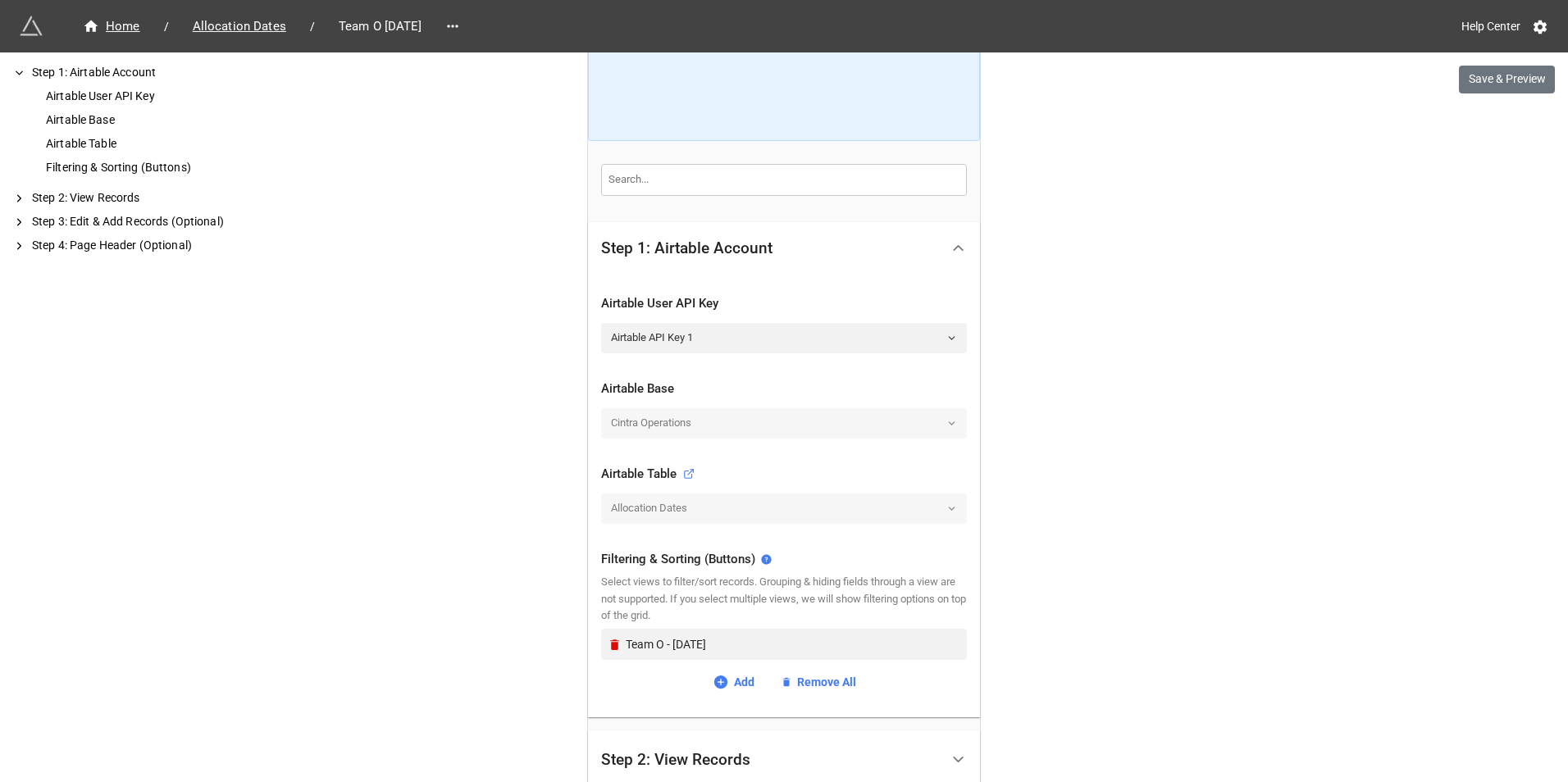
click at [482, 38] on div "Home / Allocation Dates / Team O October 2025" at bounding box center [402, 25] width 764 height 29
click at [466, 37] on link at bounding box center [453, 26] width 26 height 23
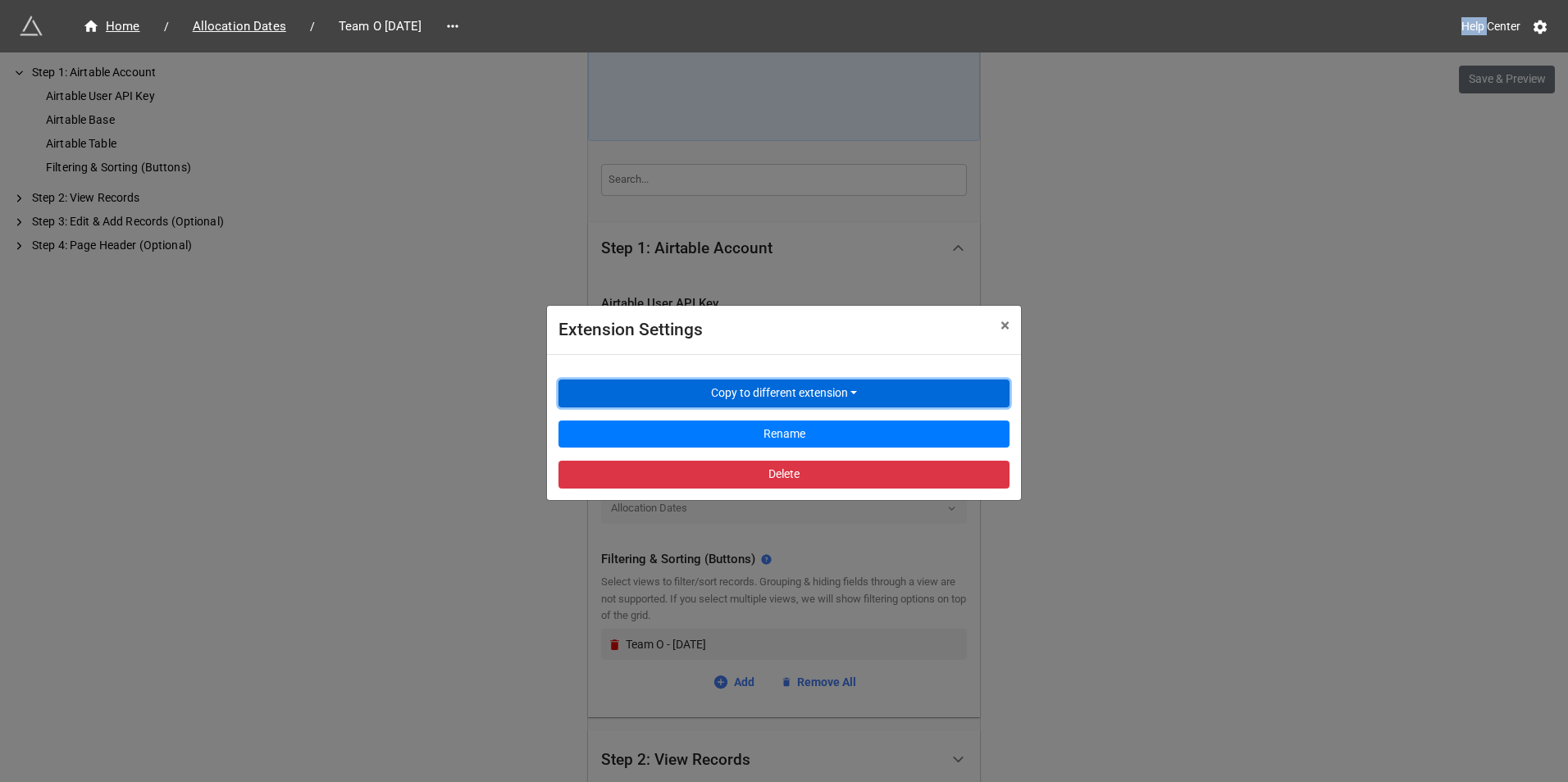
click at [736, 394] on button "Copy to different extension" at bounding box center [784, 393] width 451 height 28
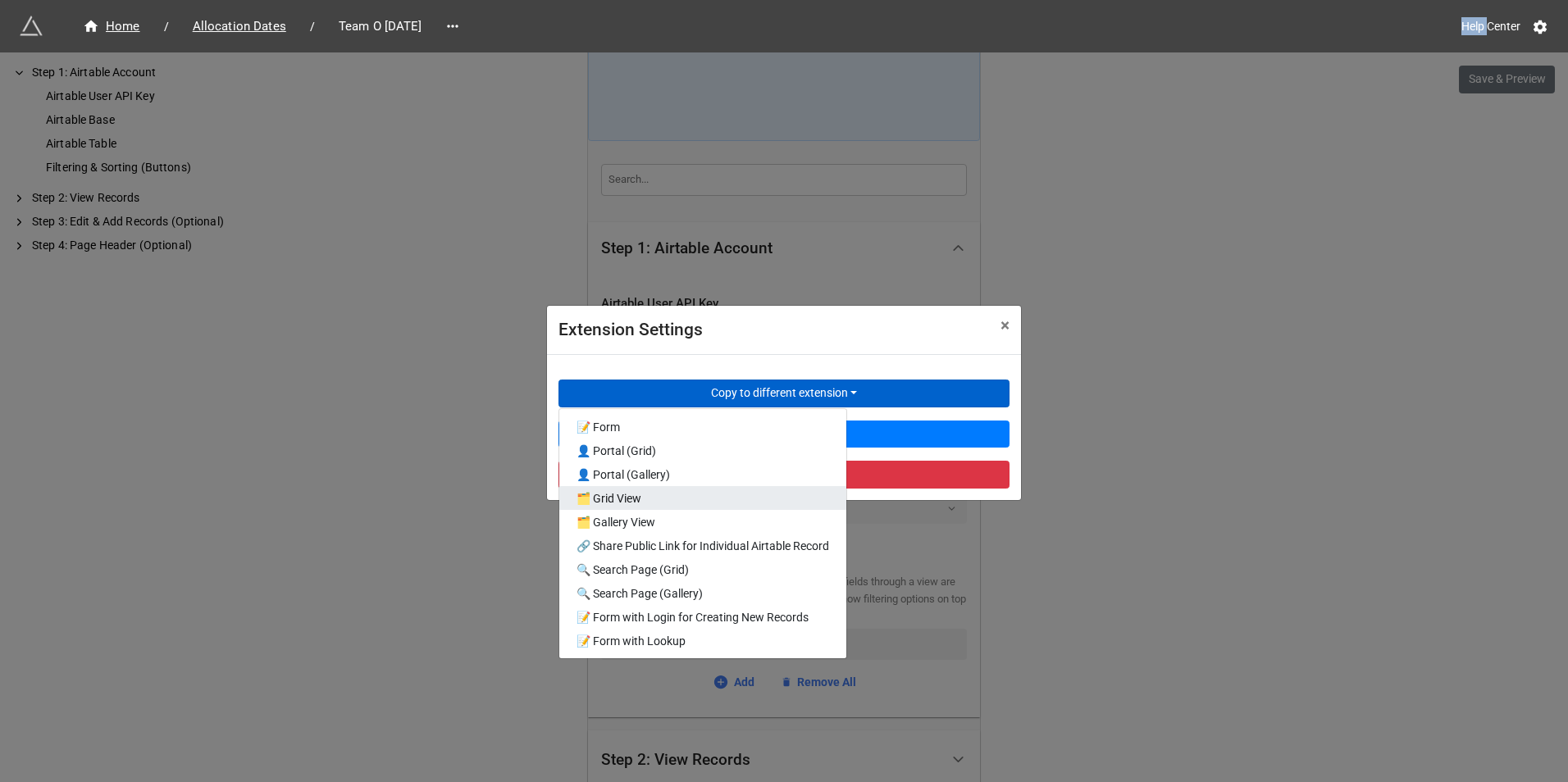
click at [674, 509] on link "🗂️ Grid View" at bounding box center [703, 498] width 287 height 23
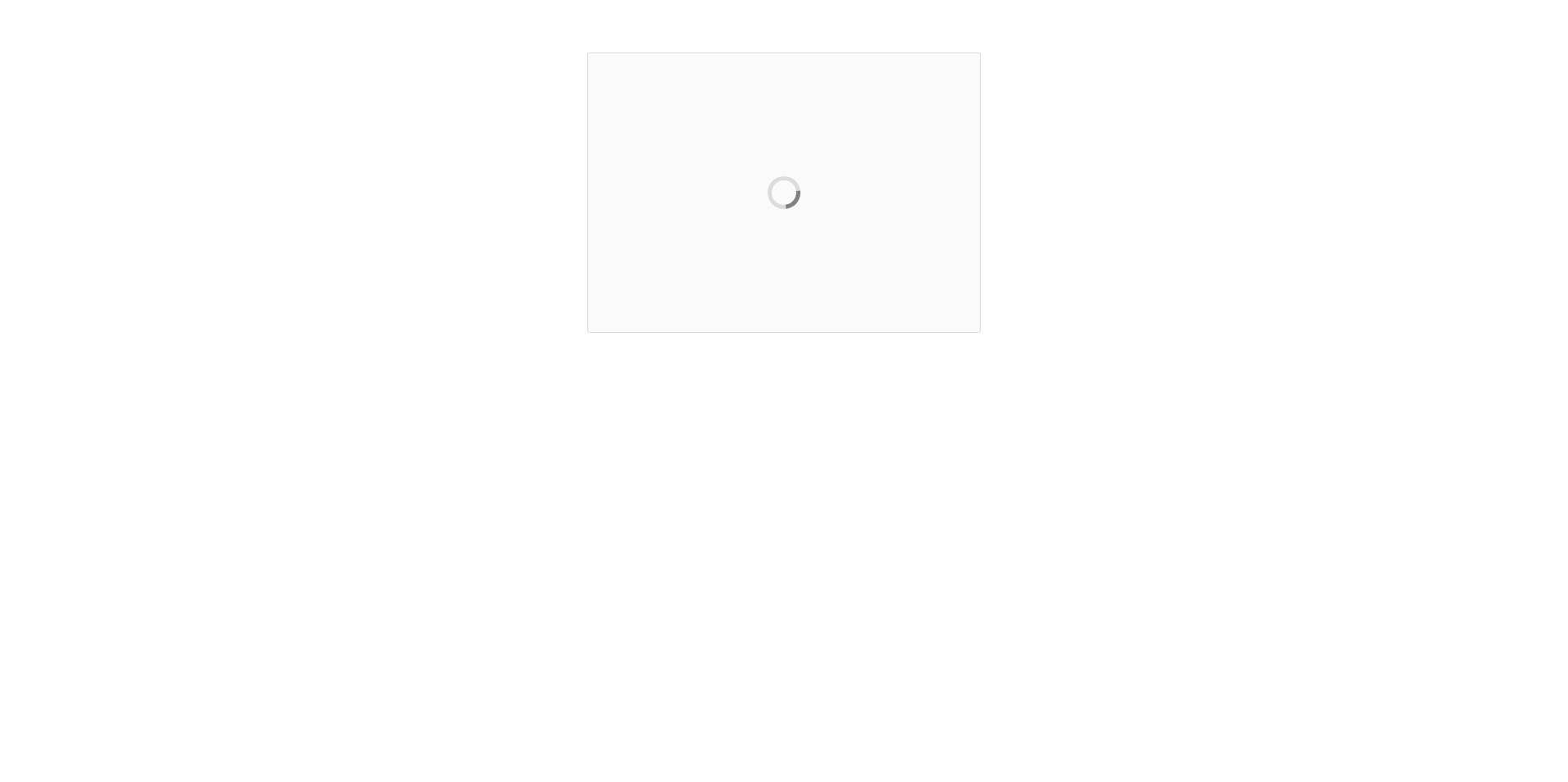
scroll to position [0, 0]
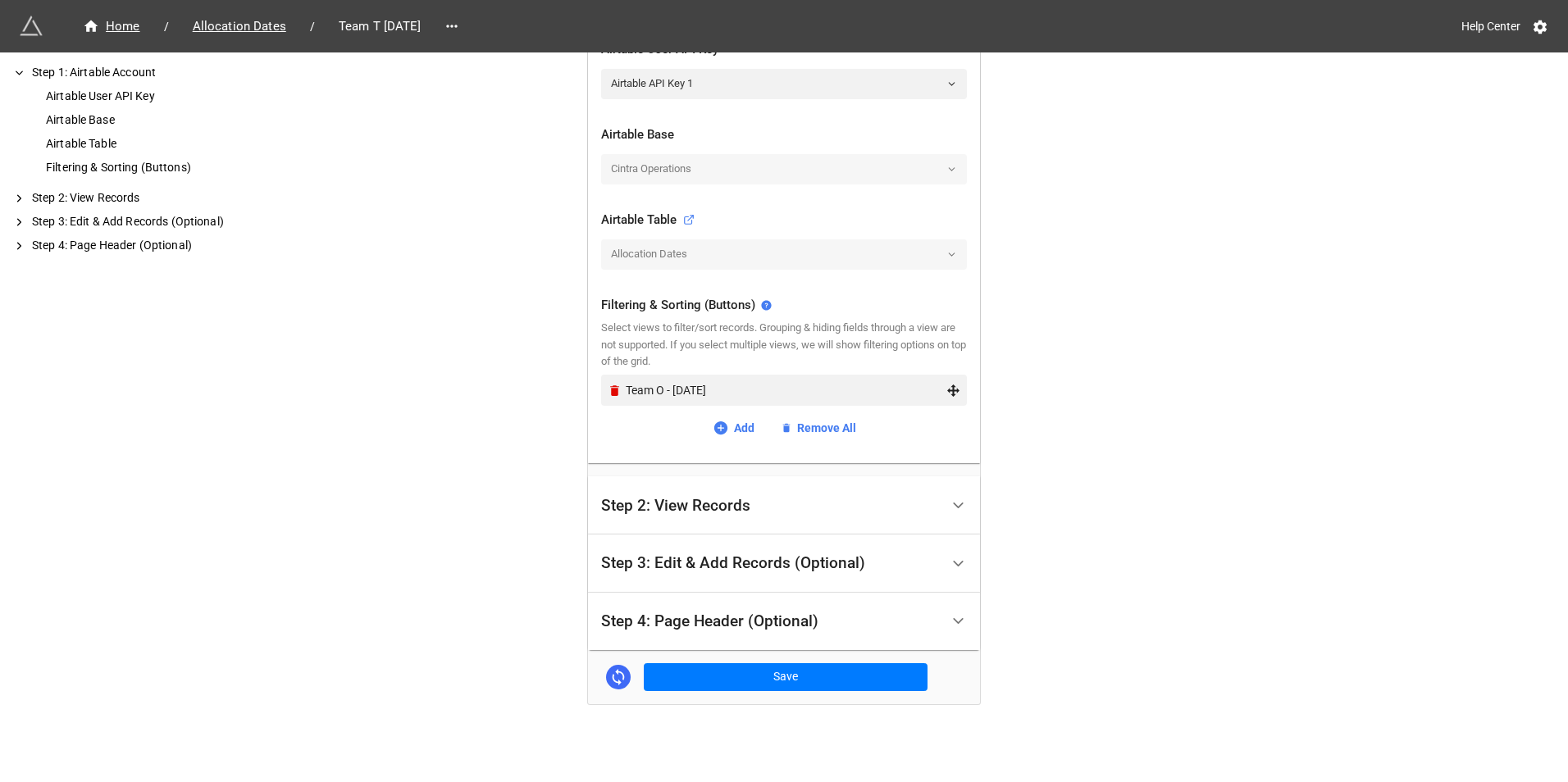
scroll to position [422, 0]
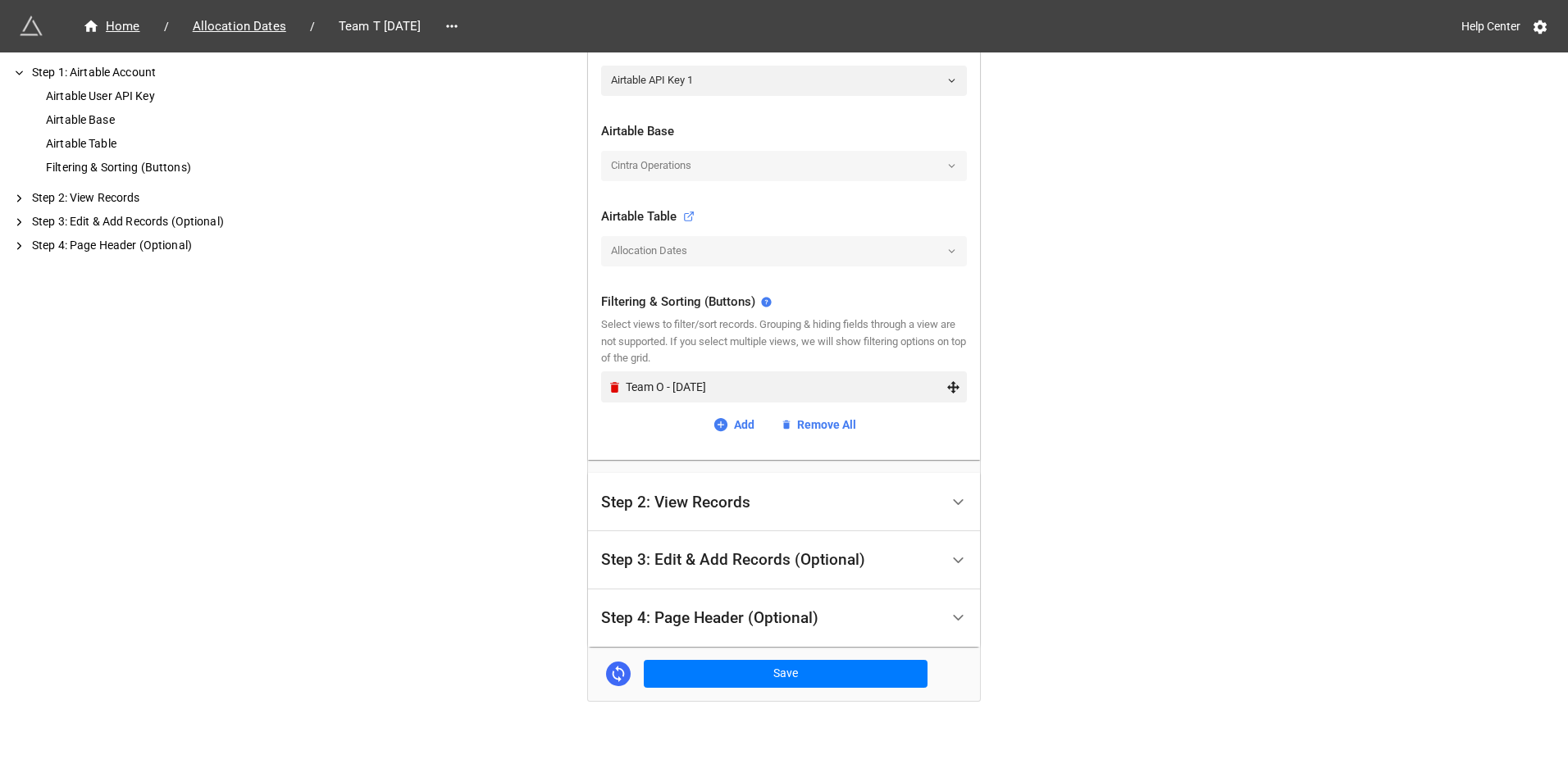
click at [603, 389] on div "Team O - [DATE]" at bounding box center [784, 387] width 366 height 31
click at [613, 386] on icon "Remove" at bounding box center [615, 387] width 9 height 10
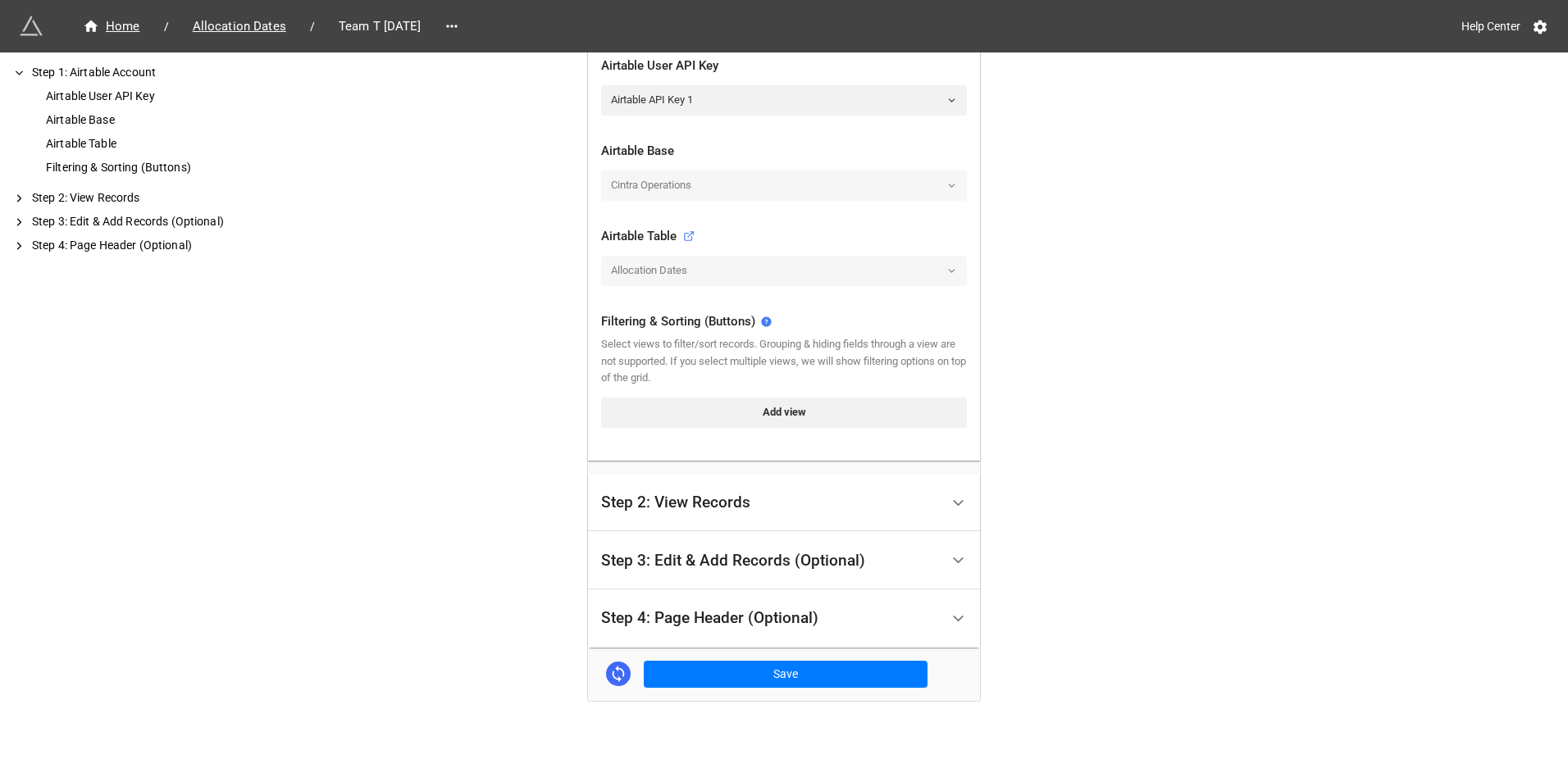
scroll to position [402, 0]
click at [712, 403] on link "Add view" at bounding box center [784, 412] width 366 height 29
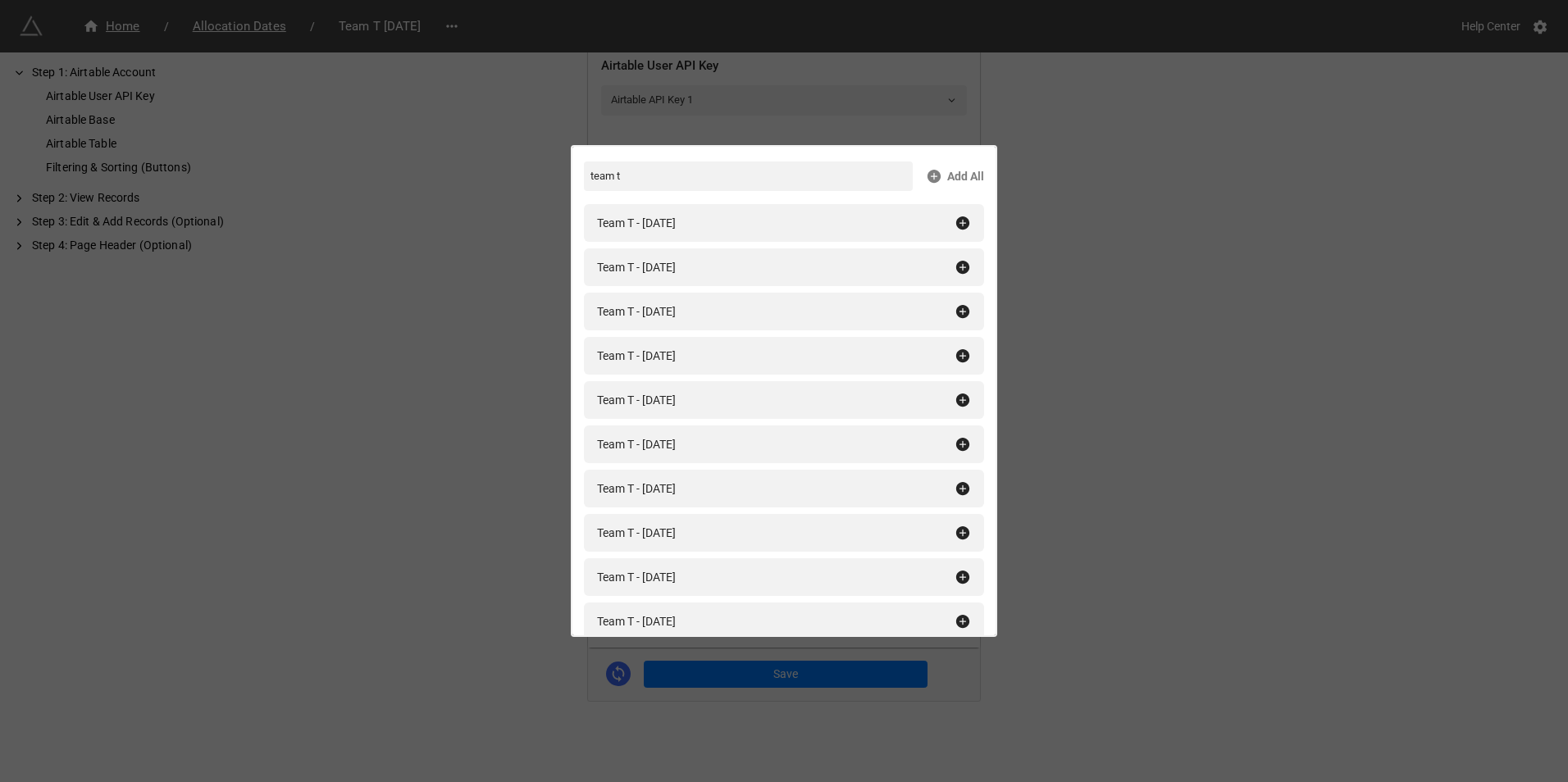
scroll to position [82, 0]
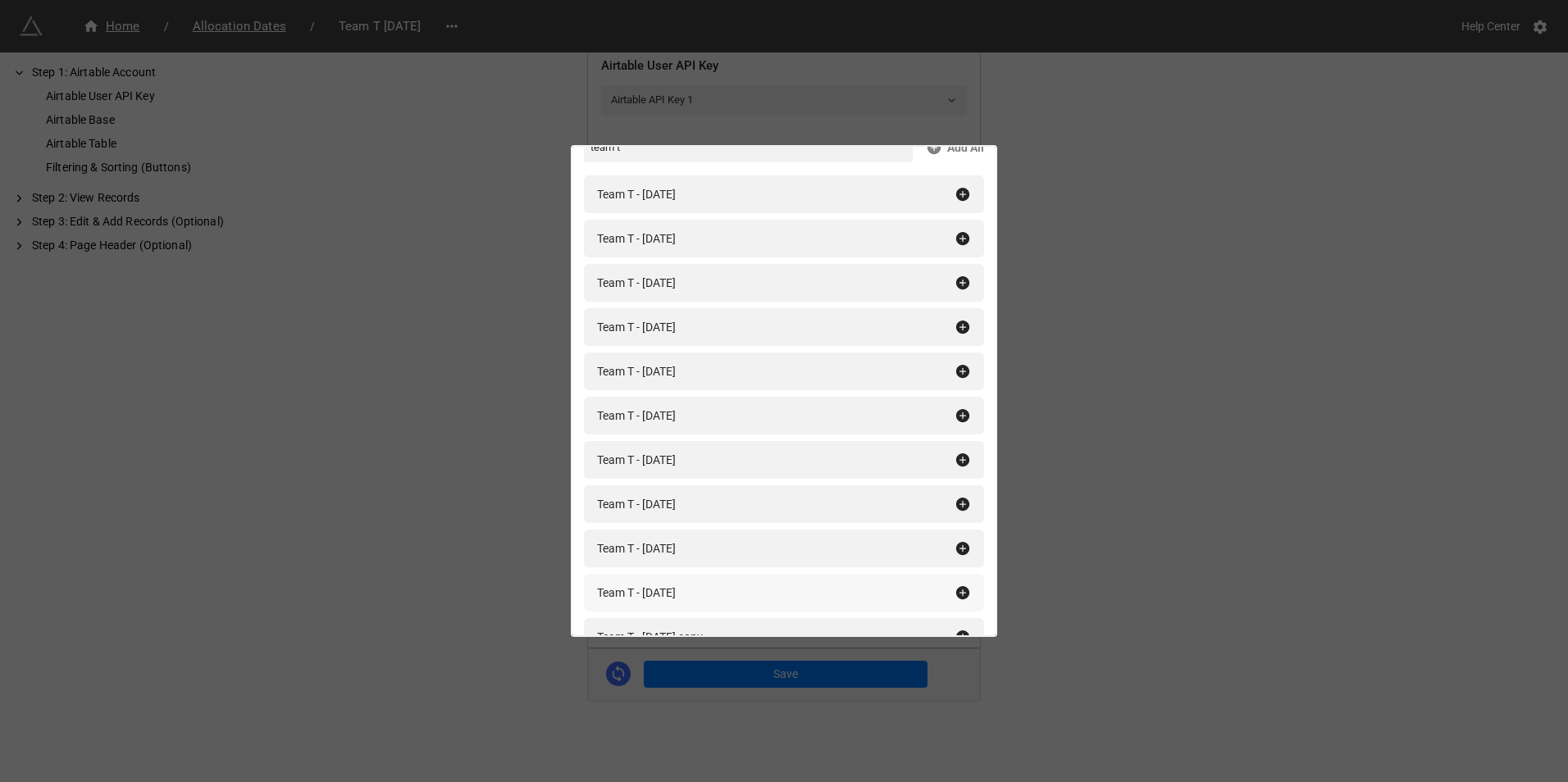
type input "team t"
click at [957, 591] on icon at bounding box center [963, 593] width 13 height 13
click at [1216, 542] on div "Filtering & Sorting (Buttons) team t Add All Team T - [DATE] Team T - [DATE] Te…" at bounding box center [784, 391] width 1568 height 782
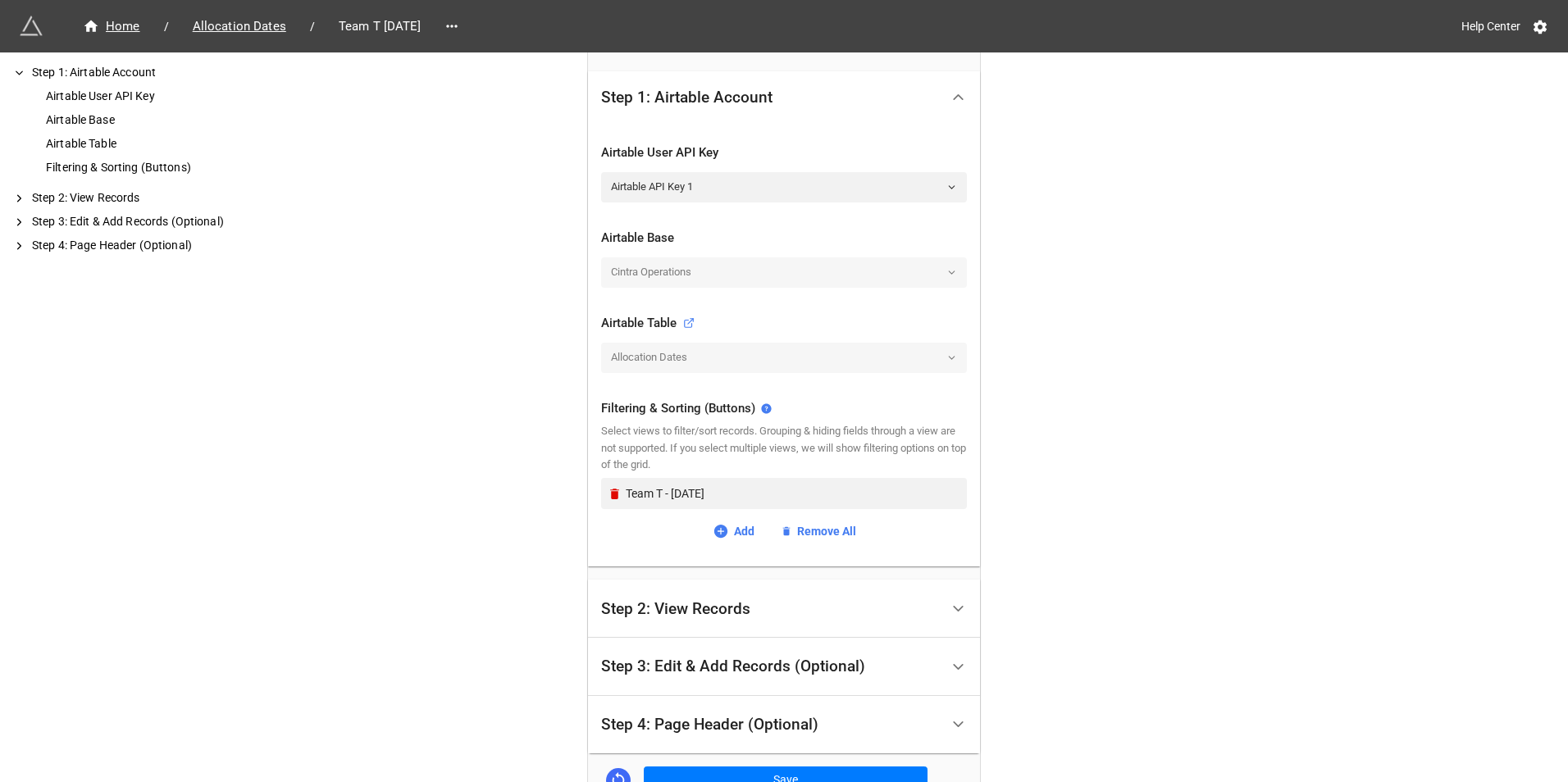
scroll to position [410, 0]
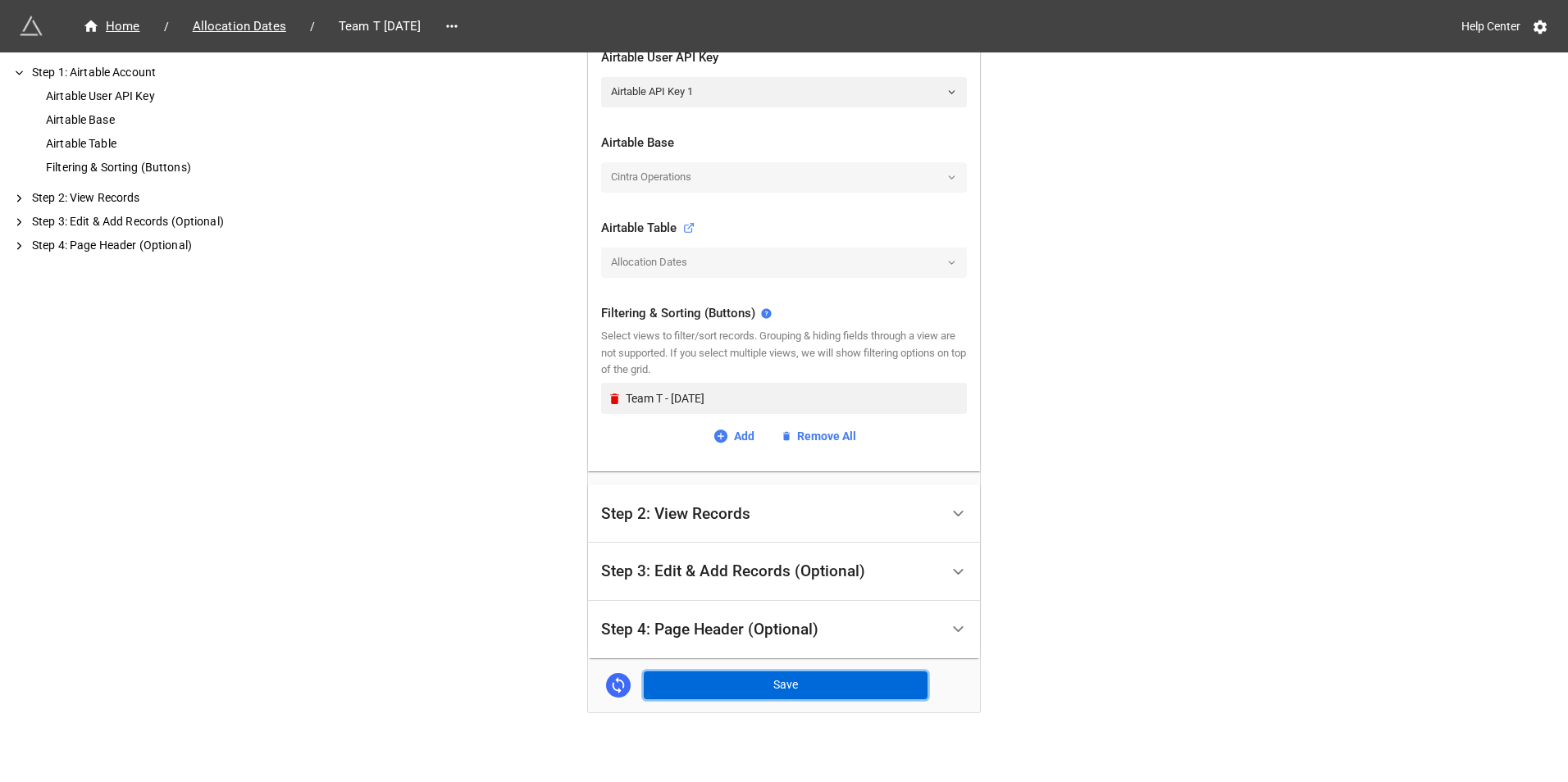
click at [768, 689] on button "Save" at bounding box center [786, 685] width 284 height 28
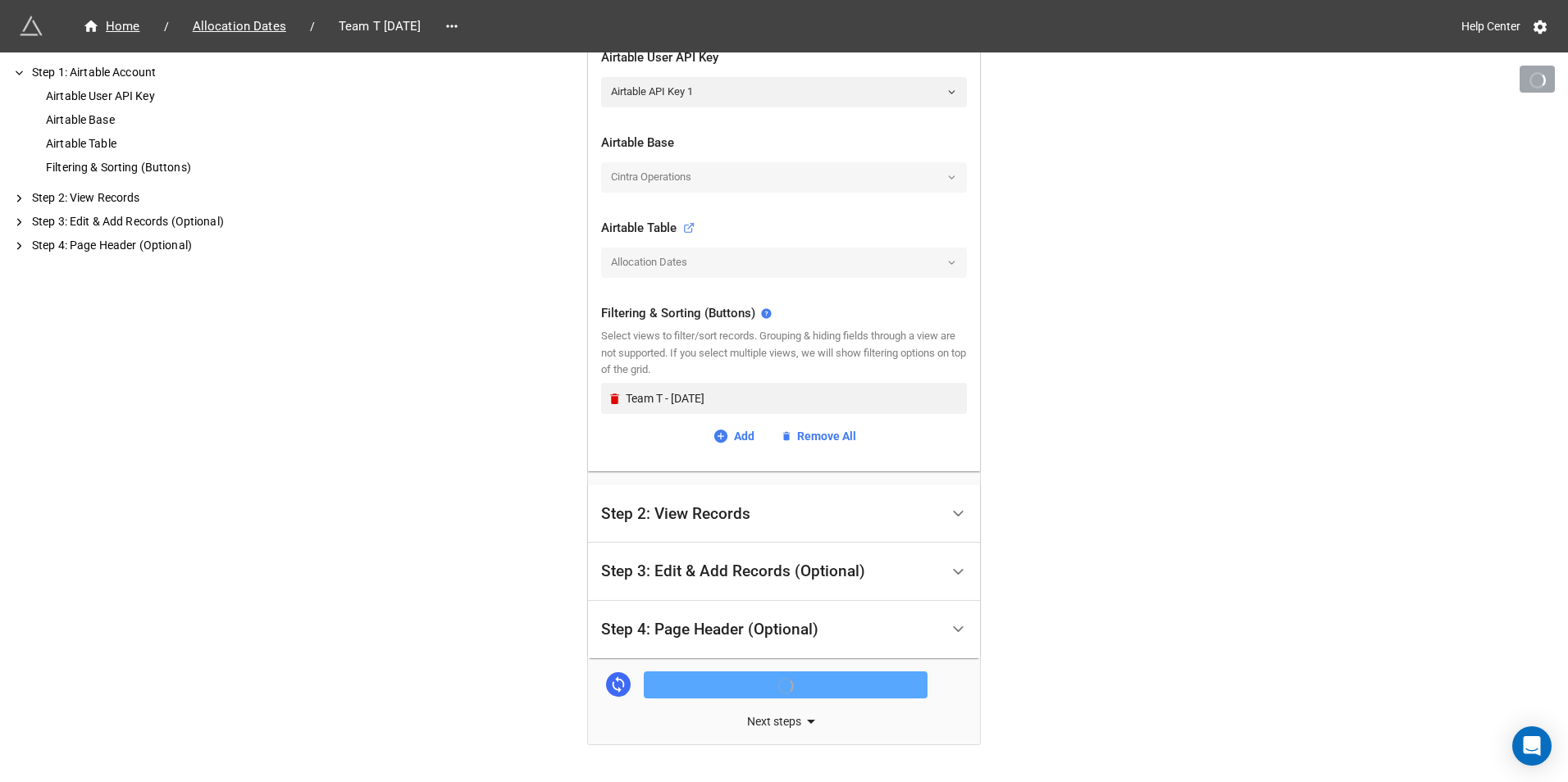
scroll to position [453, 0]
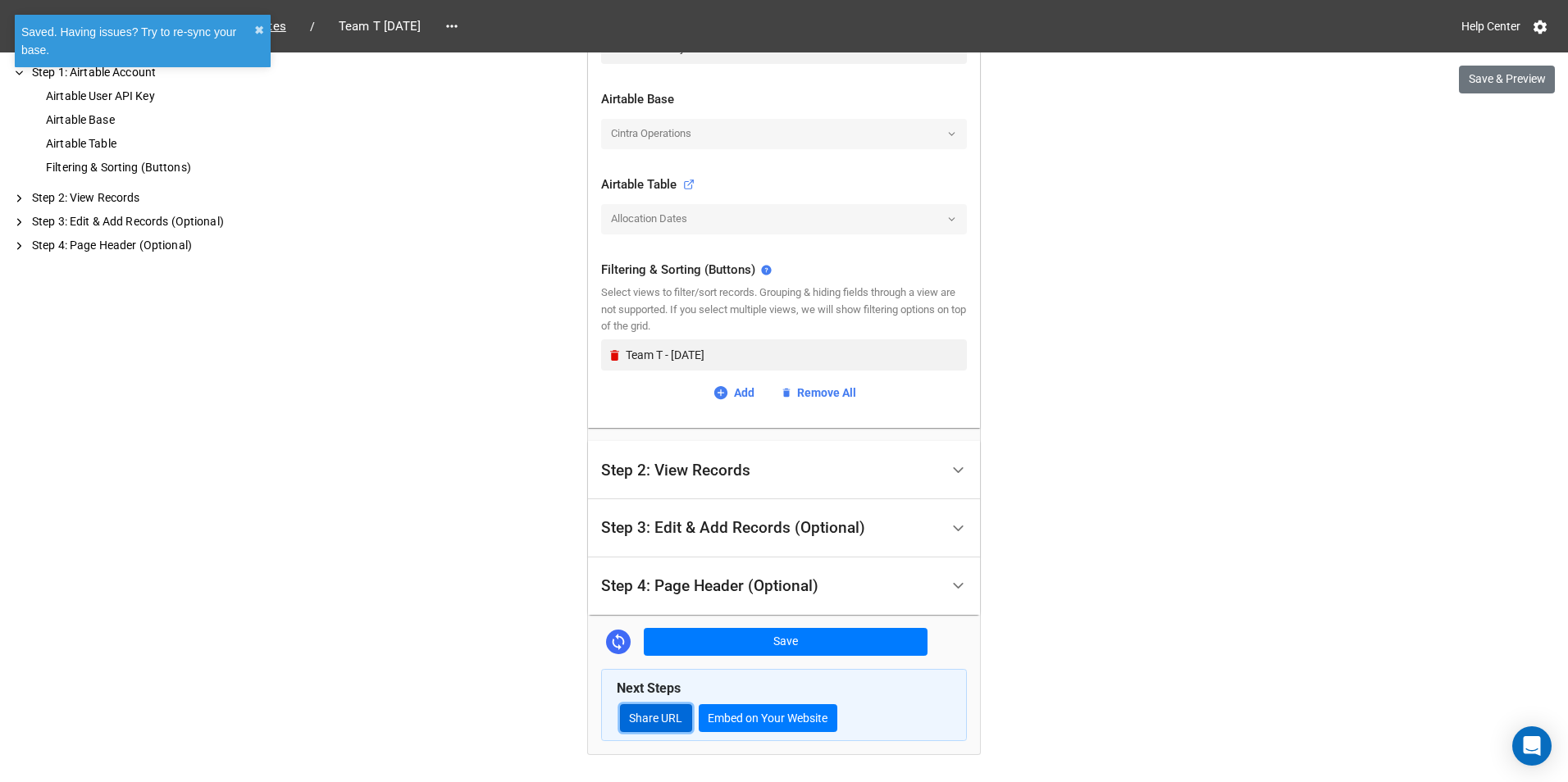
click at [653, 711] on link "Share URL" at bounding box center [655, 718] width 72 height 28
click at [465, 36] on link at bounding box center [452, 26] width 26 height 23
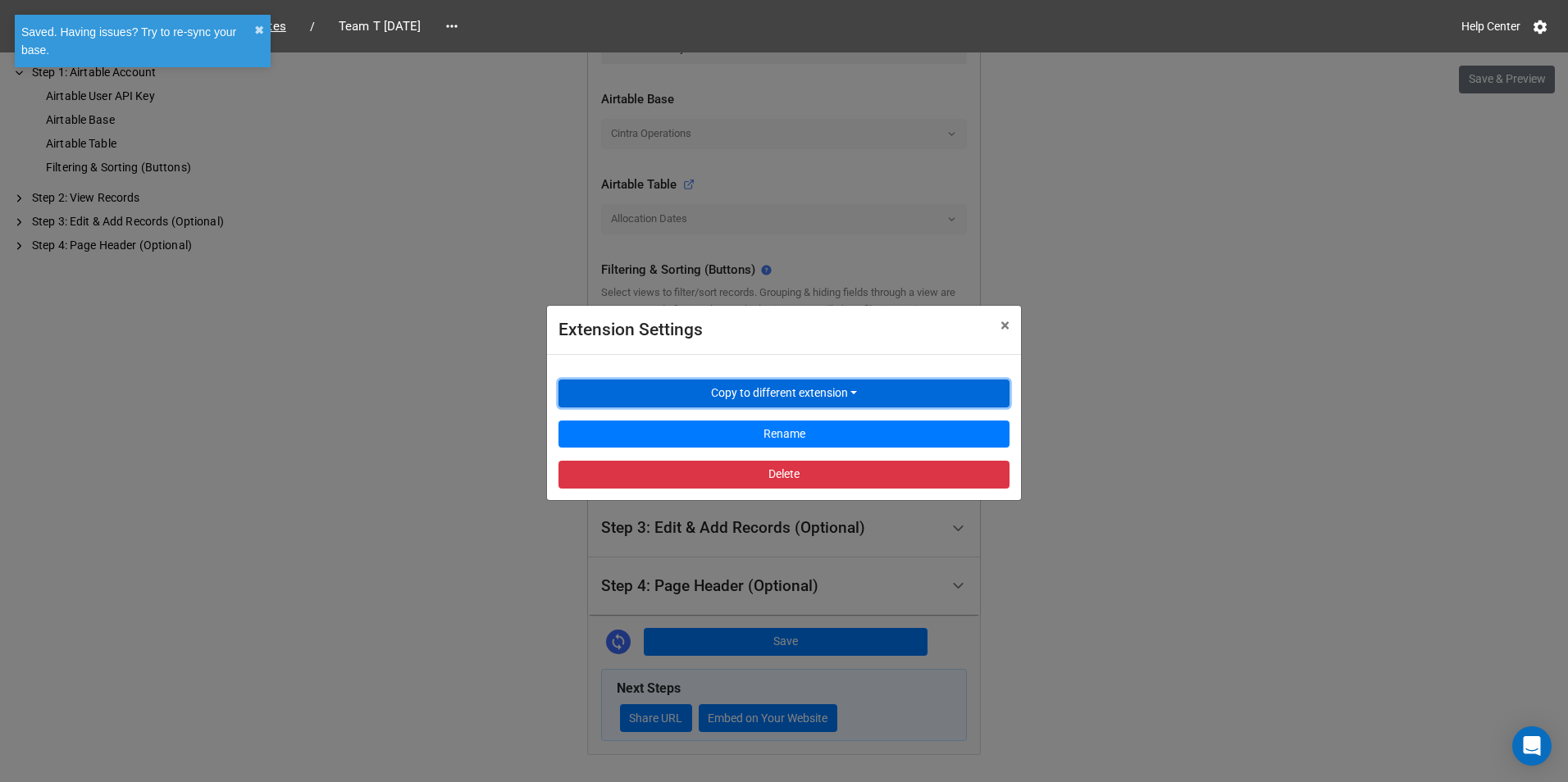
click at [638, 379] on button "Copy to different extension" at bounding box center [784, 393] width 451 height 28
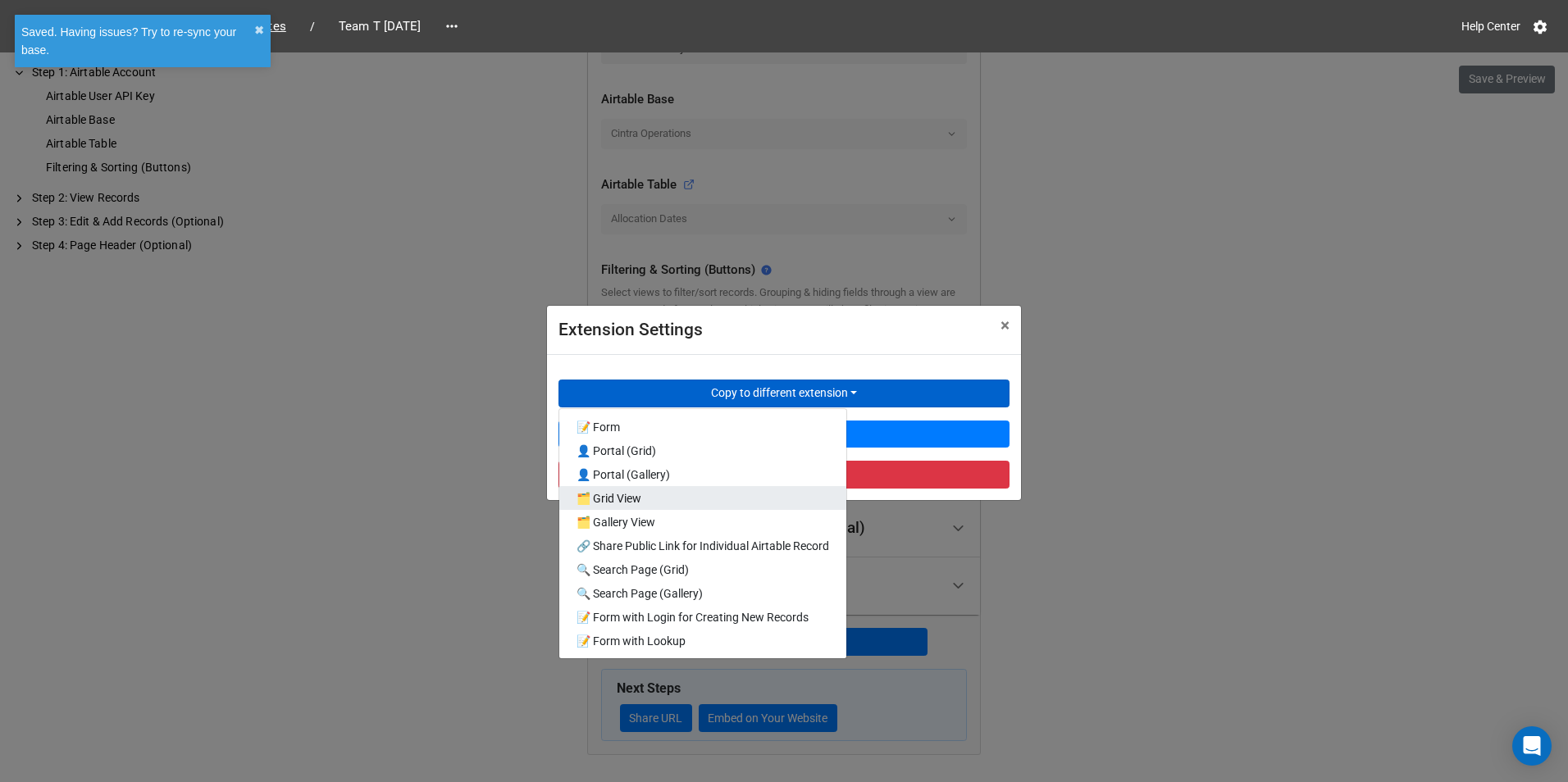
click at [690, 496] on link "🗂️ Grid View" at bounding box center [703, 498] width 287 height 23
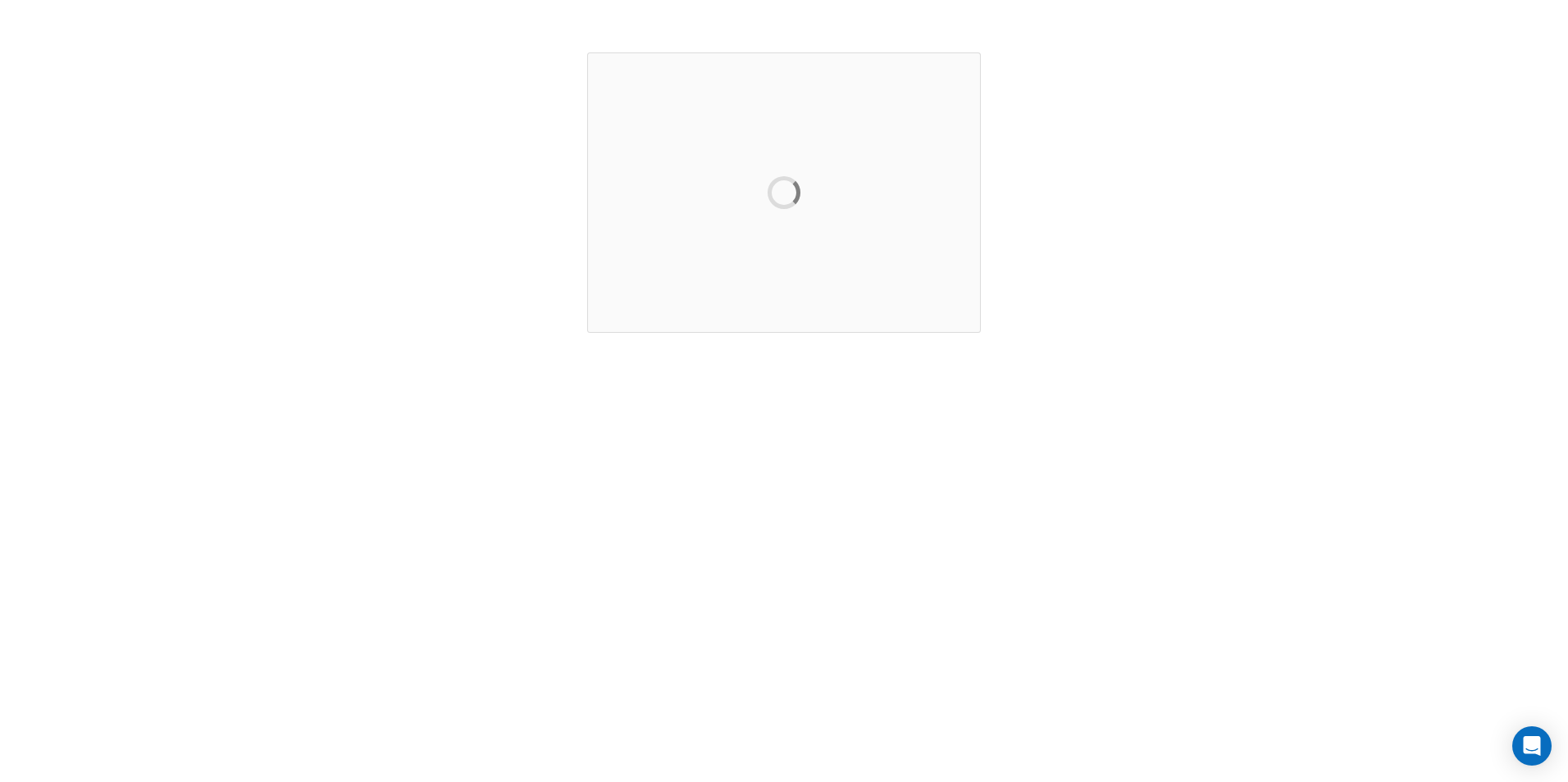
scroll to position [0, 0]
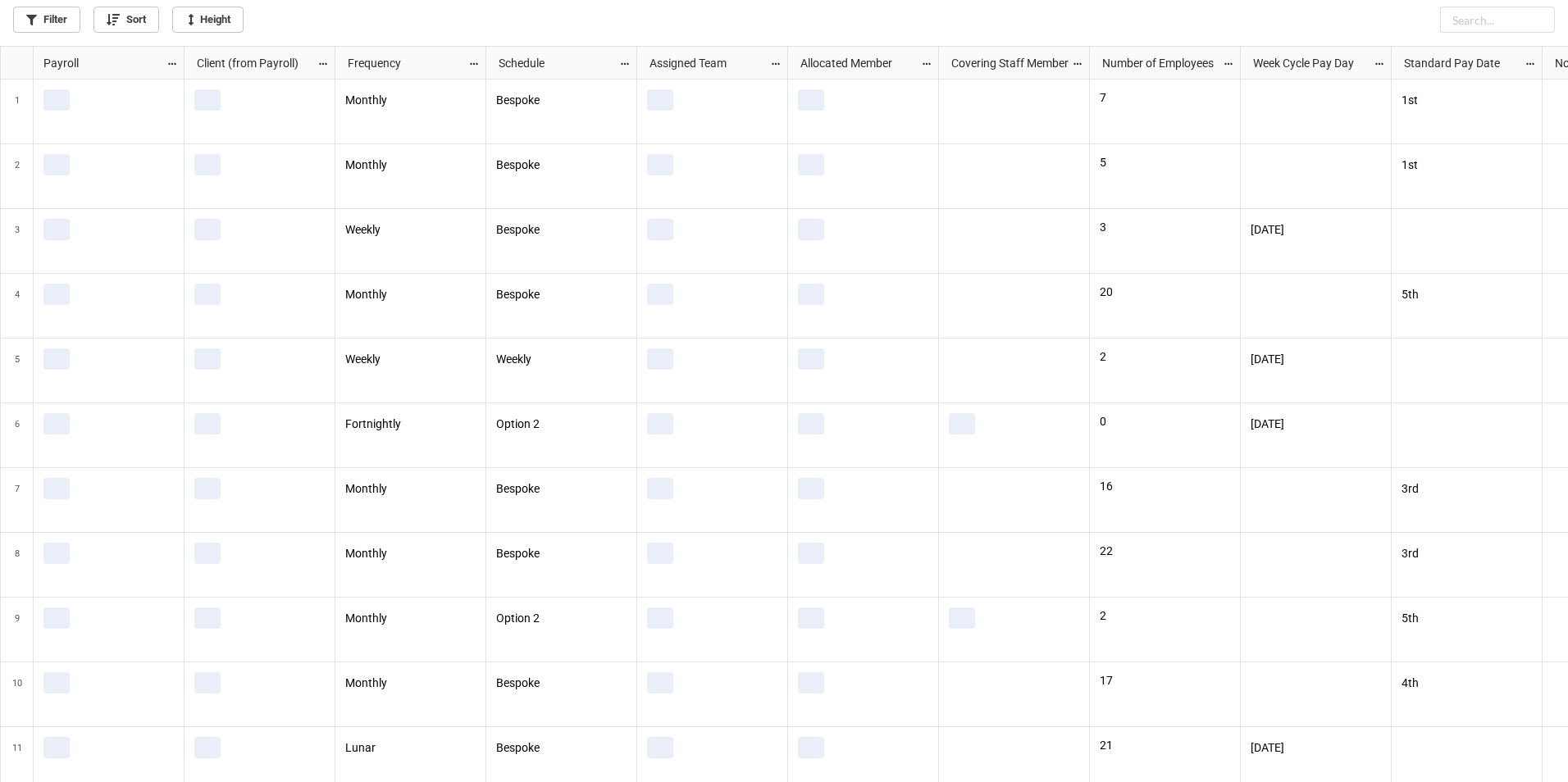
scroll to position [727, 1559]
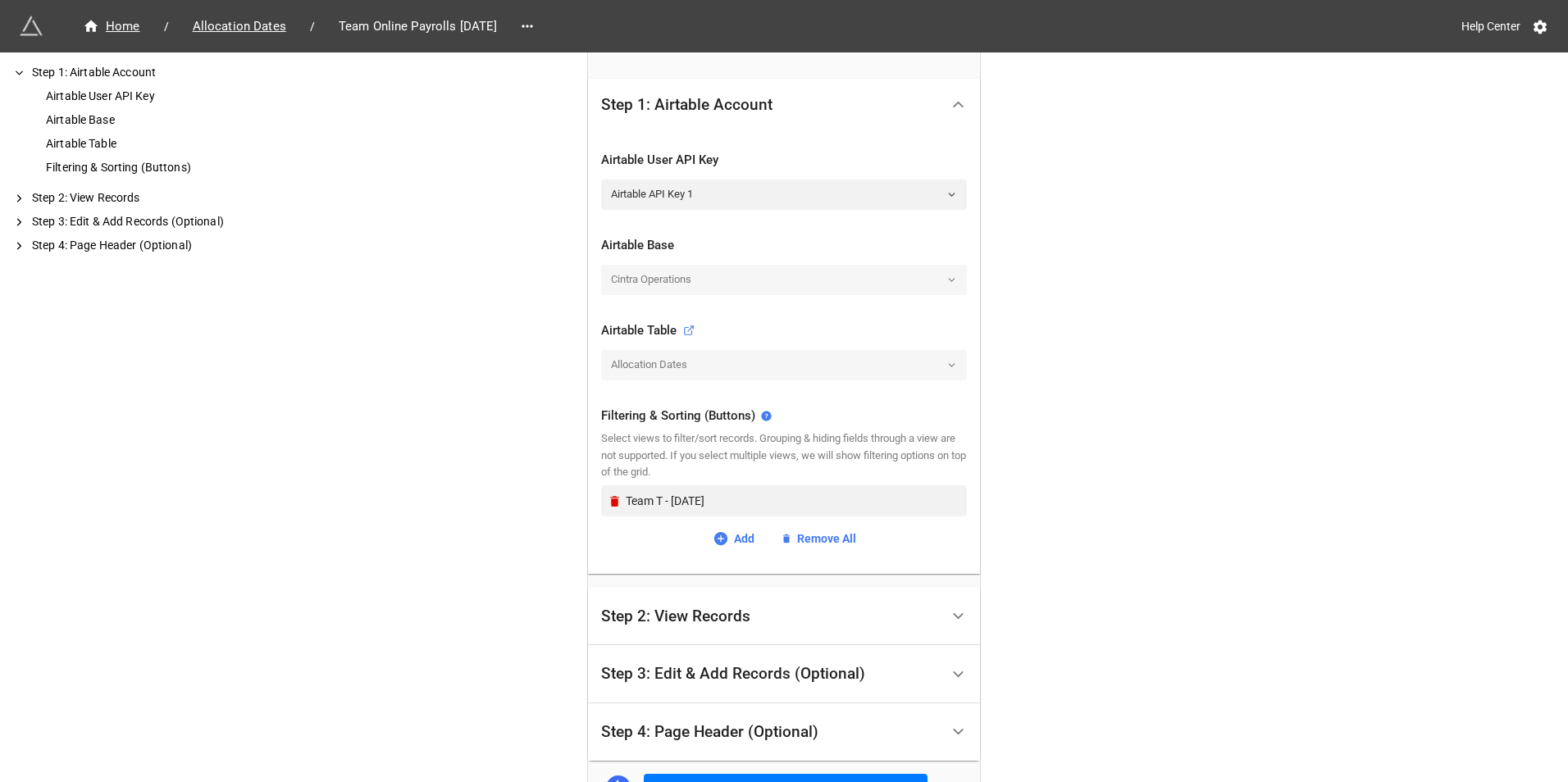
scroll to position [328, 0]
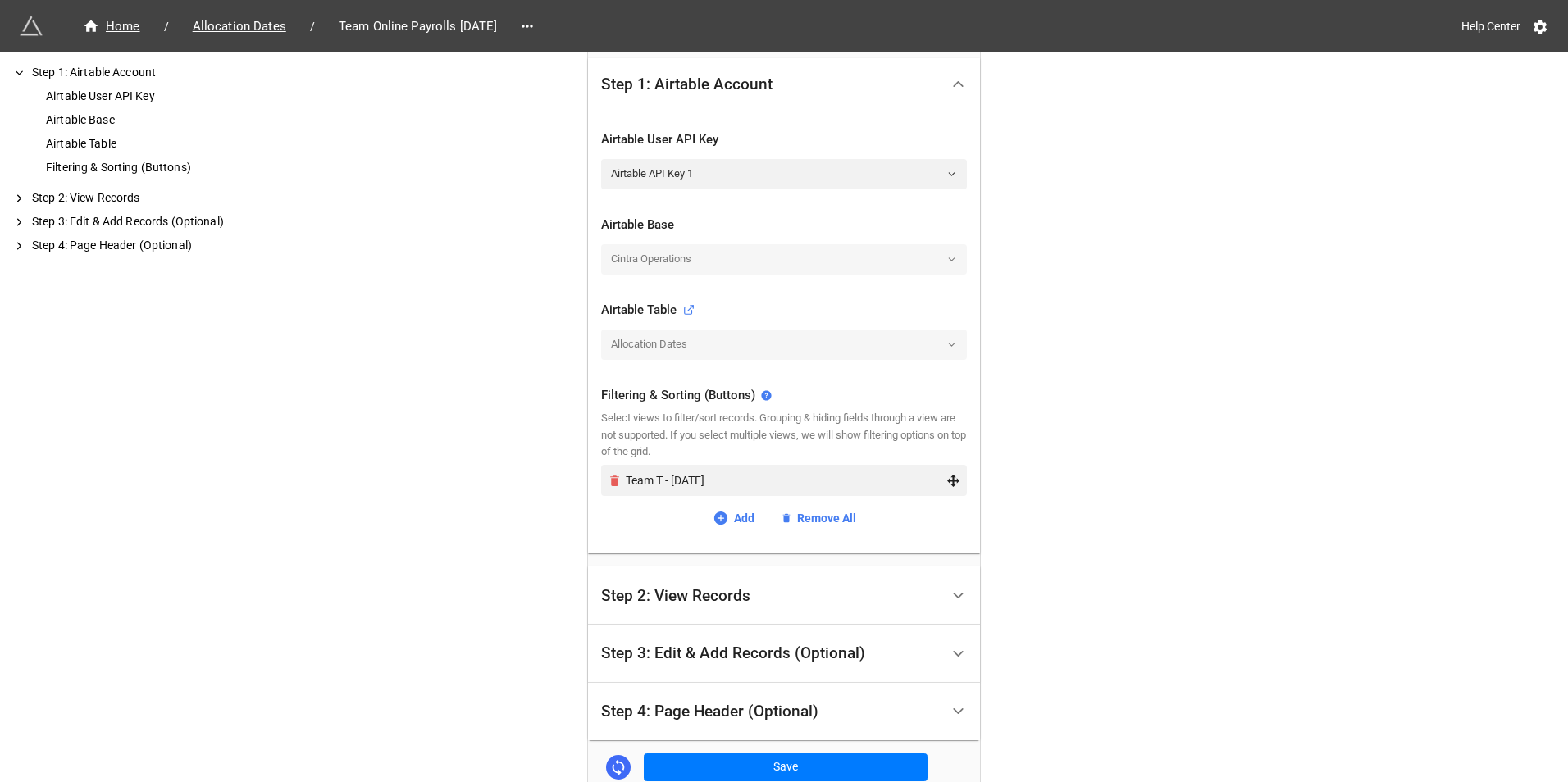
click at [610, 485] on icon "Remove" at bounding box center [615, 481] width 9 height 10
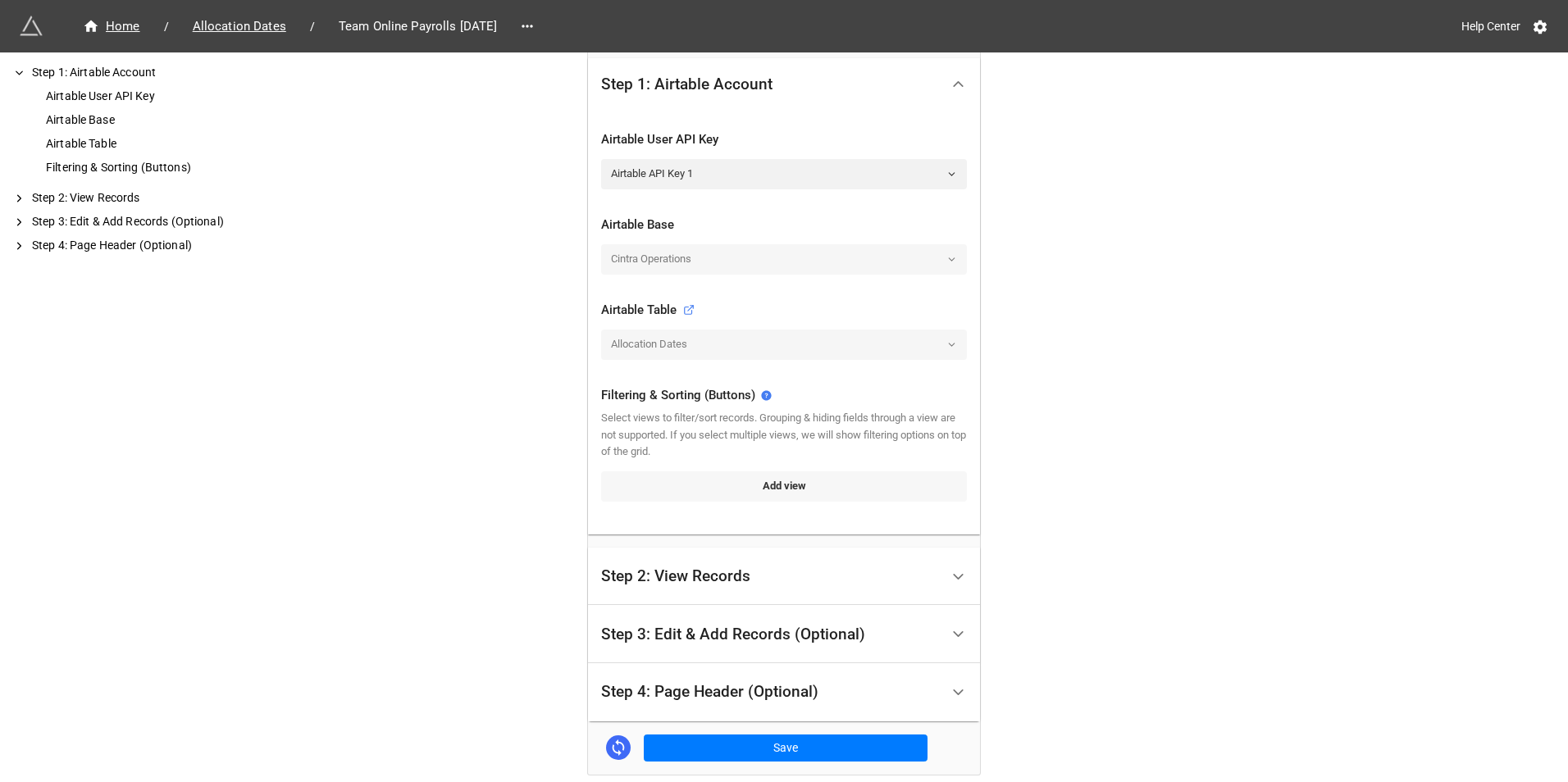
click at [699, 490] on link "Add view" at bounding box center [784, 485] width 366 height 29
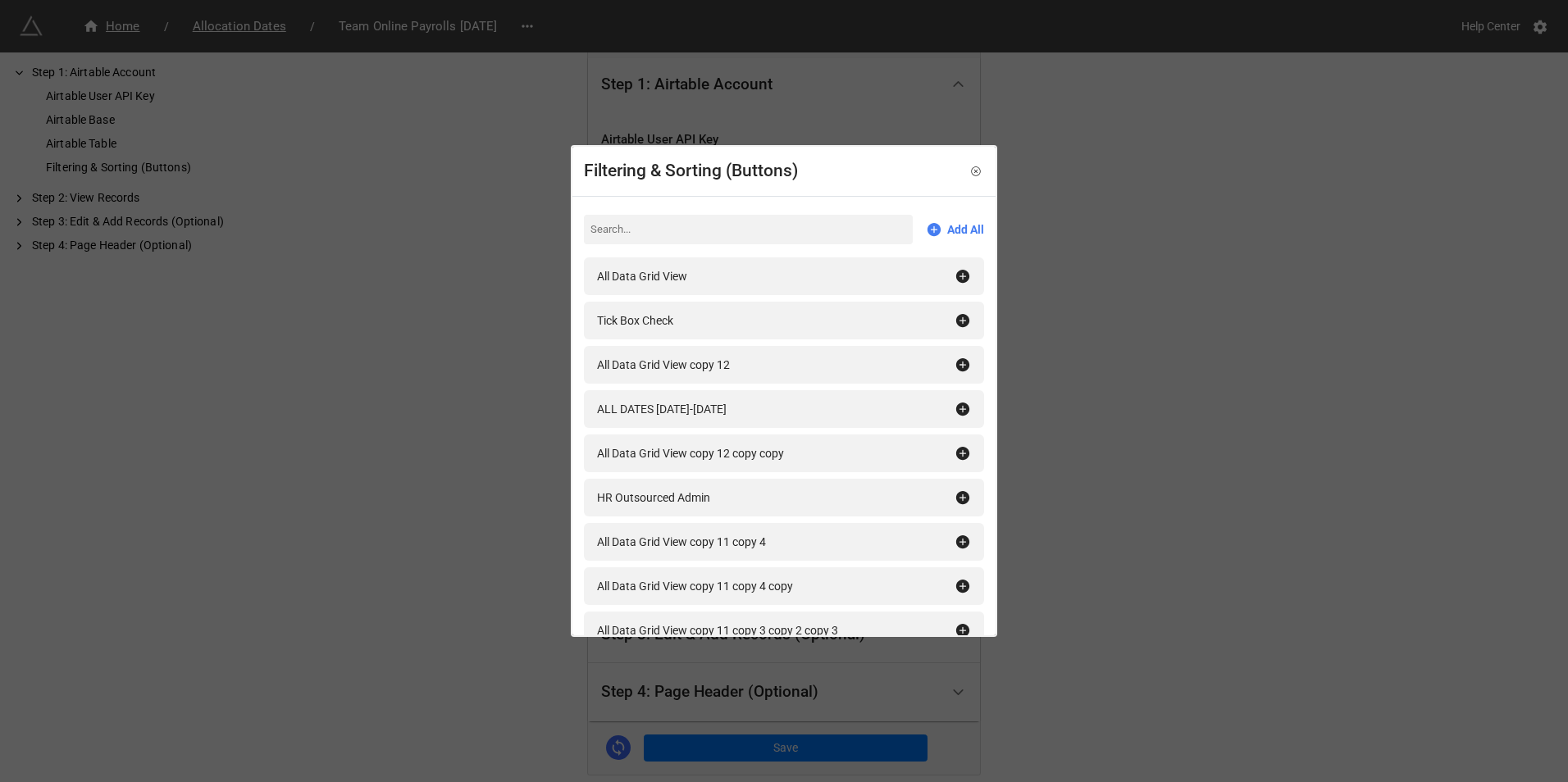
click at [669, 239] on input at bounding box center [748, 229] width 329 height 29
type input "t"
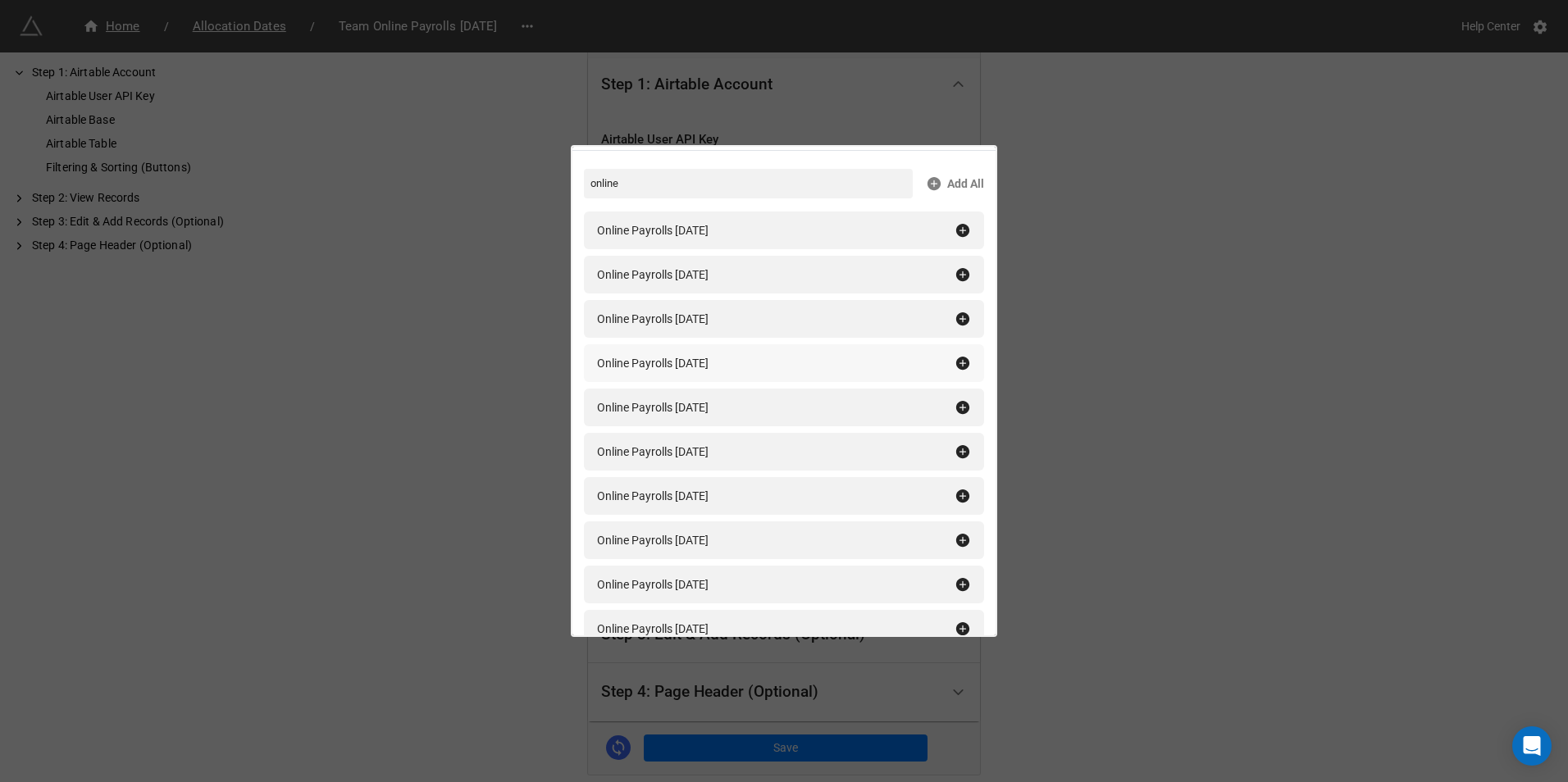
scroll to position [82, 0]
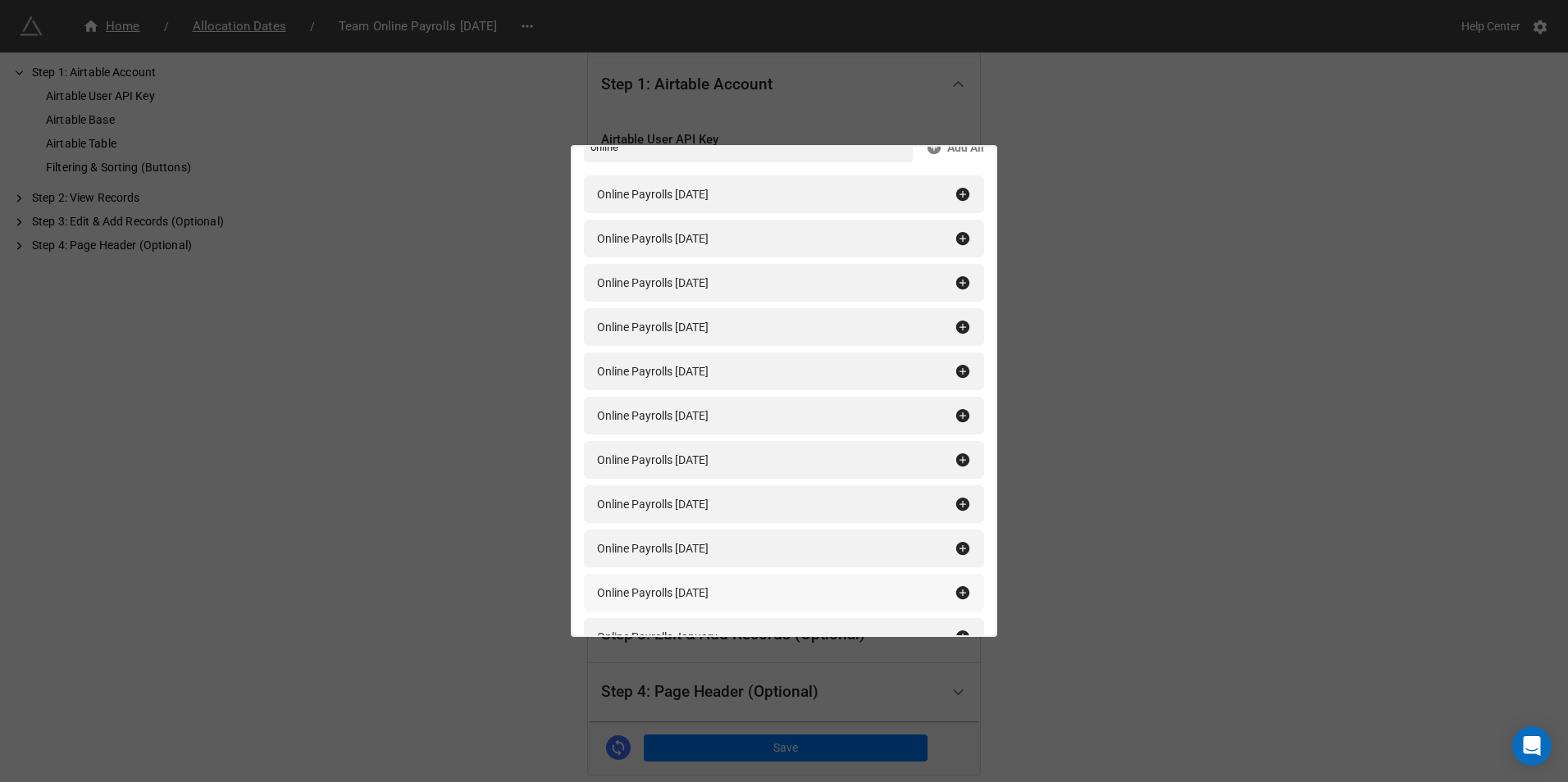
type input "online"
click at [957, 596] on icon at bounding box center [963, 593] width 13 height 13
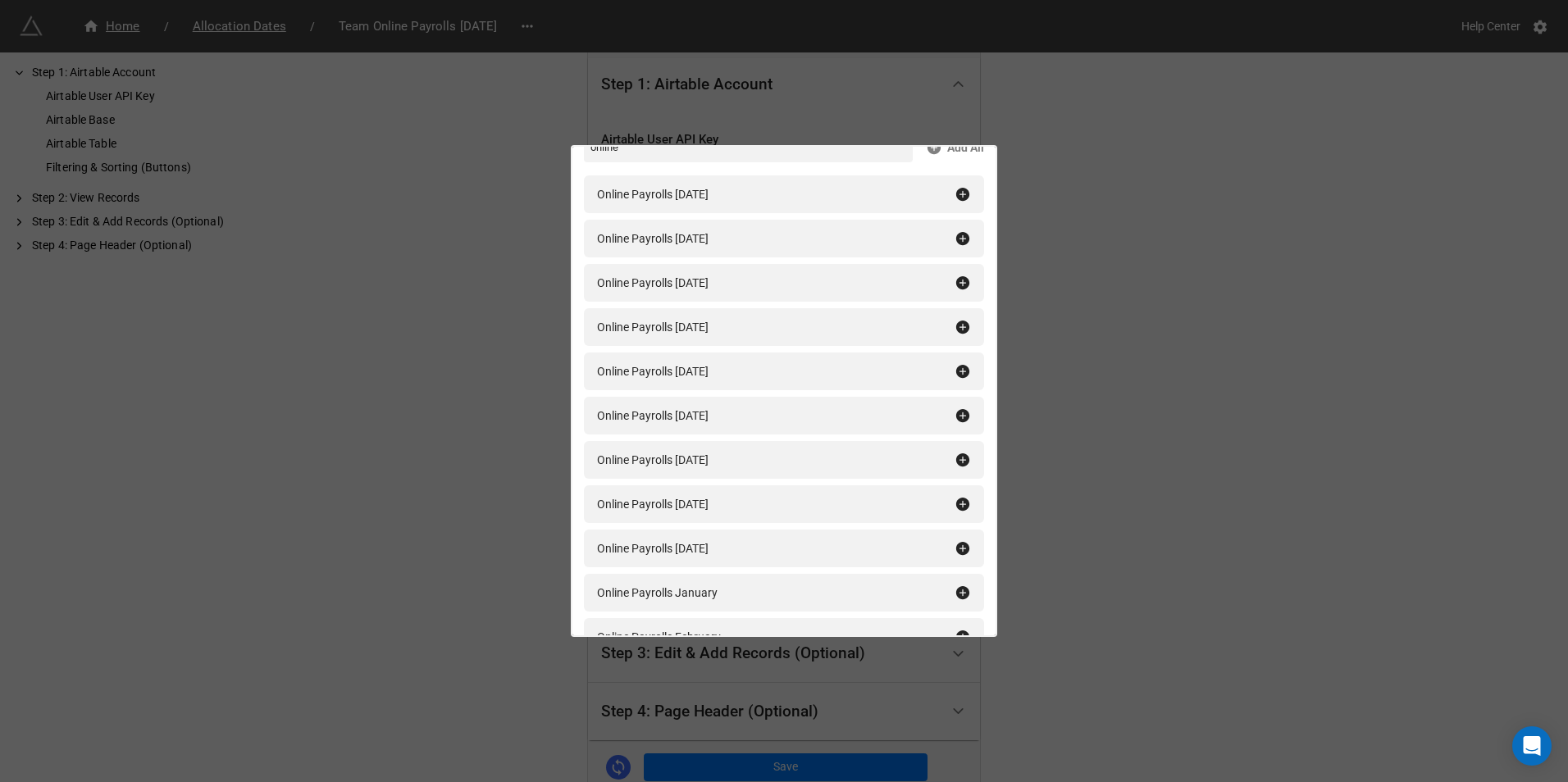
click at [1253, 559] on div "Filtering & Sorting (Buttons) online Add All Online Payrolls January 2025 Onlin…" at bounding box center [784, 391] width 1568 height 782
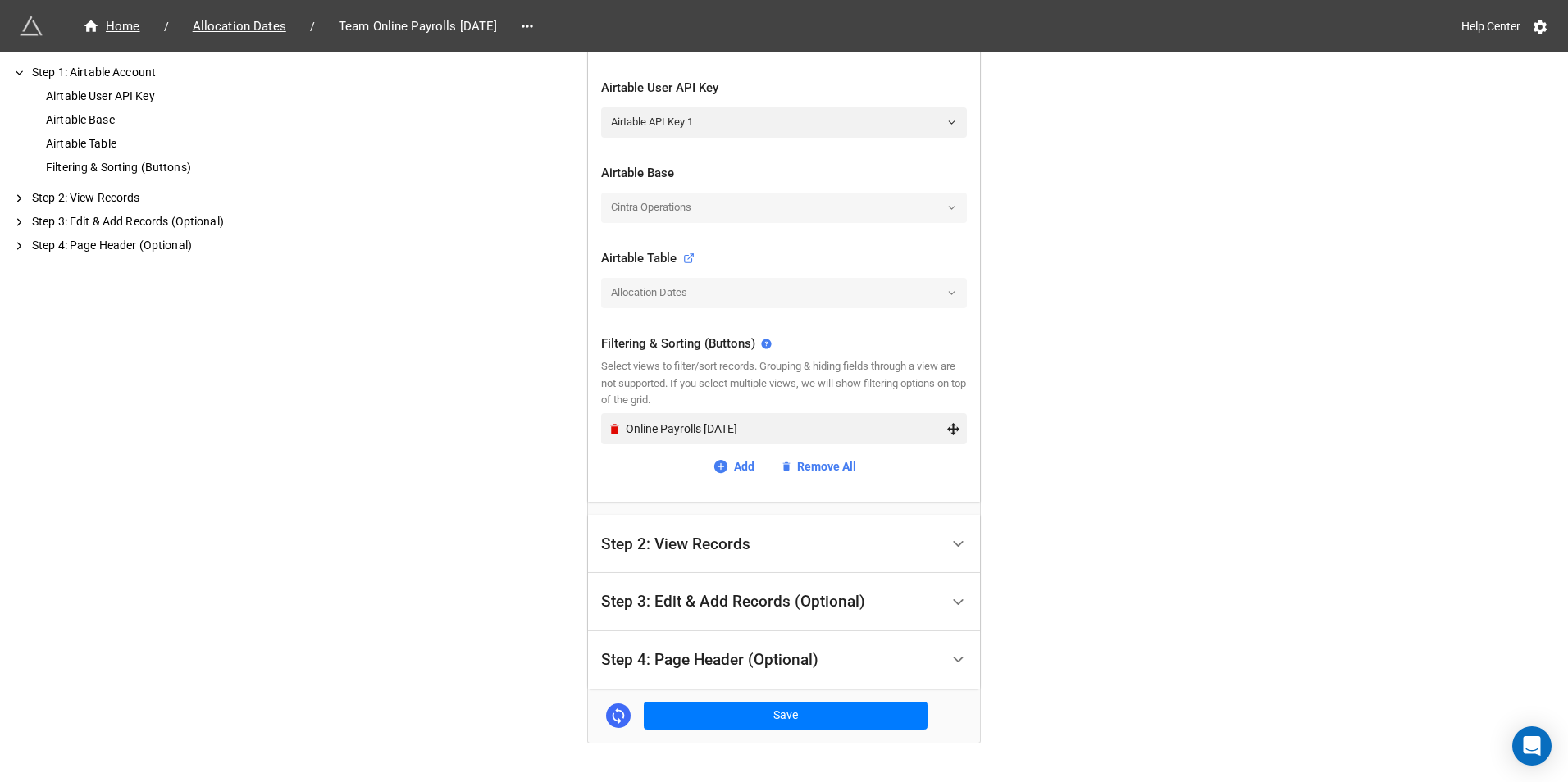
scroll to position [422, 0]
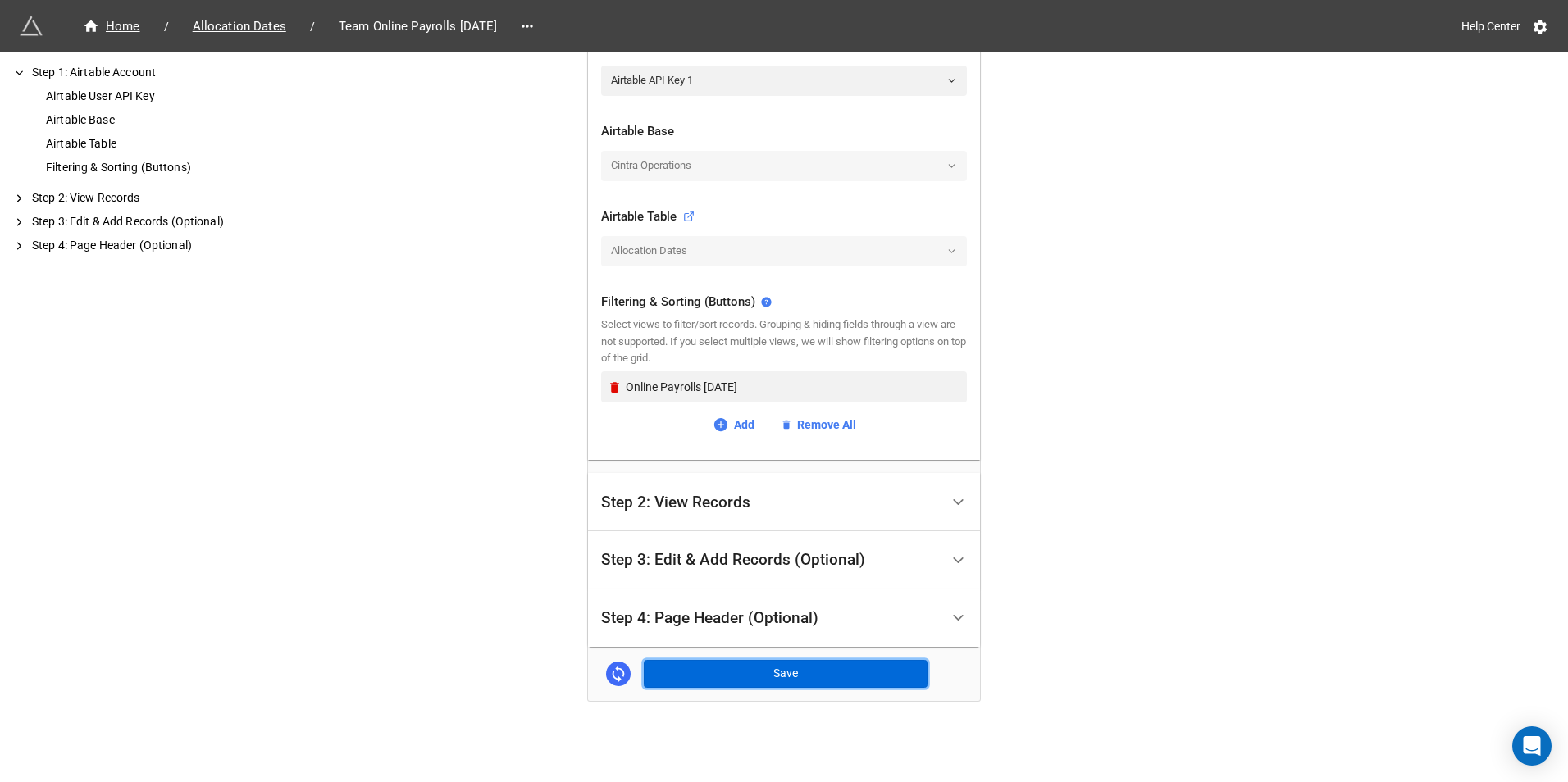
click at [777, 673] on button "Save" at bounding box center [786, 674] width 284 height 28
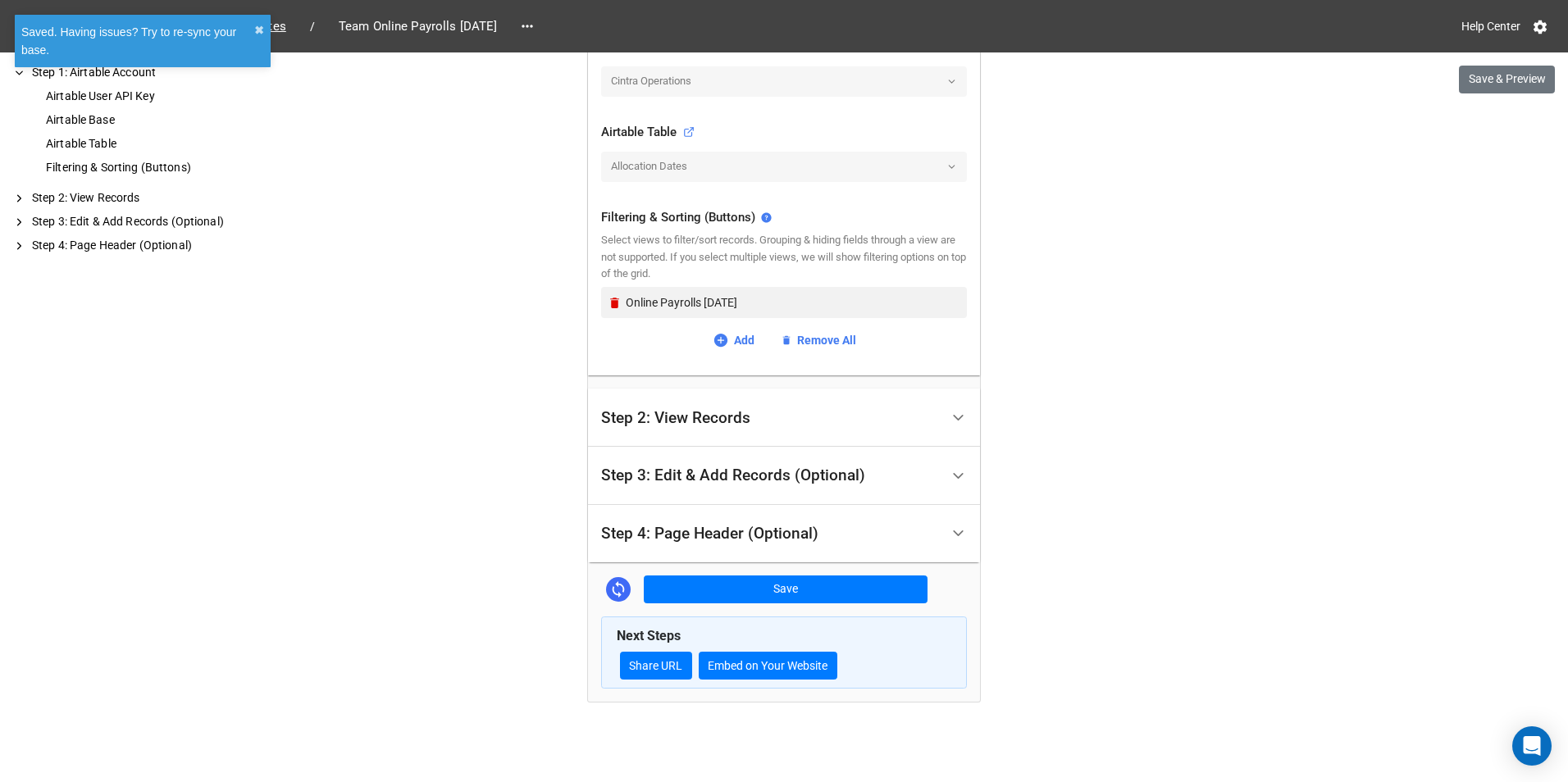
scroll to position [507, 0]
click at [653, 681] on div "Next Steps Share URL Embed on Your Website" at bounding box center [784, 652] width 366 height 73
click at [651, 676] on link "Share URL" at bounding box center [655, 666] width 72 height 28
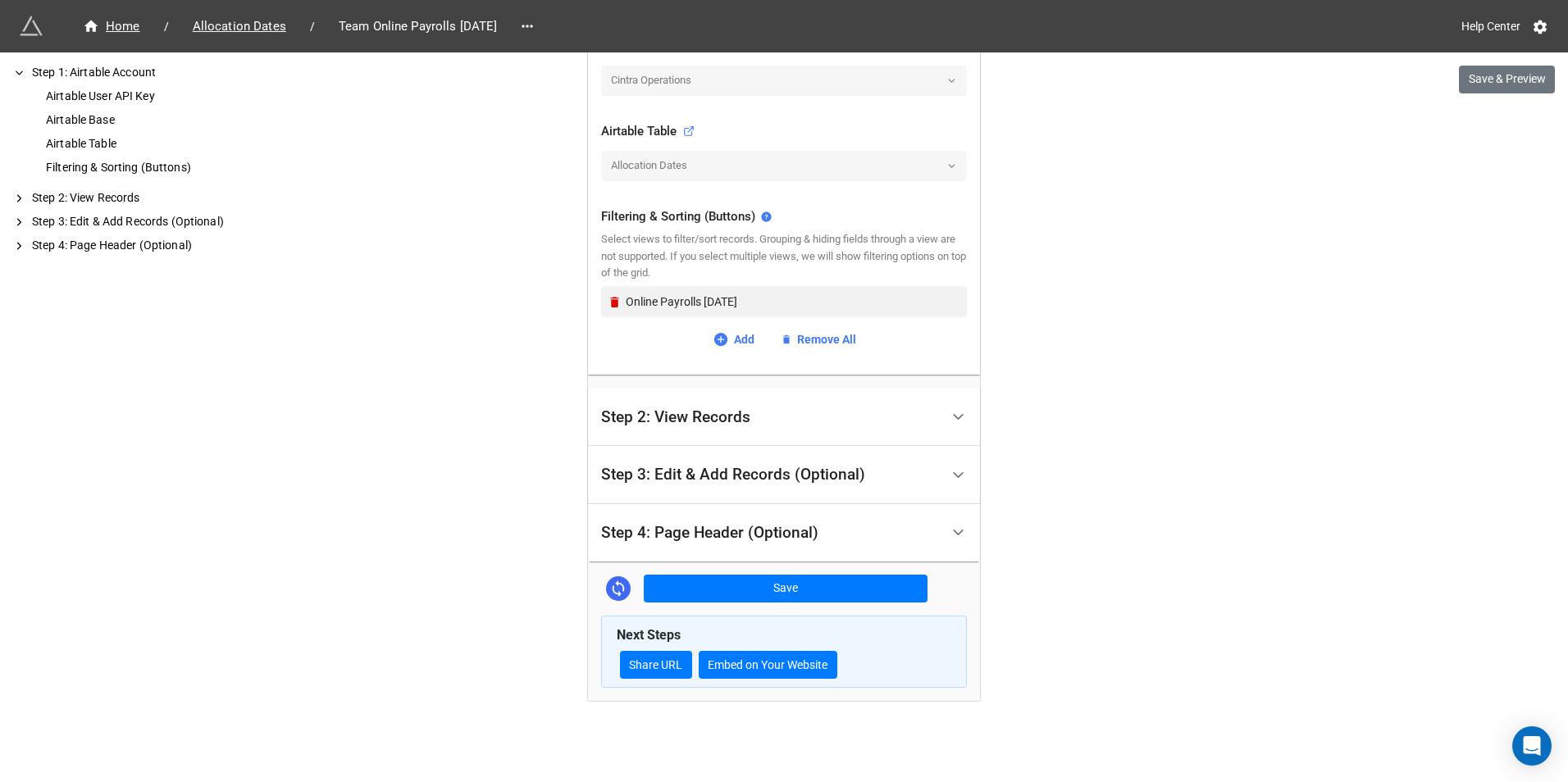
click at [1135, 243] on div "Home / Allocation Dates / Team Online Payrolls October 2025 Help Center Save & …" at bounding box center [784, 137] width 1568 height 1289
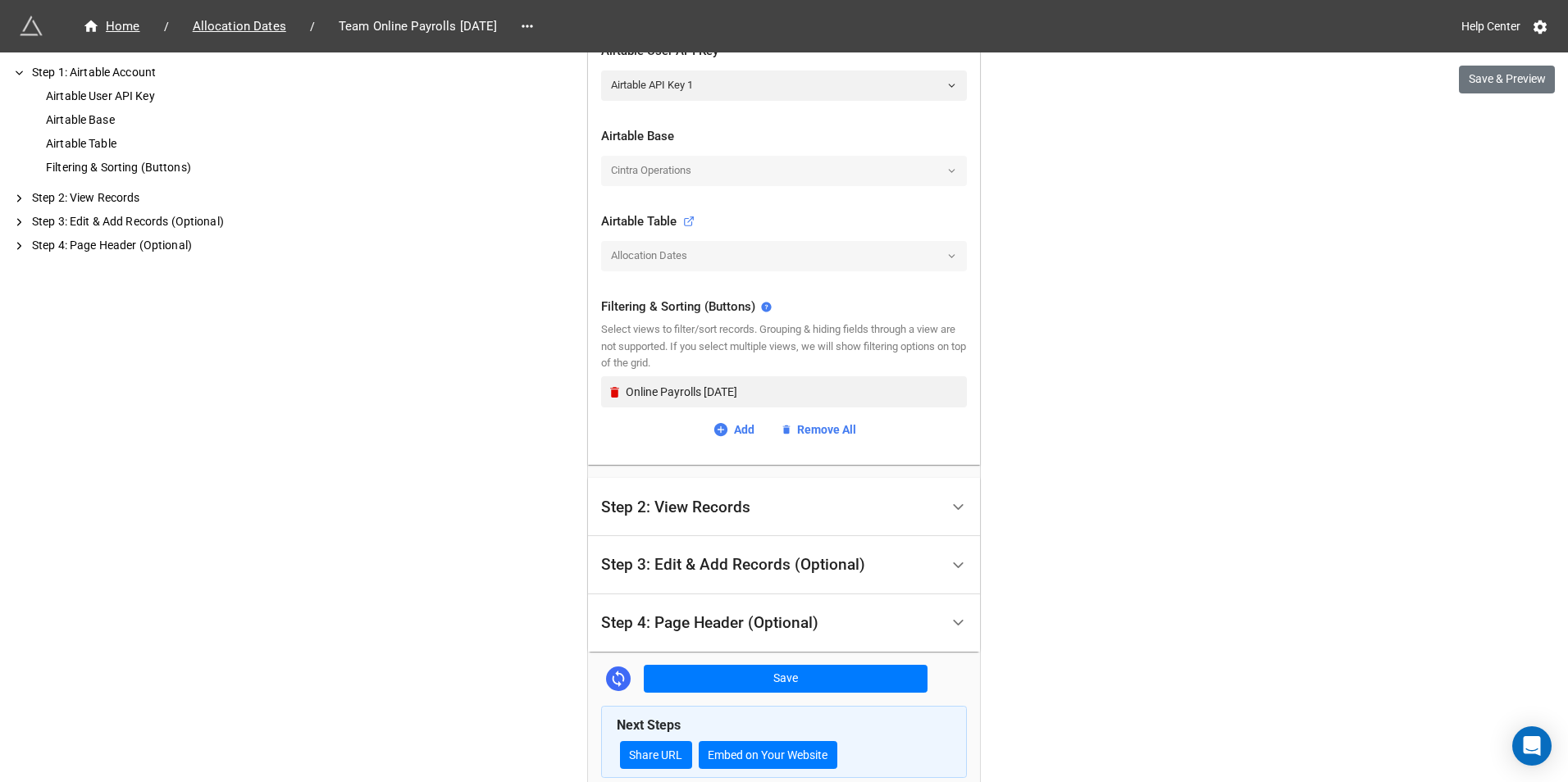
scroll to position [343, 0]
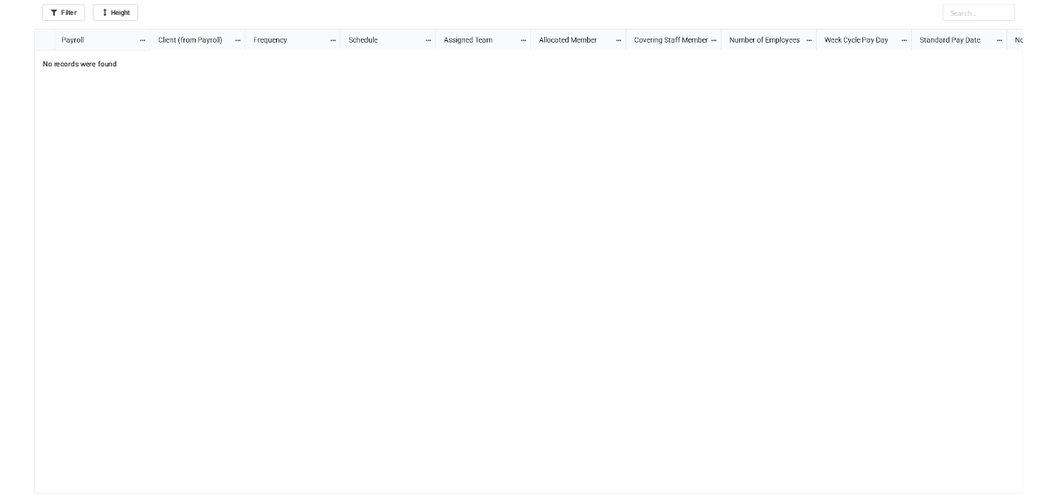
scroll to position [774, 1660]
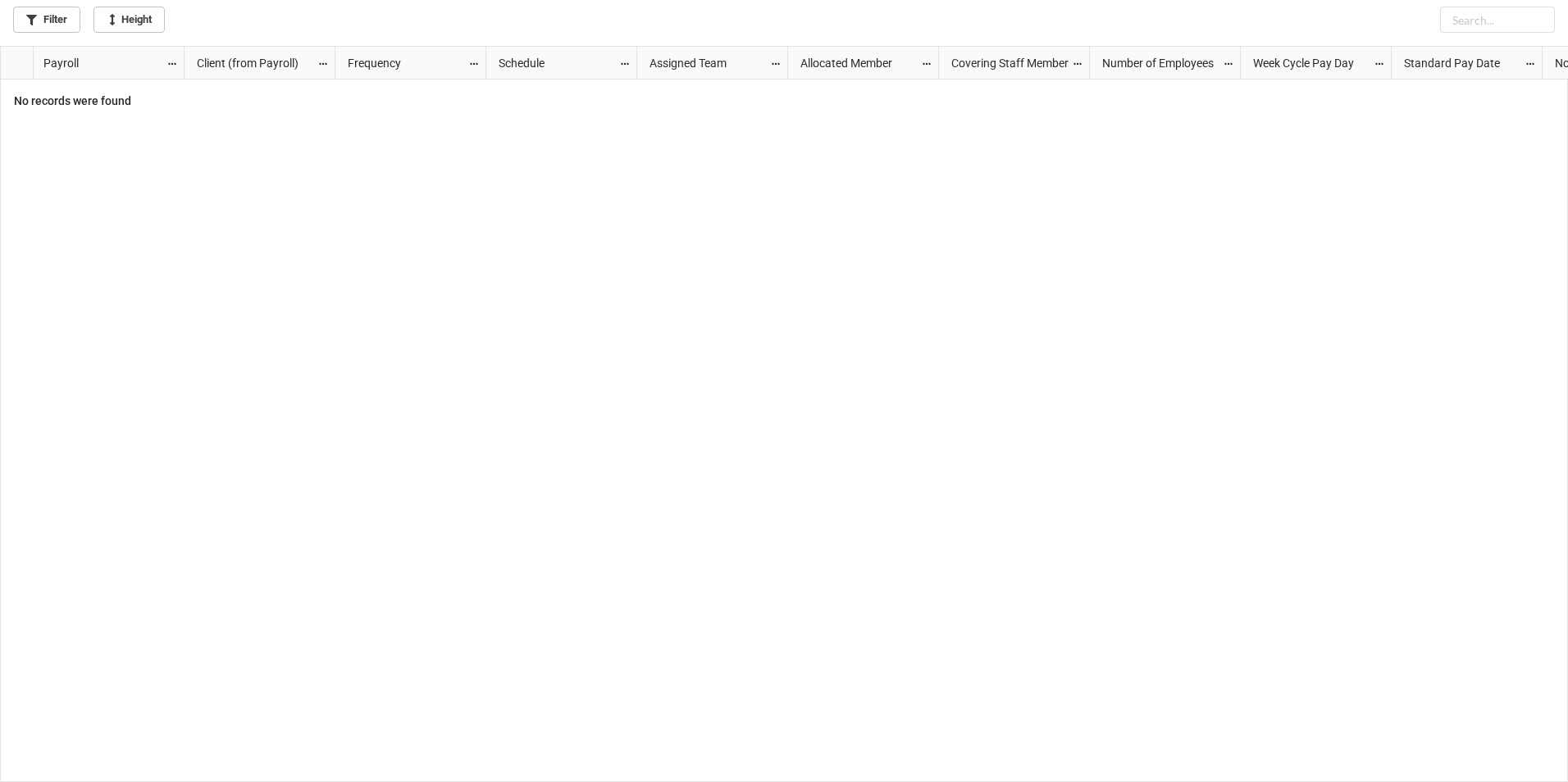
click at [647, 505] on div "grid" at bounding box center [877, 431] width 1385 height 703
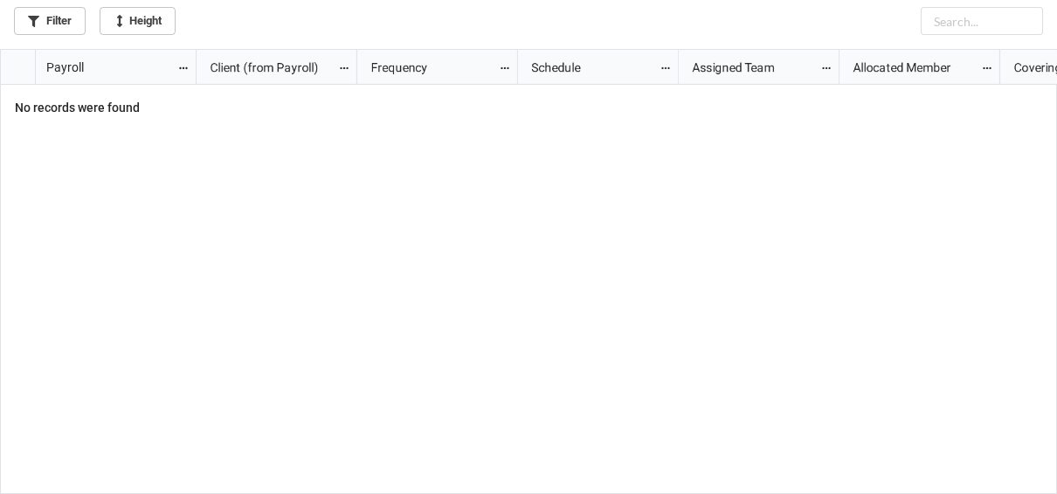
scroll to position [434, 1046]
